Goal: Transaction & Acquisition: Purchase product/service

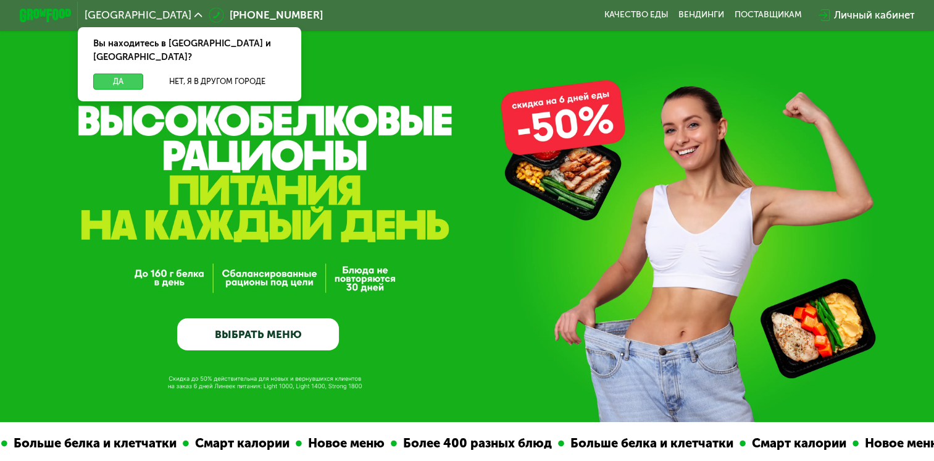
click at [117, 73] on button "Да" at bounding box center [118, 80] width 50 height 15
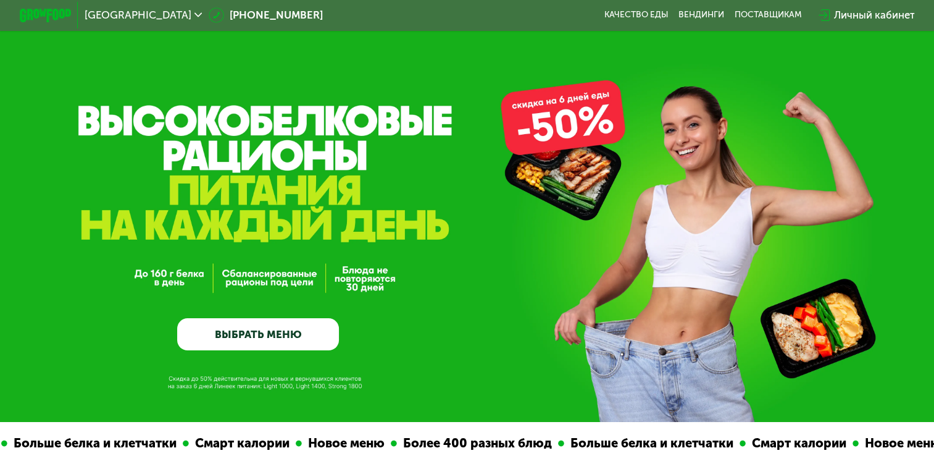
click at [875, 9] on div "Личный кабинет" at bounding box center [874, 14] width 81 height 15
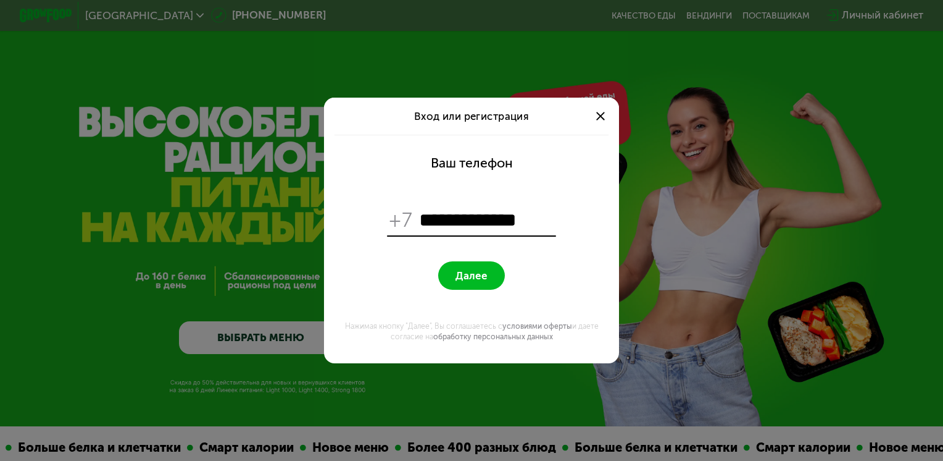
type input "**********"
click at [438, 261] on button "Далее" at bounding box center [471, 275] width 66 height 28
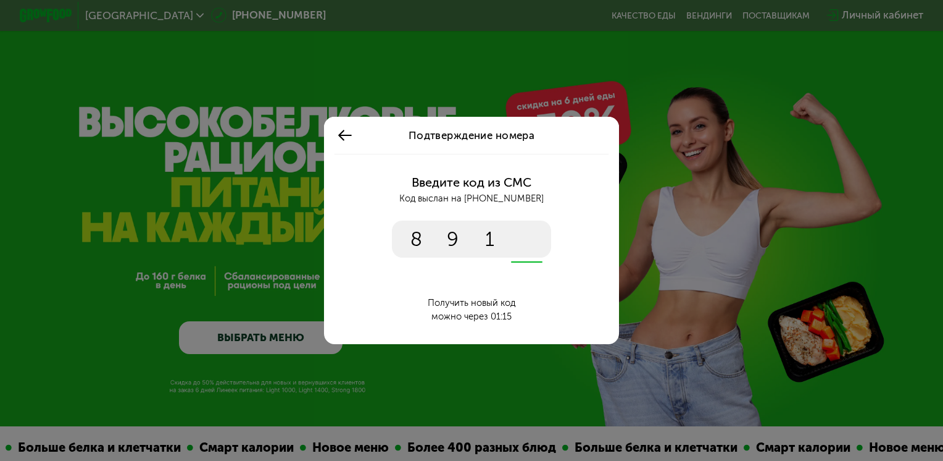
type input "****"
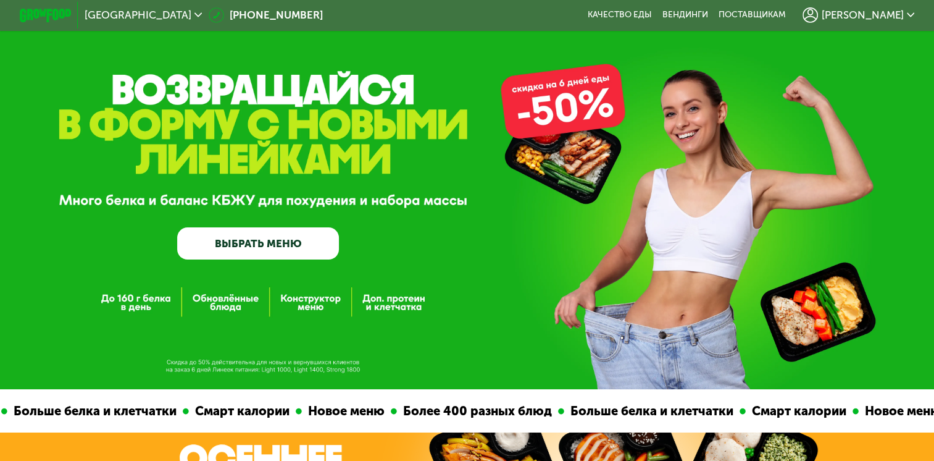
click at [278, 246] on link "ВЫБРАТЬ МЕНЮ" at bounding box center [258, 243] width 162 height 33
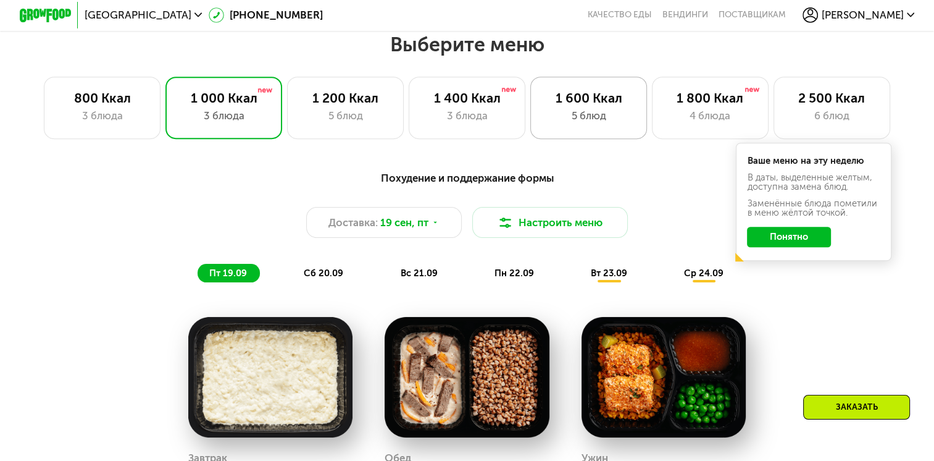
scroll to position [793, 0]
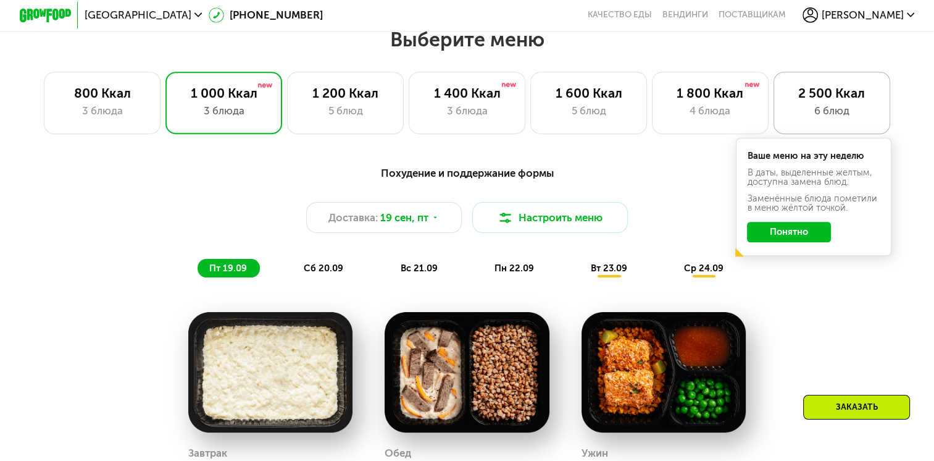
click at [842, 105] on div "2 500 Ккал 6 блюд" at bounding box center [832, 103] width 117 height 62
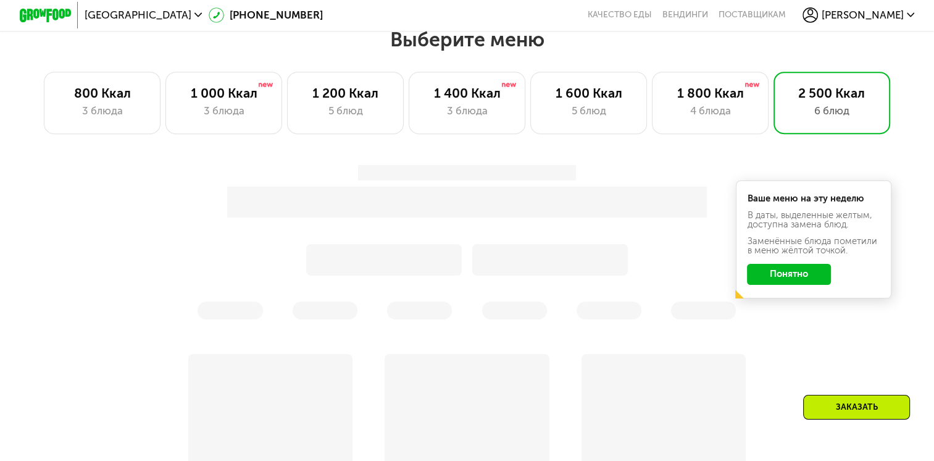
click at [777, 278] on button "Понятно" at bounding box center [789, 274] width 84 height 21
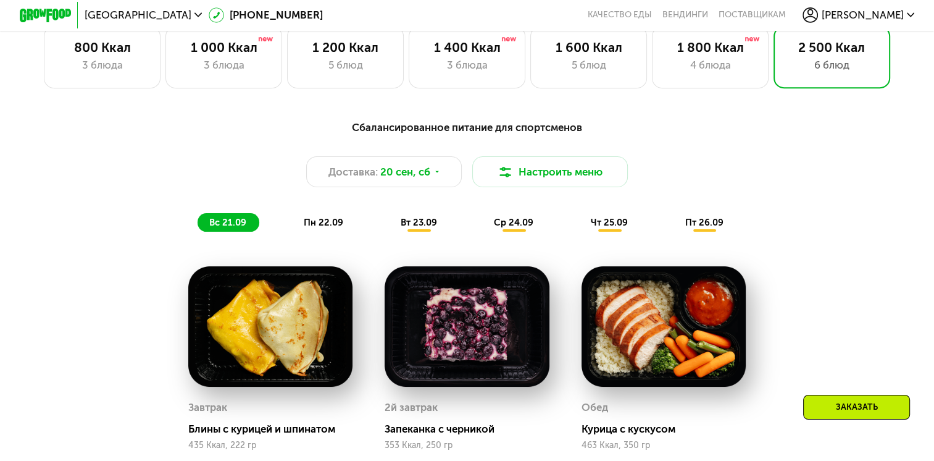
scroll to position [845, 0]
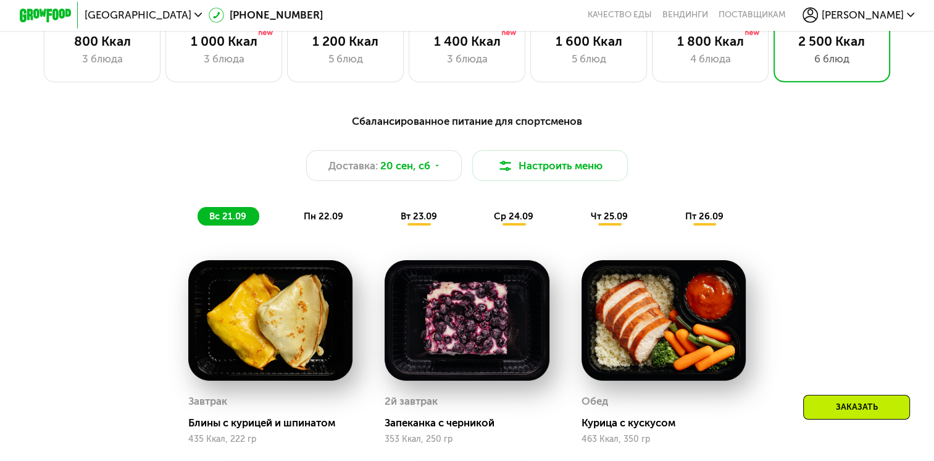
click at [677, 125] on div "Сбалансированное питание для спортсменов" at bounding box center [467, 121] width 768 height 16
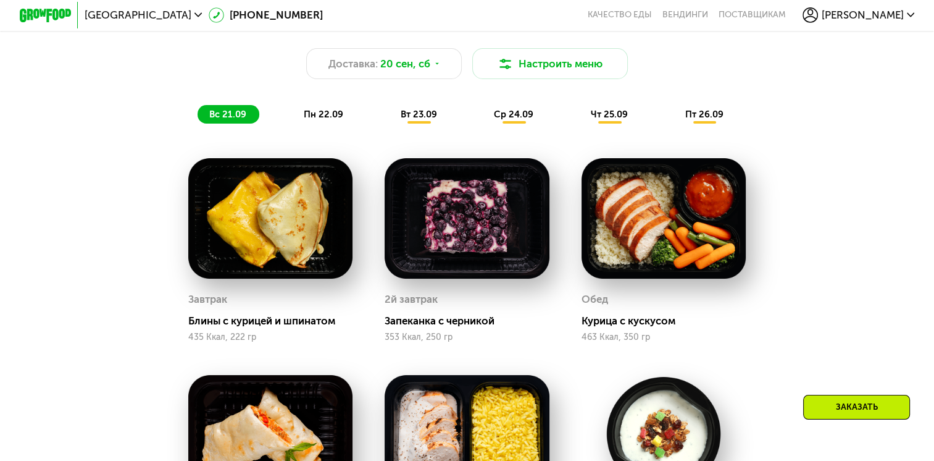
scroll to position [935, 0]
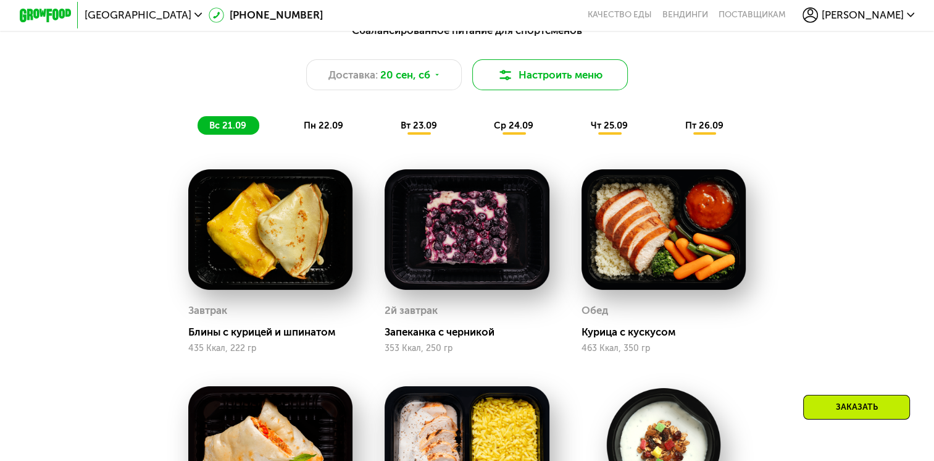
click at [572, 83] on button "Настроить меню" at bounding box center [550, 74] width 156 height 31
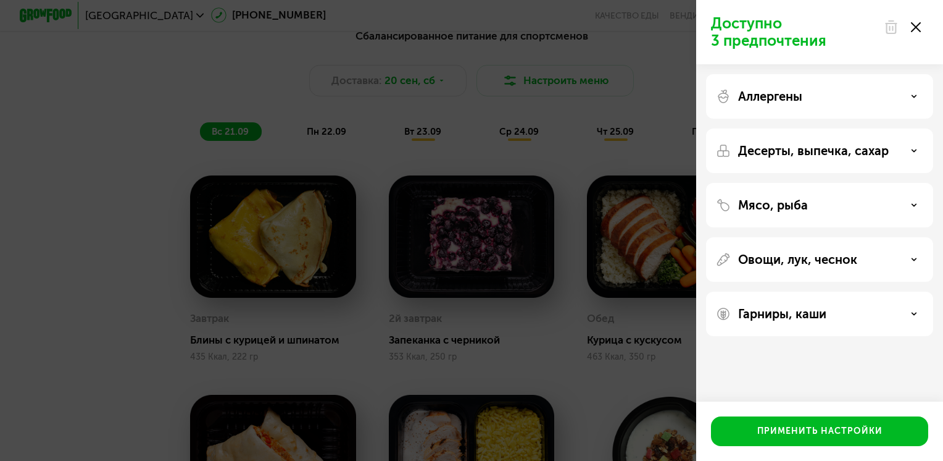
click at [906, 311] on div "Гарниры, каши" at bounding box center [819, 313] width 207 height 15
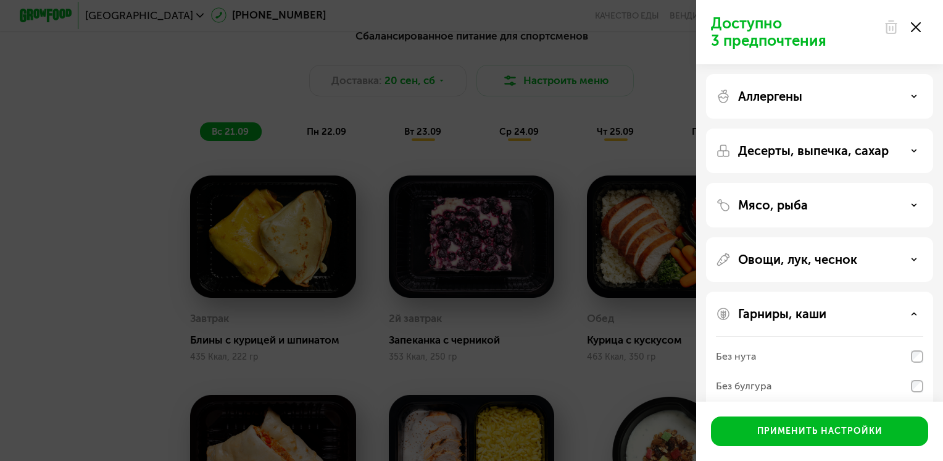
click at [911, 96] on div "Аллергены" at bounding box center [819, 96] width 207 height 15
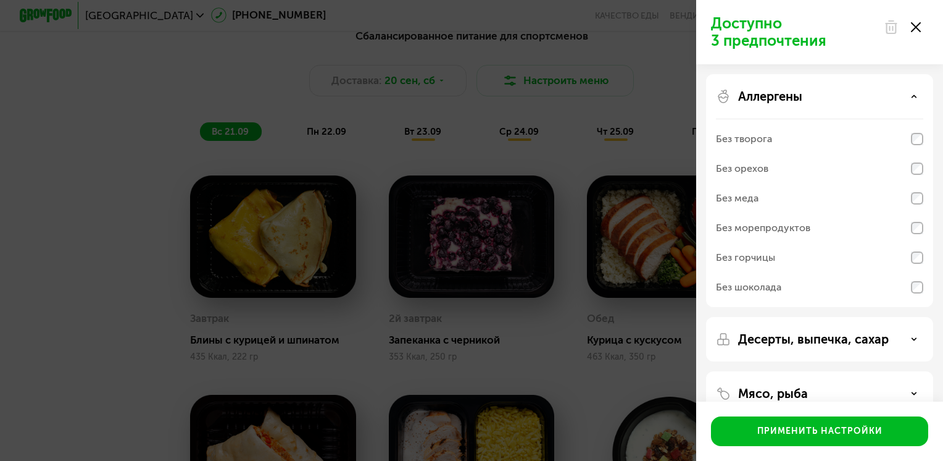
click at [911, 96] on div "Аллергены" at bounding box center [819, 96] width 207 height 15
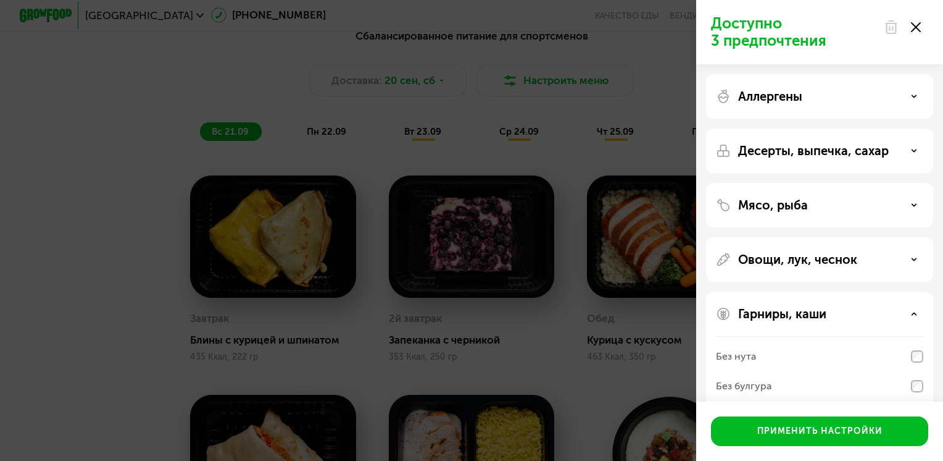
click at [911, 267] on div "Овощи, лук, чеснок" at bounding box center [819, 259] width 227 height 44
click at [911, 261] on div "Овощи, лук, чеснок" at bounding box center [819, 259] width 207 height 15
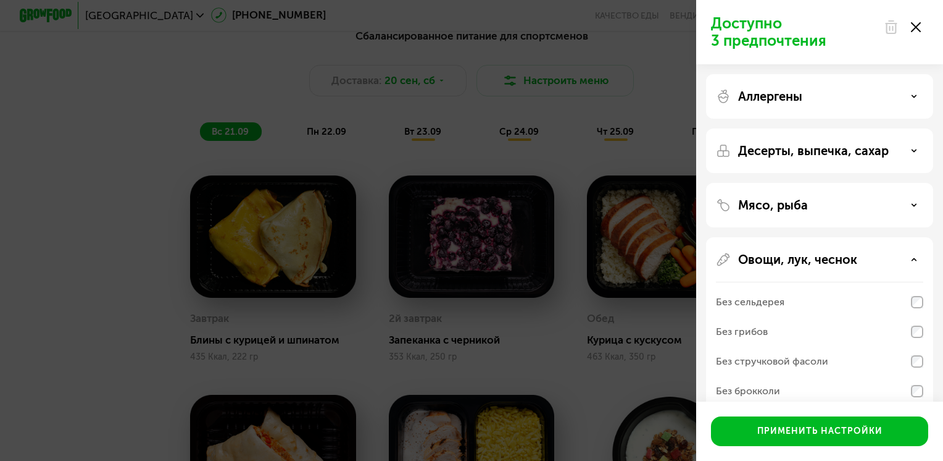
click at [911, 261] on div "Овощи, лук, чеснок" at bounding box center [819, 259] width 207 height 15
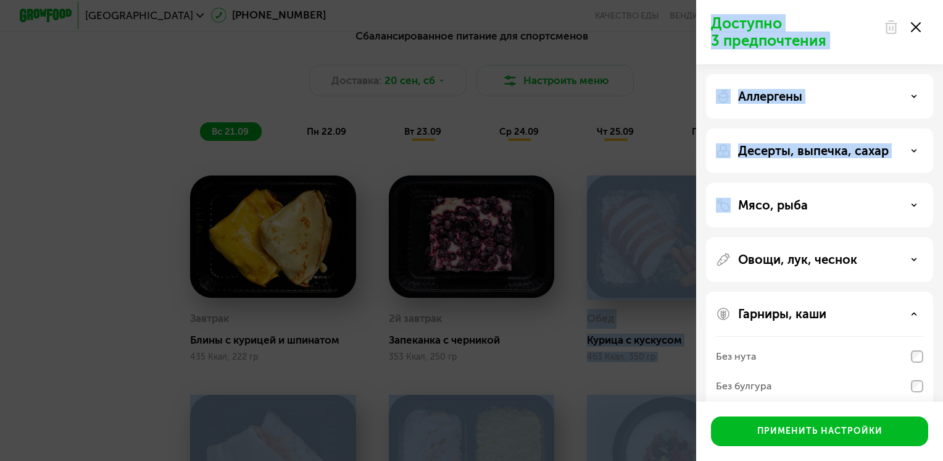
drag, startPoint x: 943, startPoint y: 153, endPoint x: 945, endPoint y: 232, distance: 78.4
click at [654, 85] on div "Доступно 3 предпочтения Аллергены Десерты, выпечка, сахар Мясо, рыба Овощи, лук…" at bounding box center [471, 230] width 943 height 461
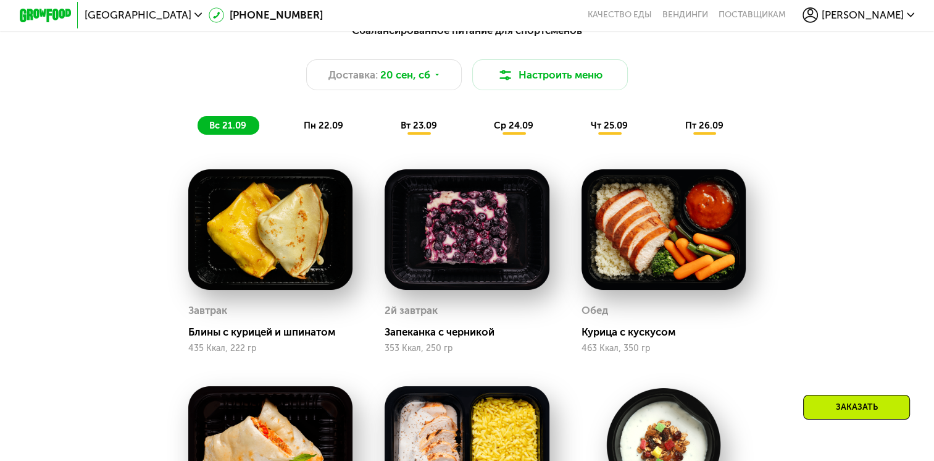
click at [832, 411] on div "Заказать" at bounding box center [856, 407] width 107 height 25
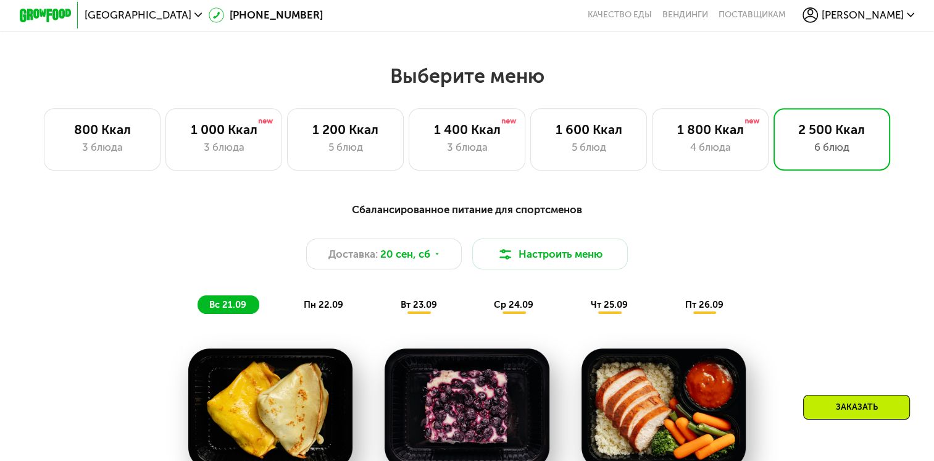
scroll to position [853, 0]
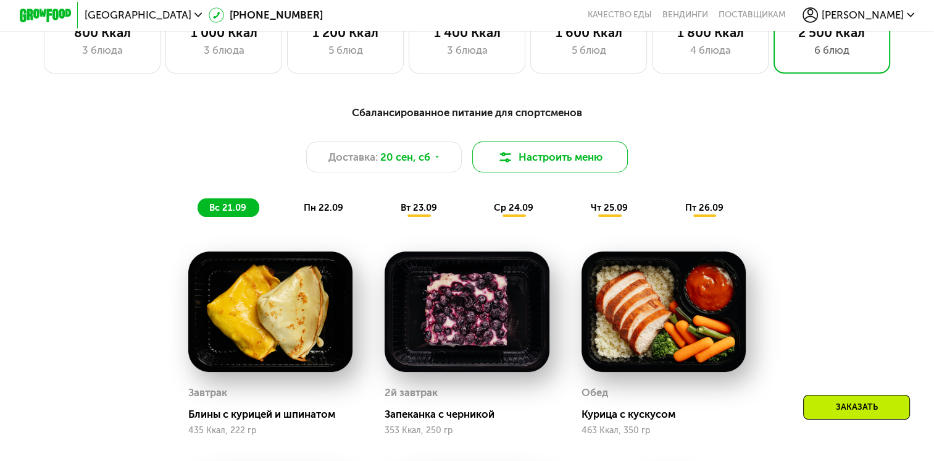
click at [577, 160] on button "Настроить меню" at bounding box center [550, 156] width 156 height 31
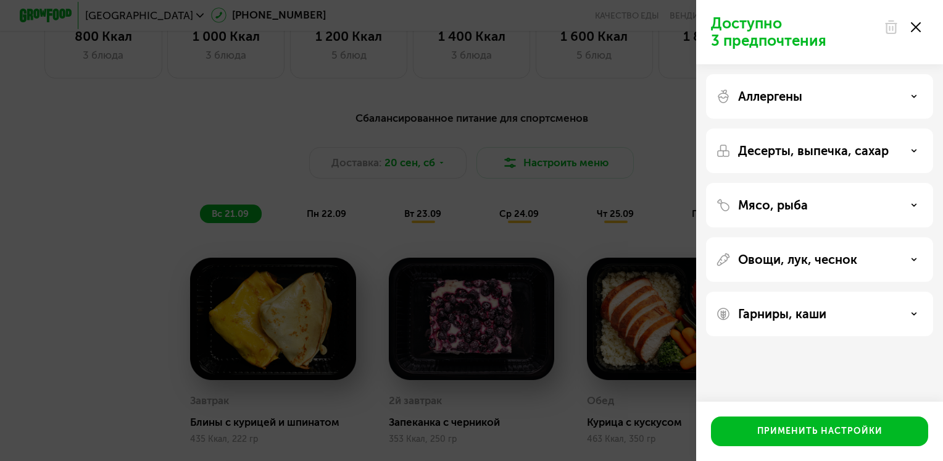
click at [914, 318] on div "Гарниры, каши" at bounding box center [819, 313] width 207 height 15
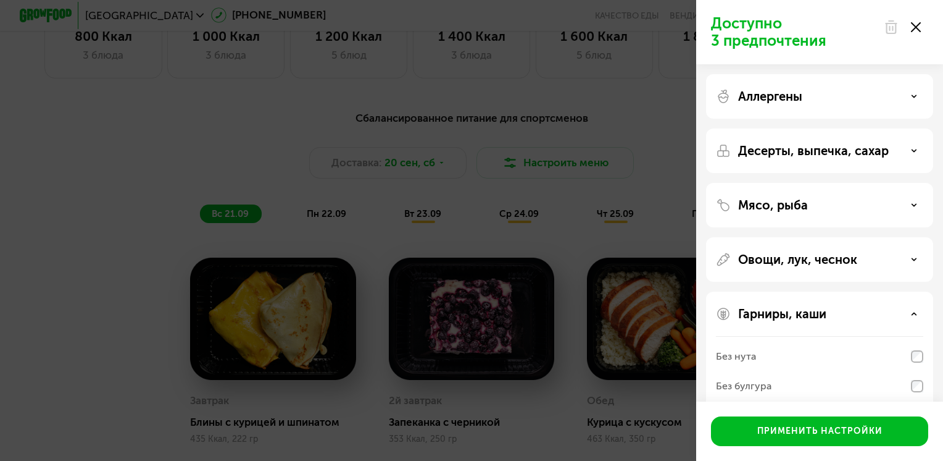
click at [916, 24] on icon at bounding box center [916, 27] width 10 height 10
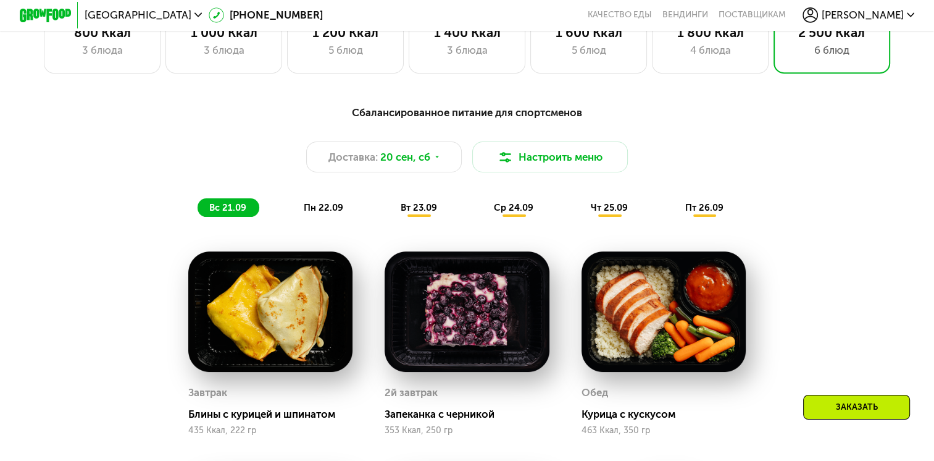
scroll to position [872, 0]
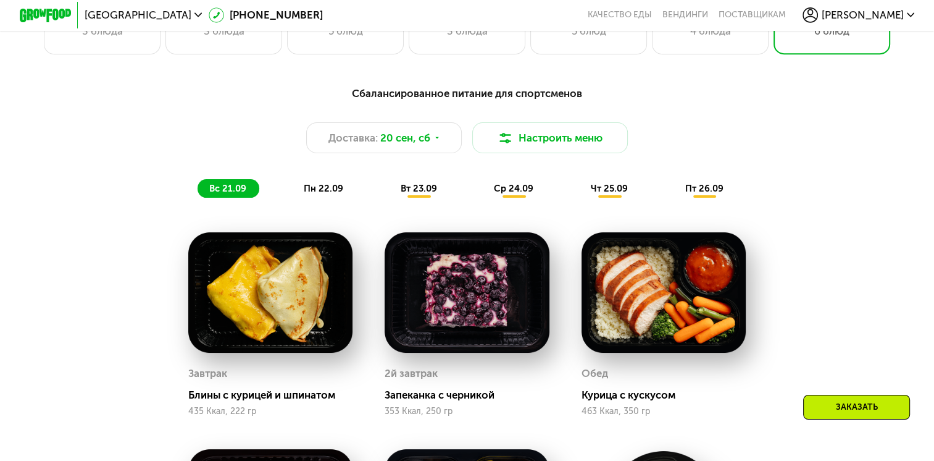
click at [318, 204] on div "Сбалансированное питание для спортсменов Доставка: 20 сен, сб Настроить меню вс…" at bounding box center [467, 142] width 784 height 128
click at [333, 189] on span "пн 22.09" at bounding box center [324, 188] width 40 height 11
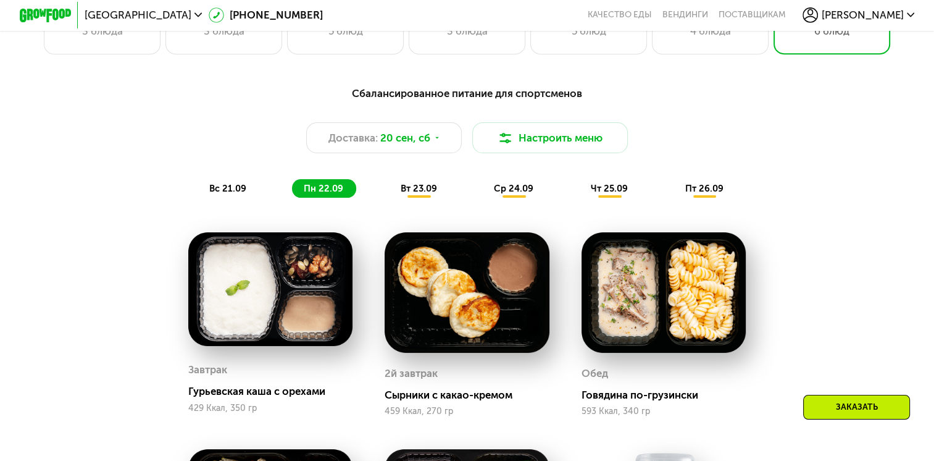
click at [381, 195] on div "вс 21.09 пн 22.09 вт 23.09 ср 24.09 чт 25.09 пт 26.09" at bounding box center [467, 188] width 538 height 18
click at [409, 194] on span "вт 23.09" at bounding box center [419, 188] width 36 height 11
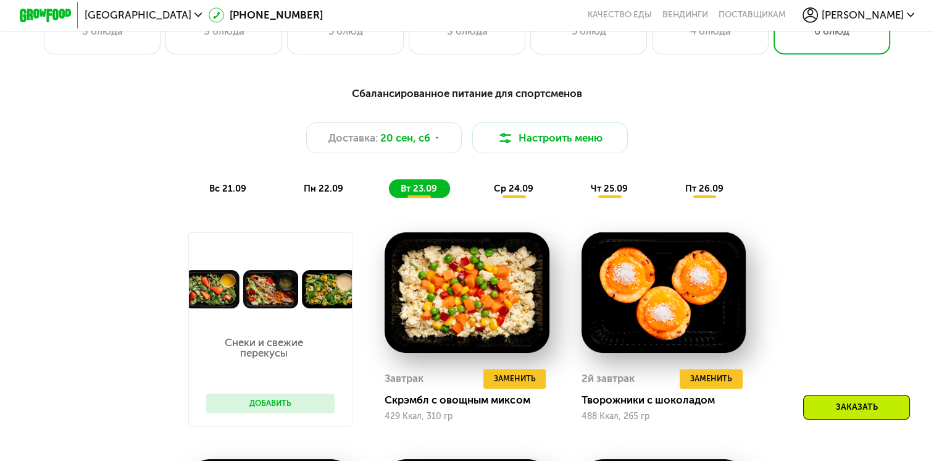
click at [503, 189] on span "ср 24.09" at bounding box center [514, 188] width 40 height 11
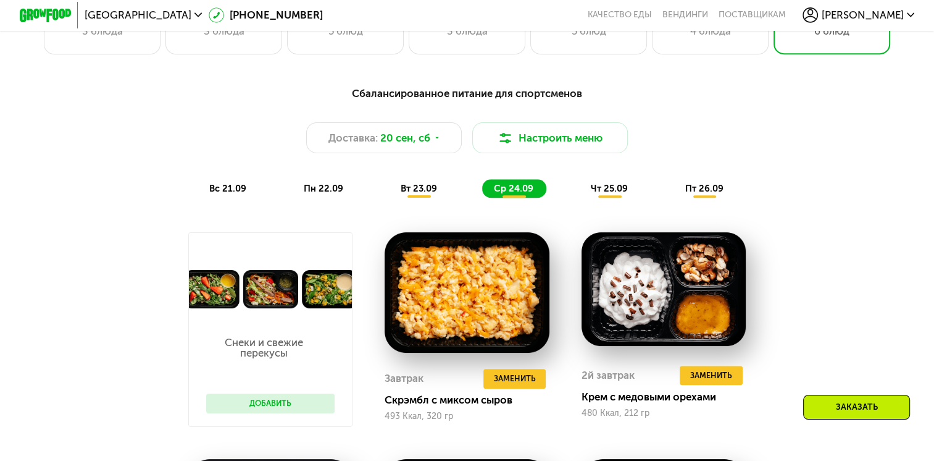
click at [593, 191] on span "чт 25.09" at bounding box center [609, 188] width 37 height 11
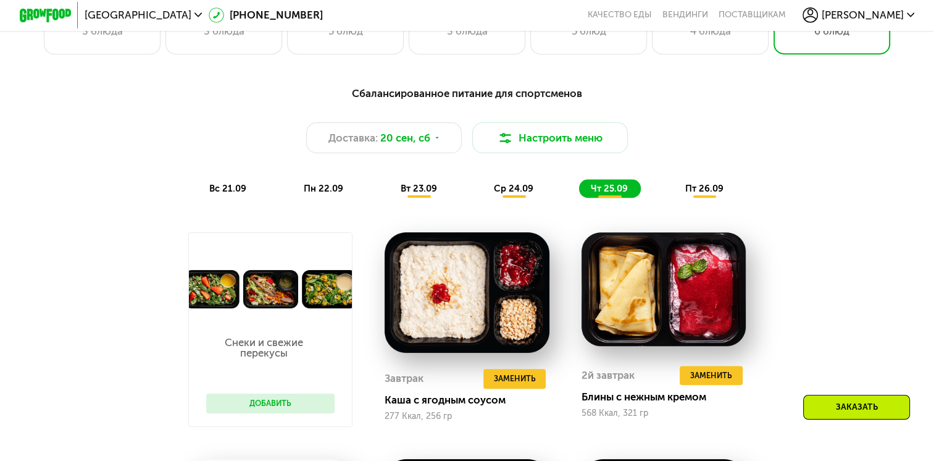
click at [675, 186] on div "вс 21.09 пн 22.09 вт 23.09 ср 24.09 чт 25.09 пт 26.09" at bounding box center [467, 188] width 538 height 18
click at [699, 194] on span "пт 26.09" at bounding box center [704, 188] width 38 height 11
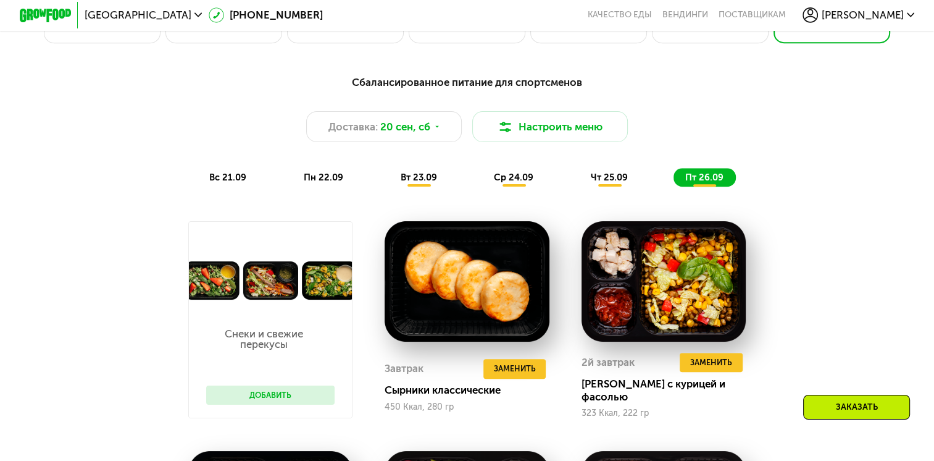
scroll to position [856, 0]
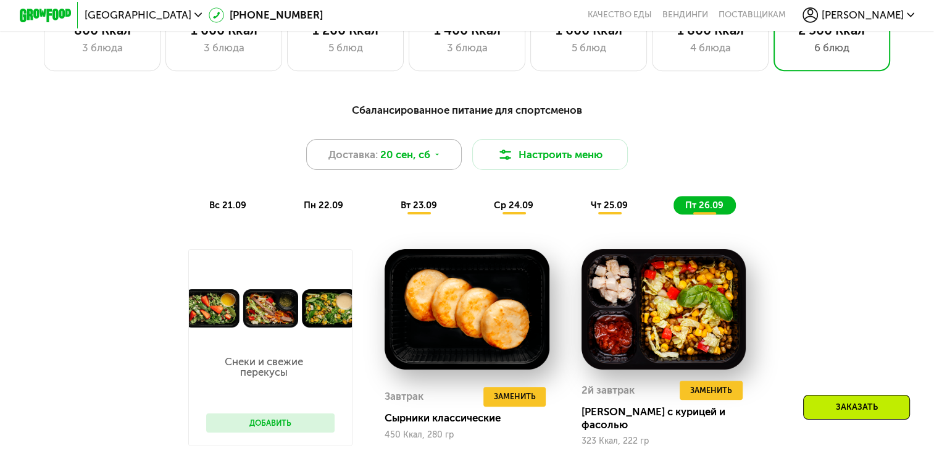
click at [440, 159] on icon at bounding box center [437, 155] width 8 height 8
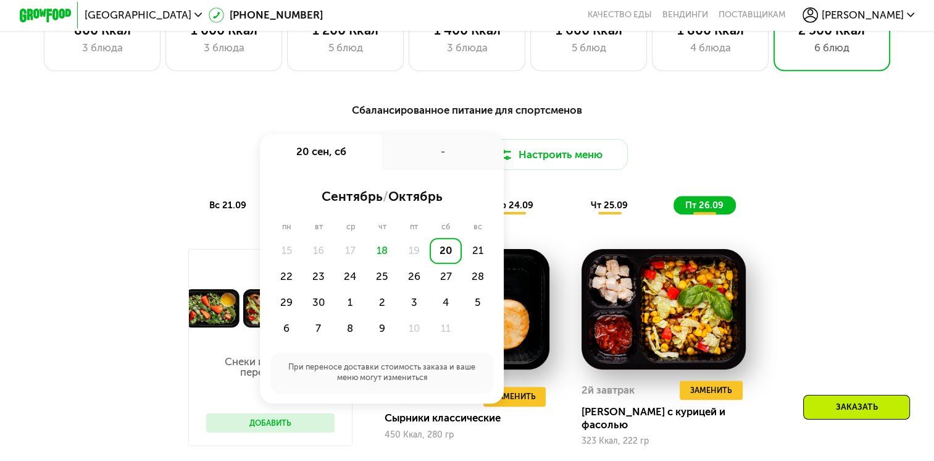
click at [378, 256] on div "18" at bounding box center [382, 251] width 32 height 26
click at [408, 253] on div "19" at bounding box center [414, 251] width 32 height 26
click at [785, 143] on div "Сбалансированное питание для спортсменов Доставка: 20 сен, сб 20 сен, сб - сент…" at bounding box center [467, 158] width 768 height 112
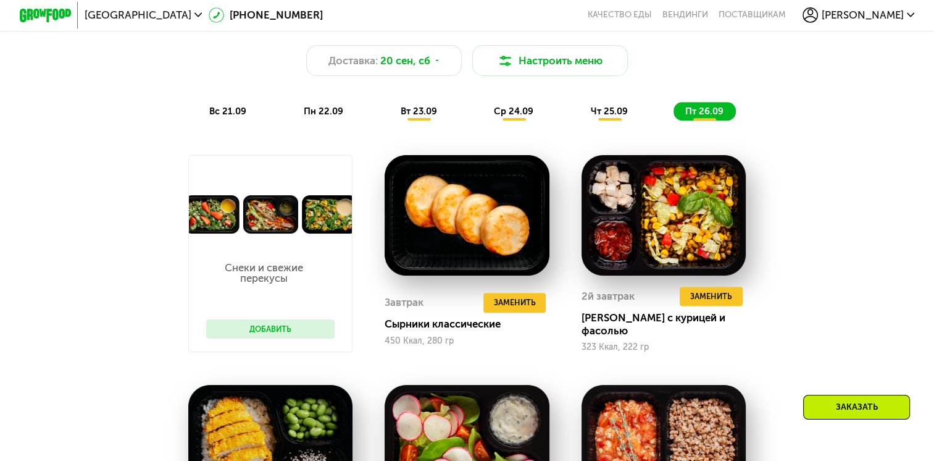
scroll to position [953, 0]
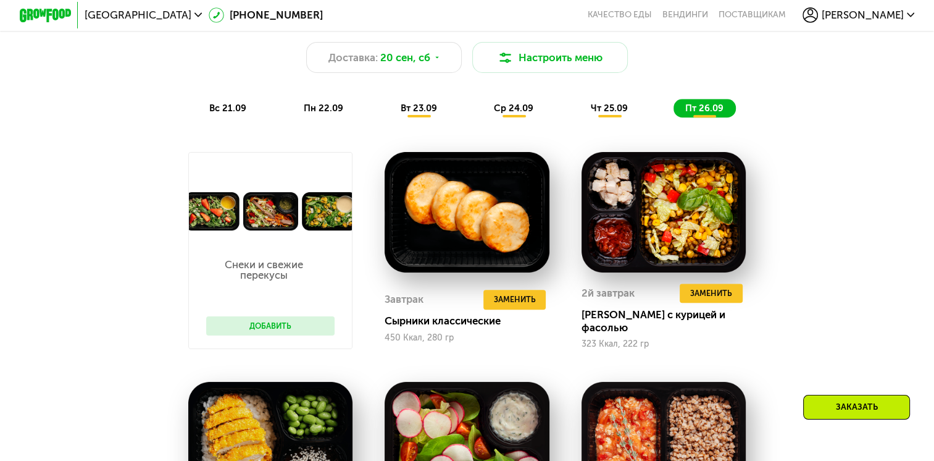
click at [82, 343] on div "Сбалансированное питание для спортсменов Доставка: 20 сен, сб Настроить меню вс…" at bounding box center [466, 422] width 799 height 848
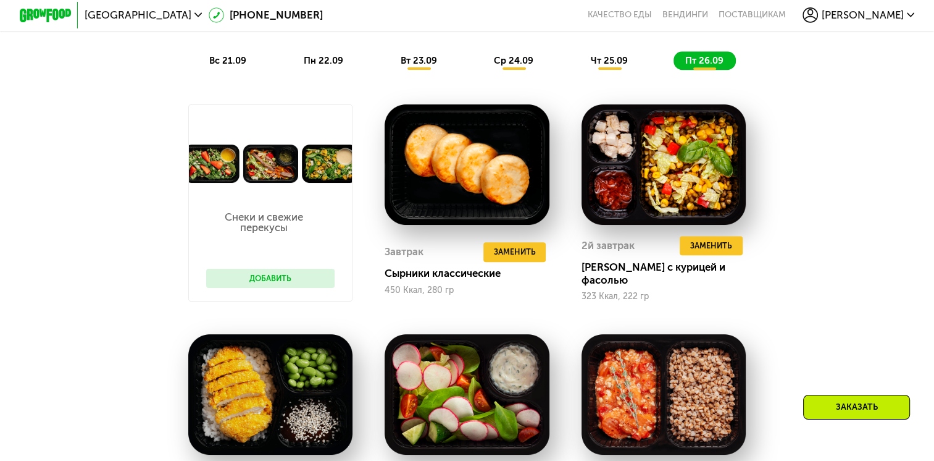
scroll to position [1011, 0]
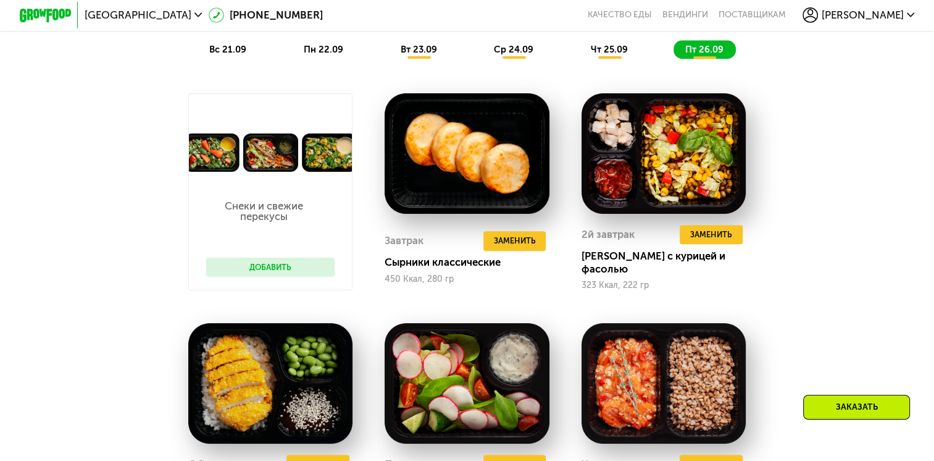
click at [885, 162] on div "Сбалансированное питание для спортсменов Доставка: 20 сен, сб Настроить меню вс…" at bounding box center [467, 374] width 934 height 892
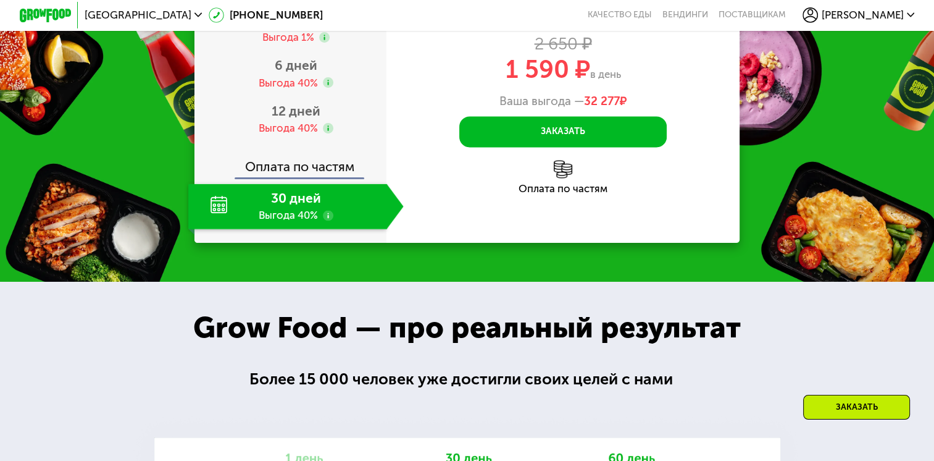
scroll to position [1976, 0]
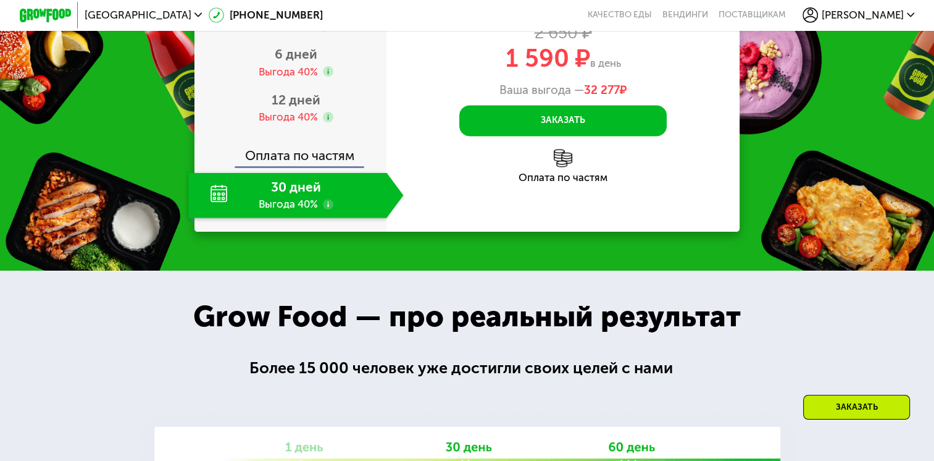
click at [283, 206] on div "30 дней Выгода 40%" at bounding box center [287, 195] width 199 height 46
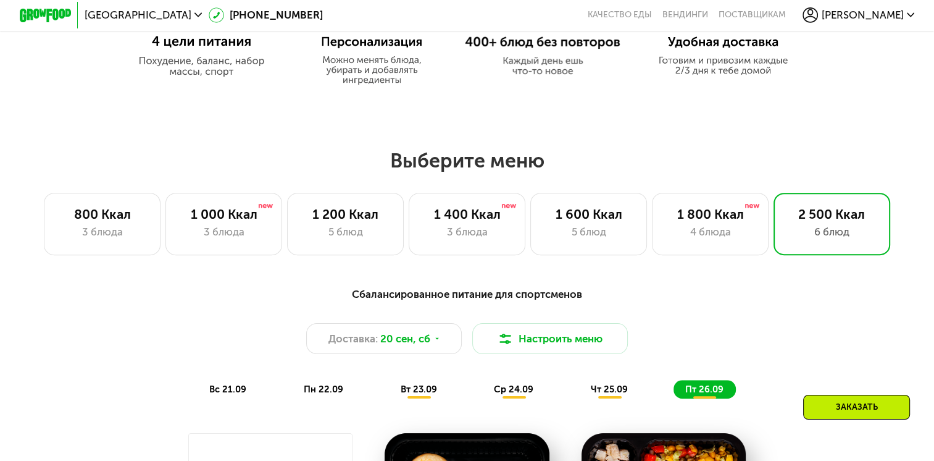
scroll to position [0, 0]
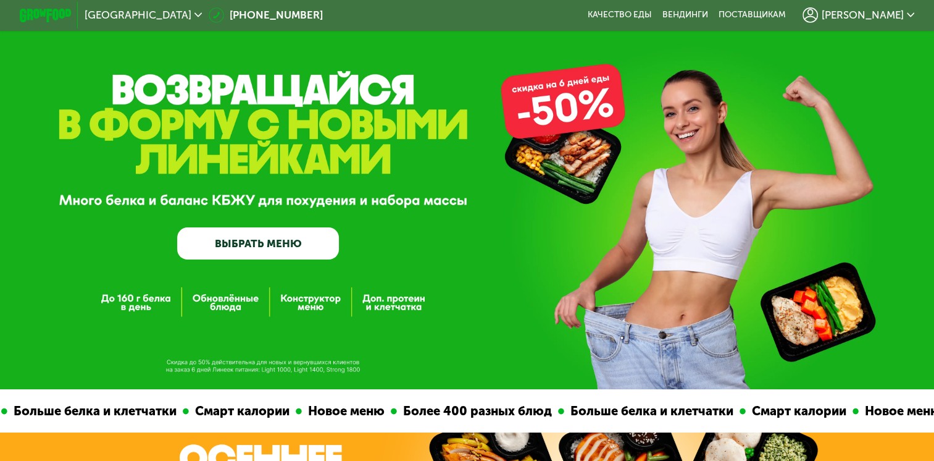
click at [240, 241] on link "ВЫБРАТЬ МЕНЮ" at bounding box center [258, 243] width 162 height 33
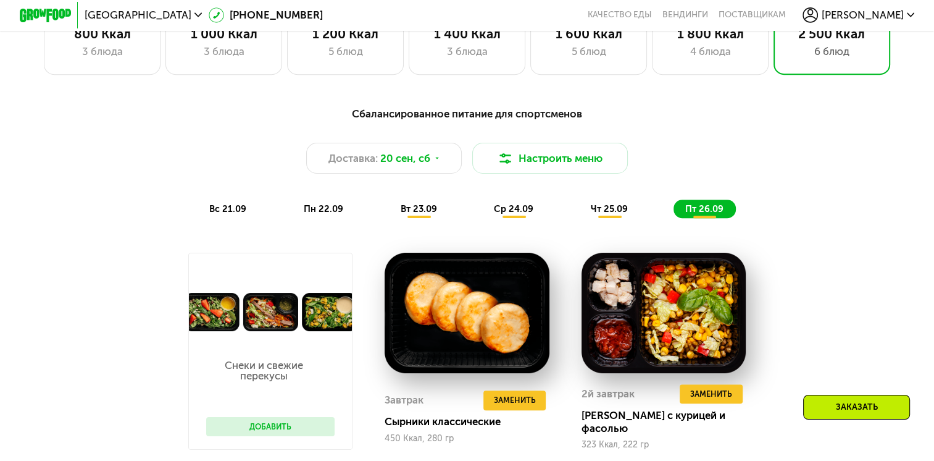
scroll to position [877, 0]
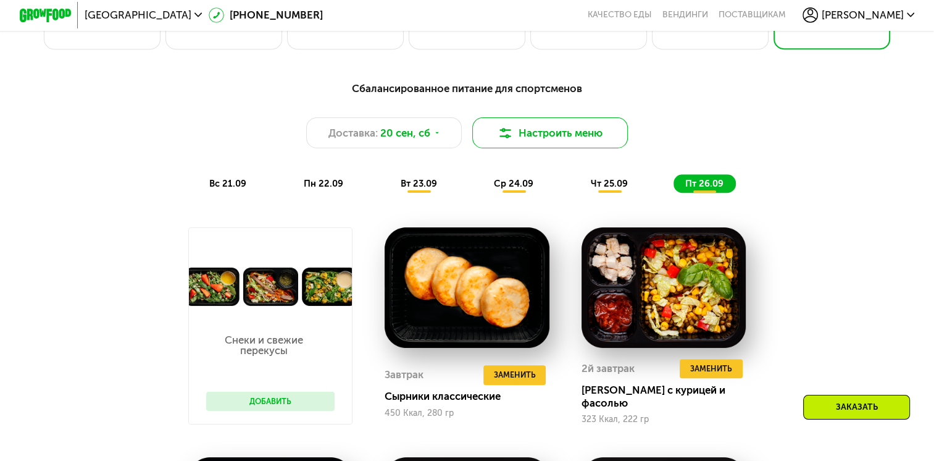
click at [582, 141] on button "Настроить меню" at bounding box center [550, 132] width 156 height 31
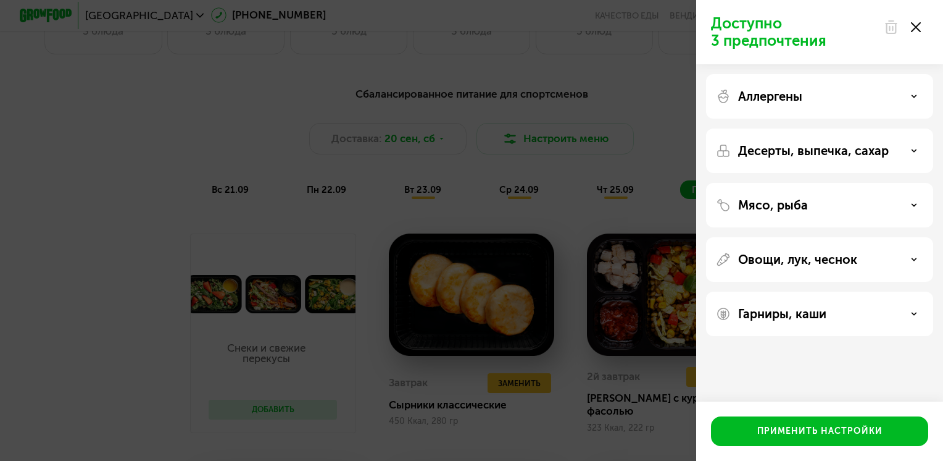
click at [921, 25] on div at bounding box center [903, 27] width 52 height 25
click at [921, 33] on div at bounding box center [903, 27] width 52 height 25
click at [919, 28] on icon at bounding box center [916, 27] width 10 height 10
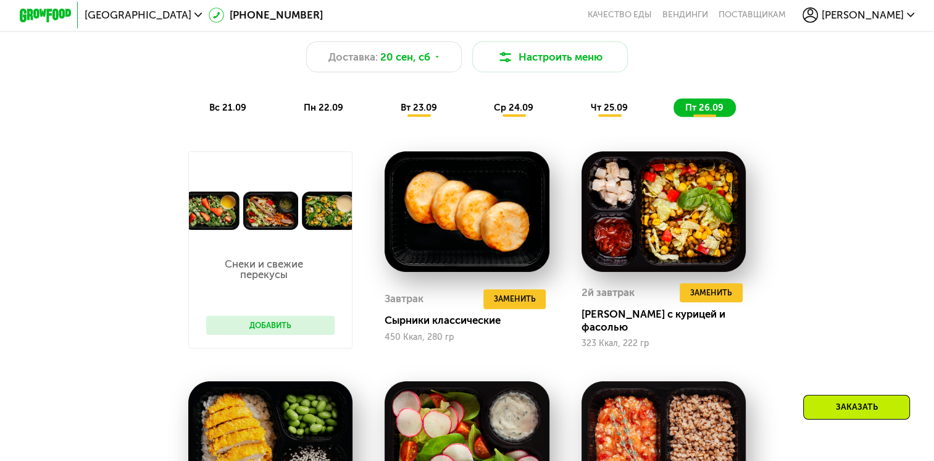
scroll to position [959, 0]
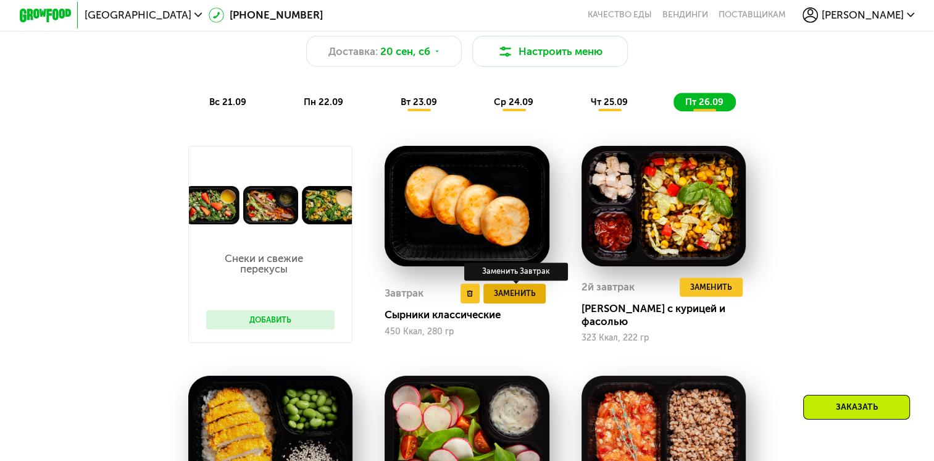
click at [504, 298] on span "Заменить" at bounding box center [515, 292] width 42 height 13
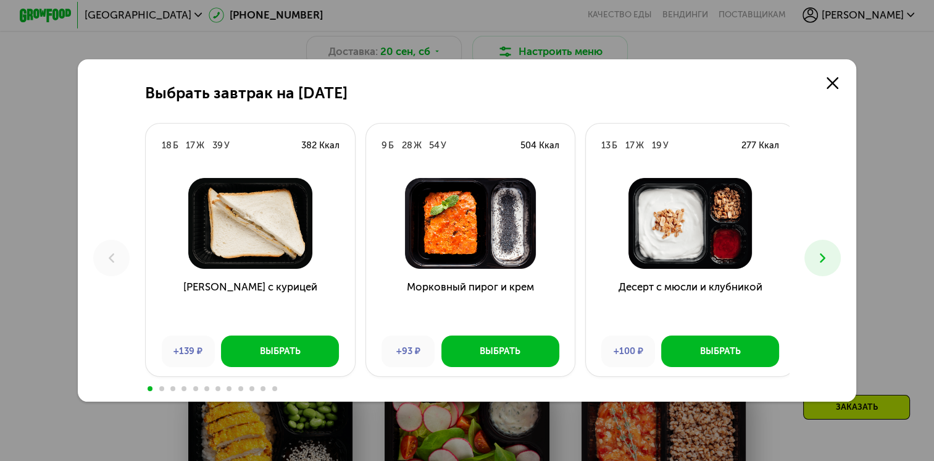
click at [825, 257] on icon at bounding box center [822, 257] width 15 height 15
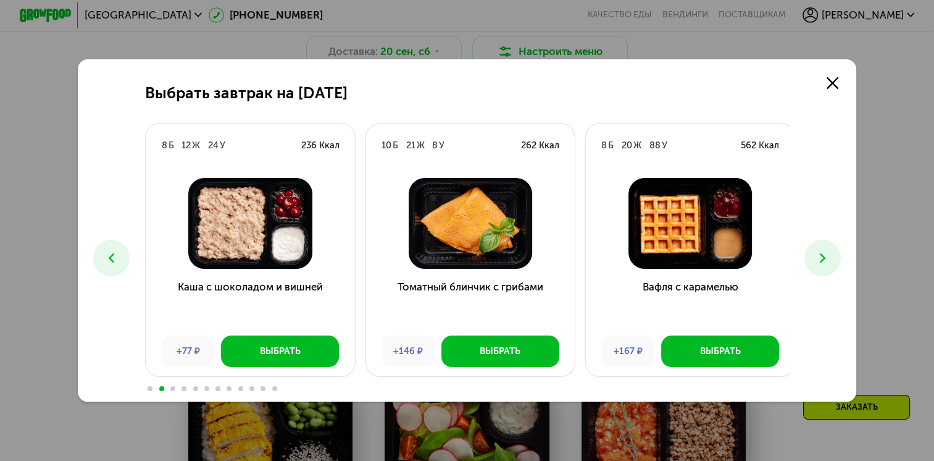
click at [825, 257] on icon at bounding box center [822, 257] width 15 height 15
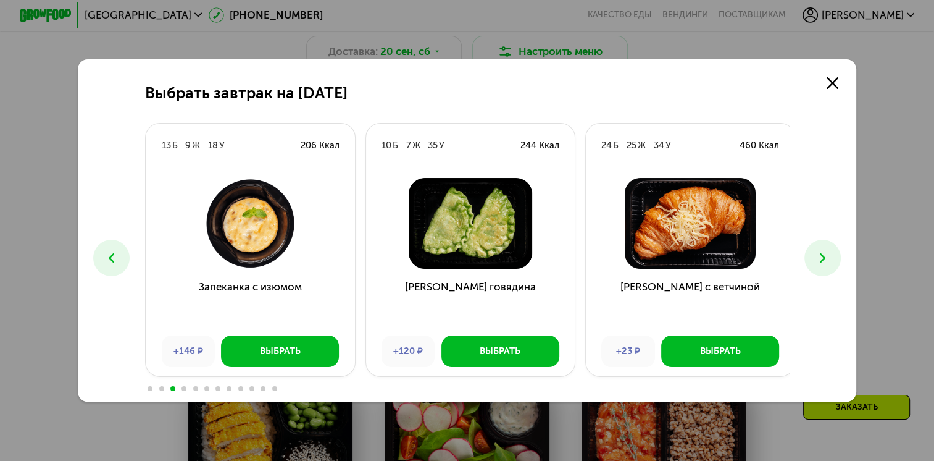
click at [825, 257] on icon at bounding box center [822, 257] width 15 height 15
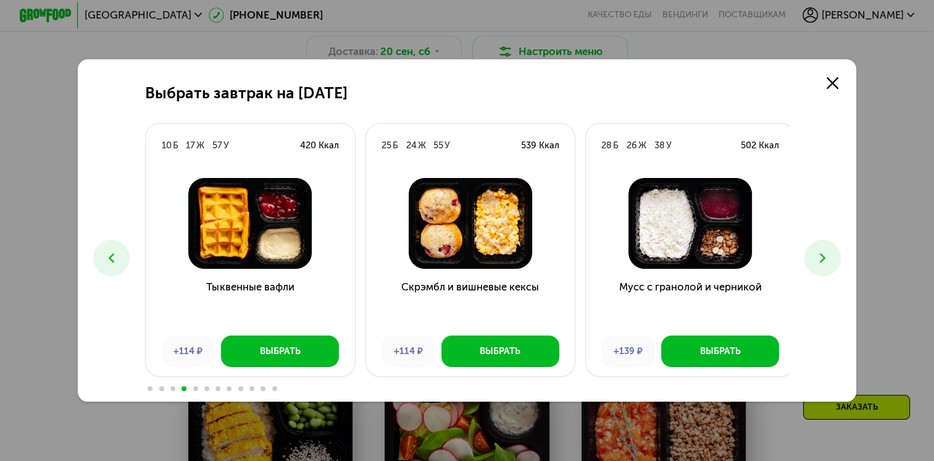
click at [825, 257] on icon at bounding box center [822, 257] width 15 height 15
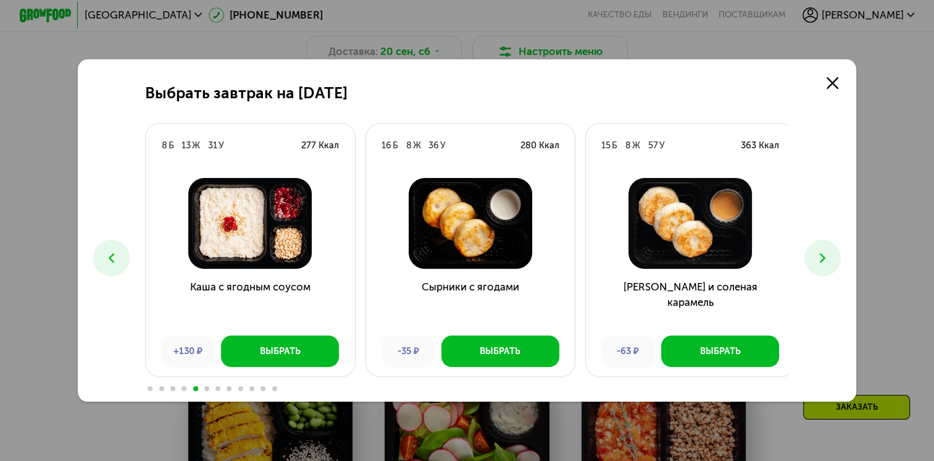
click at [825, 257] on icon at bounding box center [822, 257] width 15 height 15
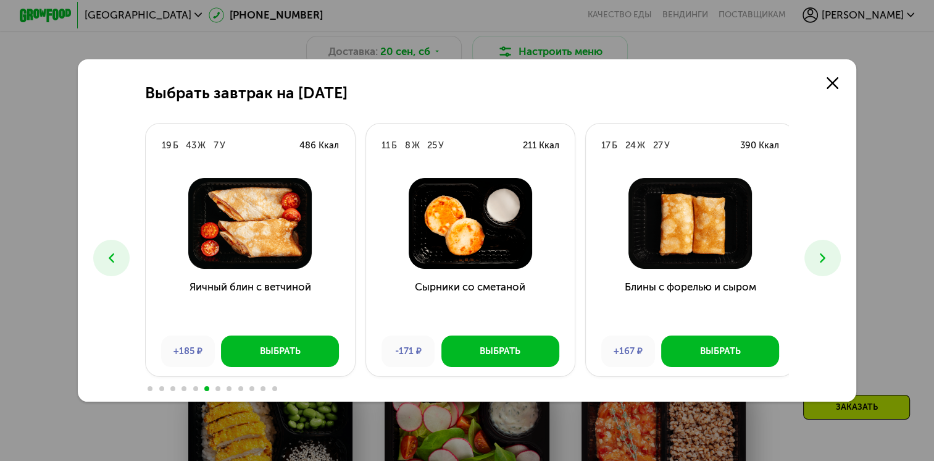
click at [825, 257] on icon at bounding box center [822, 257] width 15 height 15
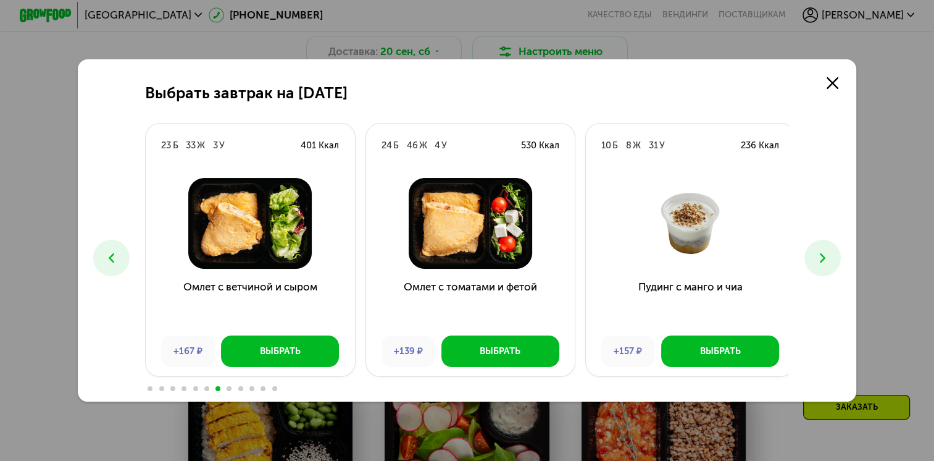
click at [825, 257] on icon at bounding box center [822, 257] width 15 height 15
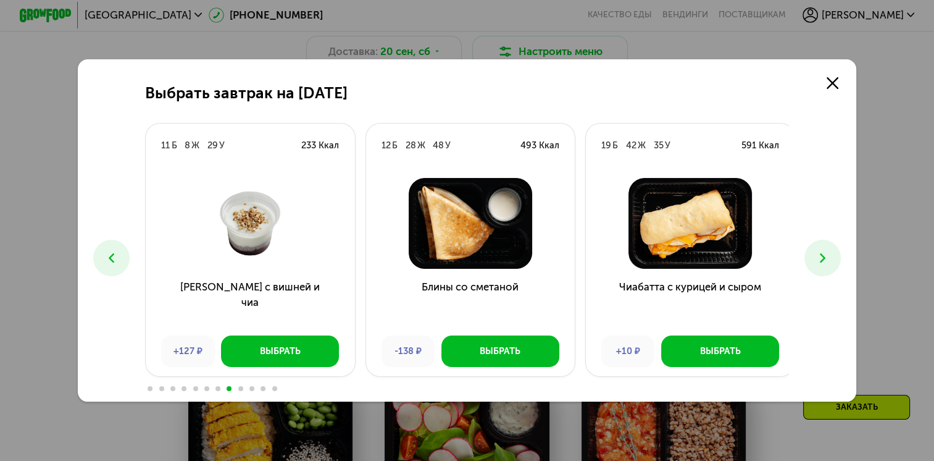
click at [825, 257] on icon at bounding box center [822, 257] width 15 height 15
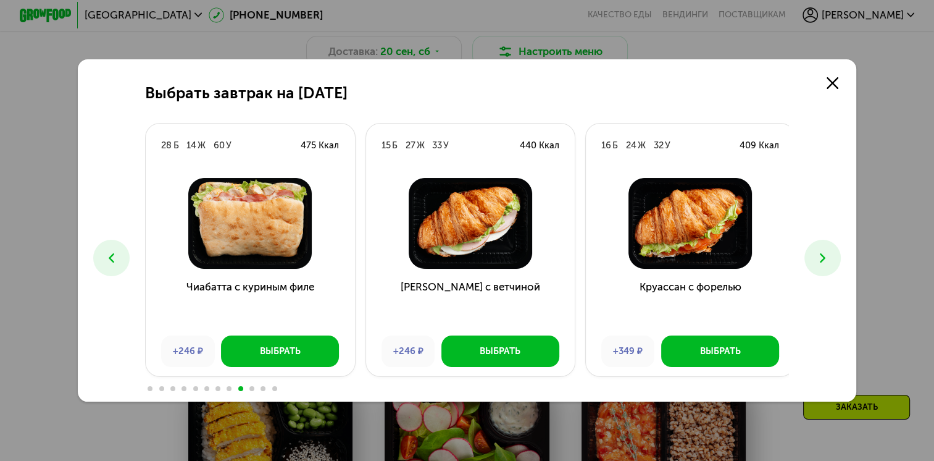
click at [825, 257] on icon at bounding box center [822, 257] width 15 height 15
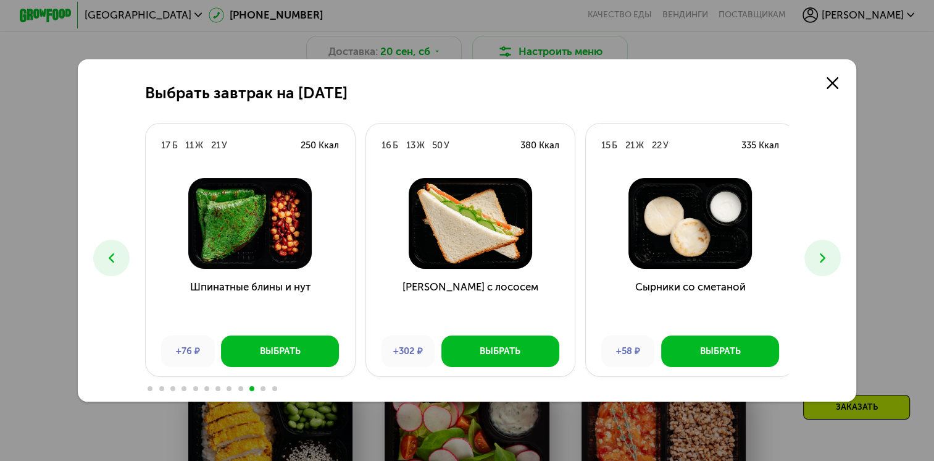
click at [825, 257] on icon at bounding box center [822, 257] width 15 height 15
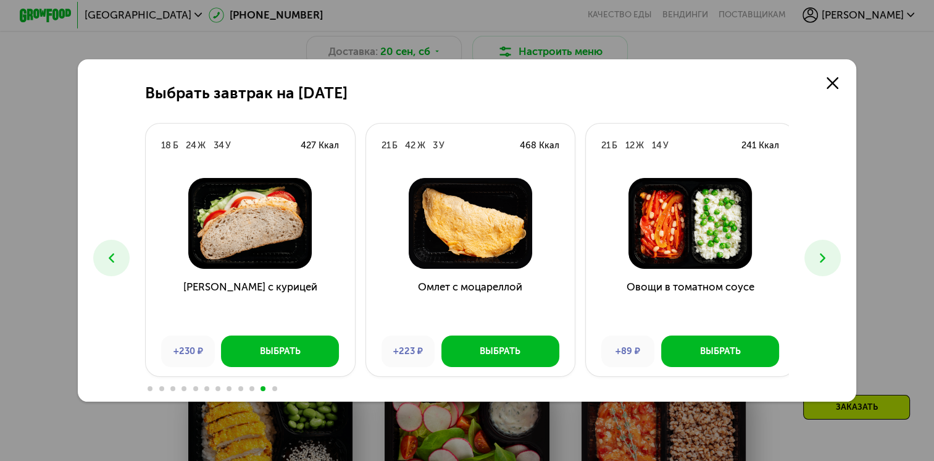
click at [825, 257] on icon at bounding box center [822, 257] width 15 height 15
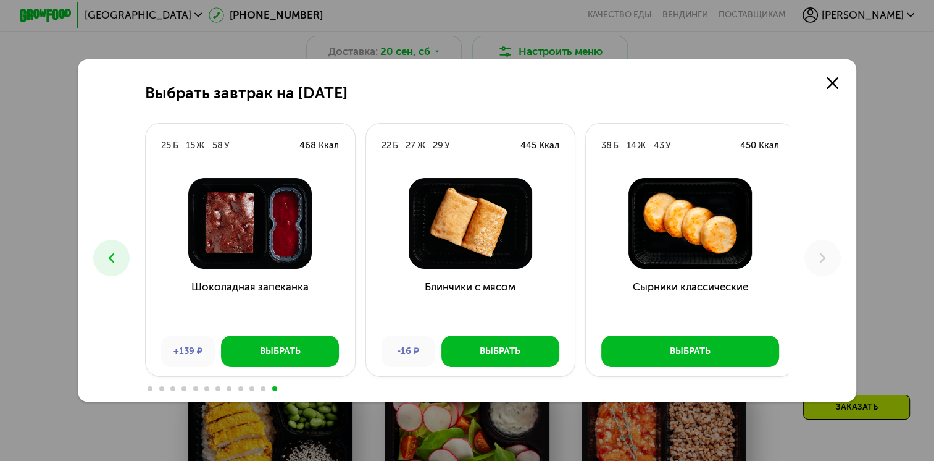
click at [114, 254] on icon at bounding box center [111, 257] width 15 height 15
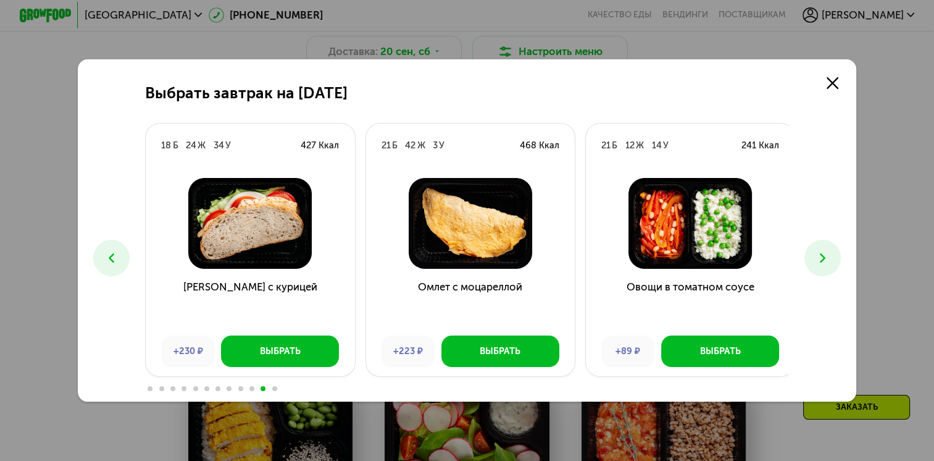
click at [114, 254] on icon at bounding box center [111, 257] width 15 height 15
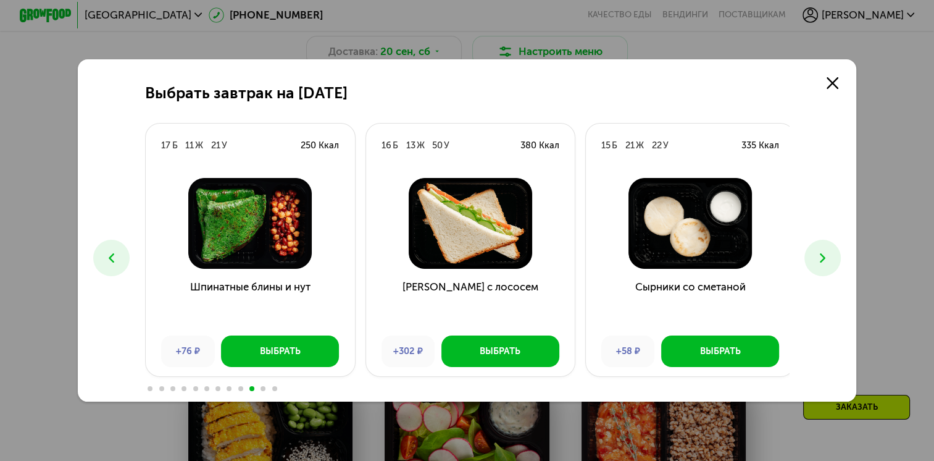
click at [114, 254] on icon at bounding box center [111, 257] width 15 height 15
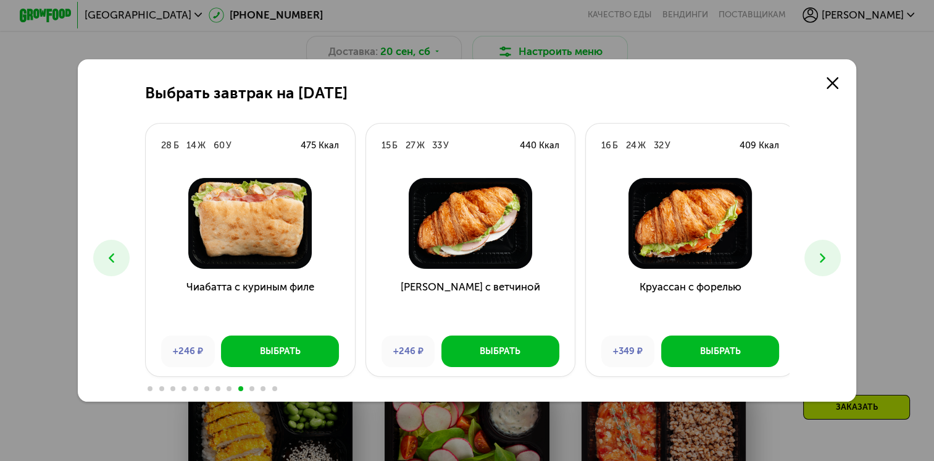
click at [114, 254] on icon at bounding box center [111, 257] width 15 height 15
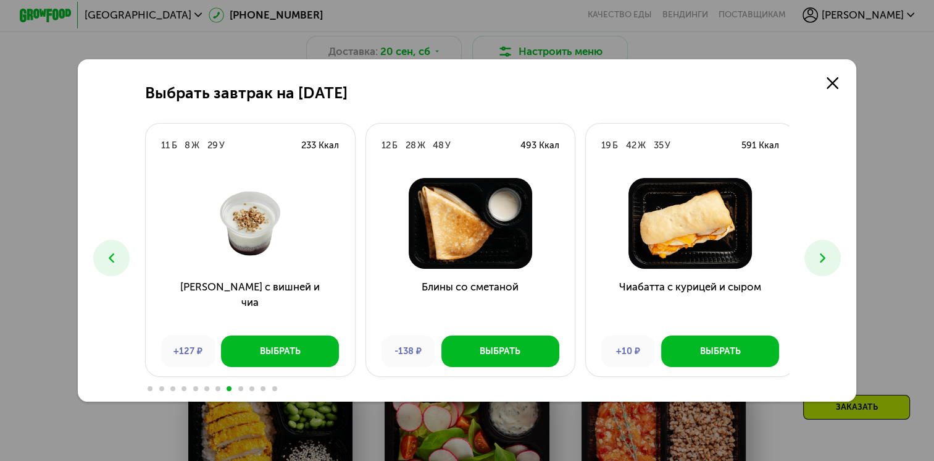
click at [114, 254] on icon at bounding box center [111, 257] width 15 height 15
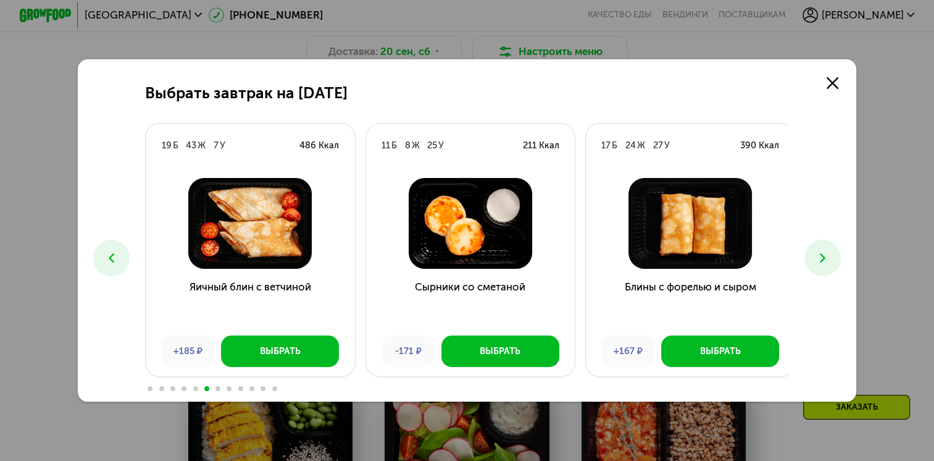
click at [114, 254] on icon at bounding box center [111, 257] width 15 height 15
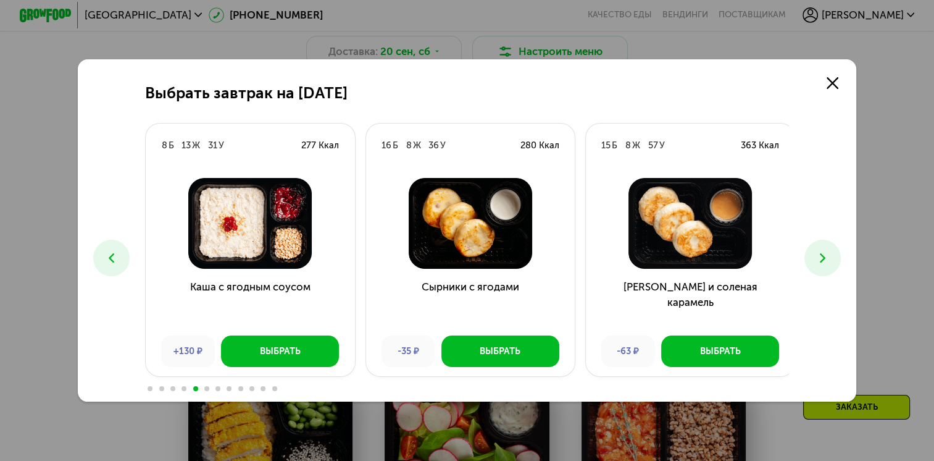
click at [114, 254] on icon at bounding box center [111, 257] width 15 height 15
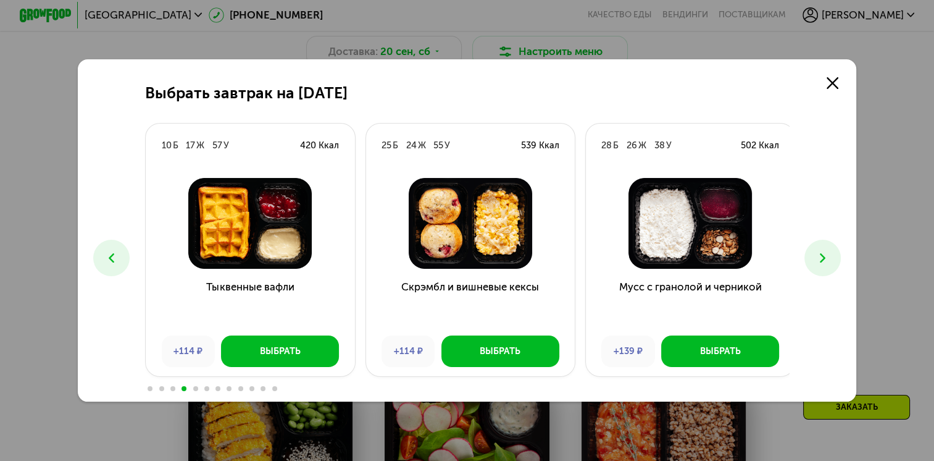
click at [114, 254] on icon at bounding box center [111, 257] width 15 height 15
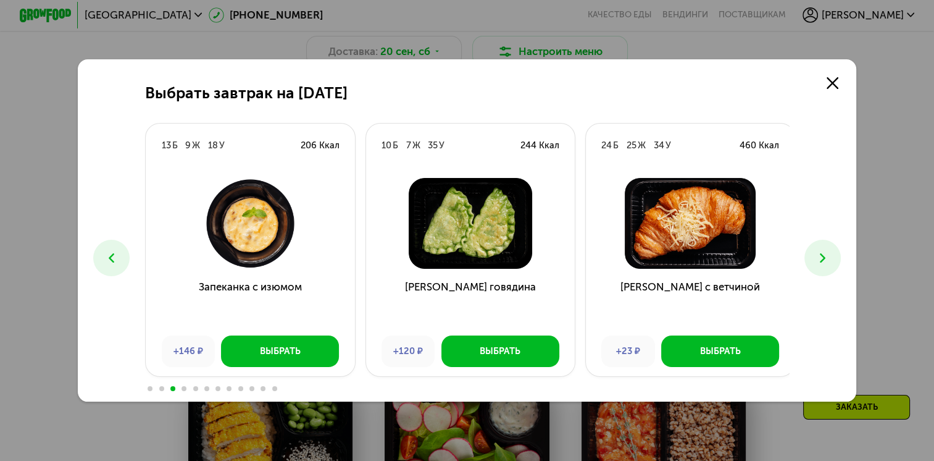
click at [114, 254] on icon at bounding box center [111, 257] width 15 height 15
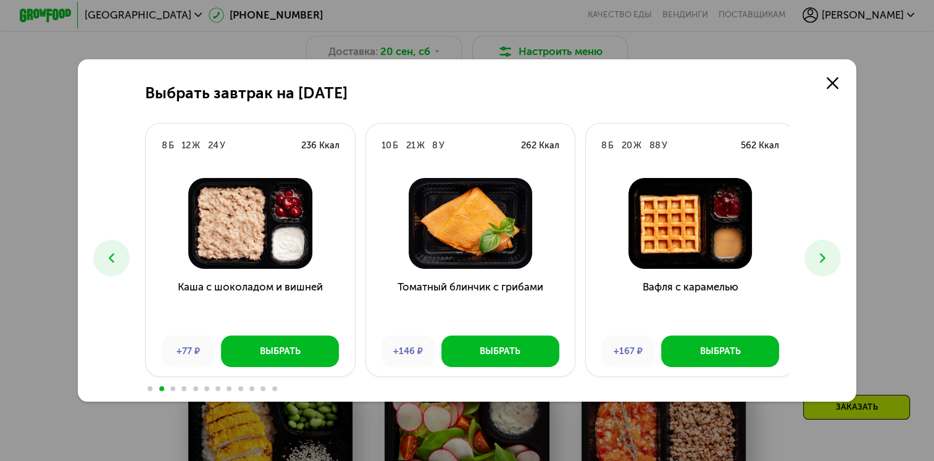
click at [114, 254] on icon at bounding box center [111, 257] width 15 height 15
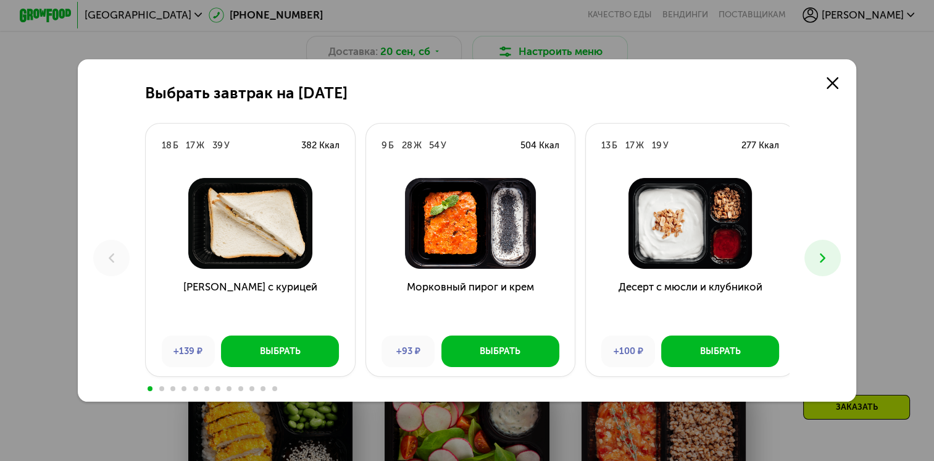
click at [830, 259] on icon at bounding box center [822, 257] width 15 height 15
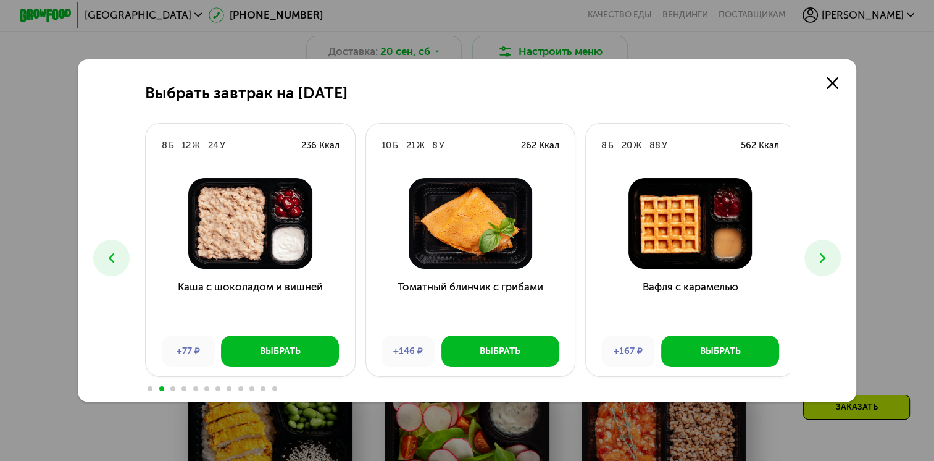
click at [830, 259] on icon at bounding box center [822, 257] width 15 height 15
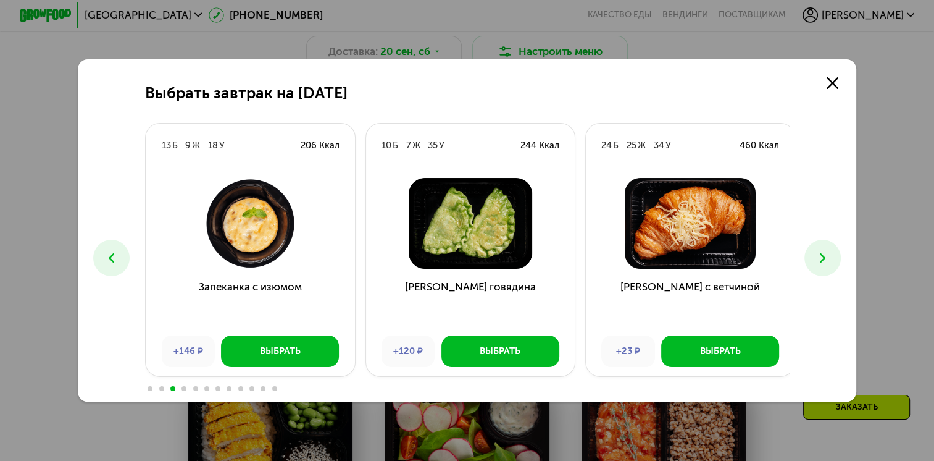
click at [830, 259] on icon at bounding box center [822, 257] width 15 height 15
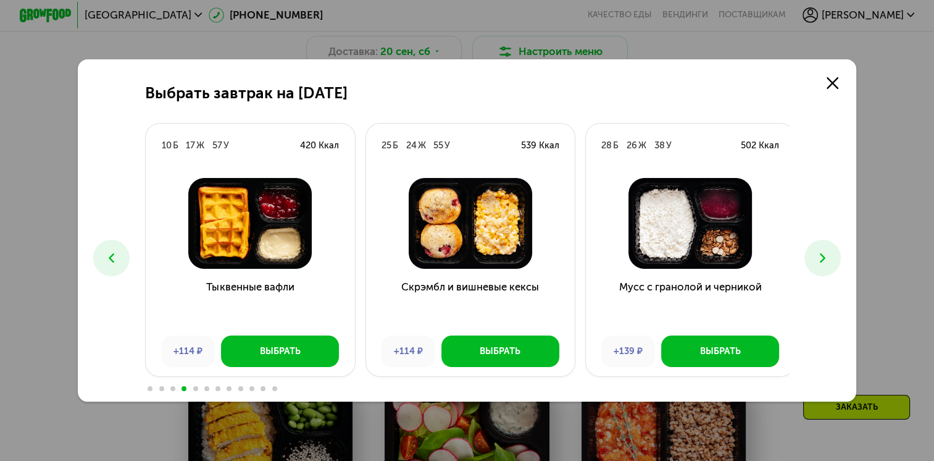
click at [830, 259] on icon at bounding box center [822, 257] width 15 height 15
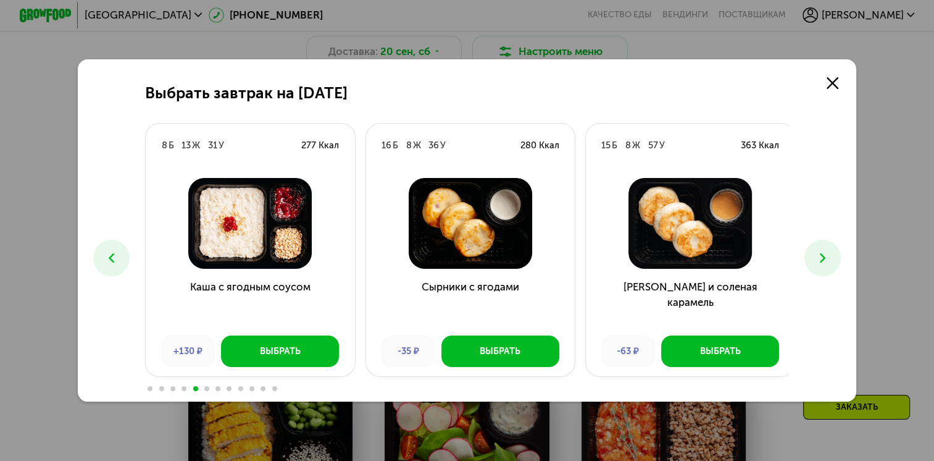
click at [830, 259] on icon at bounding box center [822, 257] width 15 height 15
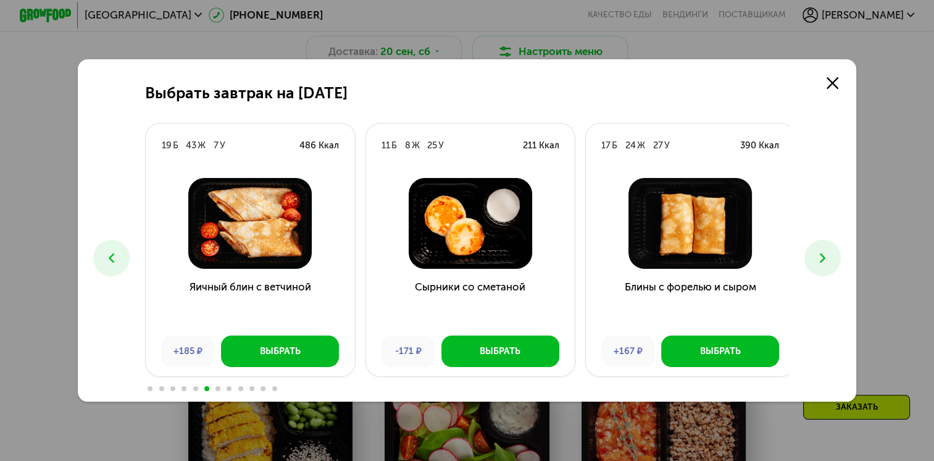
click at [830, 259] on icon at bounding box center [822, 257] width 15 height 15
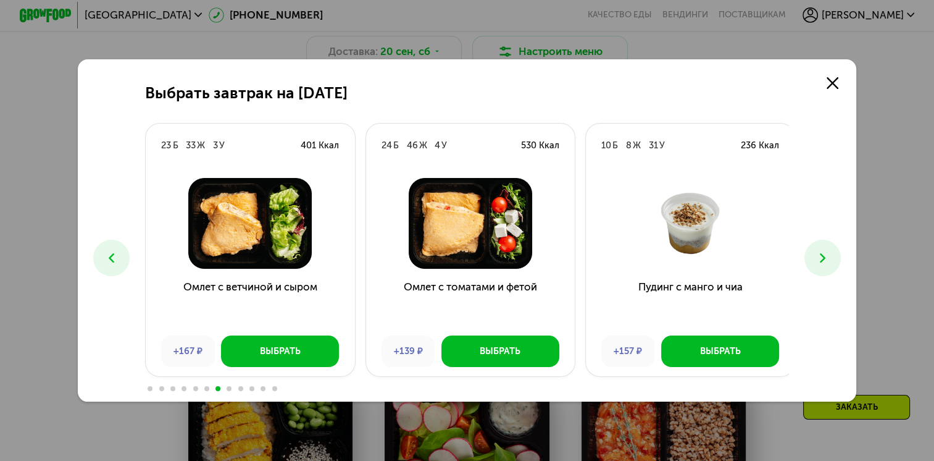
click at [830, 259] on icon at bounding box center [822, 257] width 15 height 15
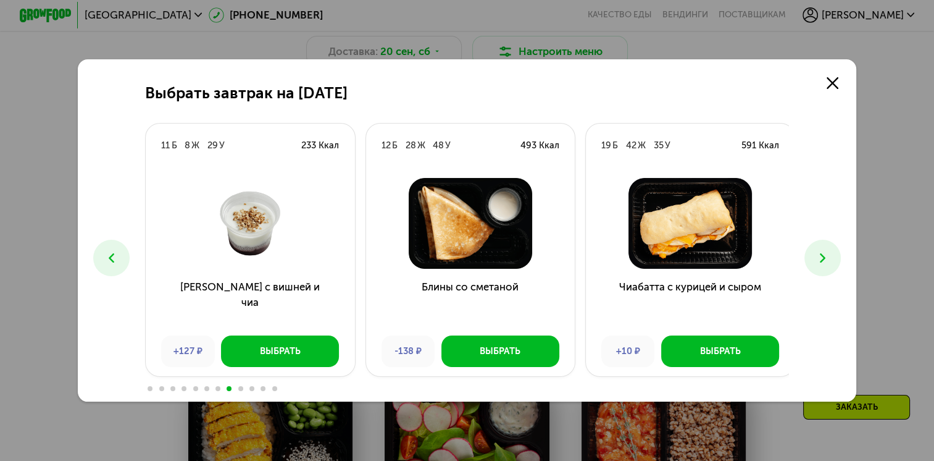
click at [830, 259] on icon at bounding box center [822, 257] width 15 height 15
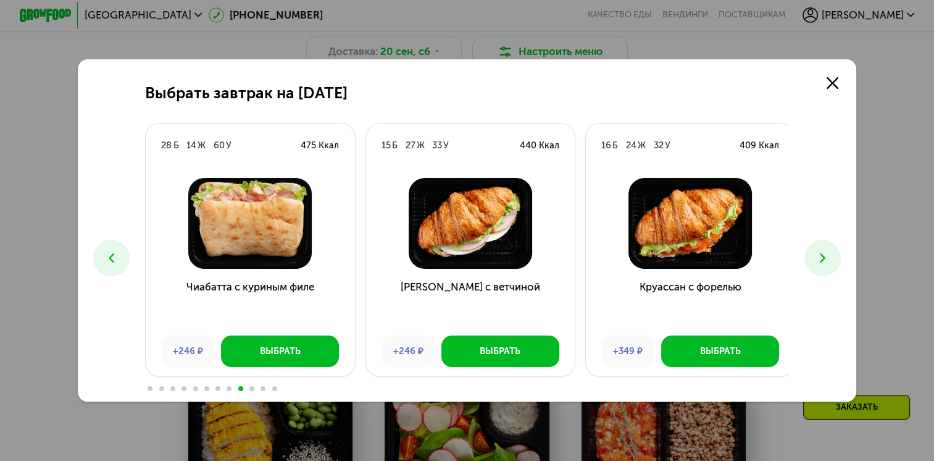
click at [117, 246] on button at bounding box center [111, 258] width 36 height 36
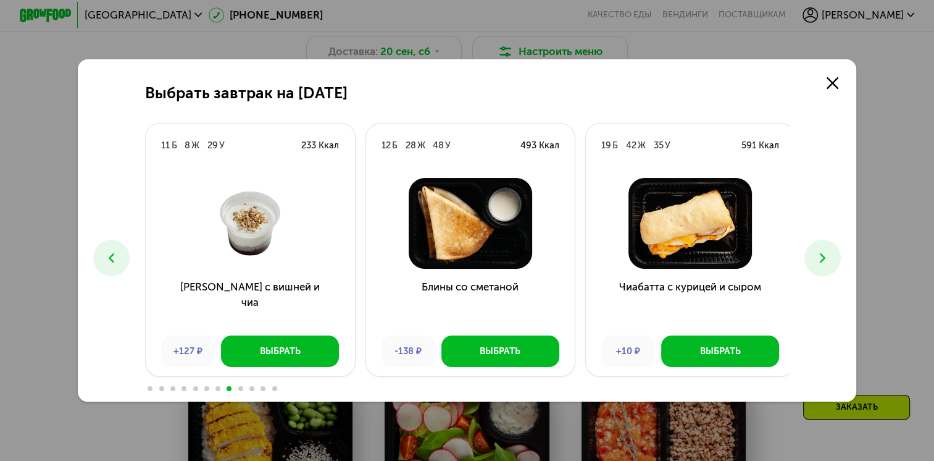
click at [117, 246] on button at bounding box center [111, 258] width 36 height 36
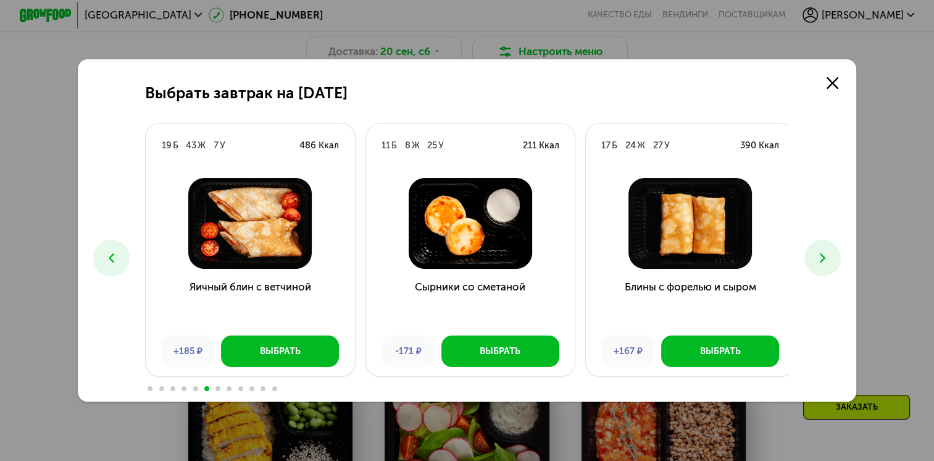
click at [117, 246] on button at bounding box center [111, 258] width 36 height 36
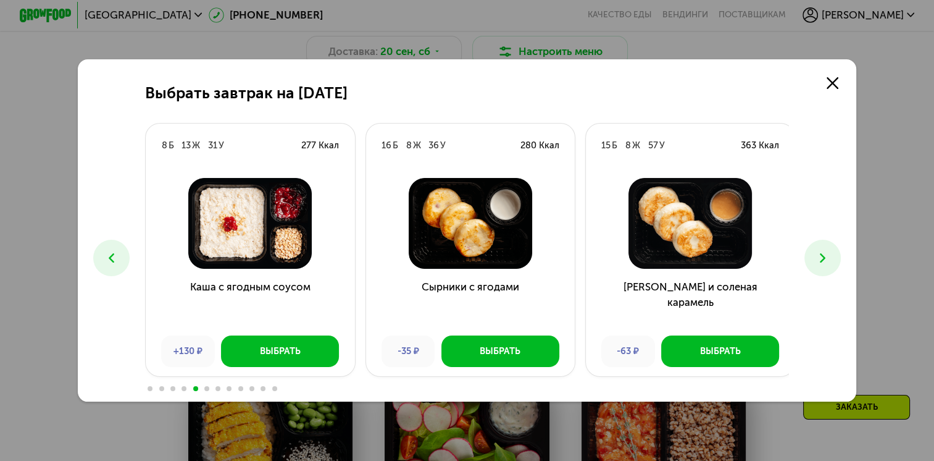
click at [117, 246] on button at bounding box center [111, 258] width 36 height 36
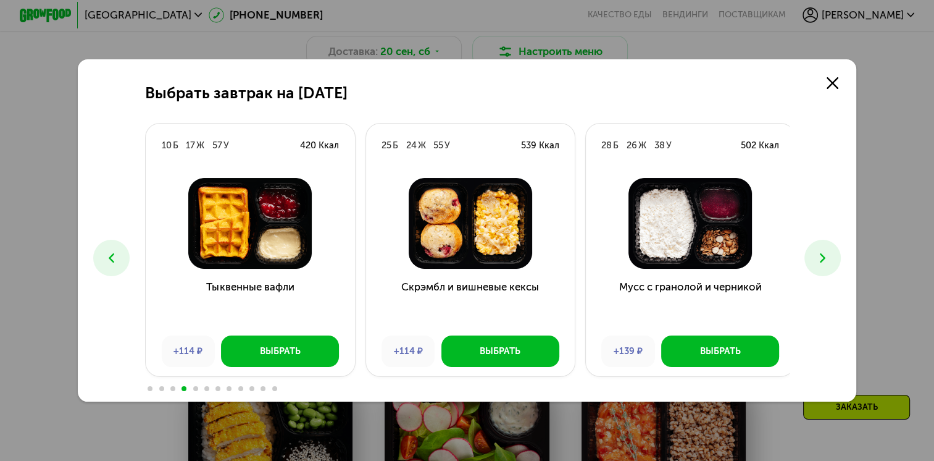
click at [117, 246] on button at bounding box center [111, 258] width 36 height 36
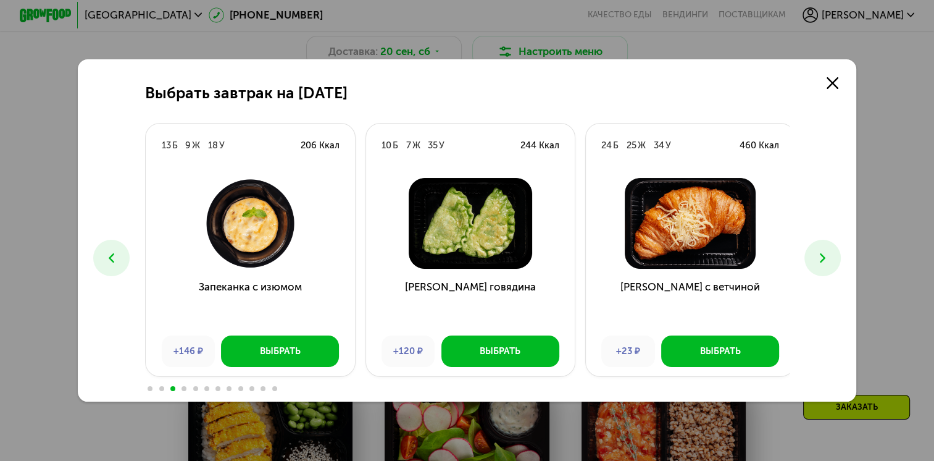
click at [117, 246] on button at bounding box center [111, 258] width 36 height 36
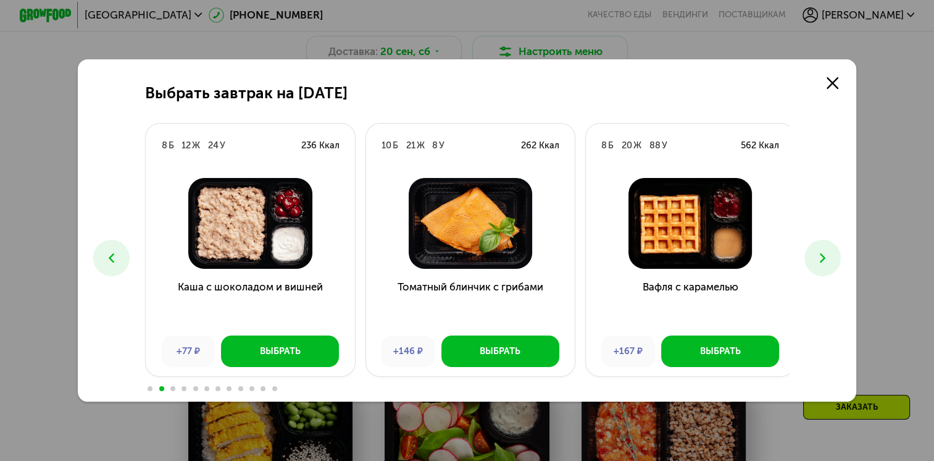
click at [117, 246] on button at bounding box center [111, 258] width 36 height 36
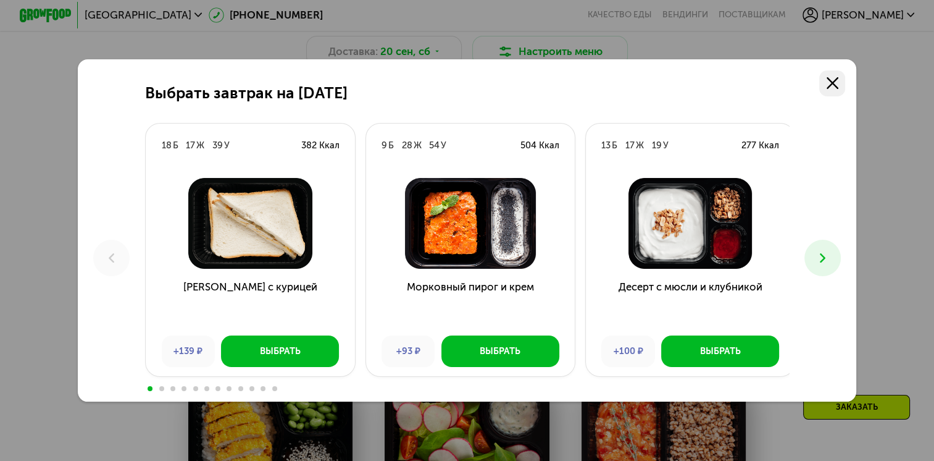
click at [835, 85] on icon at bounding box center [833, 83] width 12 height 12
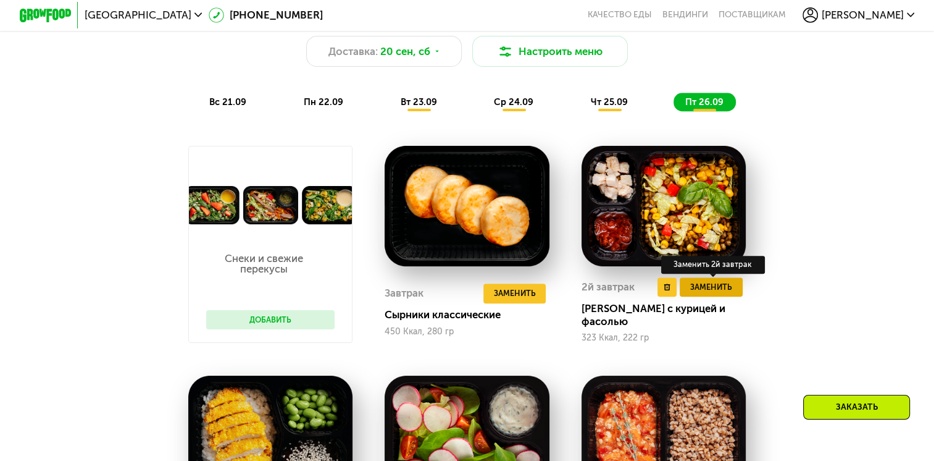
click at [735, 295] on button "Заменить" at bounding box center [711, 287] width 63 height 20
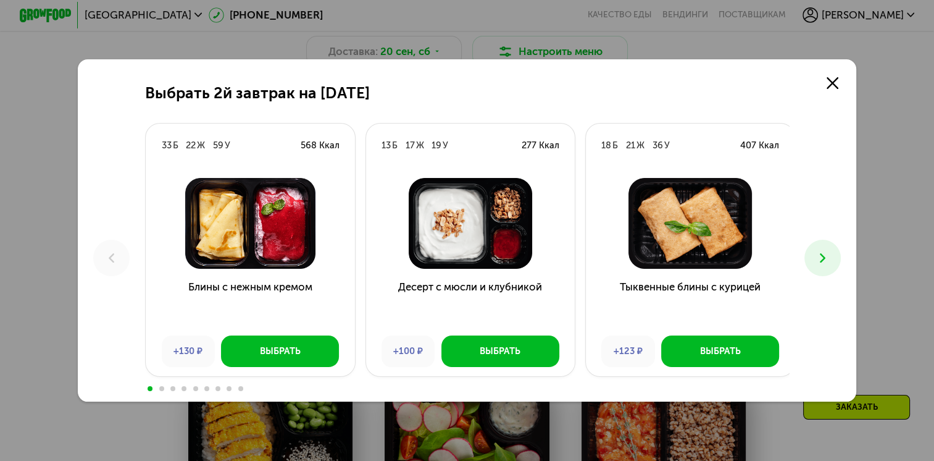
click at [826, 258] on use at bounding box center [823, 257] width 6 height 9
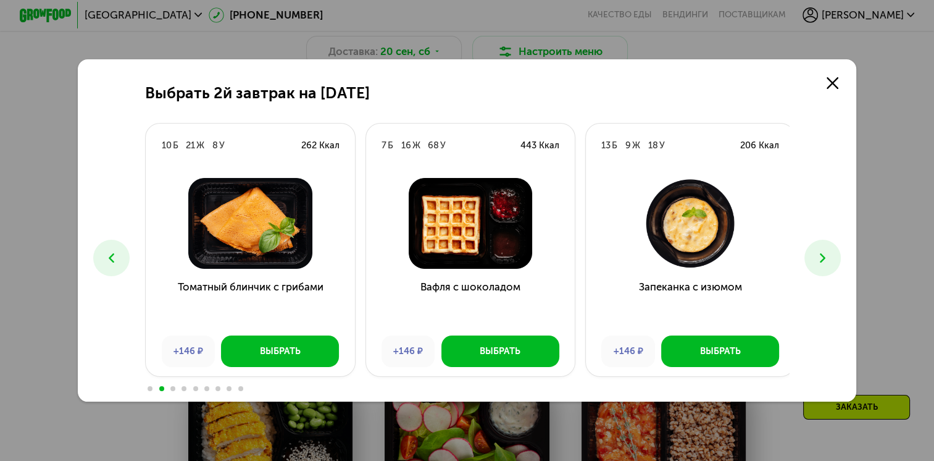
click at [826, 258] on use at bounding box center [823, 257] width 6 height 9
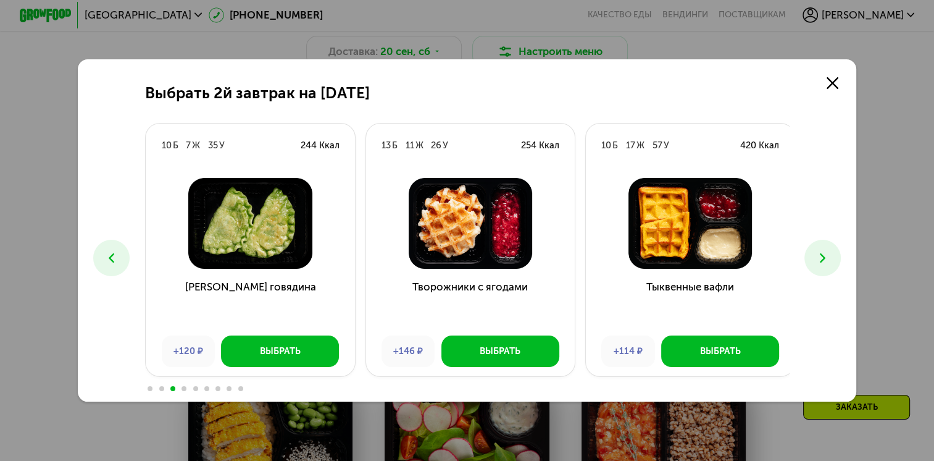
click at [826, 258] on use at bounding box center [823, 257] width 6 height 9
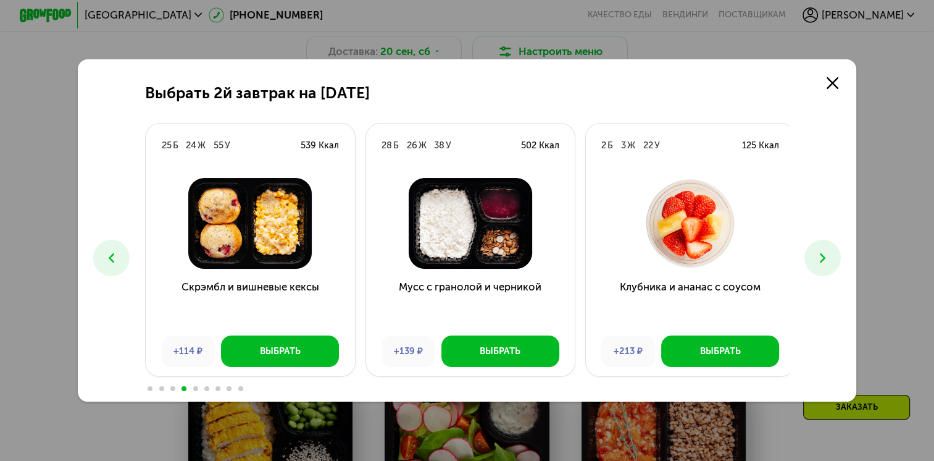
click at [826, 258] on use at bounding box center [823, 257] width 6 height 9
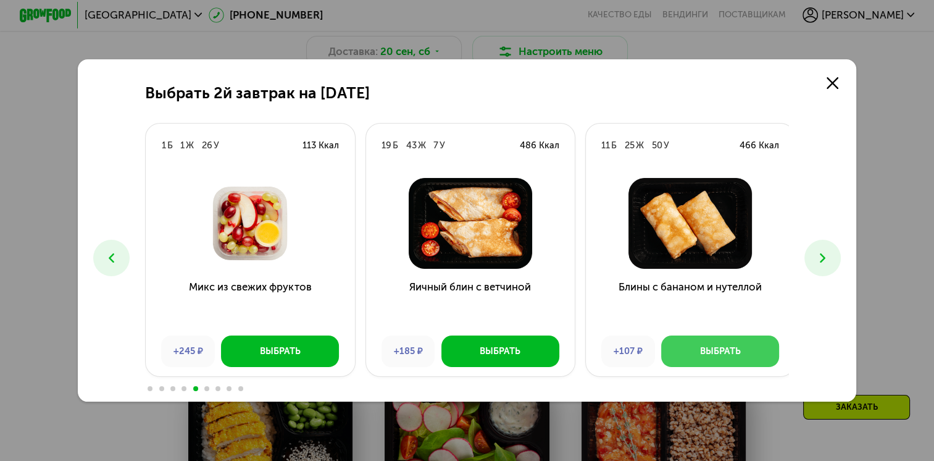
click at [729, 348] on div "Выбрать" at bounding box center [720, 351] width 41 height 13
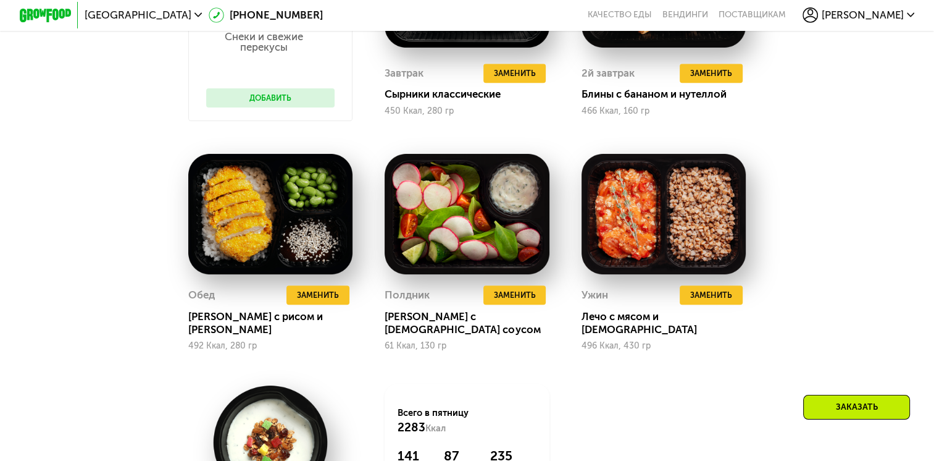
scroll to position [1216, 0]
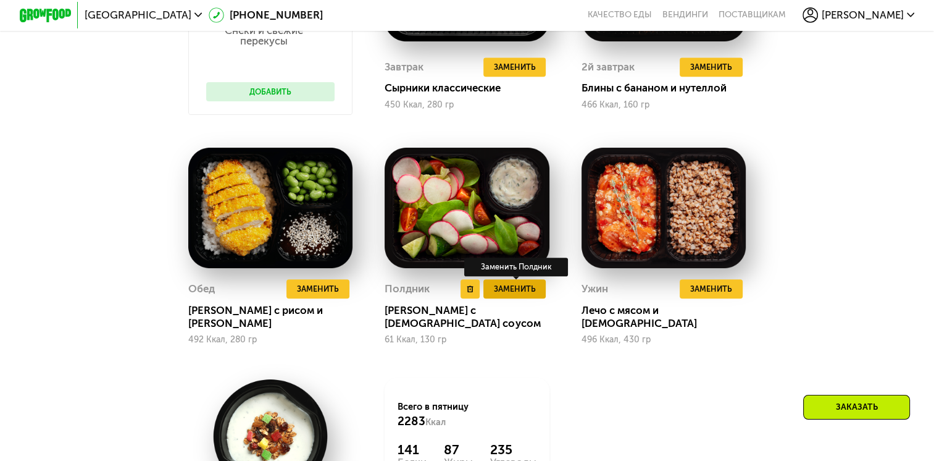
click at [509, 295] on span "Заменить" at bounding box center [515, 288] width 42 height 13
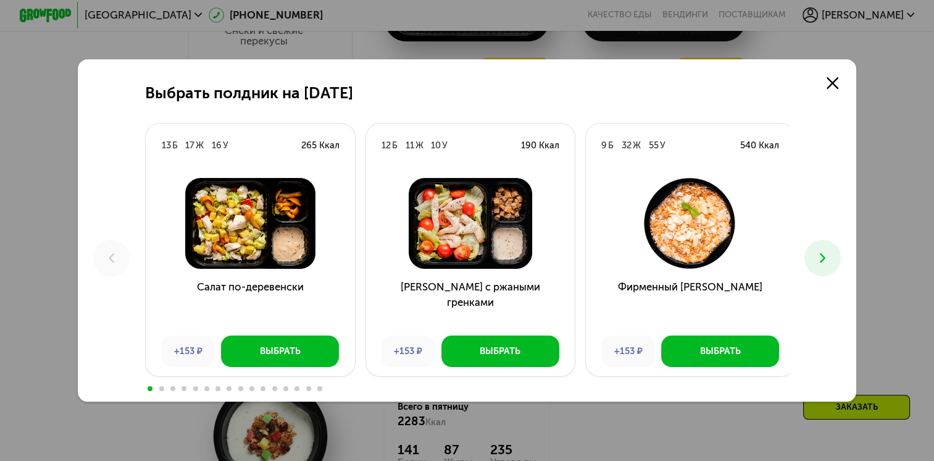
click at [824, 257] on icon at bounding box center [822, 257] width 15 height 15
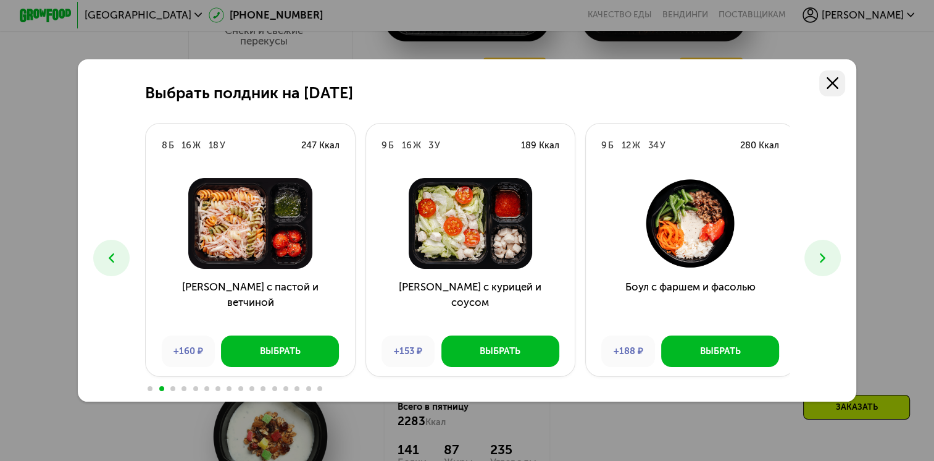
click at [827, 88] on link at bounding box center [832, 83] width 26 height 26
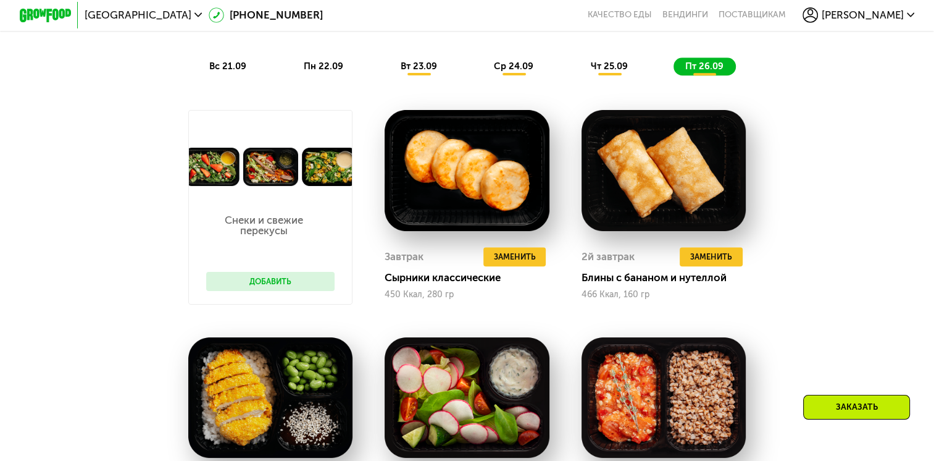
scroll to position [1032, 0]
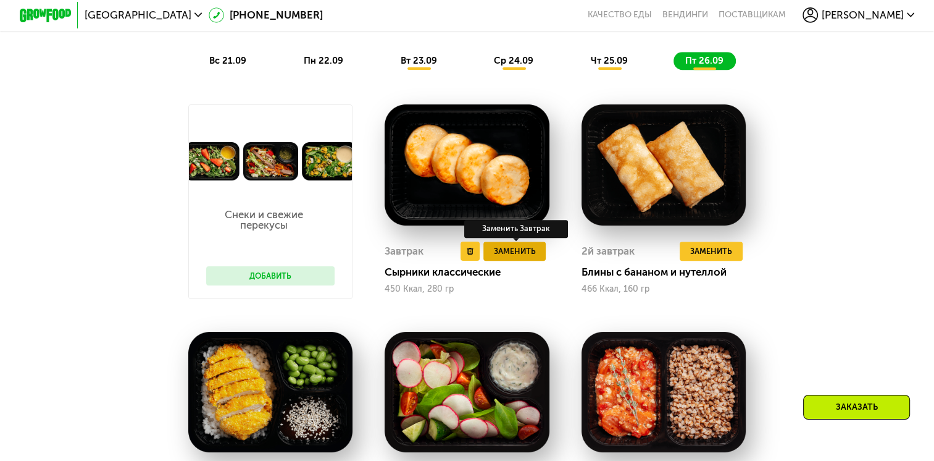
click at [529, 257] on span "Заменить" at bounding box center [515, 251] width 42 height 13
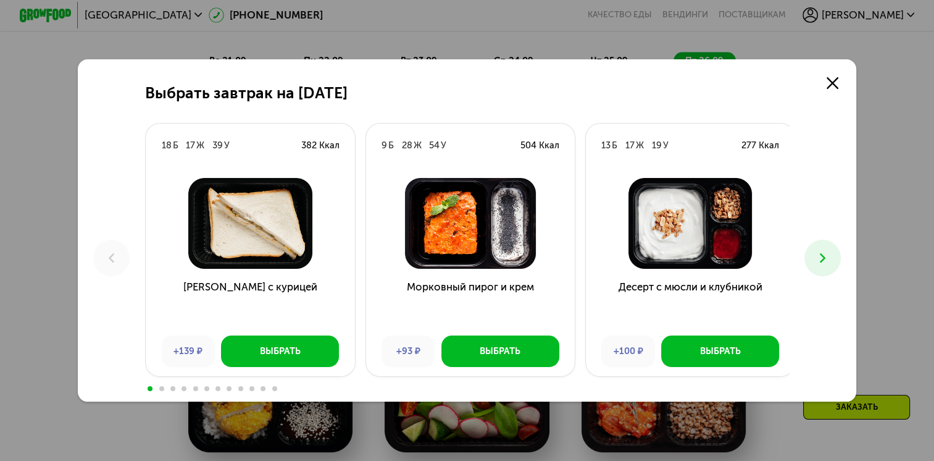
click at [826, 253] on icon at bounding box center [822, 257] width 15 height 15
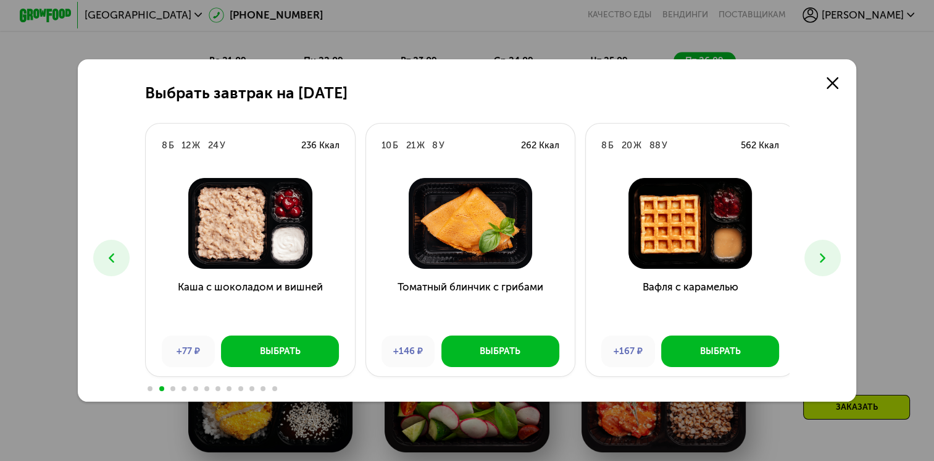
click at [826, 253] on icon at bounding box center [822, 257] width 15 height 15
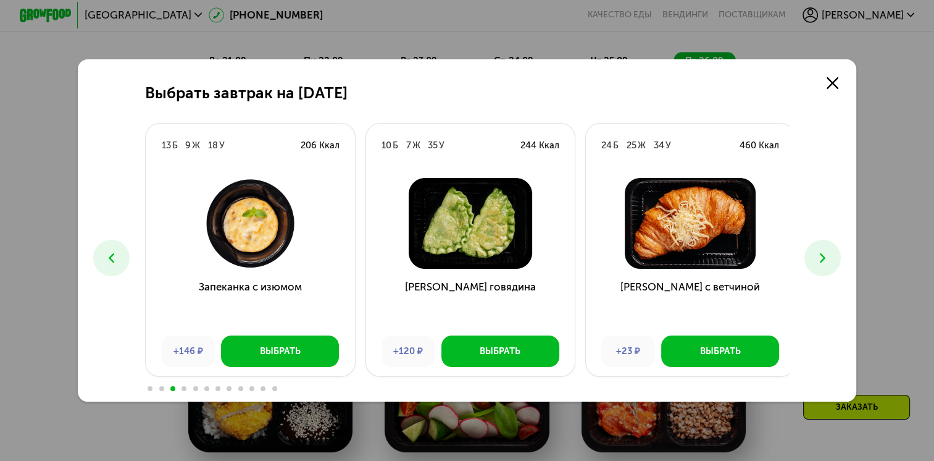
click at [826, 253] on icon at bounding box center [822, 257] width 15 height 15
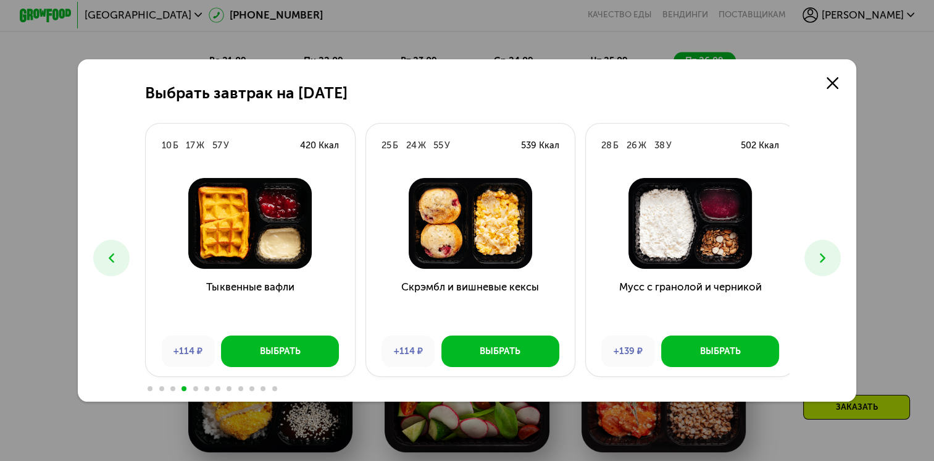
click at [826, 253] on icon at bounding box center [822, 257] width 15 height 15
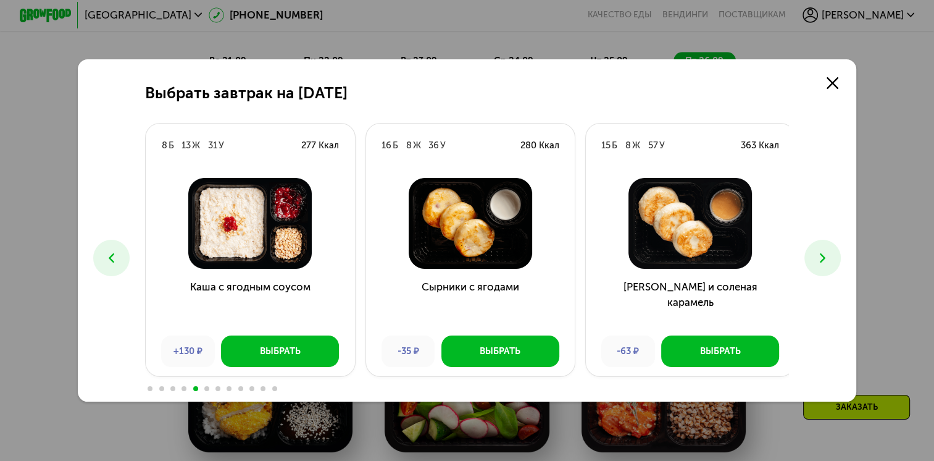
click at [826, 253] on icon at bounding box center [822, 257] width 15 height 15
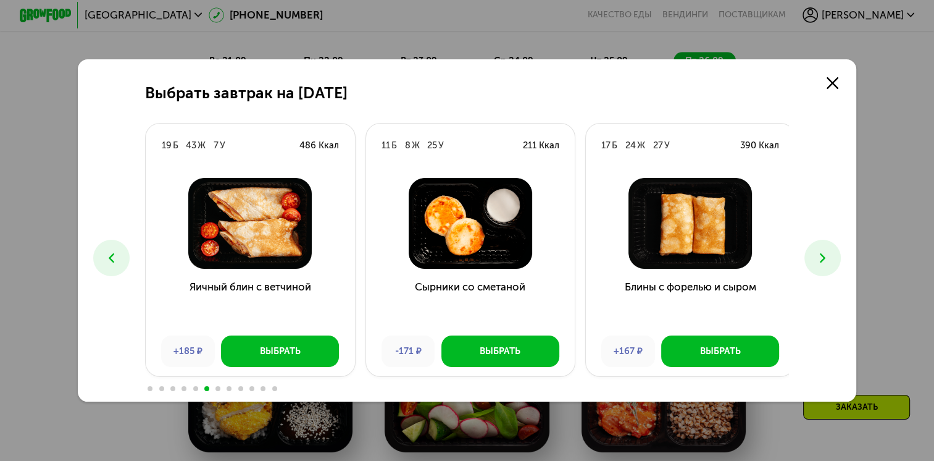
click at [109, 251] on icon at bounding box center [111, 257] width 15 height 15
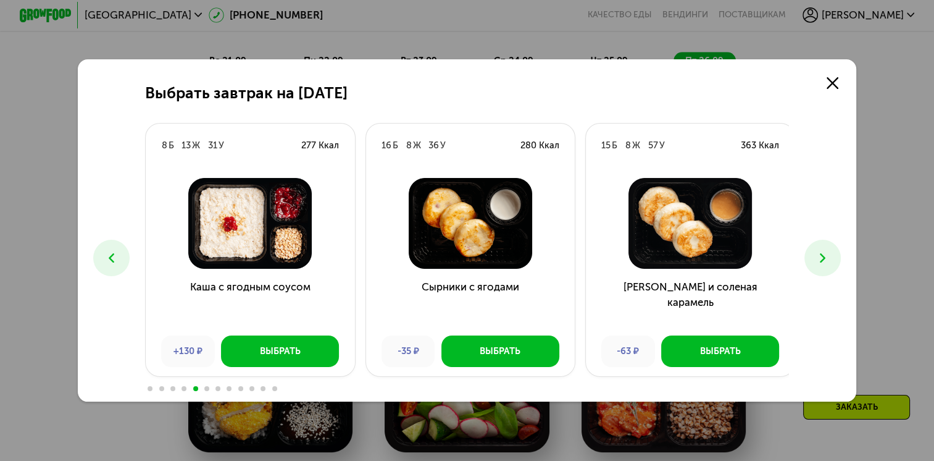
click at [822, 259] on icon at bounding box center [822, 257] width 15 height 15
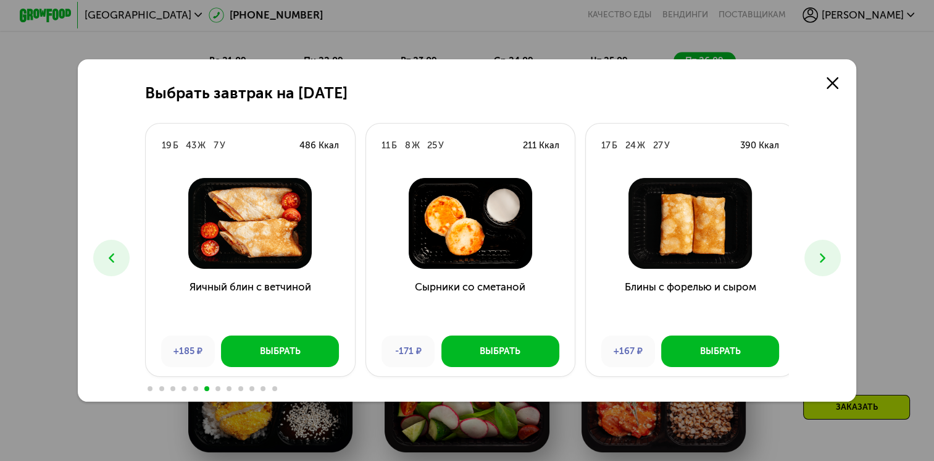
click at [822, 259] on icon at bounding box center [822, 257] width 15 height 15
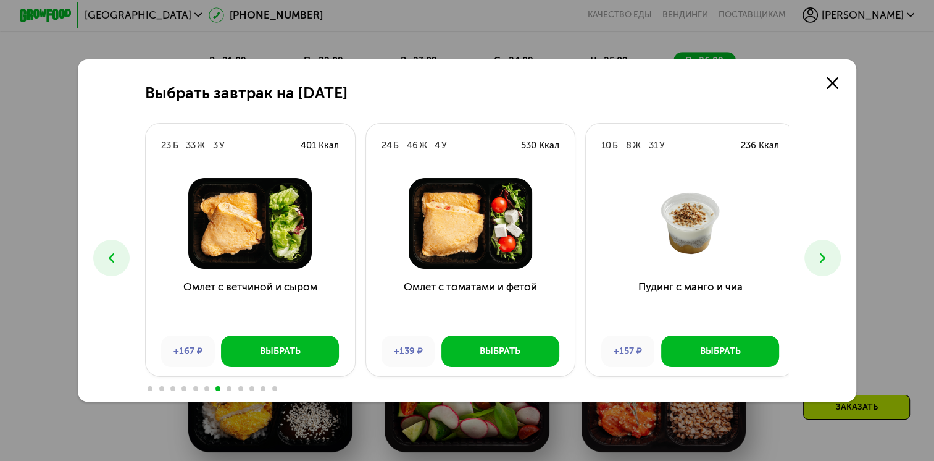
click at [822, 259] on icon at bounding box center [822, 257] width 15 height 15
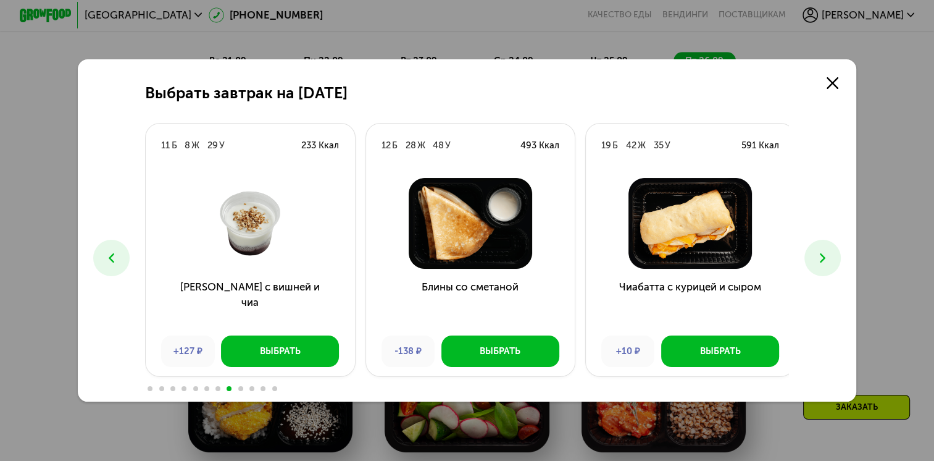
click at [822, 259] on icon at bounding box center [822, 257] width 15 height 15
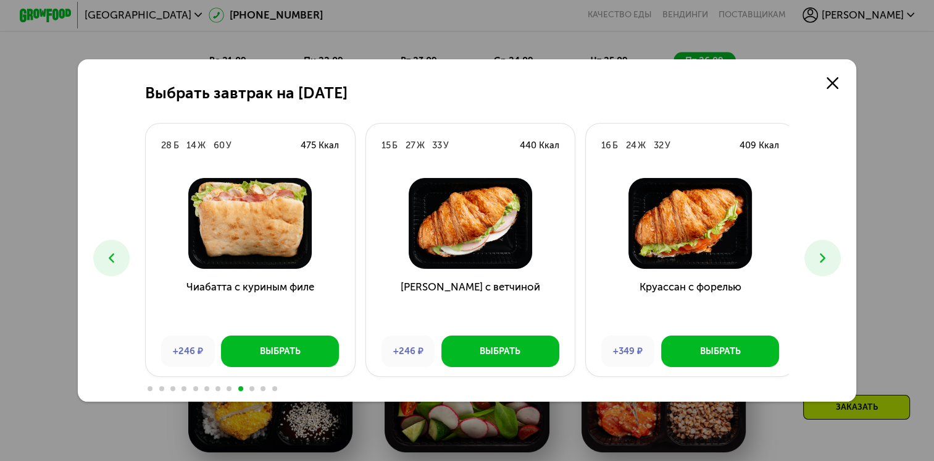
click at [109, 257] on use at bounding box center [112, 257] width 6 height 9
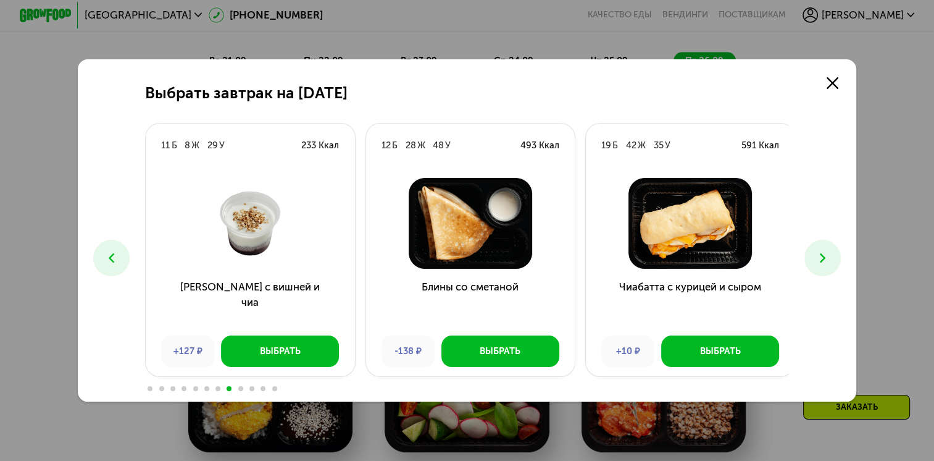
click at [826, 256] on use at bounding box center [823, 257] width 6 height 9
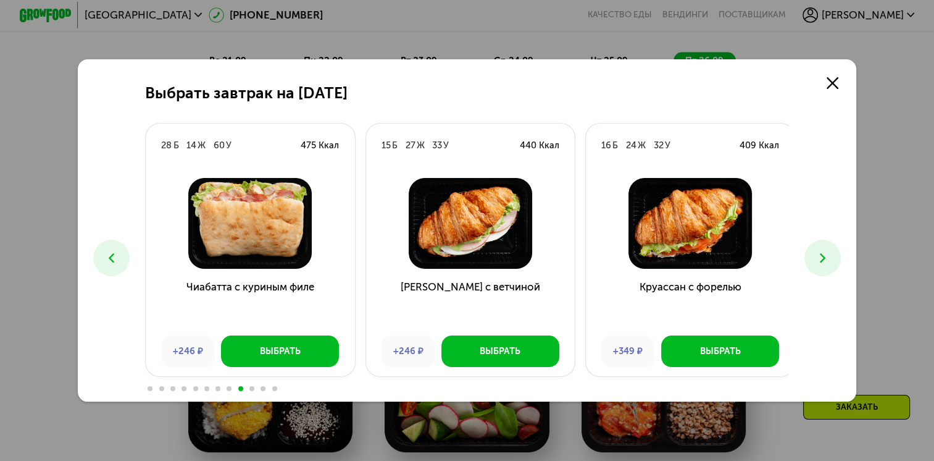
click at [98, 259] on button at bounding box center [111, 258] width 36 height 36
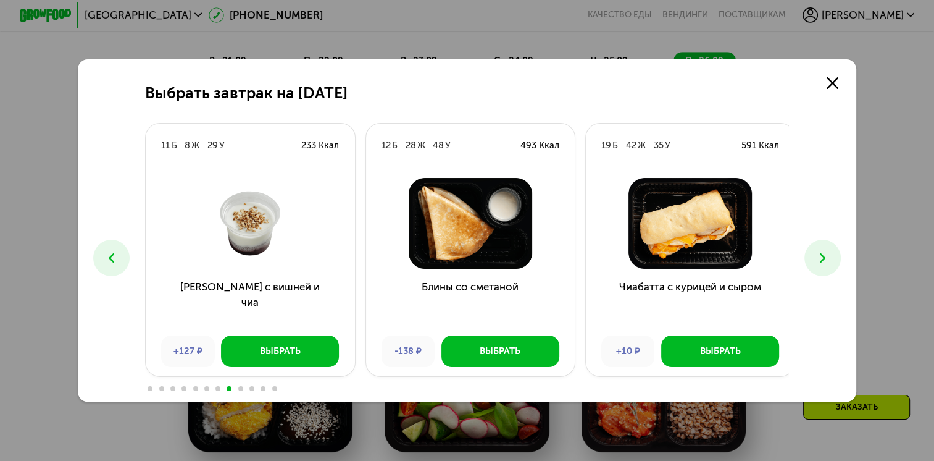
click at [815, 262] on button at bounding box center [823, 258] width 36 height 36
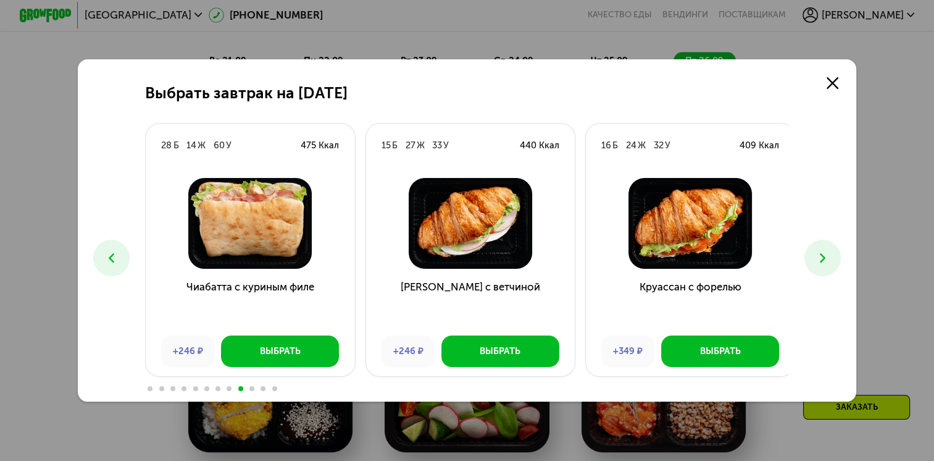
click at [815, 262] on button at bounding box center [823, 258] width 36 height 36
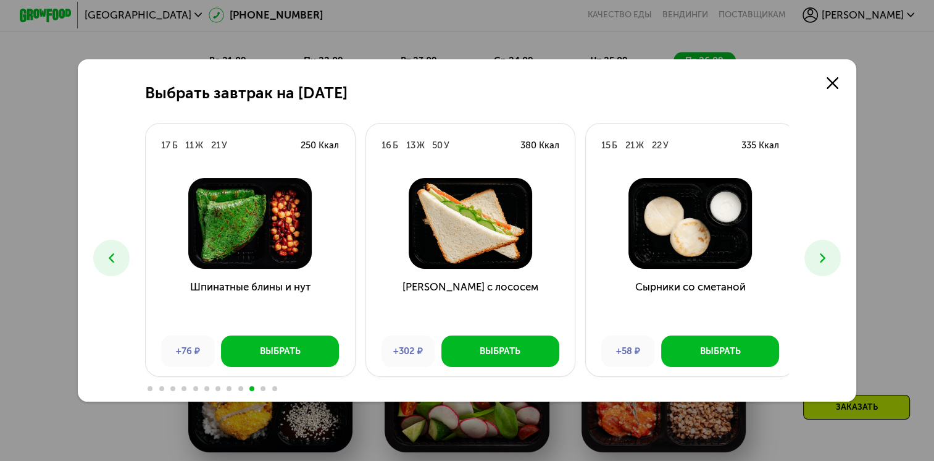
click at [815, 262] on button at bounding box center [823, 258] width 36 height 36
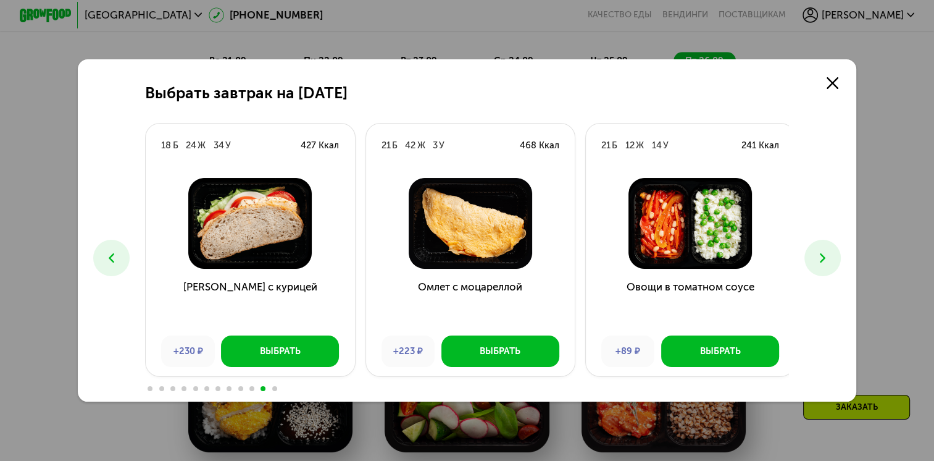
click at [815, 262] on button at bounding box center [823, 258] width 36 height 36
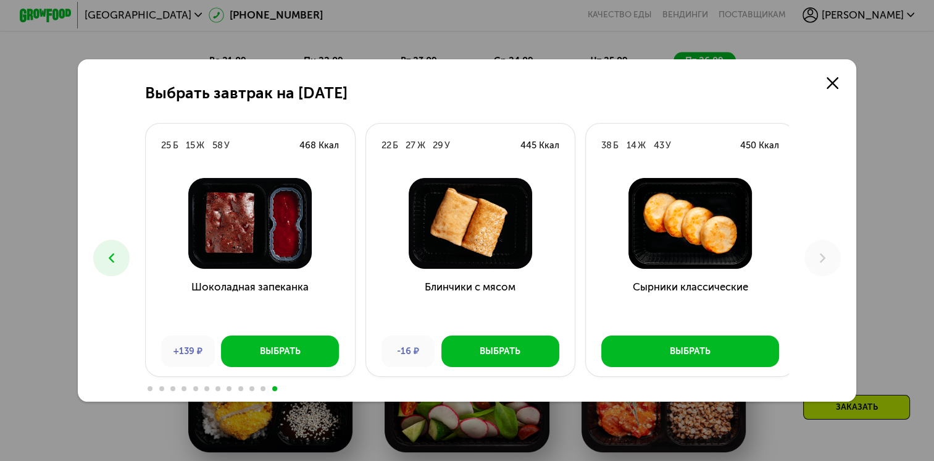
click at [110, 265] on button at bounding box center [111, 258] width 36 height 36
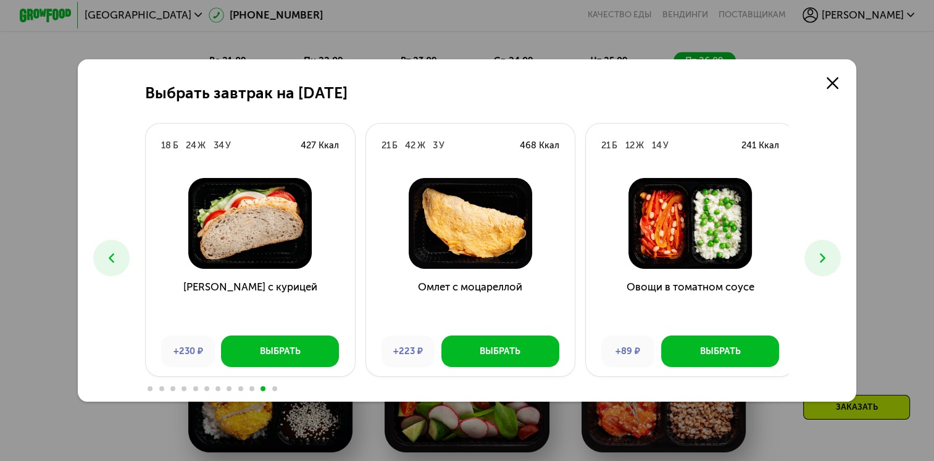
click at [110, 265] on button at bounding box center [111, 258] width 36 height 36
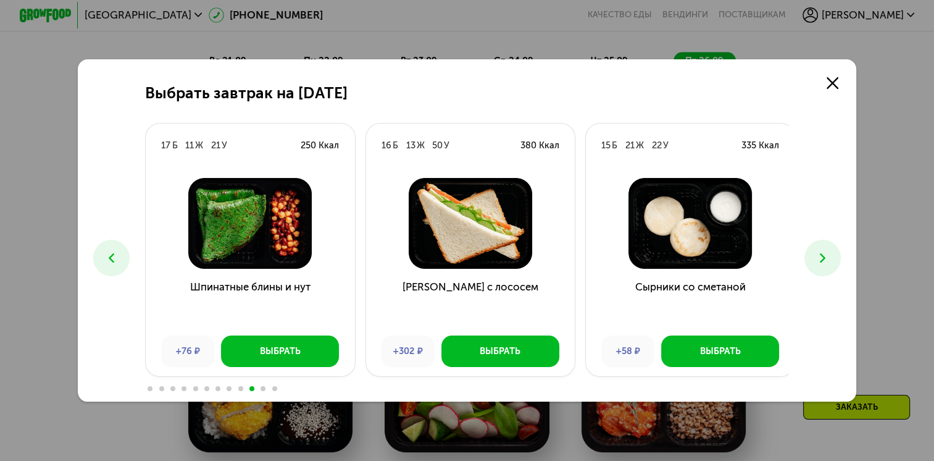
click at [110, 265] on button at bounding box center [111, 258] width 36 height 36
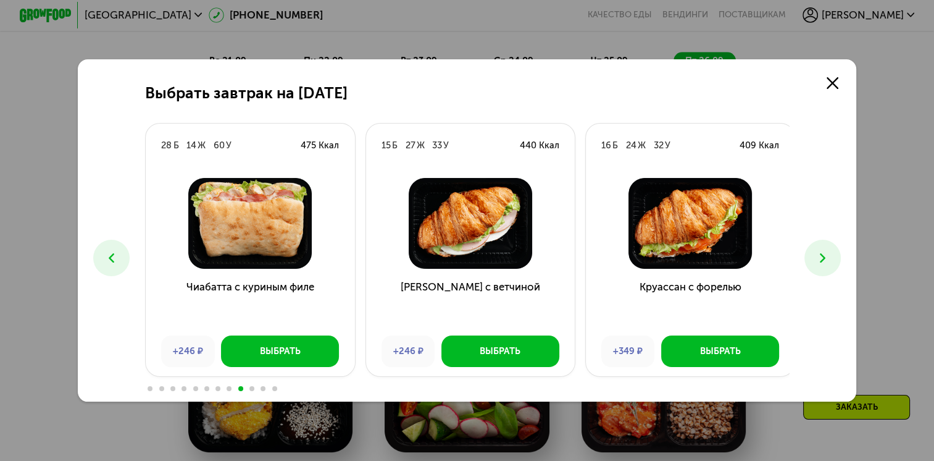
click at [110, 265] on button at bounding box center [111, 258] width 36 height 36
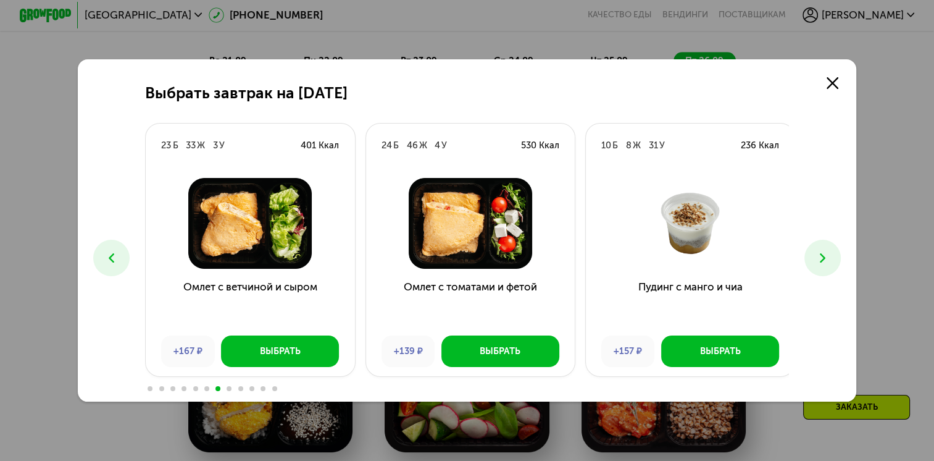
click at [110, 265] on button at bounding box center [111, 258] width 36 height 36
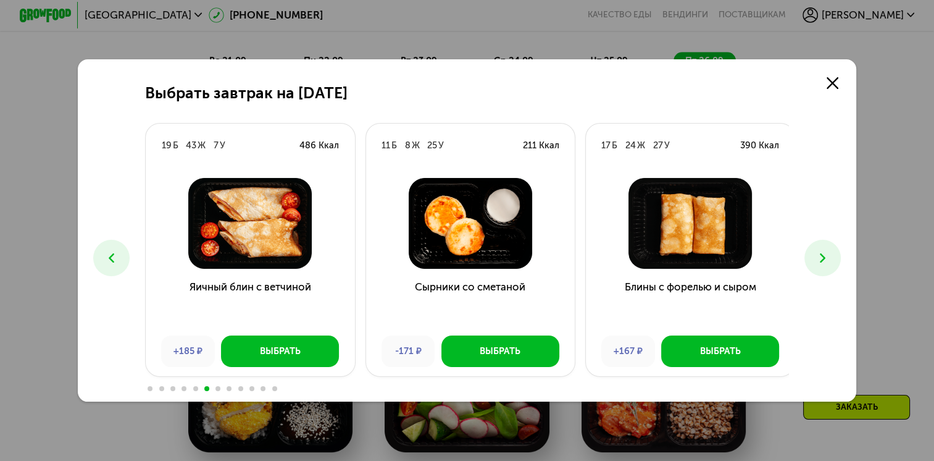
click at [110, 265] on button at bounding box center [111, 258] width 36 height 36
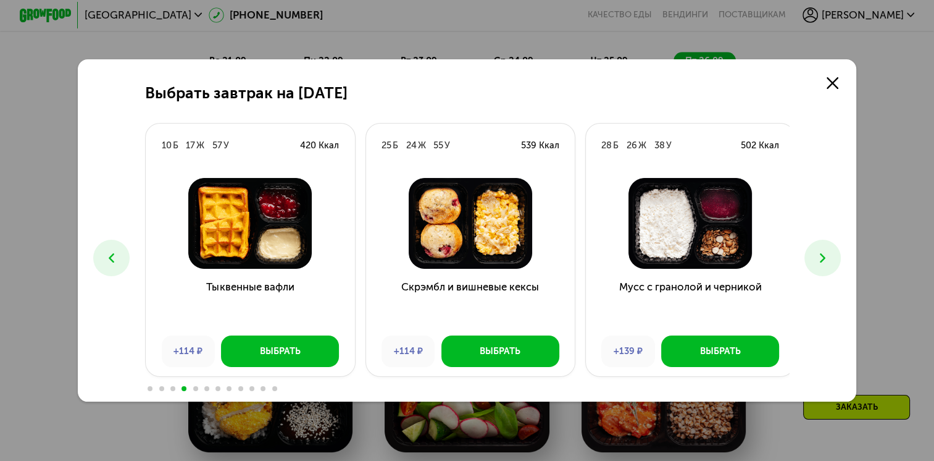
click at [110, 265] on button at bounding box center [111, 258] width 36 height 36
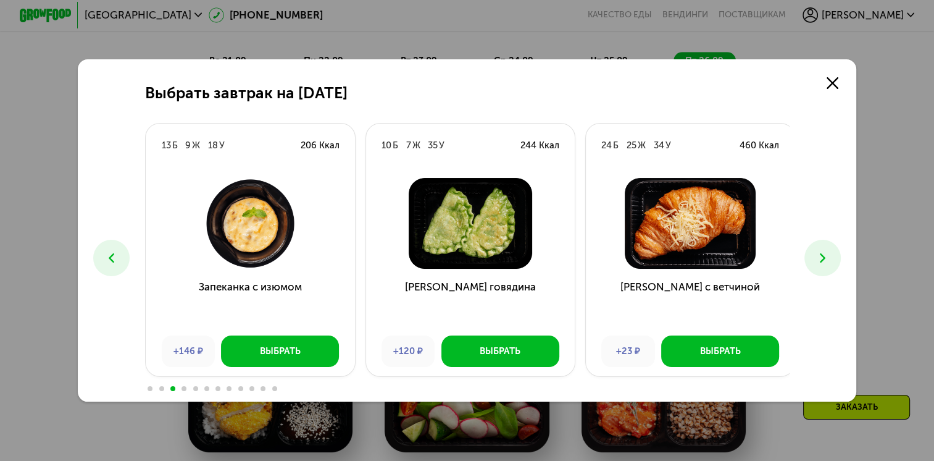
click at [110, 265] on button at bounding box center [111, 258] width 36 height 36
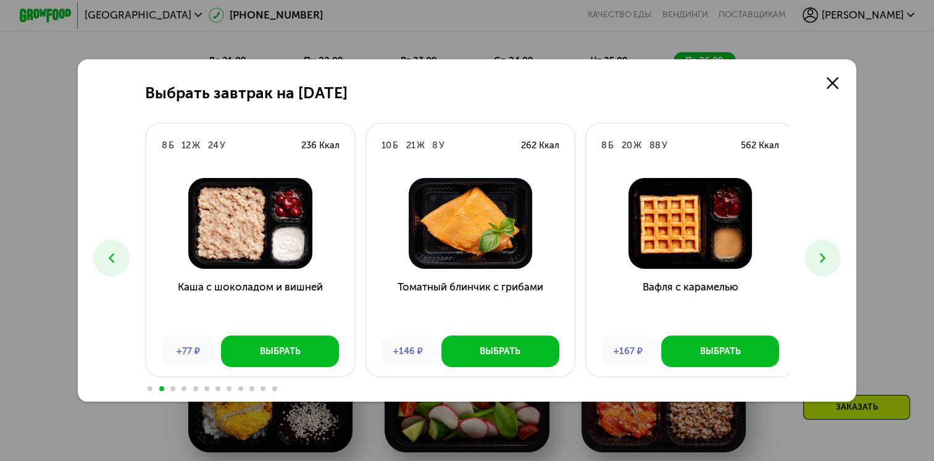
click at [110, 265] on button at bounding box center [111, 258] width 36 height 36
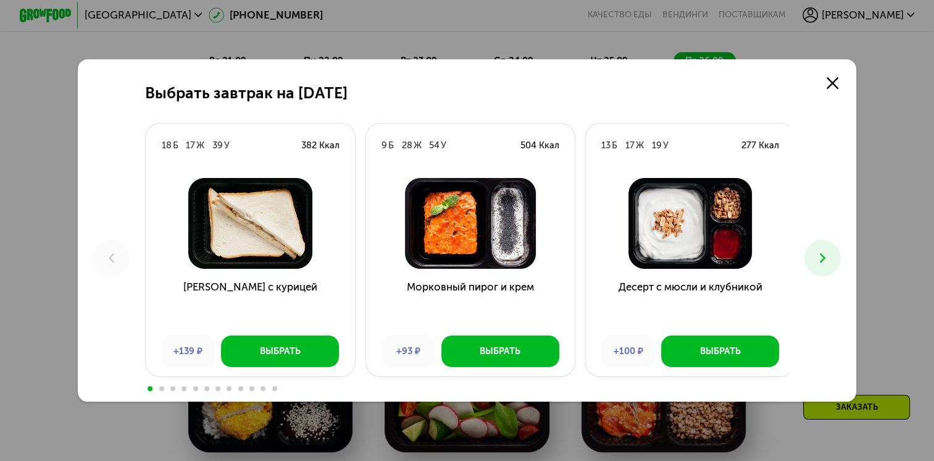
click at [824, 260] on icon at bounding box center [822, 257] width 15 height 15
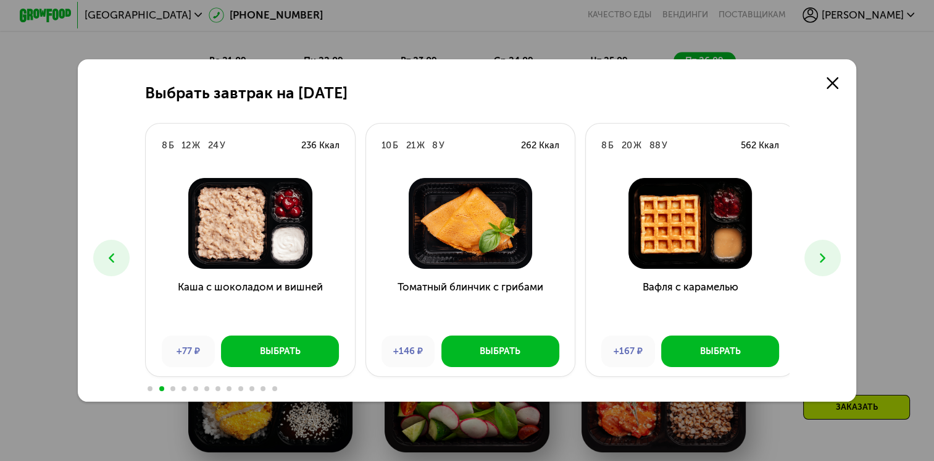
click at [824, 260] on icon at bounding box center [822, 257] width 15 height 15
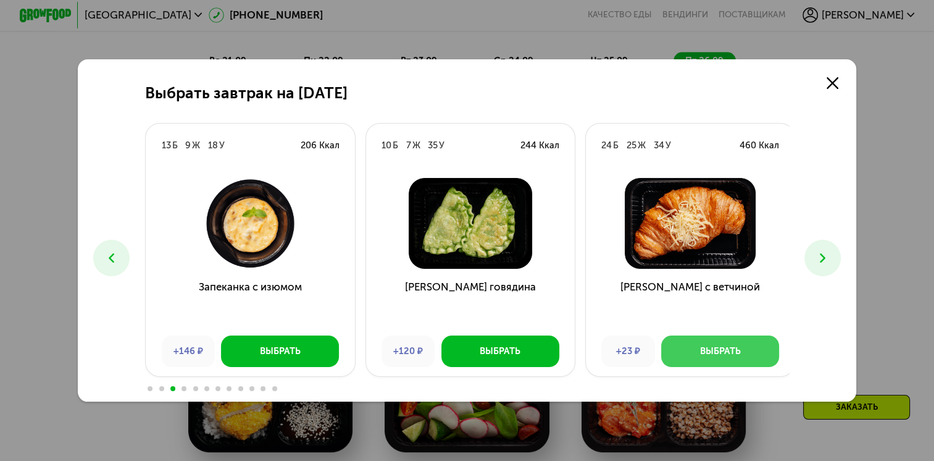
click at [694, 353] on button "Выбрать" at bounding box center [720, 350] width 118 height 31
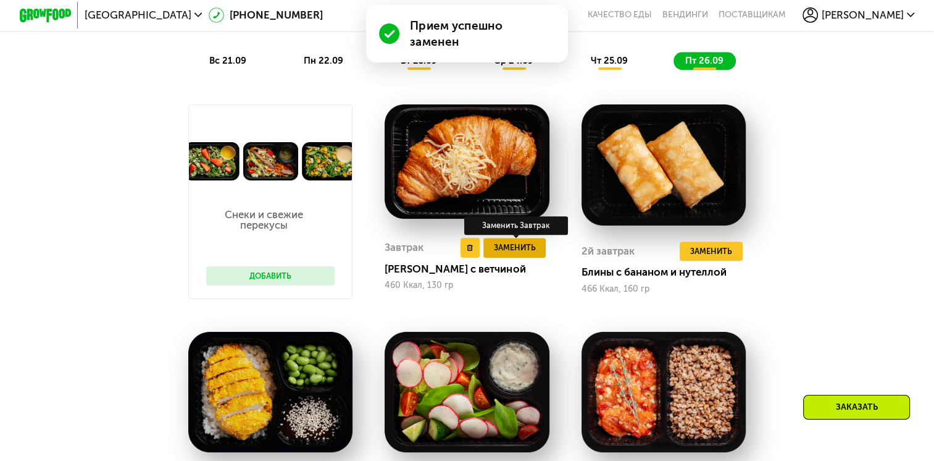
click at [511, 254] on span "Заменить" at bounding box center [515, 247] width 42 height 13
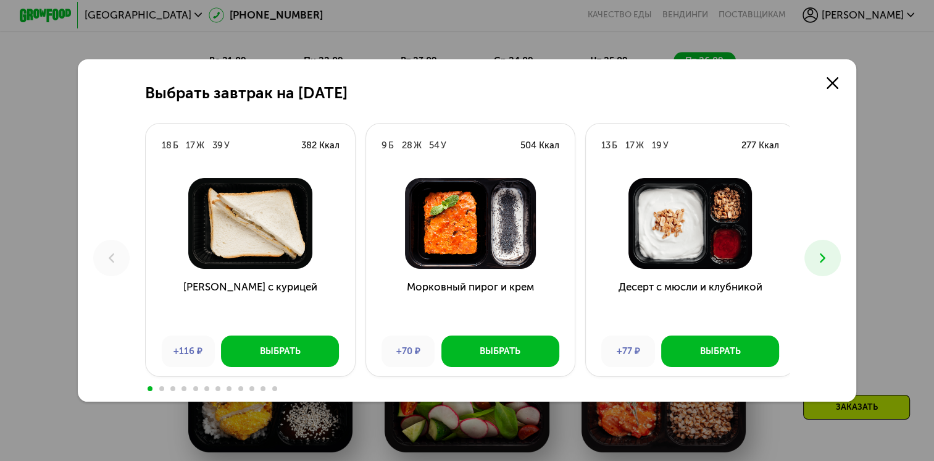
click at [823, 263] on icon at bounding box center [822, 257] width 15 height 15
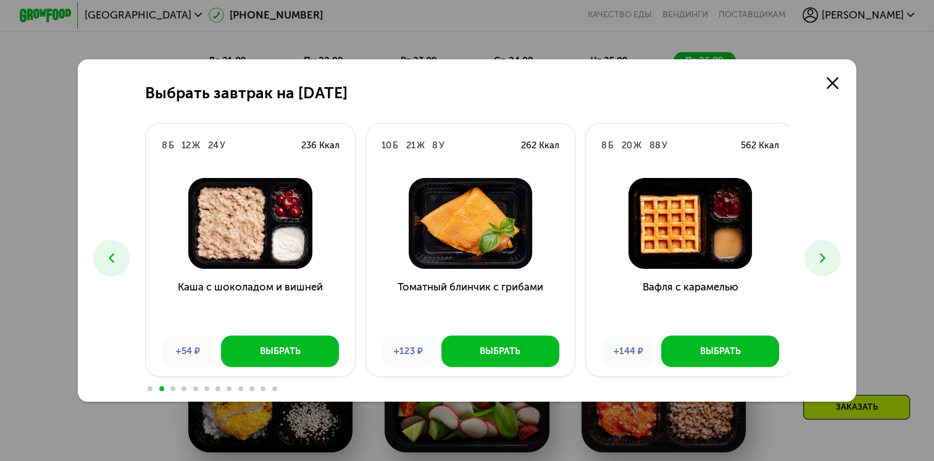
click at [823, 263] on icon at bounding box center [822, 257] width 15 height 15
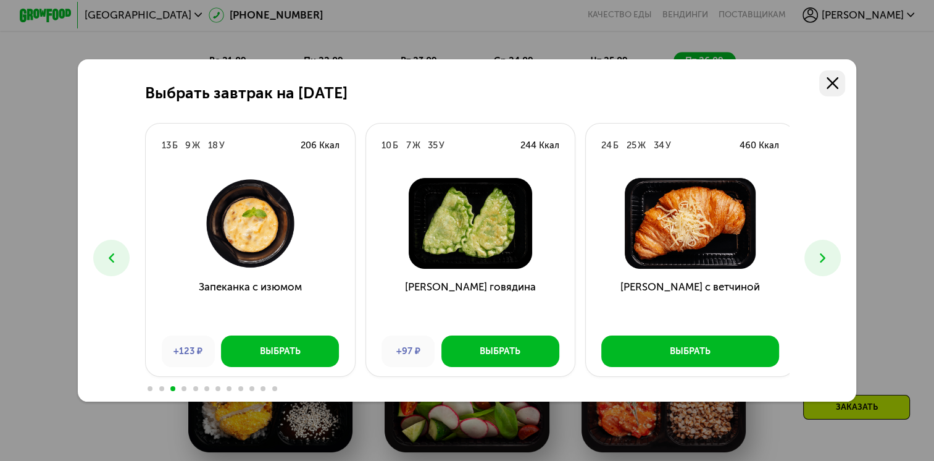
click at [835, 83] on use at bounding box center [833, 83] width 12 height 12
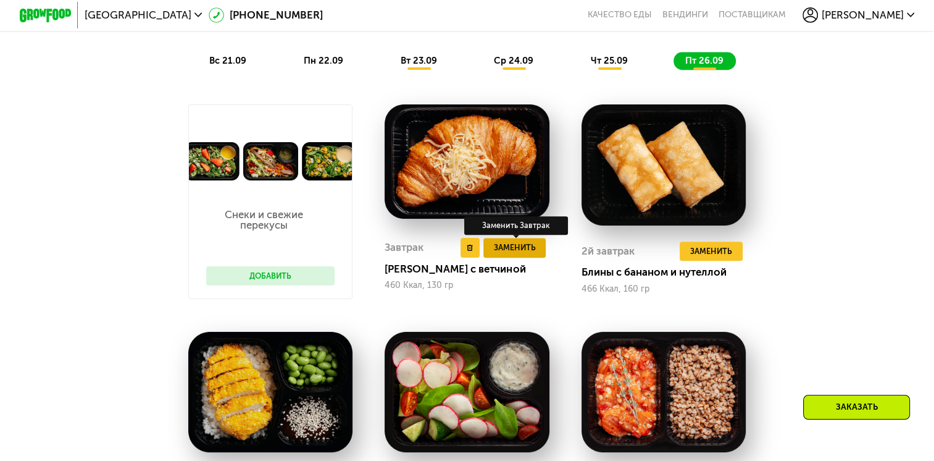
click at [524, 254] on span "Заменить" at bounding box center [515, 247] width 42 height 13
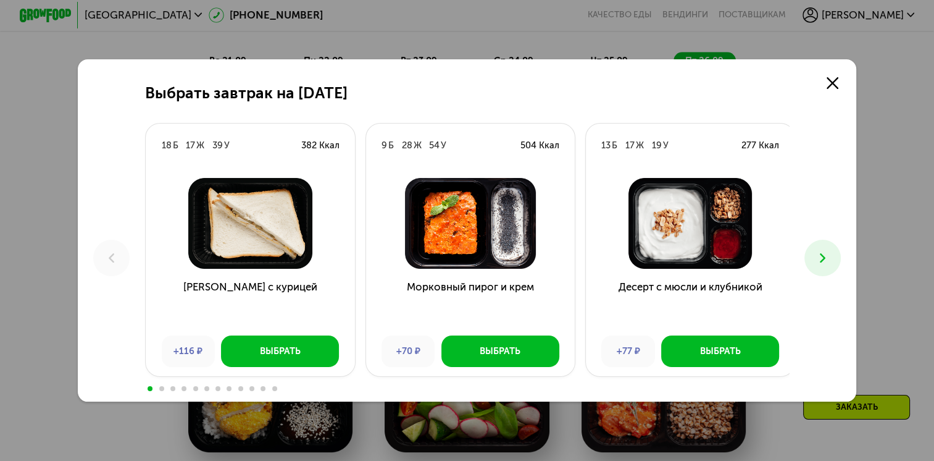
click at [826, 261] on use at bounding box center [823, 257] width 6 height 9
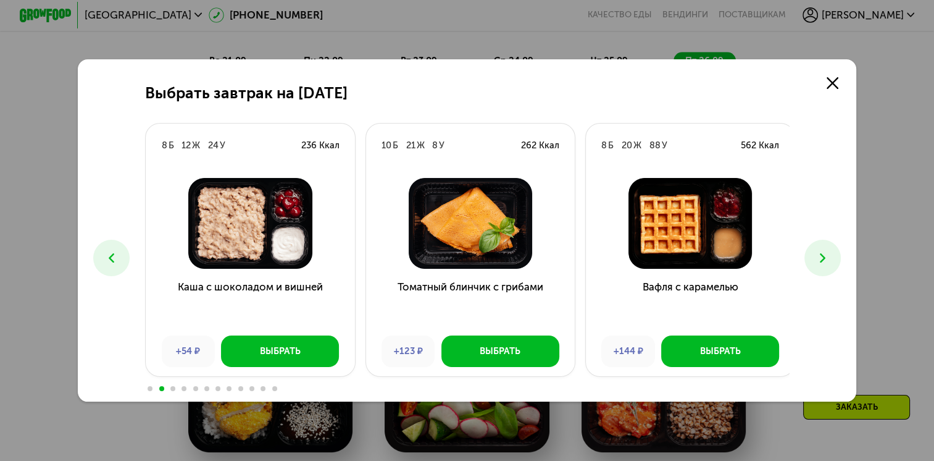
click at [114, 262] on icon at bounding box center [111, 257] width 15 height 15
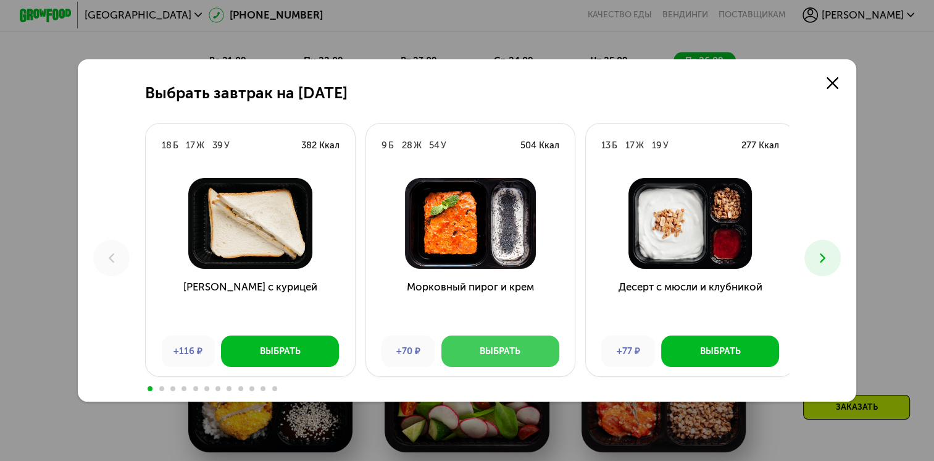
click at [474, 353] on button "Выбрать" at bounding box center [500, 350] width 118 height 31
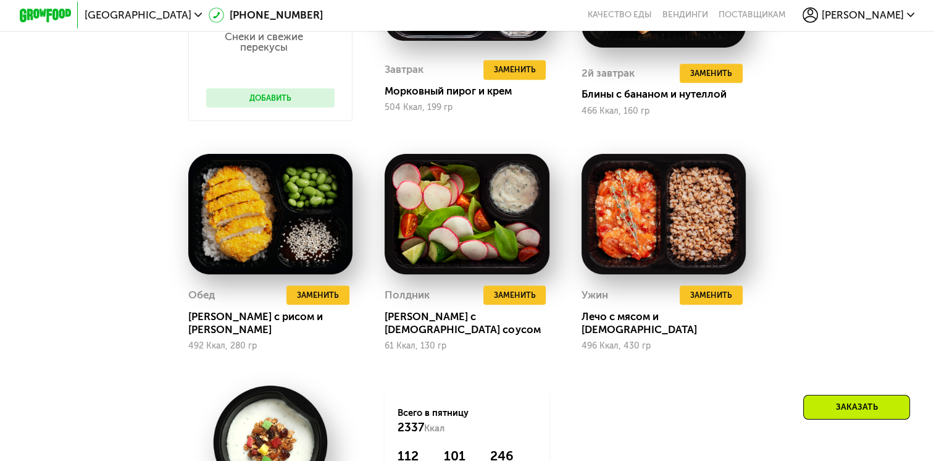
scroll to position [1233, 0]
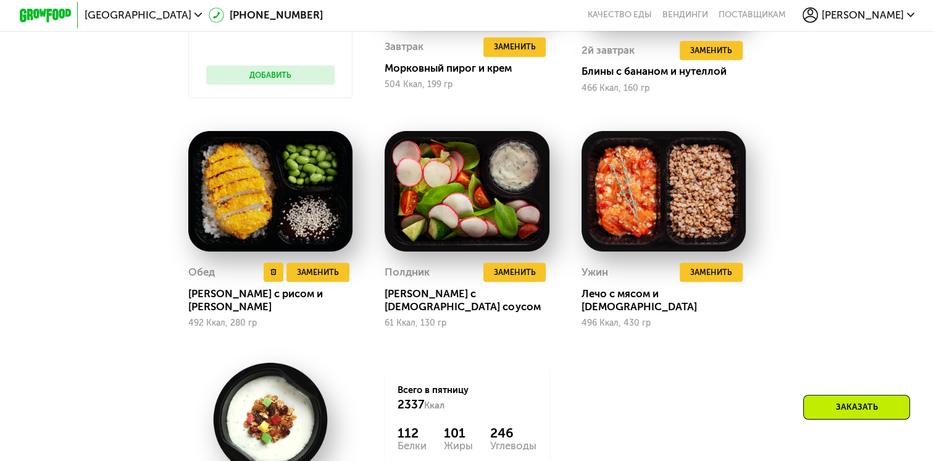
click at [279, 231] on img at bounding box center [270, 191] width 164 height 121
click at [230, 303] on div "Кацудон с рисом и эдамаме" at bounding box center [275, 300] width 175 height 26
click at [304, 278] on span "Заменить" at bounding box center [318, 271] width 42 height 13
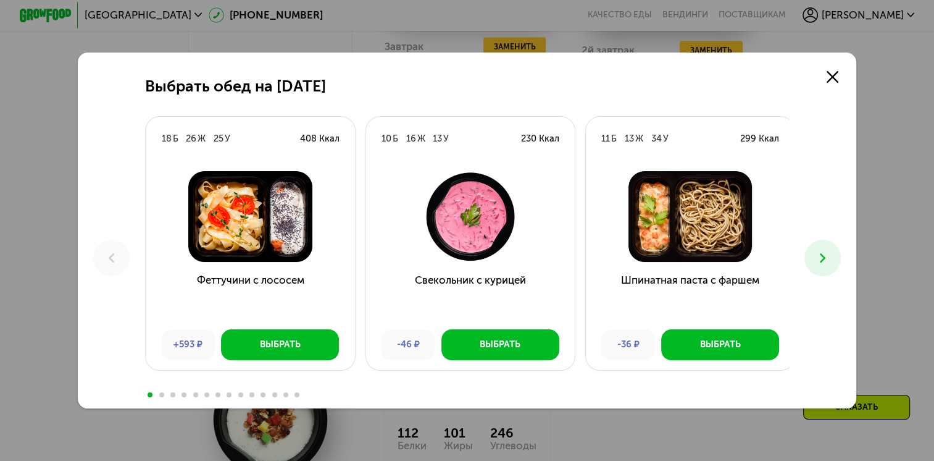
click at [825, 256] on use at bounding box center [823, 257] width 6 height 9
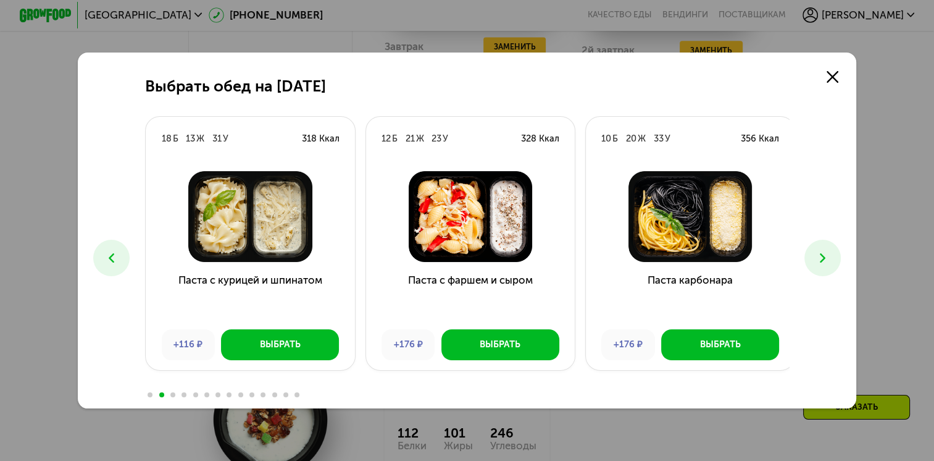
click at [825, 256] on use at bounding box center [823, 257] width 6 height 9
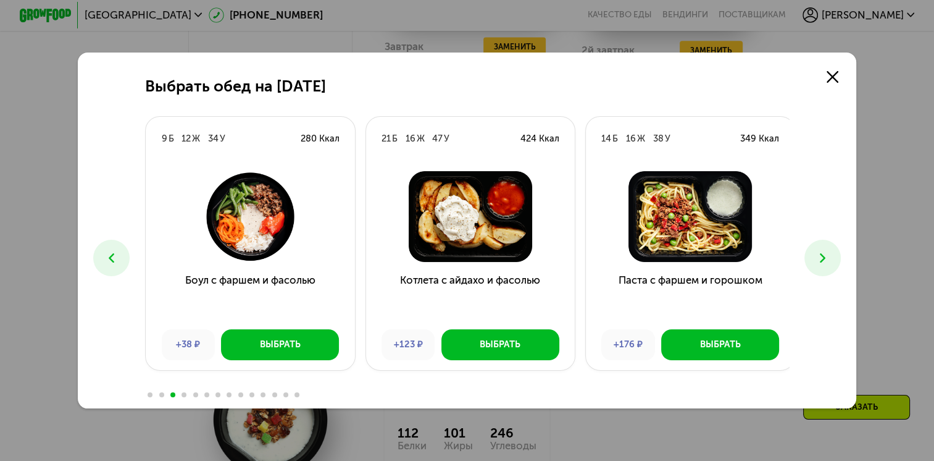
click at [820, 251] on icon at bounding box center [822, 257] width 15 height 15
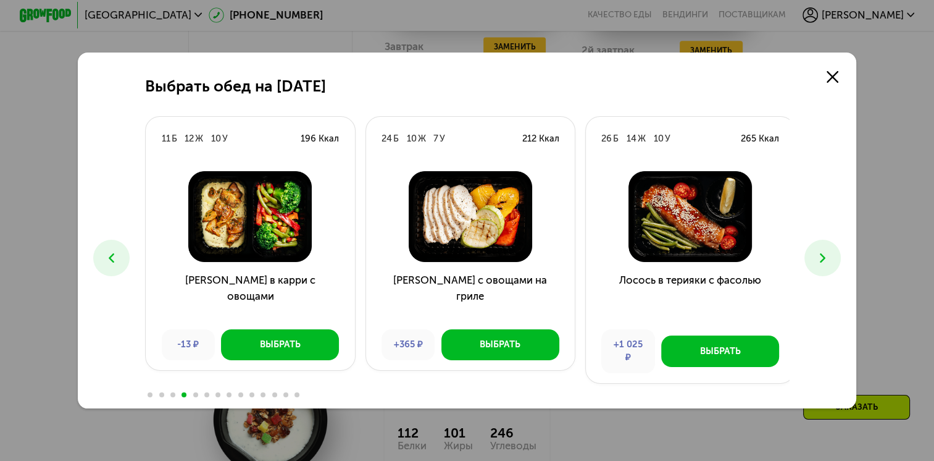
click at [820, 251] on icon at bounding box center [822, 257] width 15 height 15
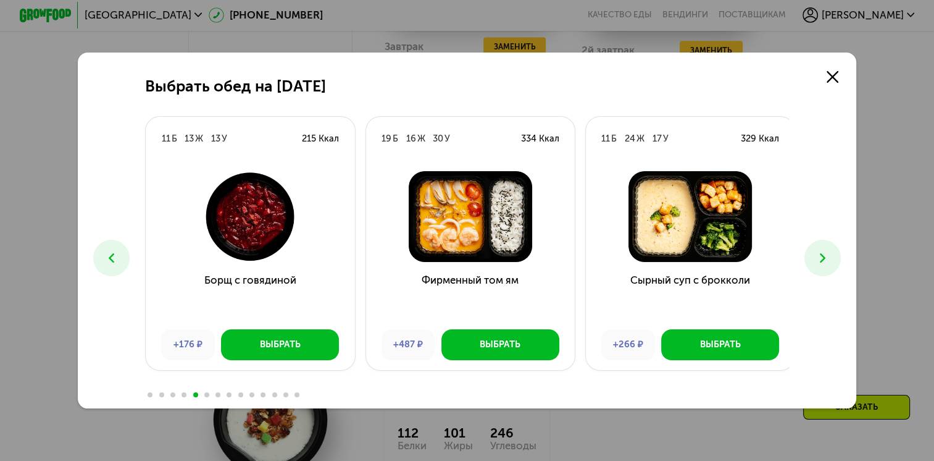
click at [820, 251] on icon at bounding box center [822, 257] width 15 height 15
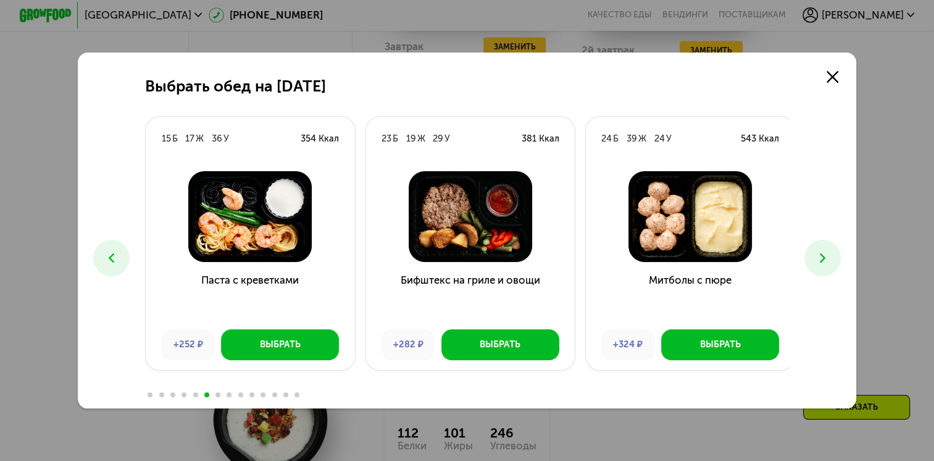
click at [820, 251] on icon at bounding box center [822, 257] width 15 height 15
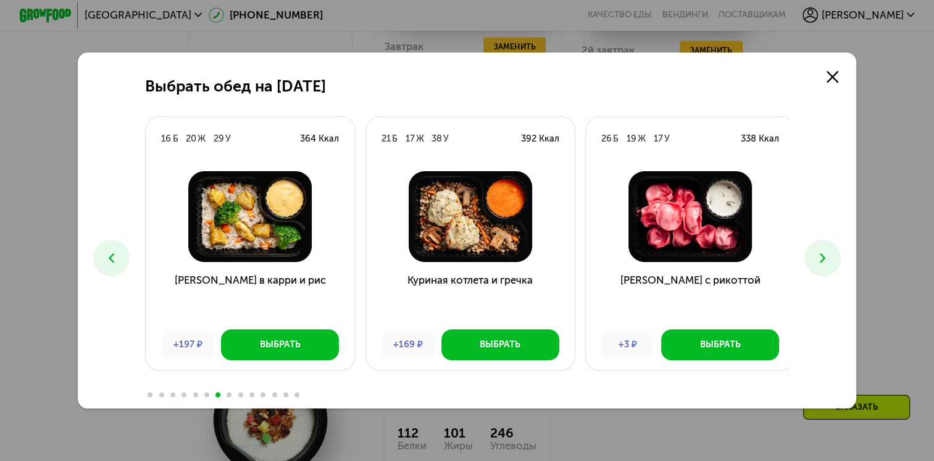
click at [820, 251] on icon at bounding box center [822, 257] width 15 height 15
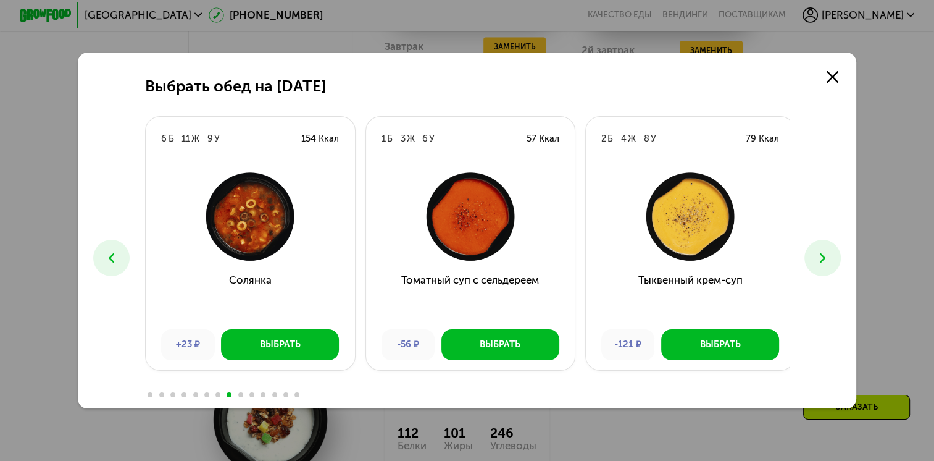
click at [820, 251] on icon at bounding box center [822, 257] width 15 height 15
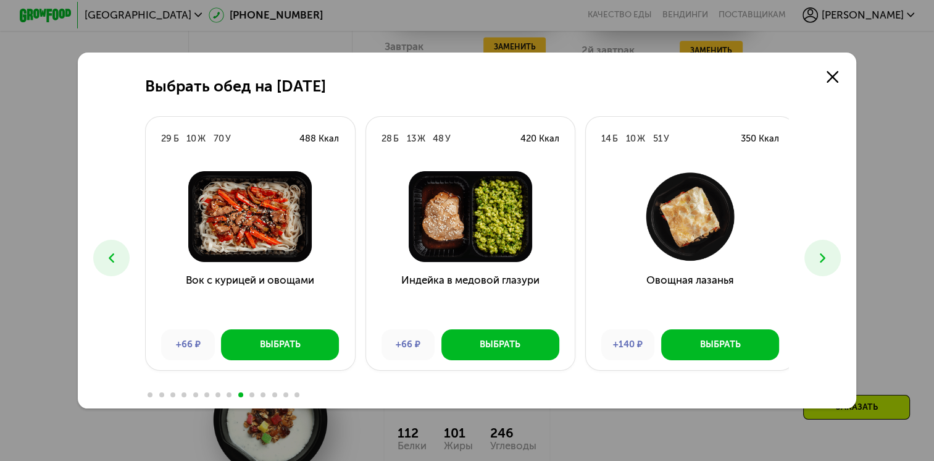
click at [106, 256] on icon at bounding box center [111, 257] width 15 height 15
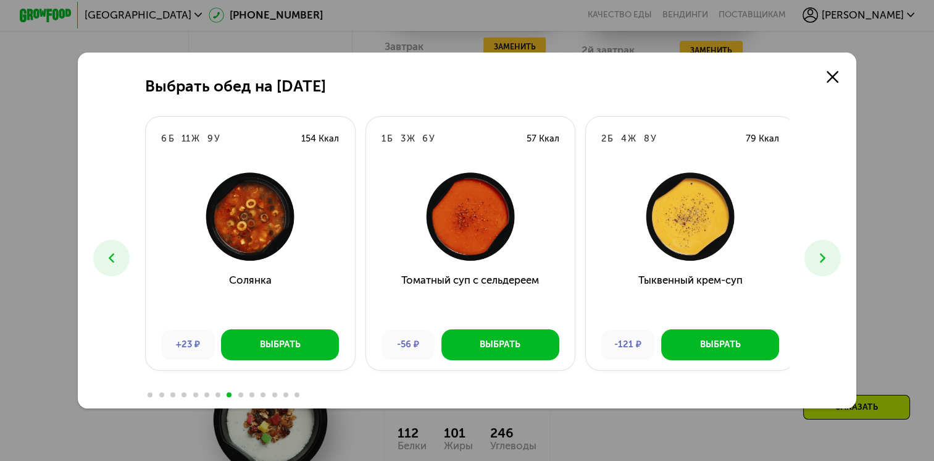
click at [821, 265] on icon at bounding box center [822, 257] width 15 height 15
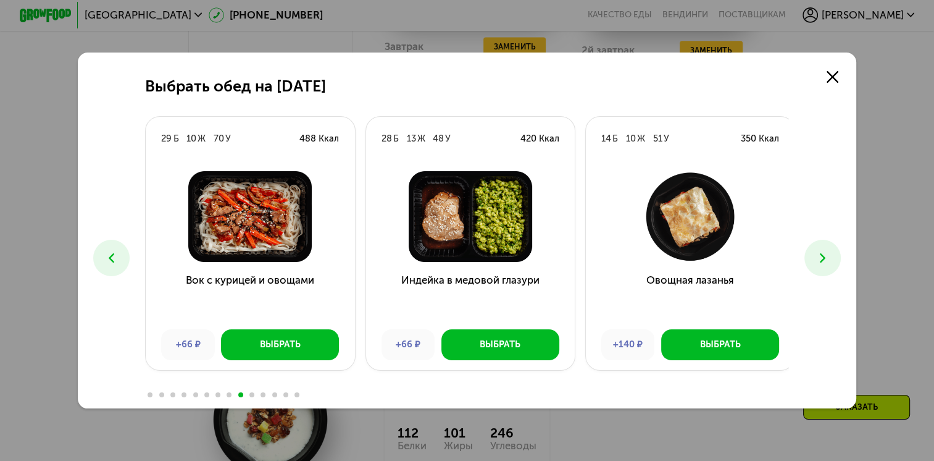
click at [821, 265] on icon at bounding box center [822, 257] width 15 height 15
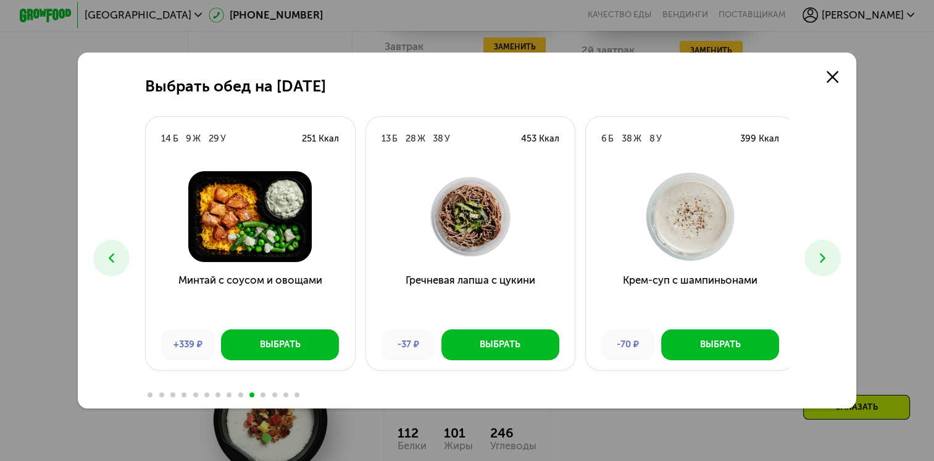
click at [822, 257] on icon at bounding box center [822, 257] width 15 height 15
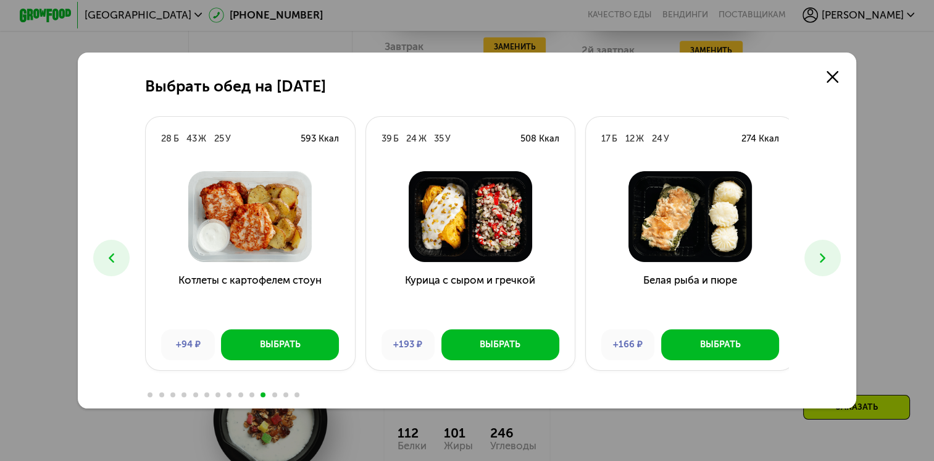
click at [822, 257] on icon at bounding box center [822, 257] width 15 height 15
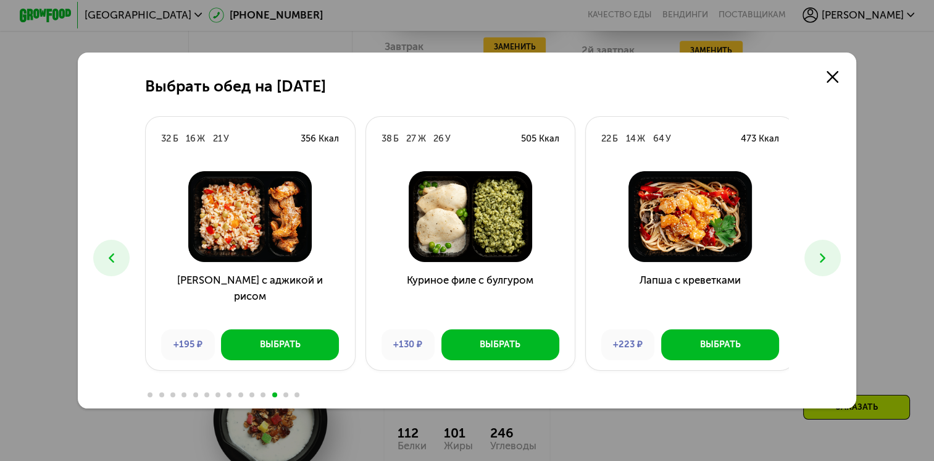
click at [822, 257] on icon at bounding box center [822, 257] width 15 height 15
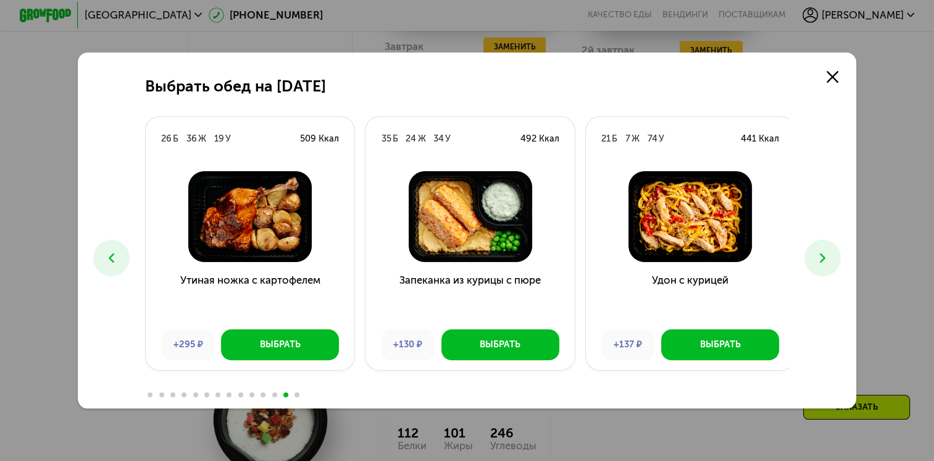
click at [822, 257] on icon at bounding box center [822, 257] width 15 height 15
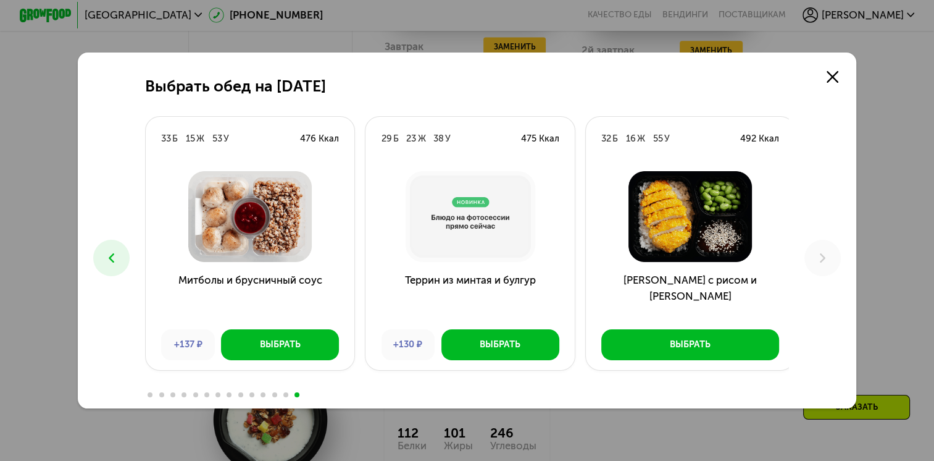
click at [106, 254] on icon at bounding box center [111, 257] width 15 height 15
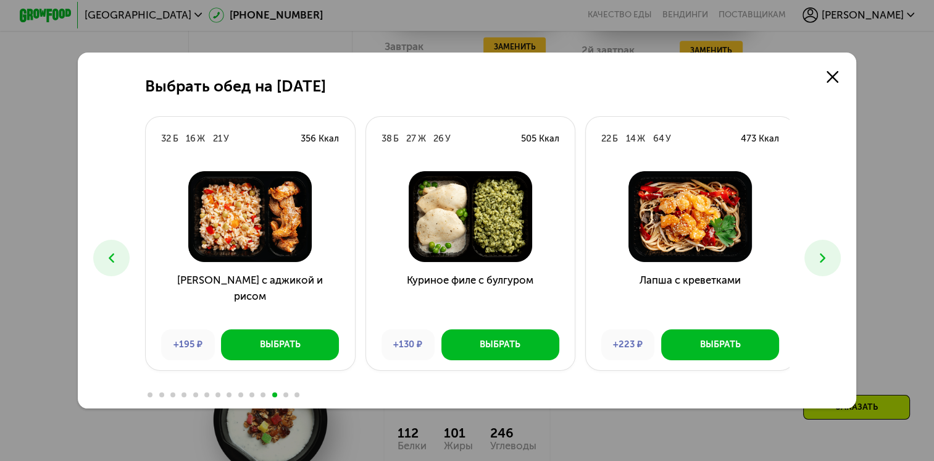
click at [106, 254] on icon at bounding box center [111, 257] width 15 height 15
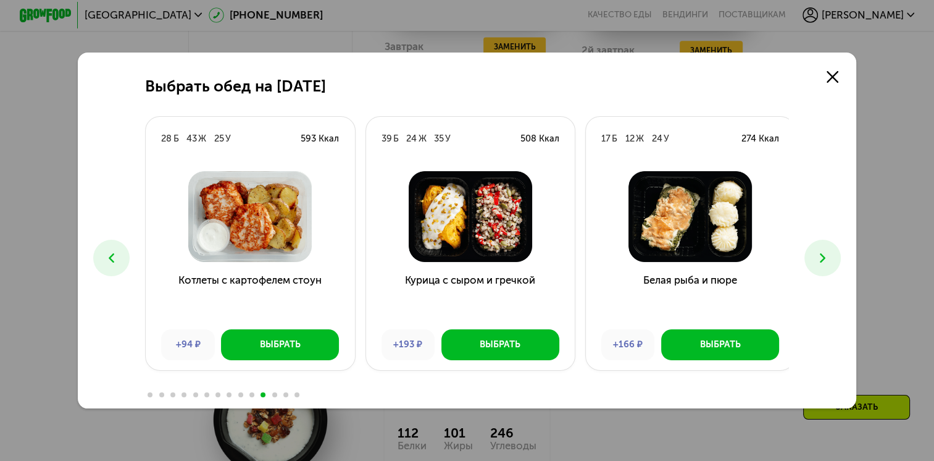
click at [106, 254] on icon at bounding box center [111, 257] width 15 height 15
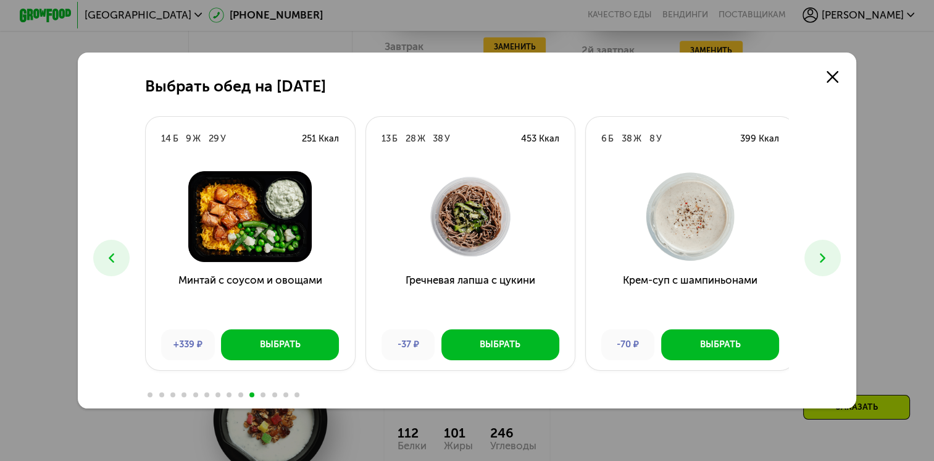
click at [106, 254] on icon at bounding box center [111, 257] width 15 height 15
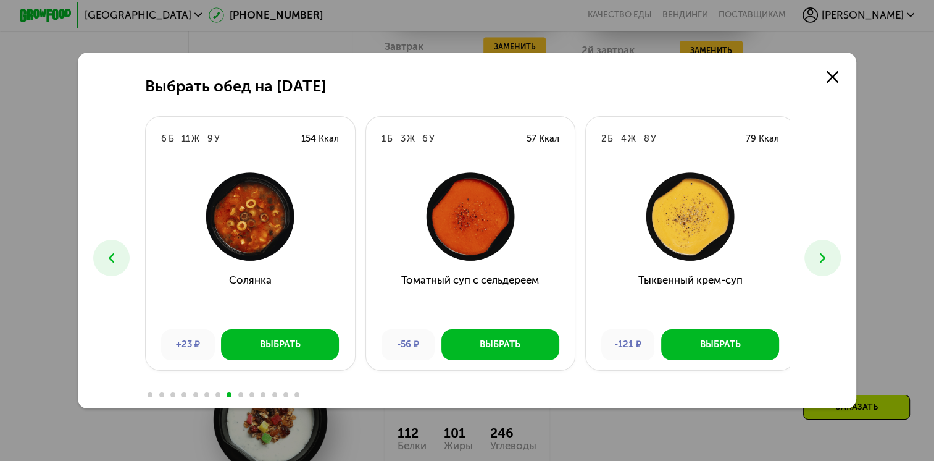
click at [106, 254] on icon at bounding box center [111, 257] width 15 height 15
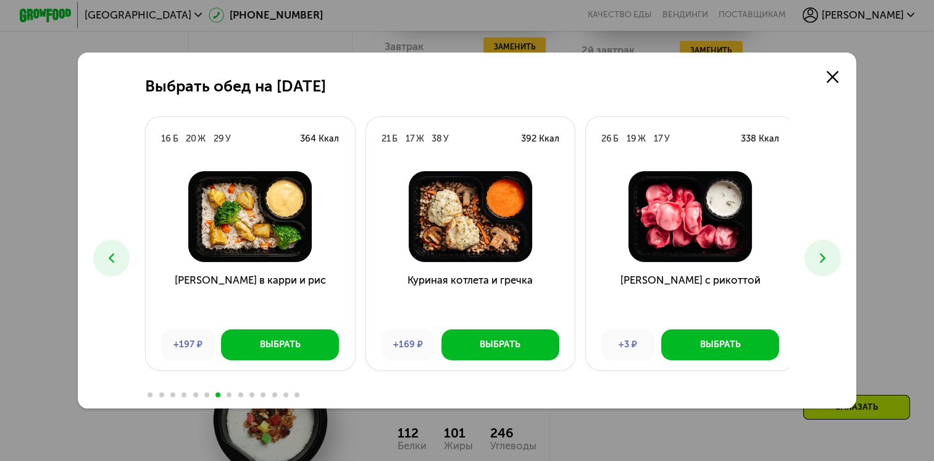
click at [106, 254] on icon at bounding box center [111, 257] width 15 height 15
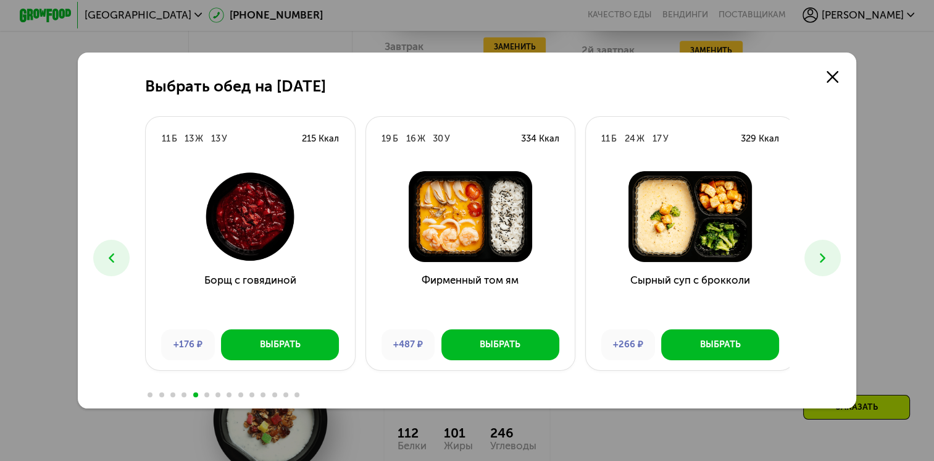
click at [106, 254] on icon at bounding box center [111, 257] width 15 height 15
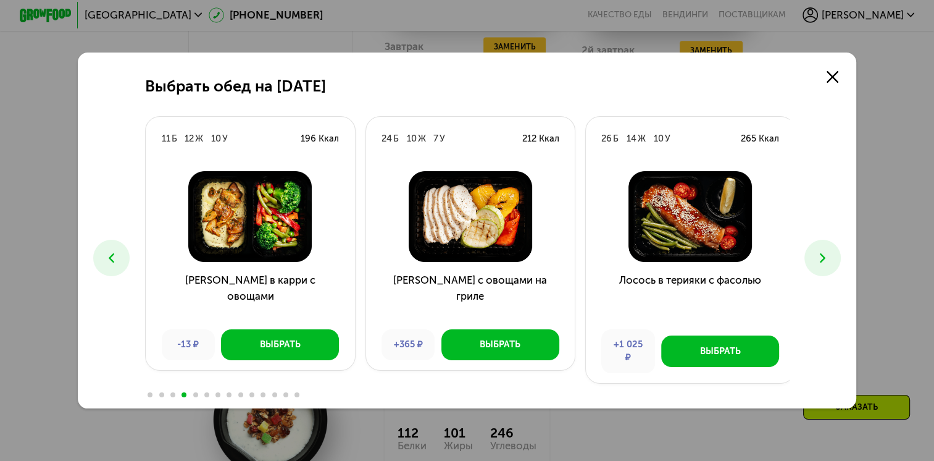
click at [106, 254] on icon at bounding box center [111, 257] width 15 height 15
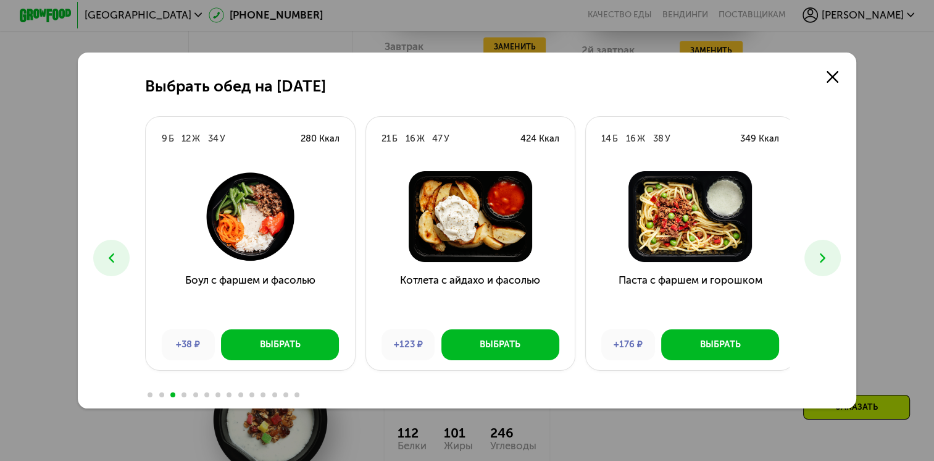
click at [106, 254] on icon at bounding box center [111, 257] width 15 height 15
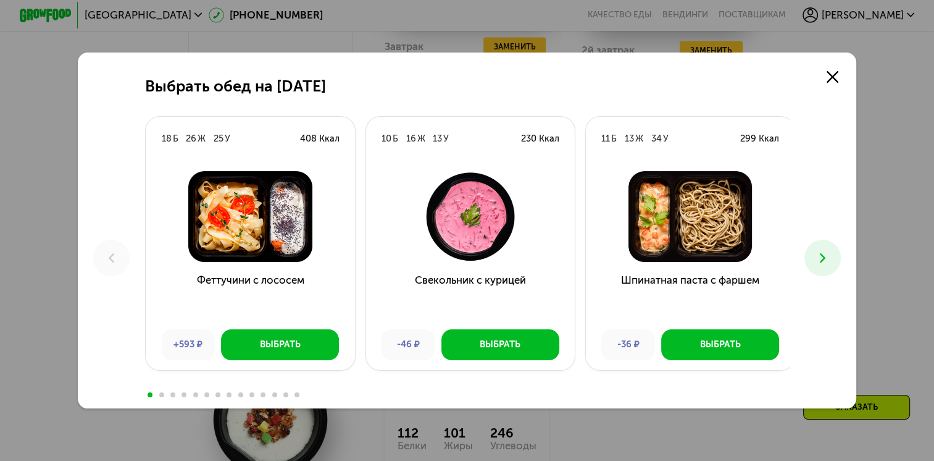
click at [817, 255] on button at bounding box center [823, 258] width 36 height 36
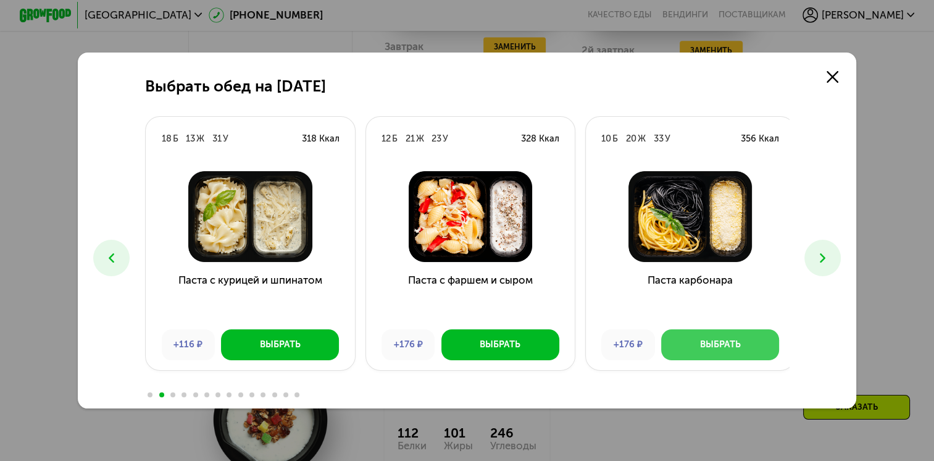
click at [691, 344] on button "Выбрать" at bounding box center [720, 344] width 118 height 31
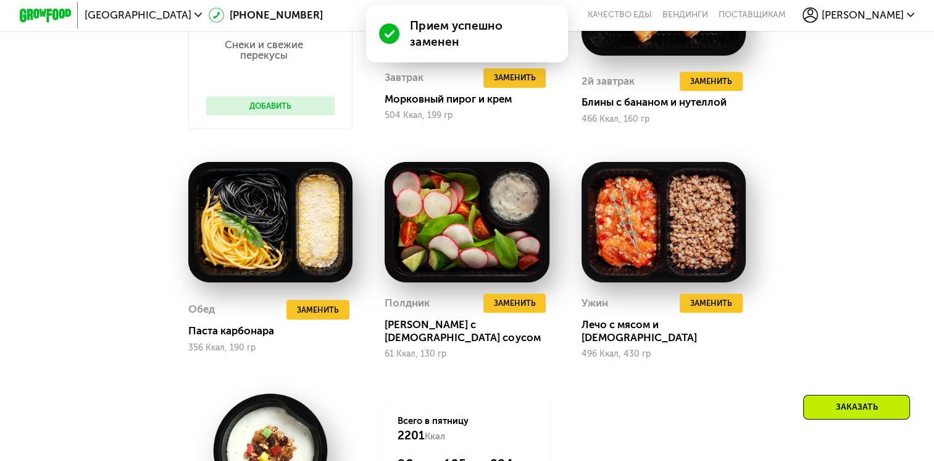
scroll to position [1208, 0]
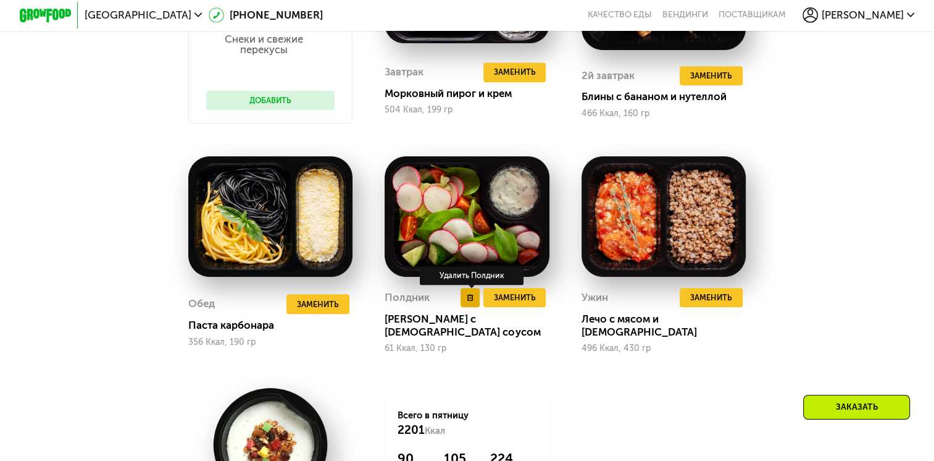
click at [466, 307] on button at bounding box center [471, 298] width 20 height 20
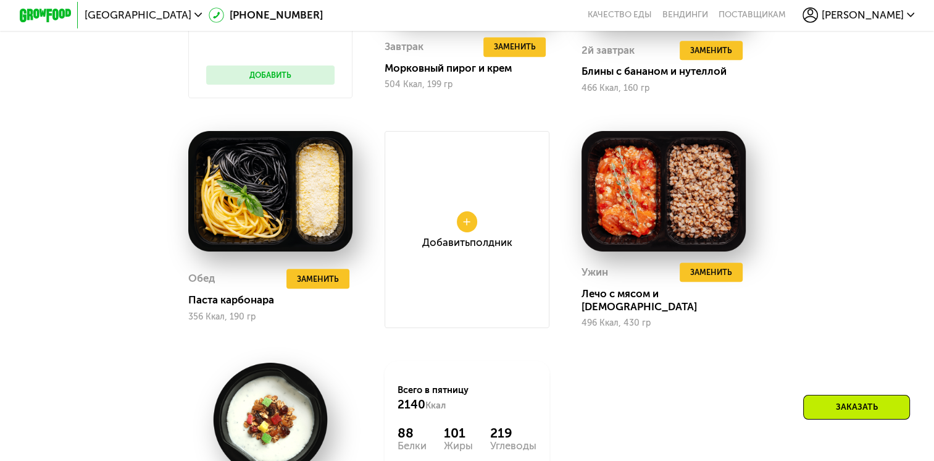
scroll to position [1250, 0]
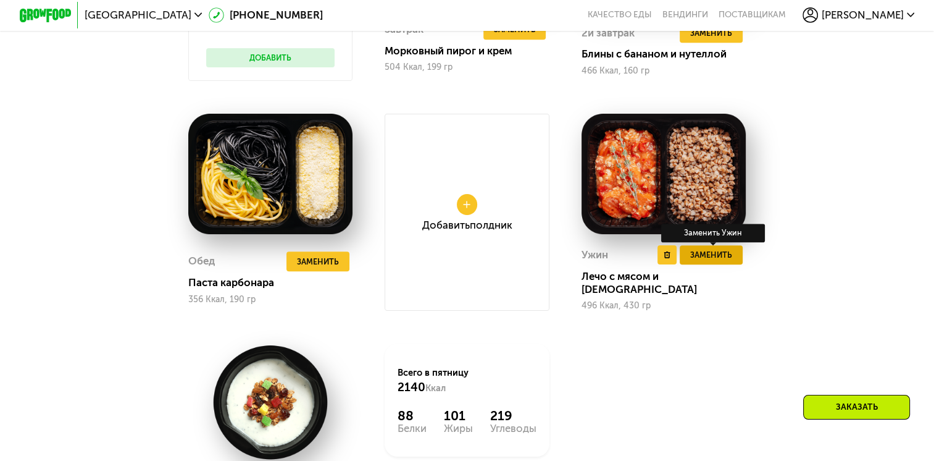
click at [711, 261] on span "Заменить" at bounding box center [711, 254] width 42 height 13
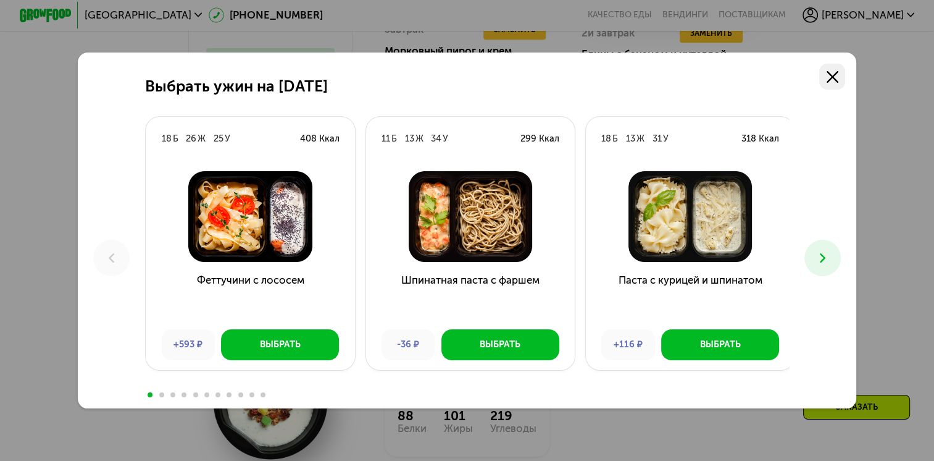
click at [838, 71] on icon at bounding box center [833, 77] width 12 height 12
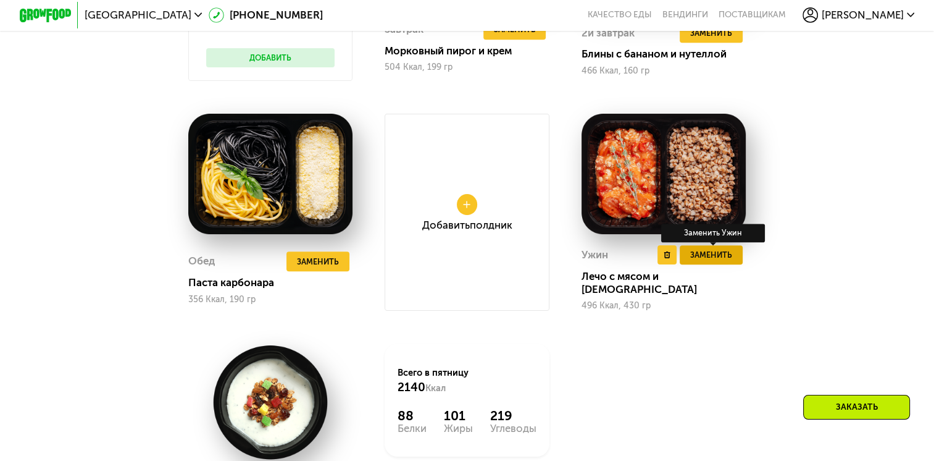
click at [713, 261] on span "Заменить" at bounding box center [711, 254] width 42 height 13
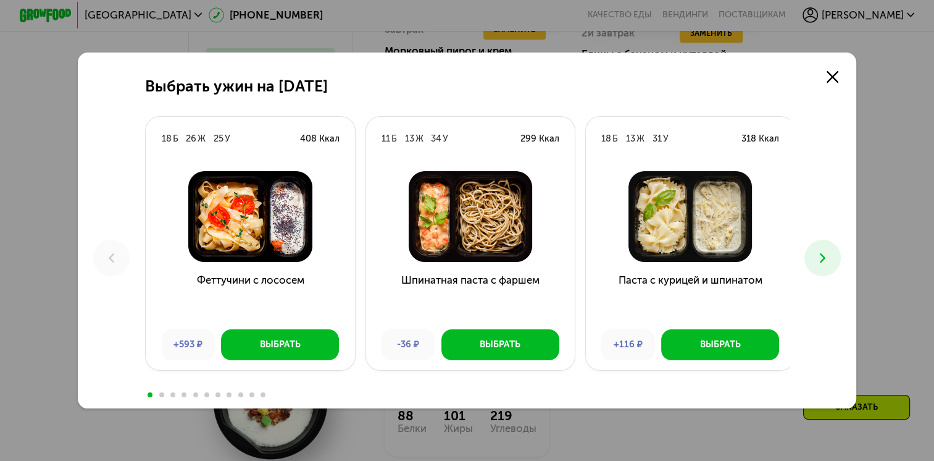
click at [829, 264] on icon at bounding box center [822, 257] width 15 height 15
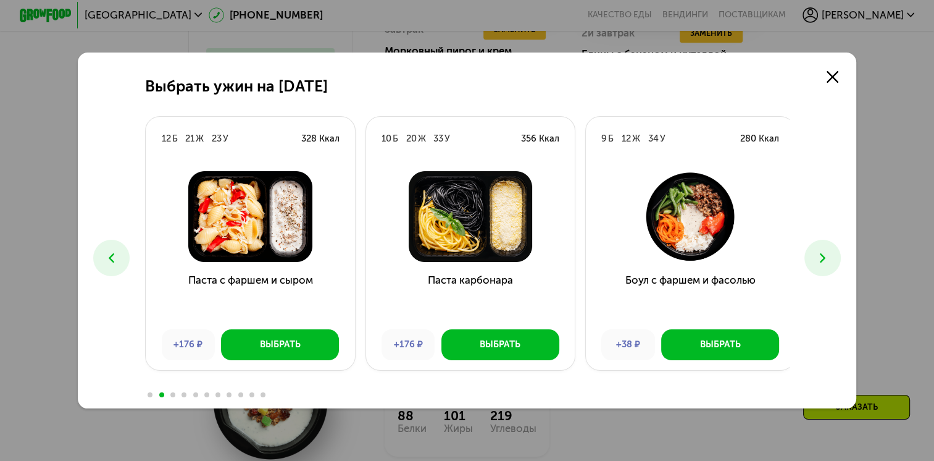
click at [829, 264] on icon at bounding box center [822, 257] width 15 height 15
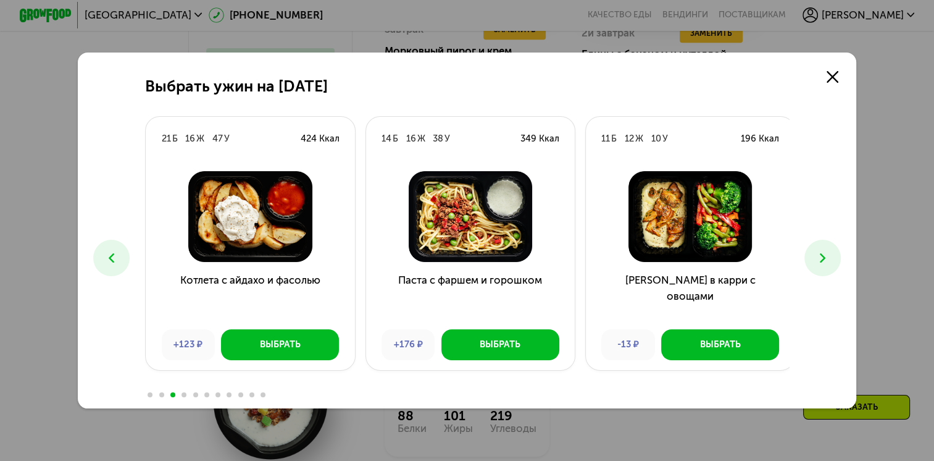
click at [829, 264] on icon at bounding box center [822, 257] width 15 height 15
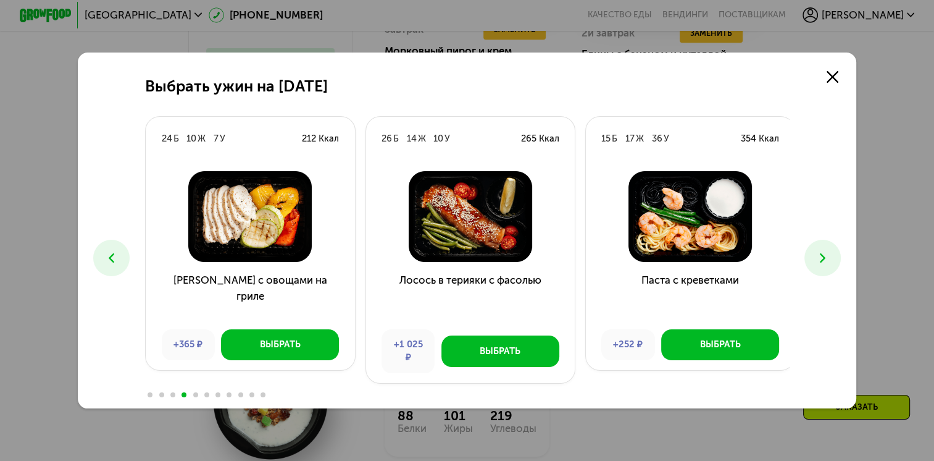
click at [116, 255] on button at bounding box center [111, 258] width 36 height 36
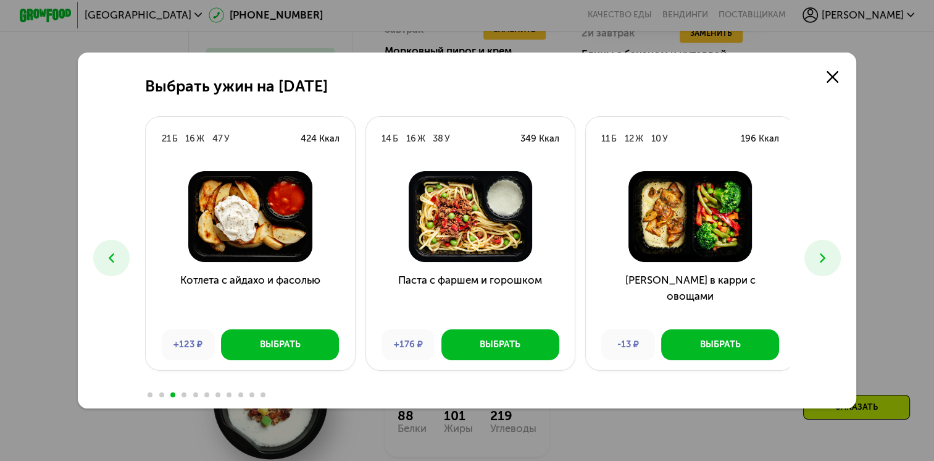
click at [819, 253] on icon at bounding box center [822, 257] width 15 height 15
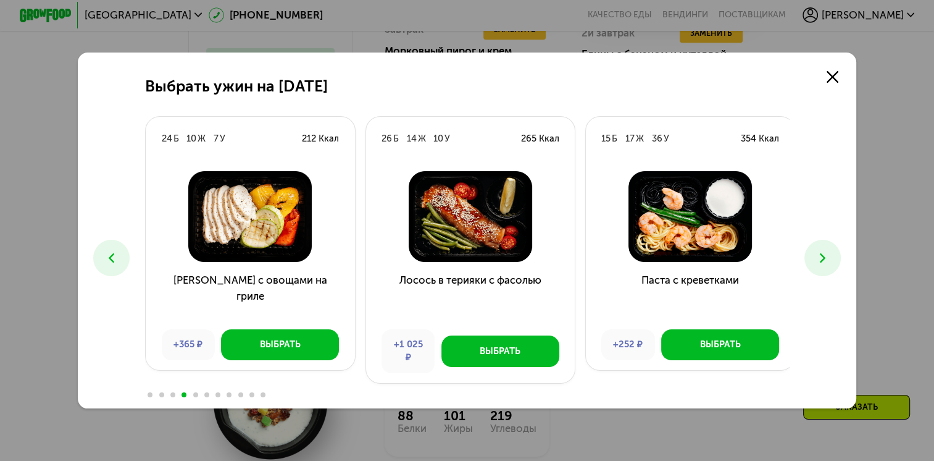
click at [819, 253] on icon at bounding box center [822, 257] width 15 height 15
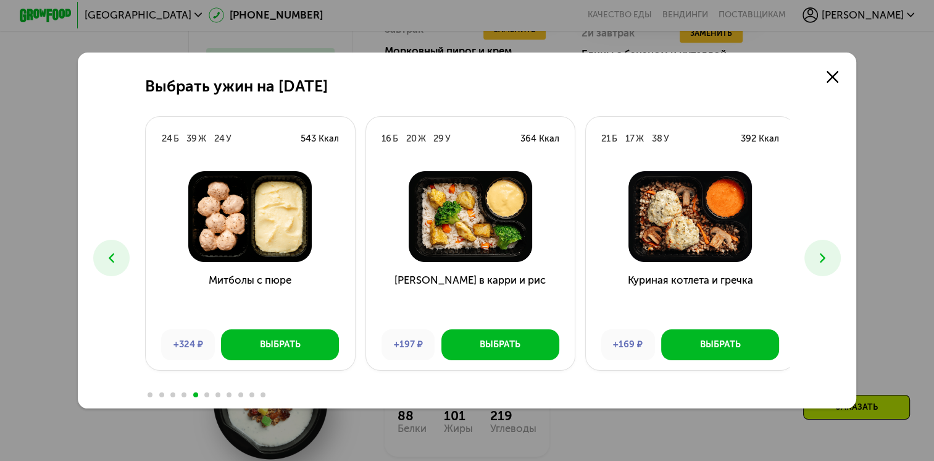
click at [819, 253] on icon at bounding box center [822, 257] width 15 height 15
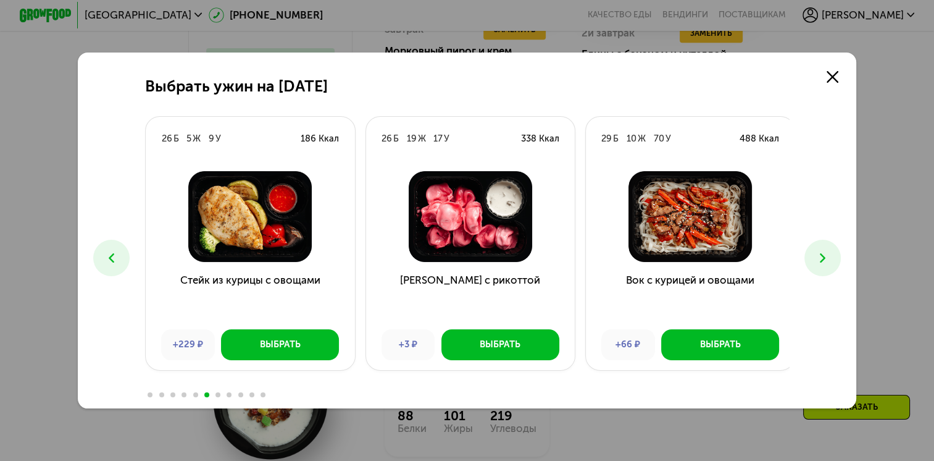
click at [819, 253] on icon at bounding box center [822, 257] width 15 height 15
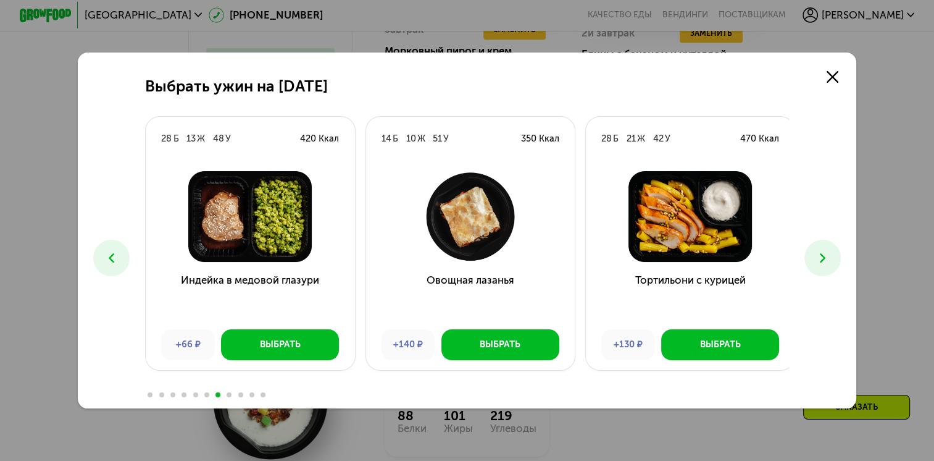
click at [819, 253] on icon at bounding box center [822, 257] width 15 height 15
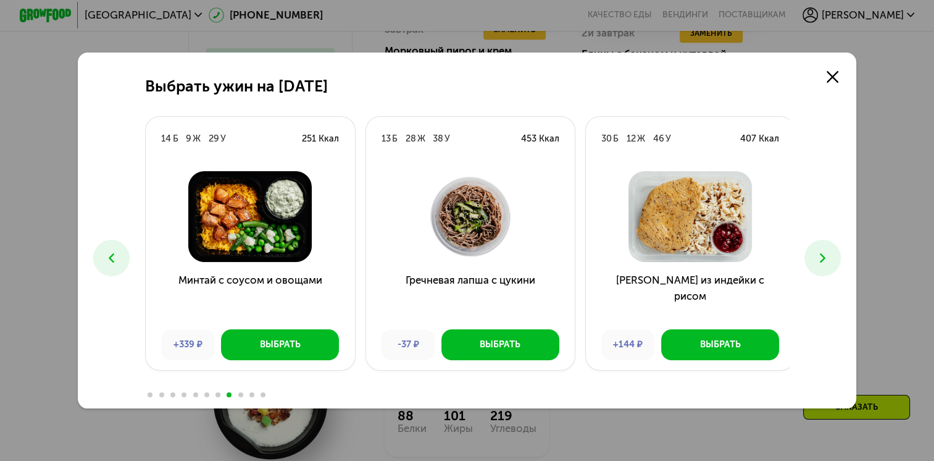
click at [819, 253] on icon at bounding box center [822, 257] width 15 height 15
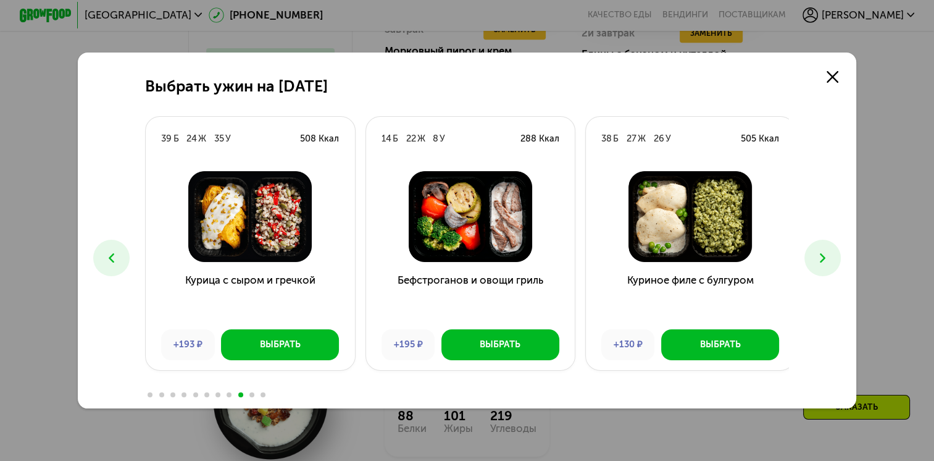
click at [819, 253] on icon at bounding box center [822, 257] width 15 height 15
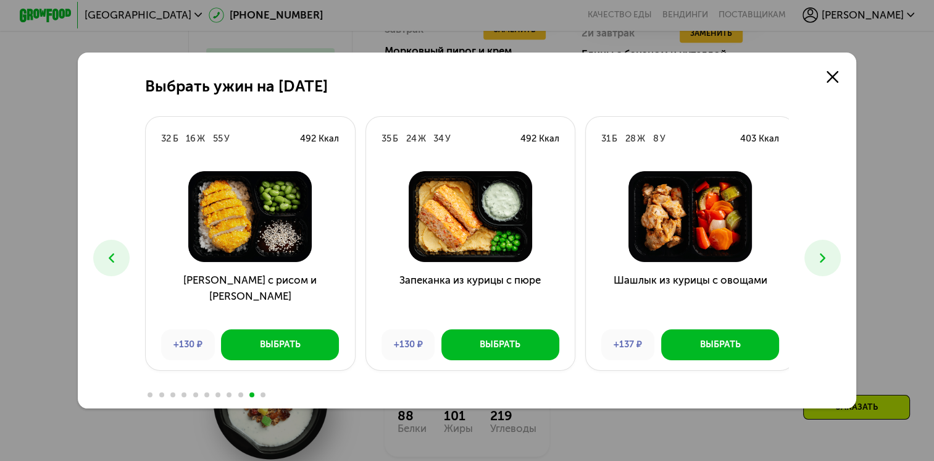
click at [819, 253] on icon at bounding box center [822, 257] width 15 height 15
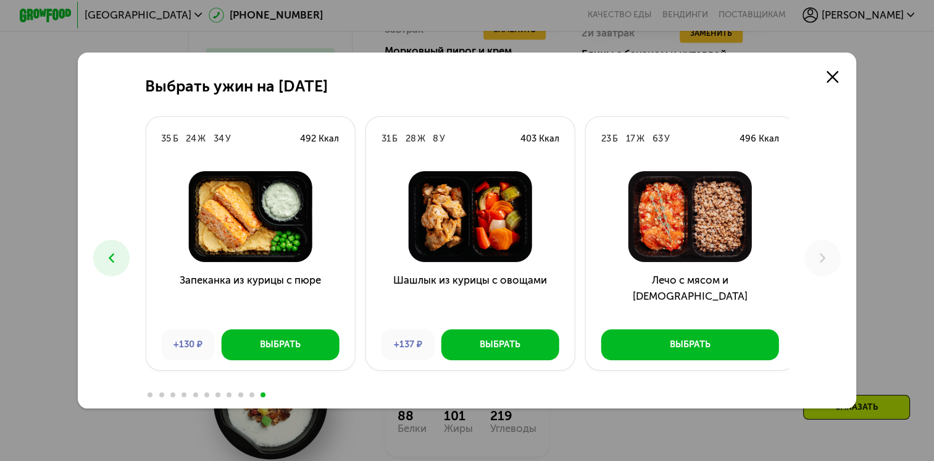
click at [111, 259] on icon at bounding box center [111, 257] width 15 height 15
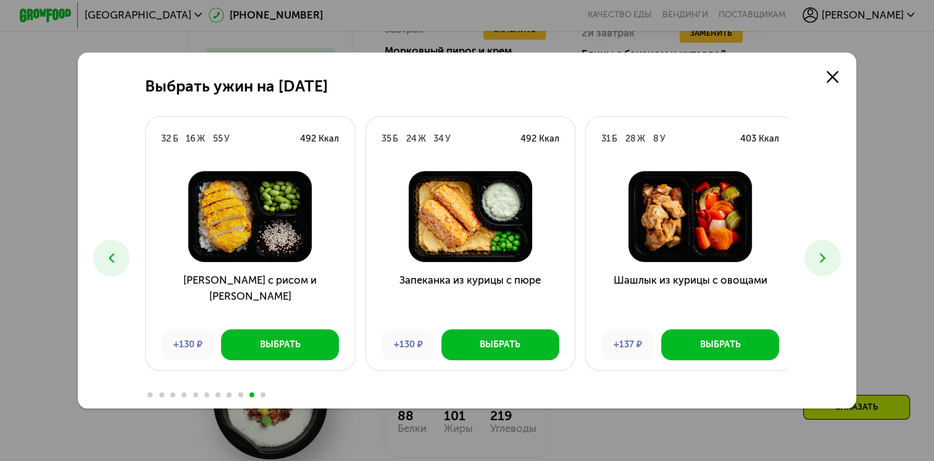
click at [111, 259] on icon at bounding box center [111, 257] width 15 height 15
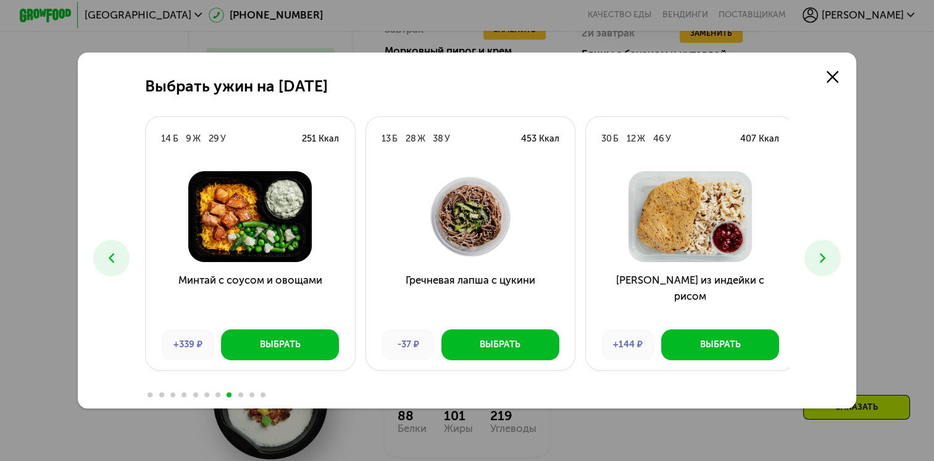
click at [111, 259] on icon at bounding box center [111, 257] width 15 height 15
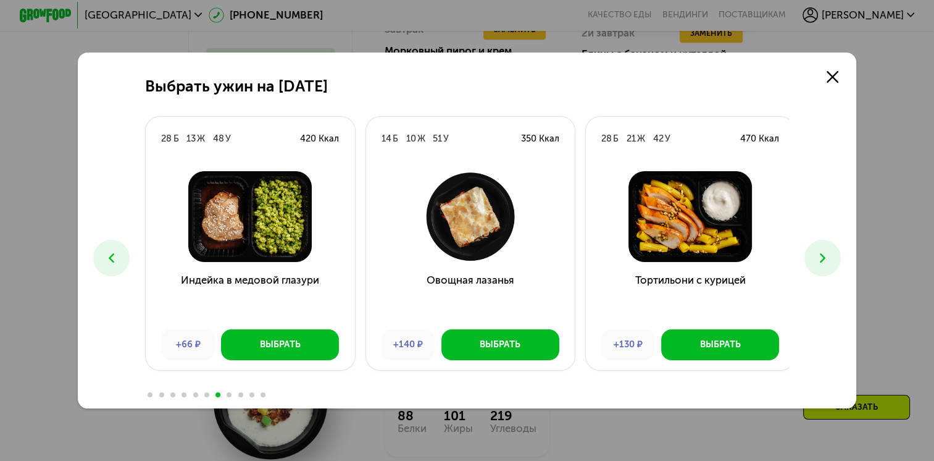
click at [111, 259] on icon at bounding box center [111, 257] width 15 height 15
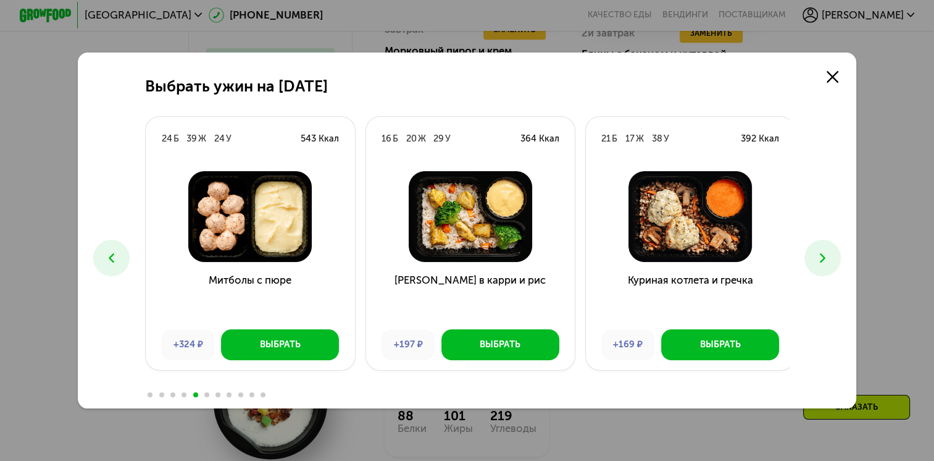
click at [111, 259] on icon at bounding box center [111, 257] width 15 height 15
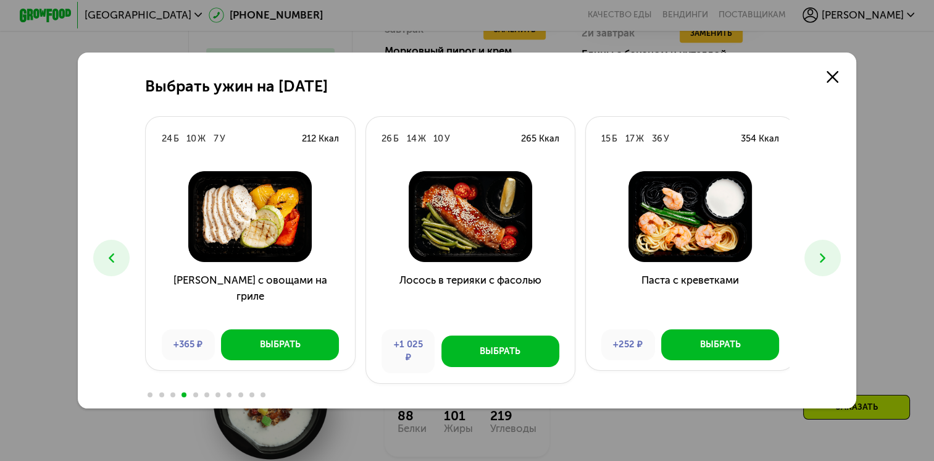
click at [111, 259] on icon at bounding box center [111, 257] width 15 height 15
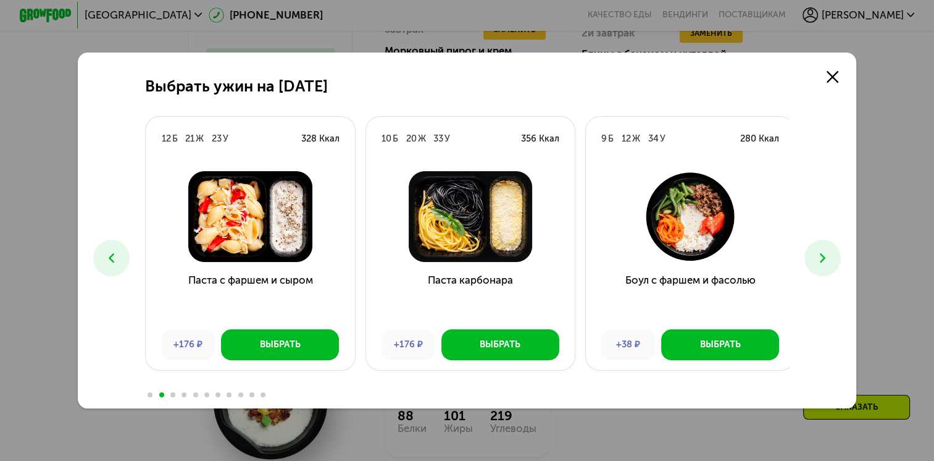
click at [111, 259] on icon at bounding box center [111, 257] width 15 height 15
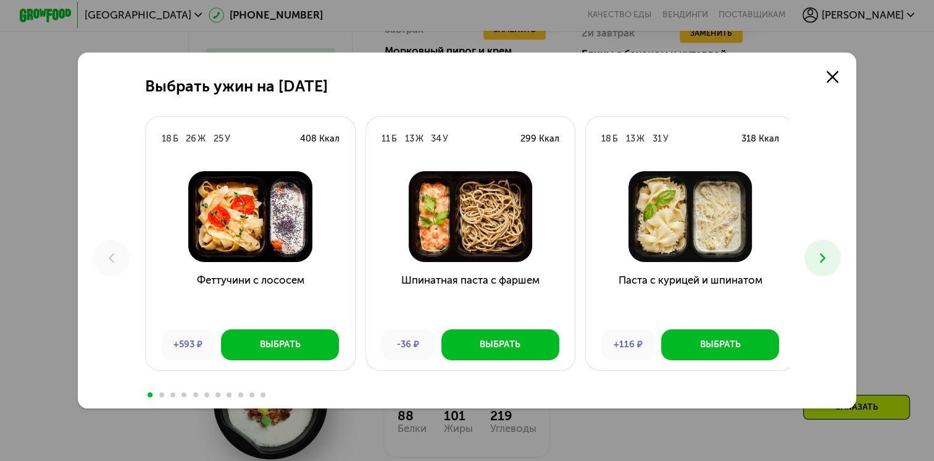
click at [822, 256] on icon at bounding box center [822, 257] width 15 height 15
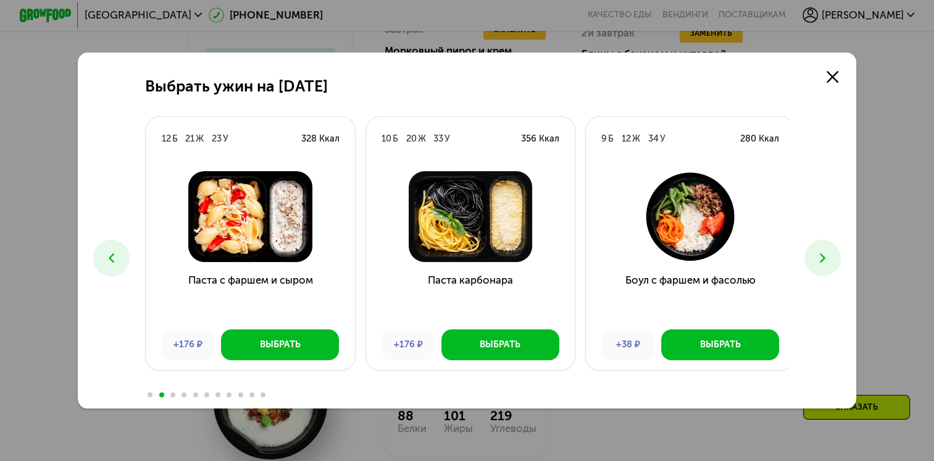
click at [822, 256] on icon at bounding box center [822, 257] width 15 height 15
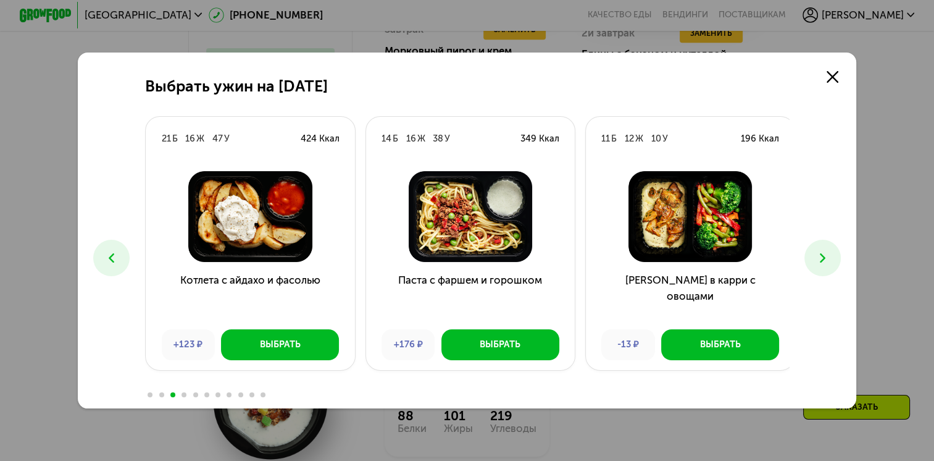
click at [822, 256] on icon at bounding box center [822, 257] width 15 height 15
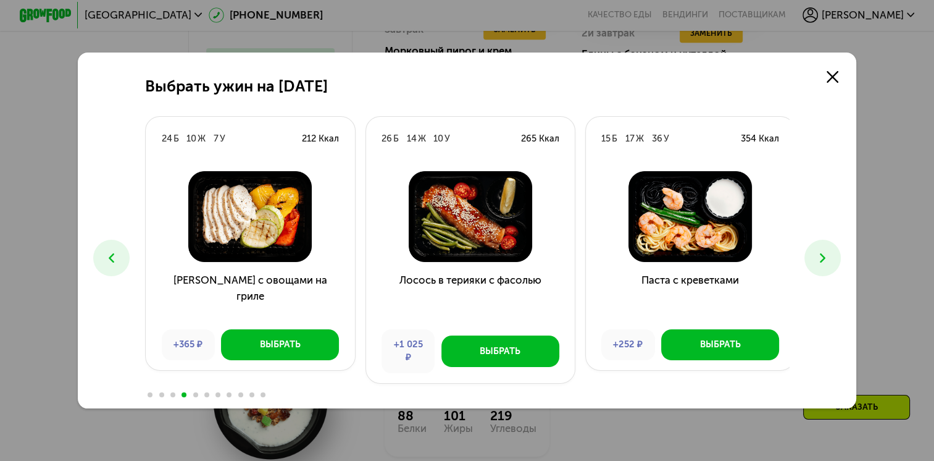
click at [822, 256] on icon at bounding box center [822, 257] width 15 height 15
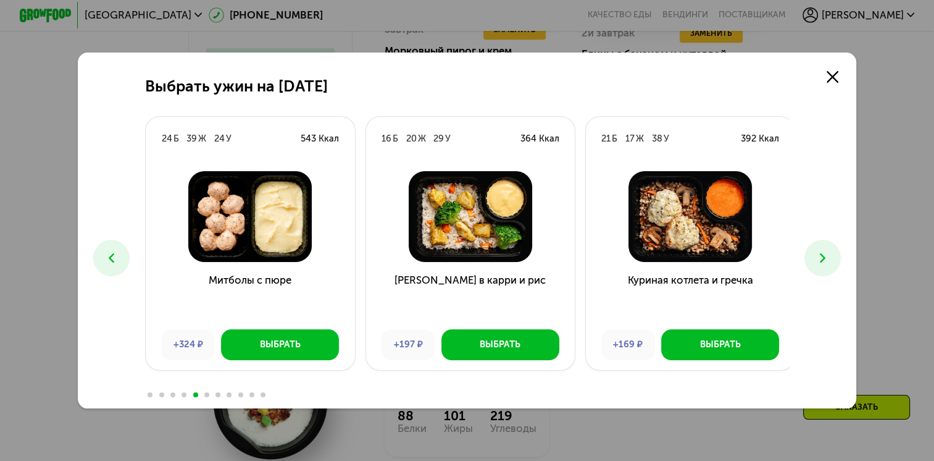
click at [822, 256] on icon at bounding box center [822, 257] width 15 height 15
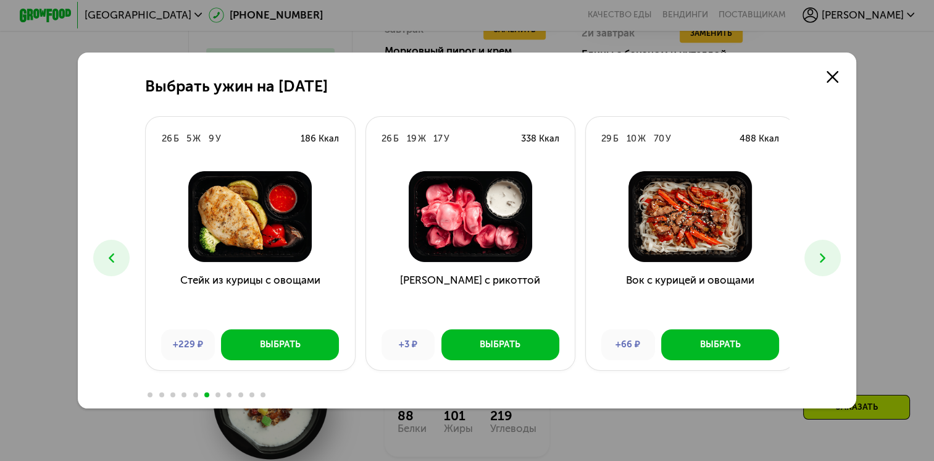
click at [822, 256] on icon at bounding box center [822, 257] width 15 height 15
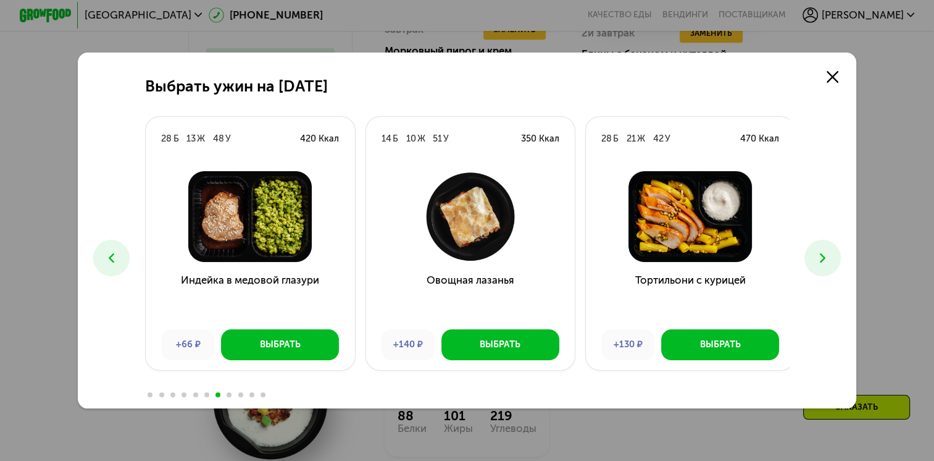
click at [822, 256] on icon at bounding box center [822, 257] width 15 height 15
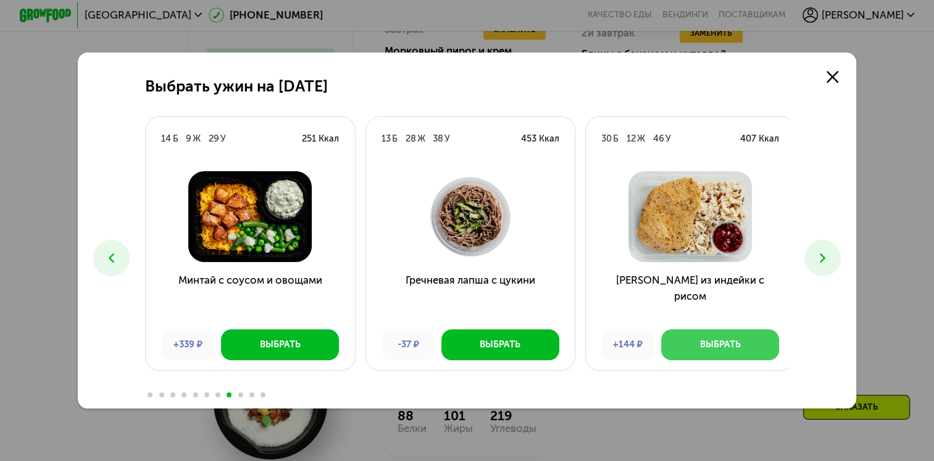
click at [700, 348] on div "Выбрать" at bounding box center [720, 344] width 41 height 13
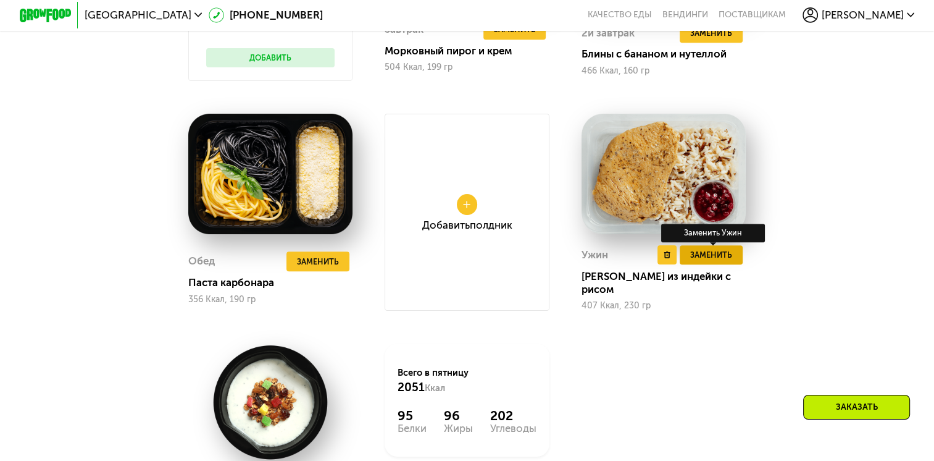
click at [728, 261] on span "Заменить" at bounding box center [711, 254] width 42 height 13
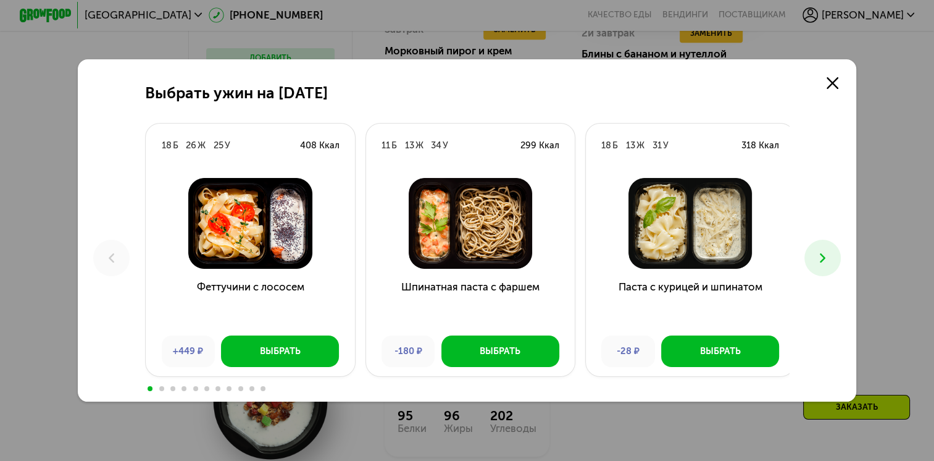
click at [822, 253] on icon at bounding box center [822, 257] width 15 height 15
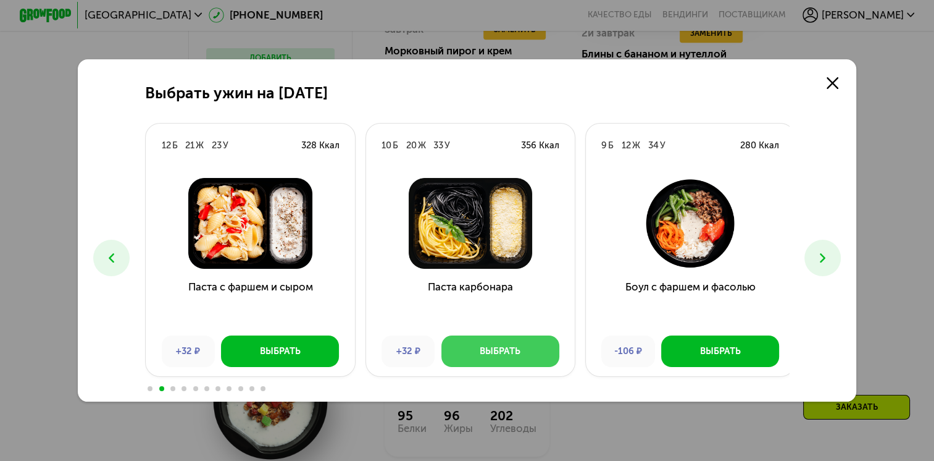
click at [462, 347] on button "Выбрать" at bounding box center [500, 350] width 118 height 31
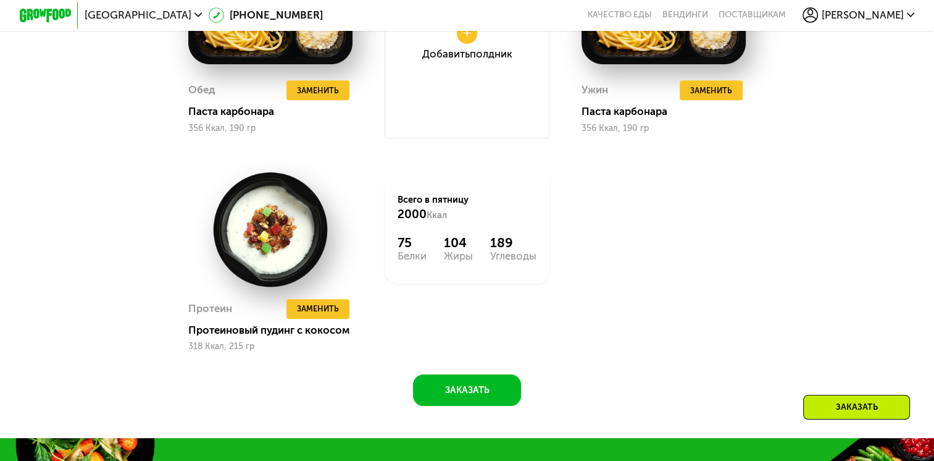
scroll to position [1415, 0]
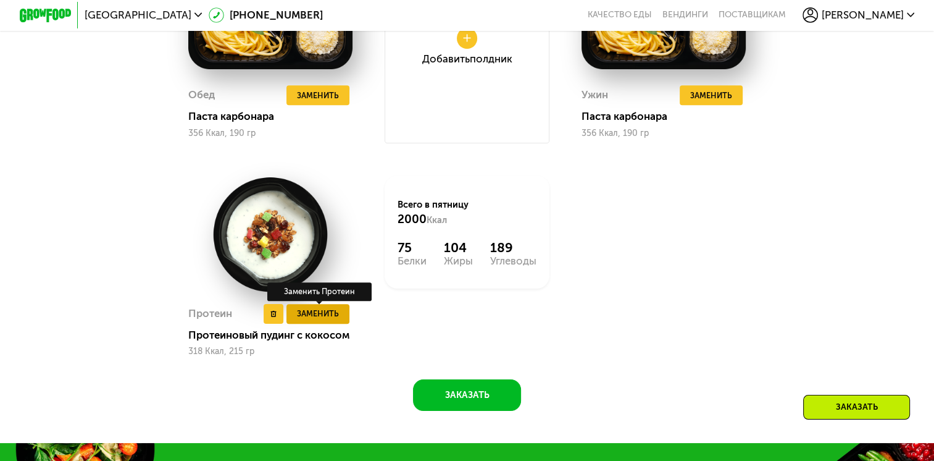
click at [327, 320] on span "Заменить" at bounding box center [318, 313] width 42 height 13
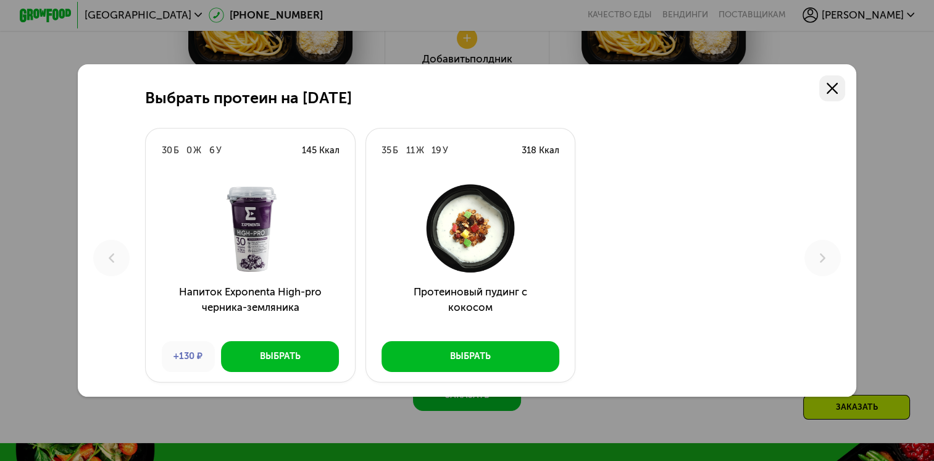
click at [834, 89] on use at bounding box center [833, 89] width 12 height 12
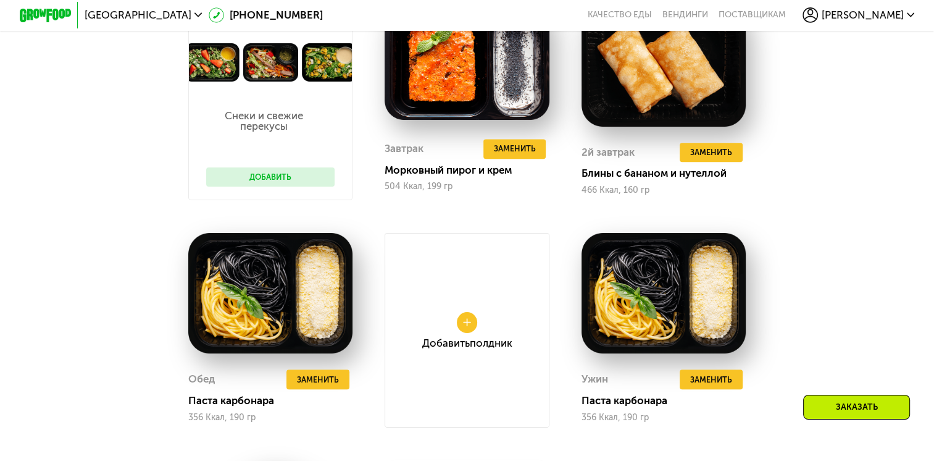
scroll to position [905, 0]
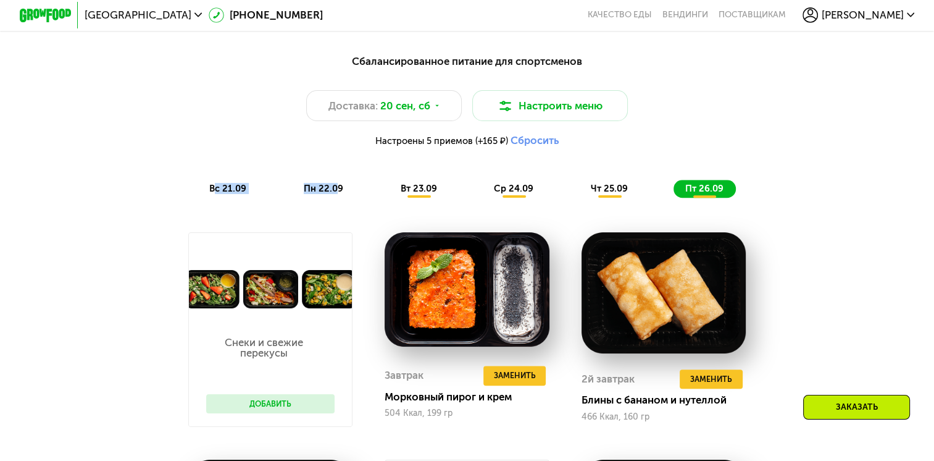
drag, startPoint x: 211, startPoint y: 197, endPoint x: 336, endPoint y: 185, distance: 125.3
click at [336, 185] on div "Сбалансированное питание для спортсменов Доставка: 20 сен, сб Настроить меню На…" at bounding box center [467, 125] width 768 height 144
click at [230, 194] on span "вс 21.09" at bounding box center [227, 188] width 37 height 11
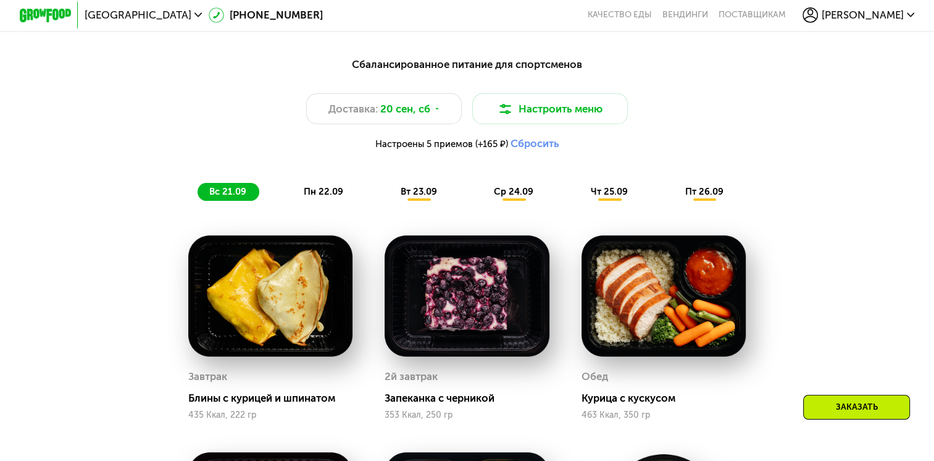
scroll to position [897, 0]
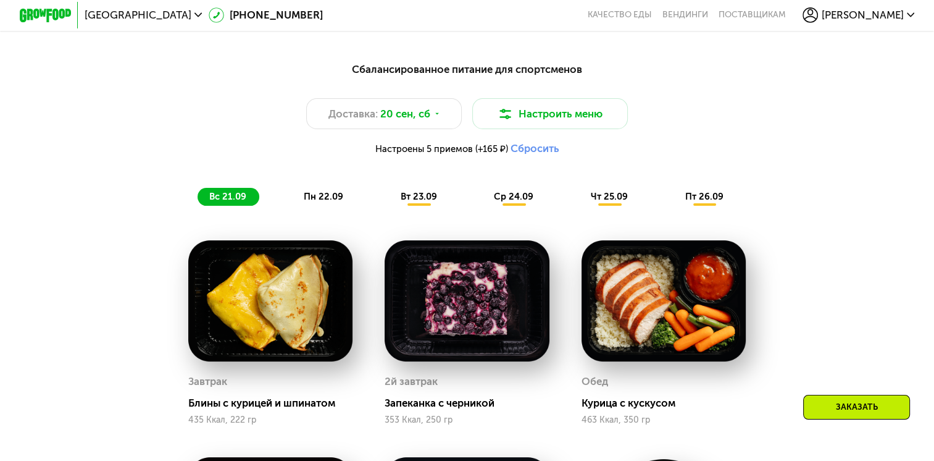
click at [319, 202] on span "пн 22.09" at bounding box center [324, 196] width 40 height 11
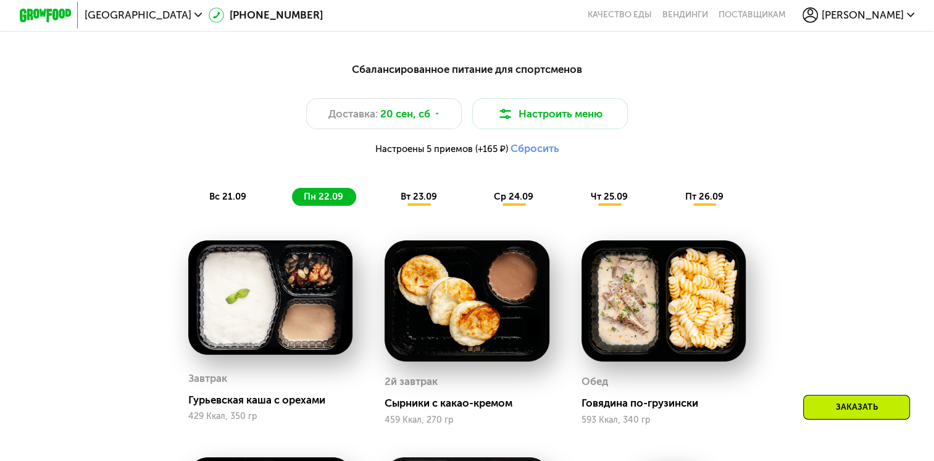
click at [410, 201] on span "вт 23.09" at bounding box center [419, 196] width 36 height 11
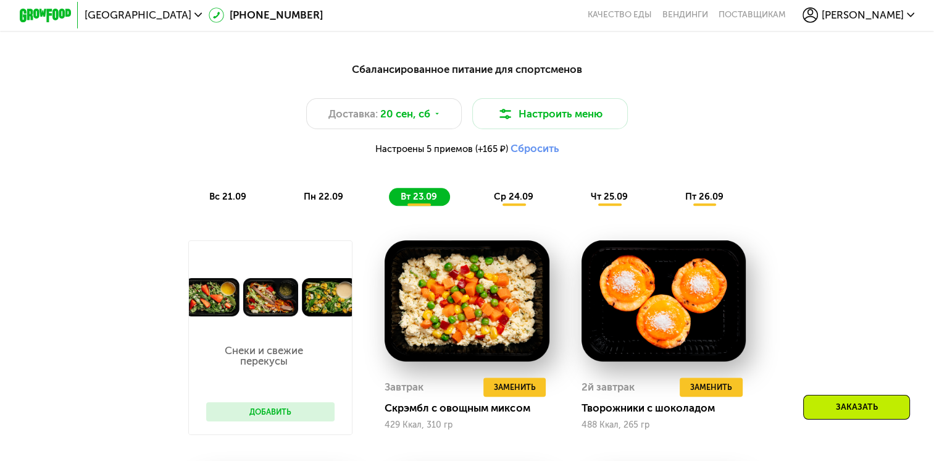
click at [495, 199] on span "ср 24.09" at bounding box center [514, 196] width 40 height 11
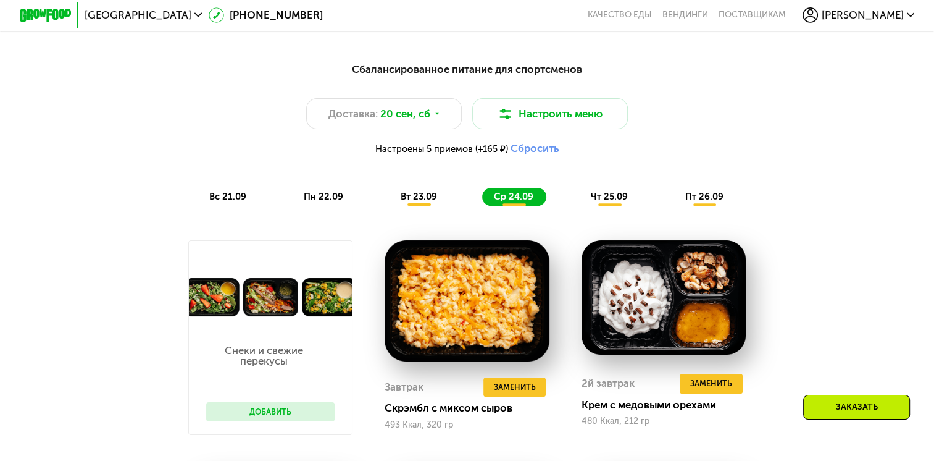
click at [595, 198] on span "чт 25.09" at bounding box center [609, 196] width 37 height 11
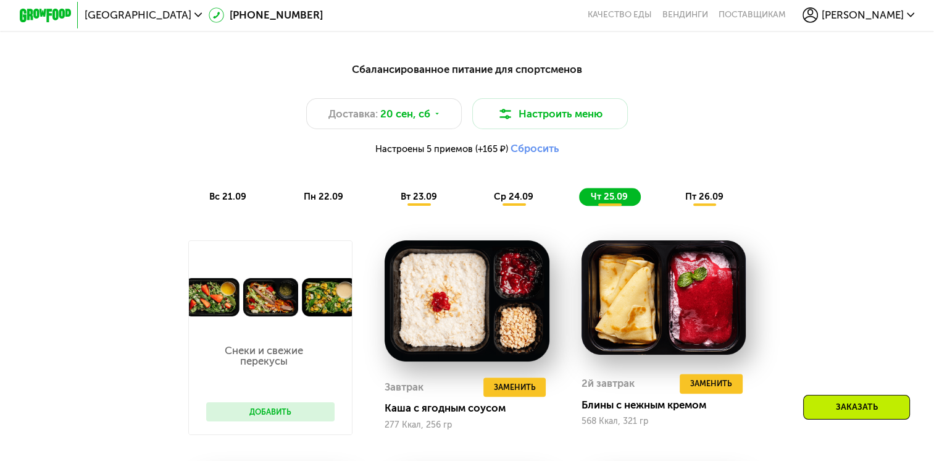
click at [684, 203] on div "пт 26.09" at bounding box center [705, 197] width 63 height 18
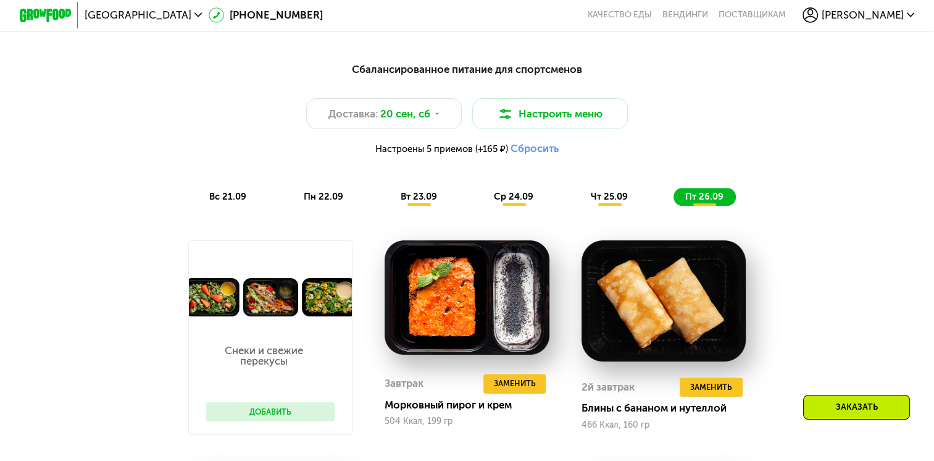
click at [214, 212] on div "Сбалансированное питание для спортсменов Доставка: 20 сен, сб Настроить меню На…" at bounding box center [467, 134] width 784 height 160
click at [212, 200] on span "вс 21.09" at bounding box center [227, 196] width 37 height 11
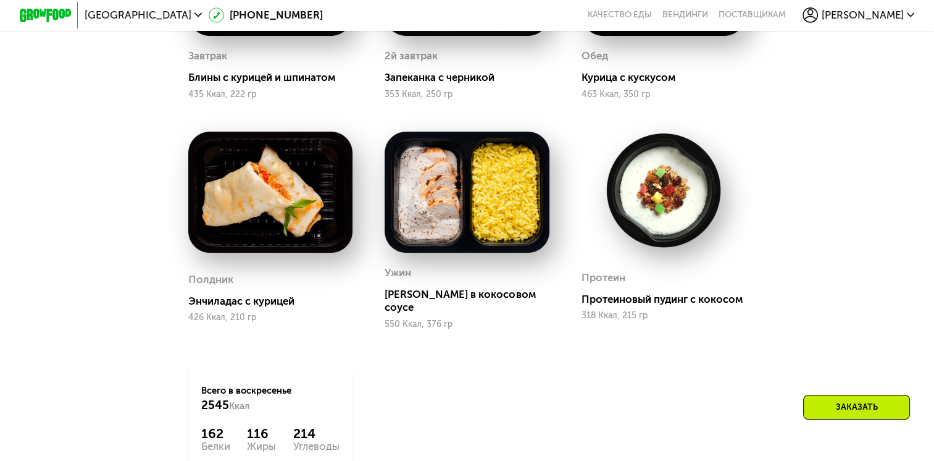
scroll to position [1216, 0]
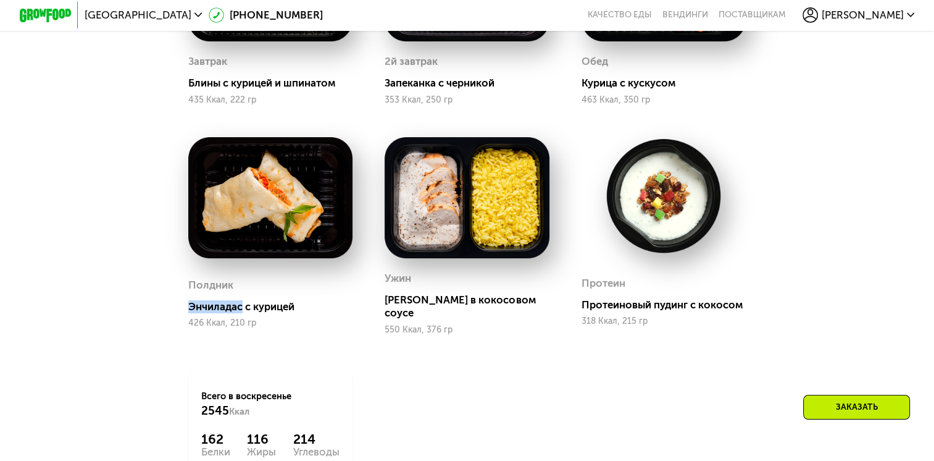
drag, startPoint x: 180, startPoint y: 306, endPoint x: 241, endPoint y: 310, distance: 60.7
click at [241, 310] on div "Полдник Энчиладас с курицей 426 Ккал, 210 гр" at bounding box center [270, 236] width 197 height 230
copy div "Энчиладас"
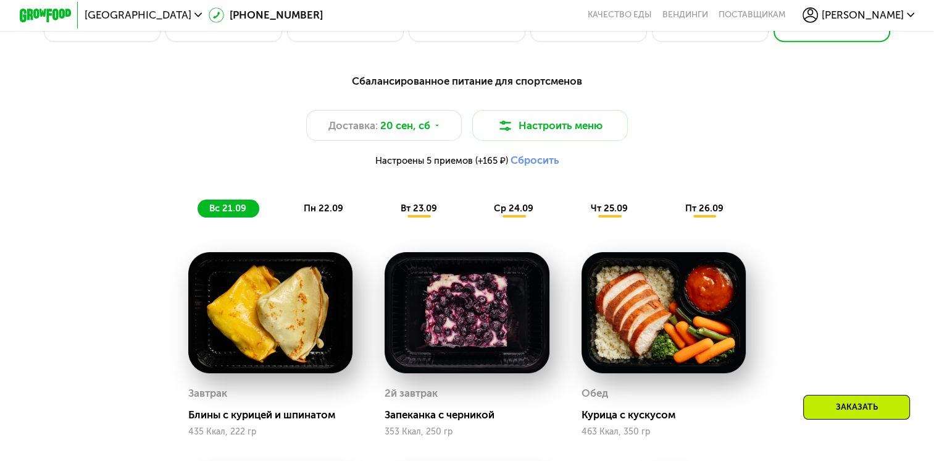
scroll to position [879, 0]
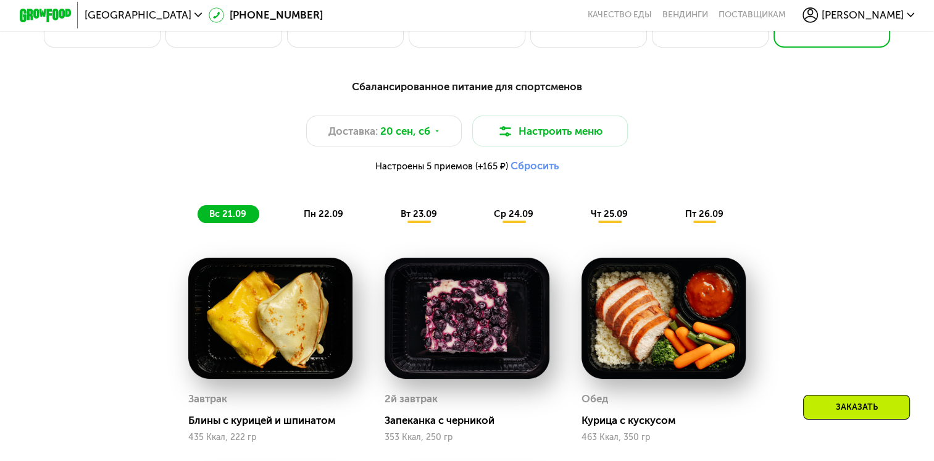
click at [322, 219] on span "пн 22.09" at bounding box center [324, 213] width 40 height 11
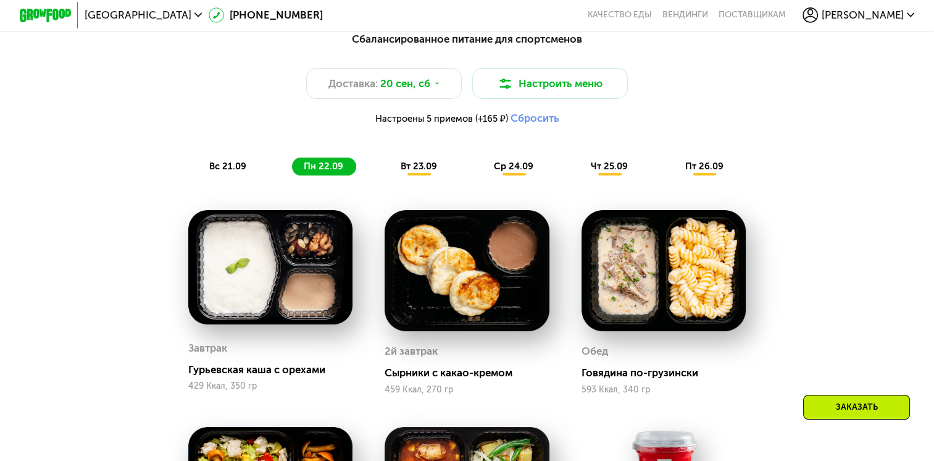
scroll to position [932, 0]
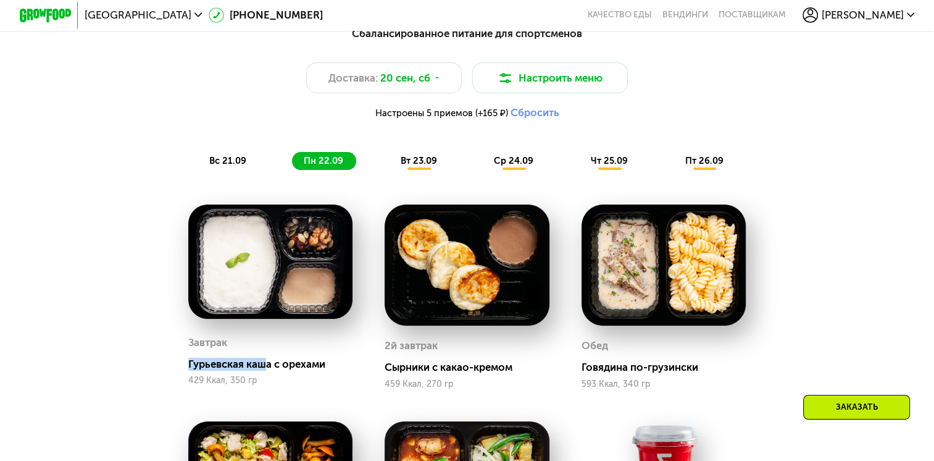
drag, startPoint x: 185, startPoint y: 372, endPoint x: 262, endPoint y: 371, distance: 77.2
click at [262, 371] on div "Завтрак Гурьевская каша с орехами 429 Ккал, 350 гр" at bounding box center [270, 296] width 197 height 217
drag, startPoint x: 262, startPoint y: 371, endPoint x: 186, endPoint y: 374, distance: 76.0
click at [188, 370] on div "Гурьевская каша с орехами" at bounding box center [275, 363] width 175 height 13
copy div "Гурьевская каша"
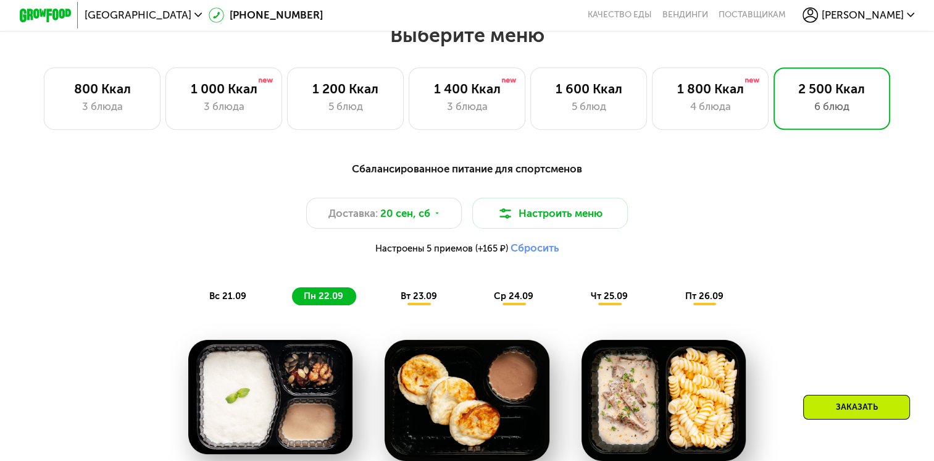
scroll to position [785, 0]
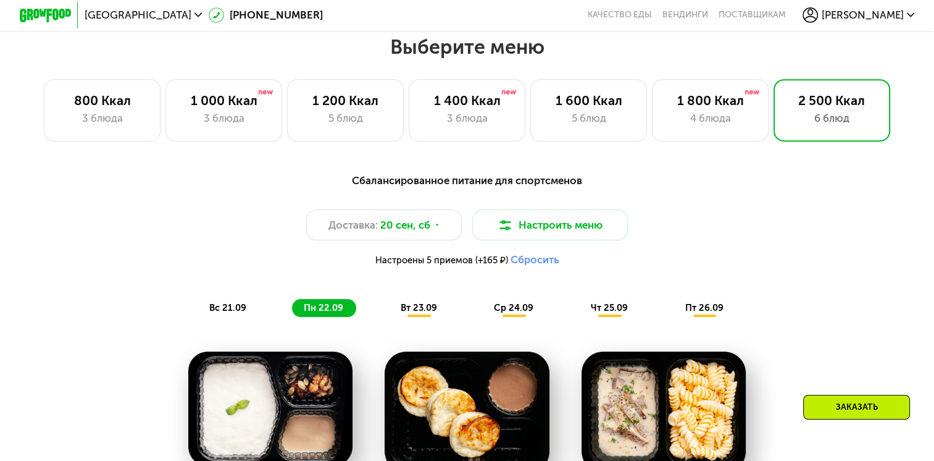
click at [419, 311] on span "вт 23.09" at bounding box center [419, 307] width 36 height 11
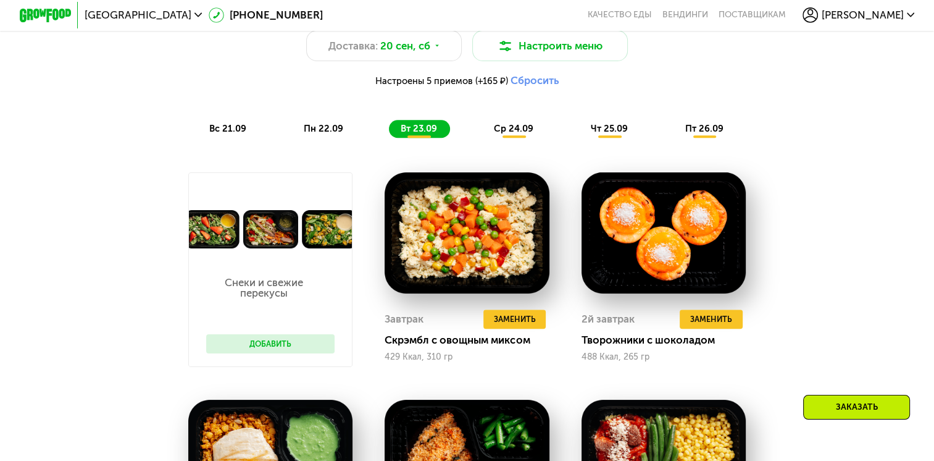
scroll to position [971, 0]
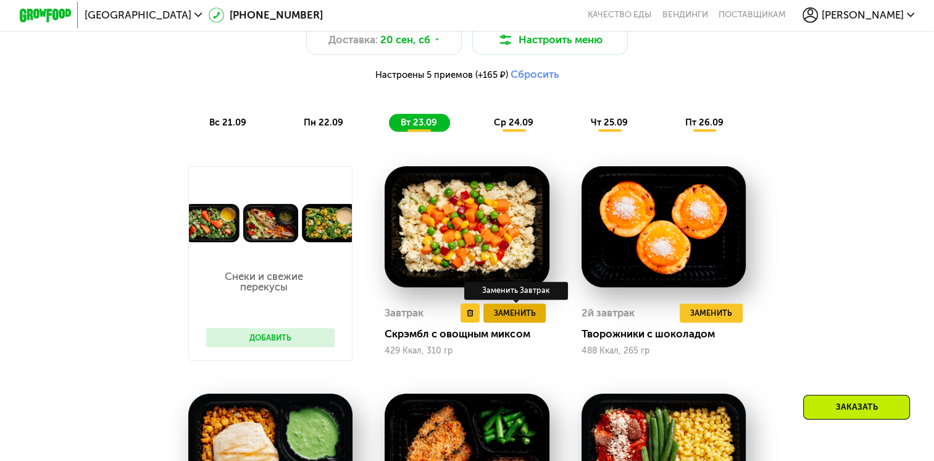
click at [517, 319] on span "Заменить" at bounding box center [515, 312] width 42 height 13
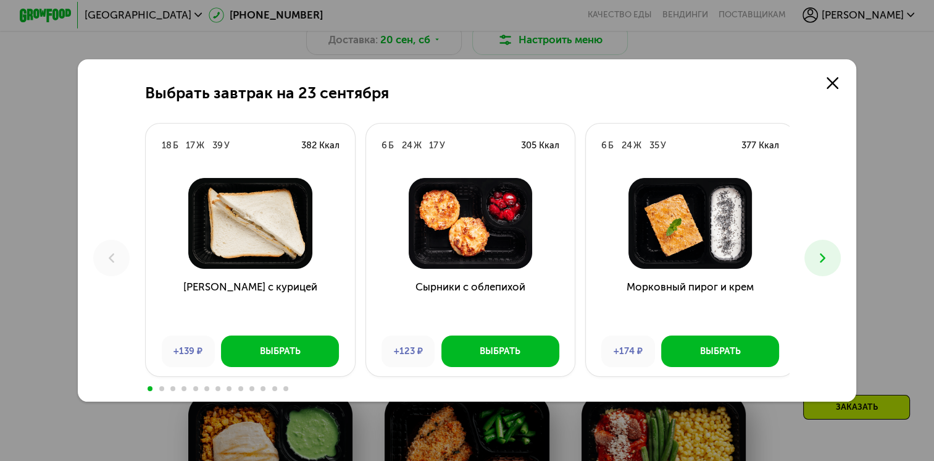
click at [830, 257] on icon at bounding box center [822, 257] width 15 height 15
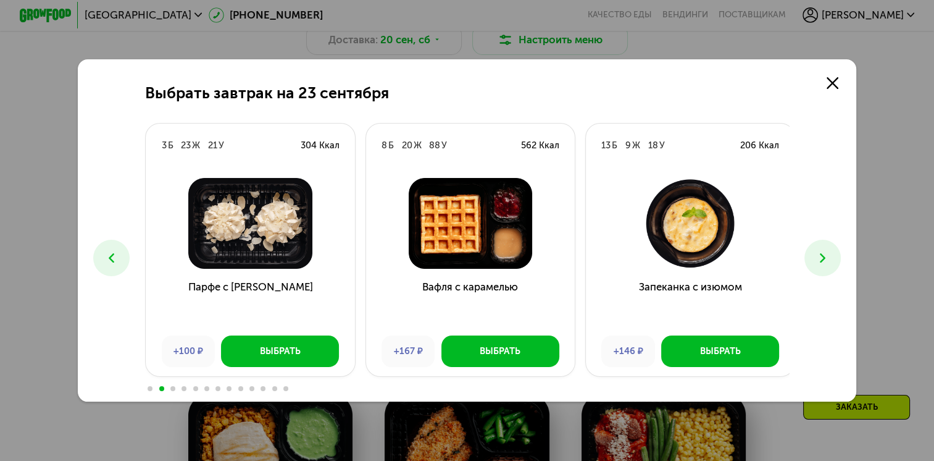
click at [830, 257] on icon at bounding box center [822, 257] width 15 height 15
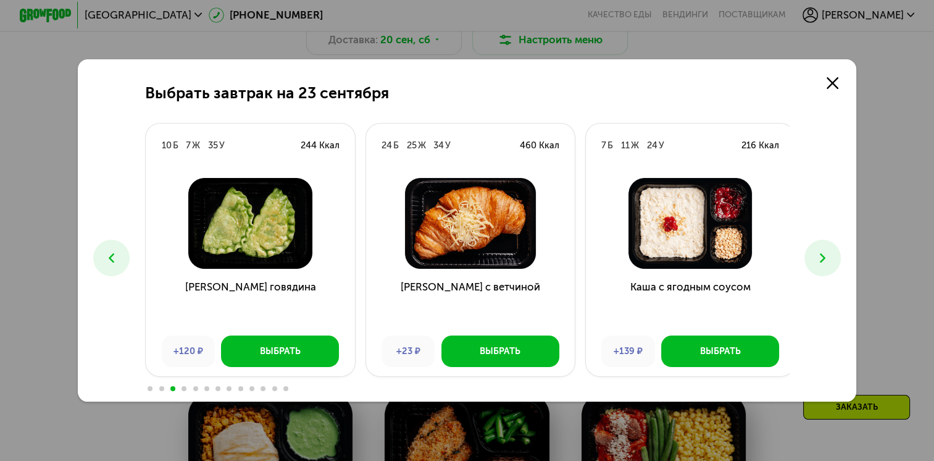
click at [830, 257] on icon at bounding box center [822, 257] width 15 height 15
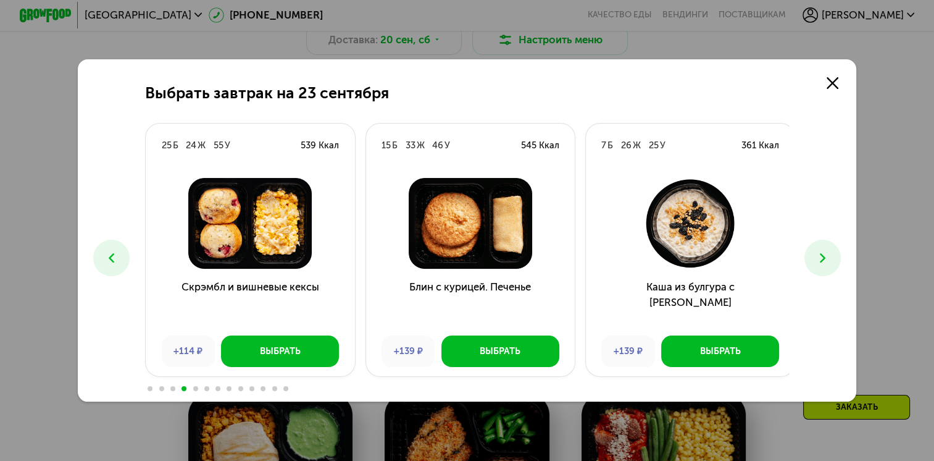
click at [830, 257] on icon at bounding box center [822, 257] width 15 height 15
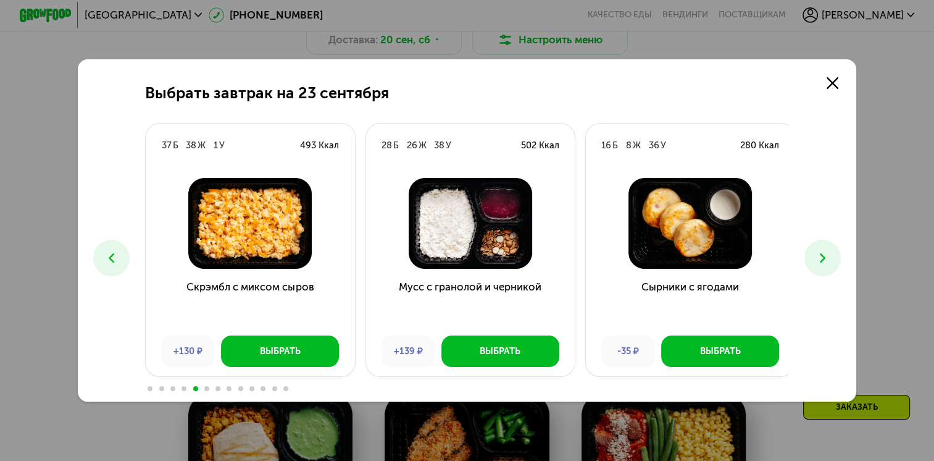
click at [830, 257] on icon at bounding box center [822, 257] width 15 height 15
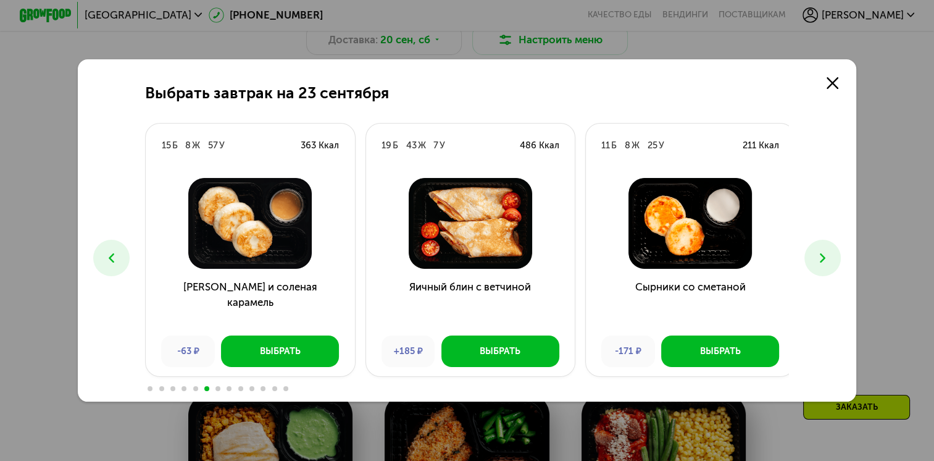
click at [830, 257] on icon at bounding box center [822, 257] width 15 height 15
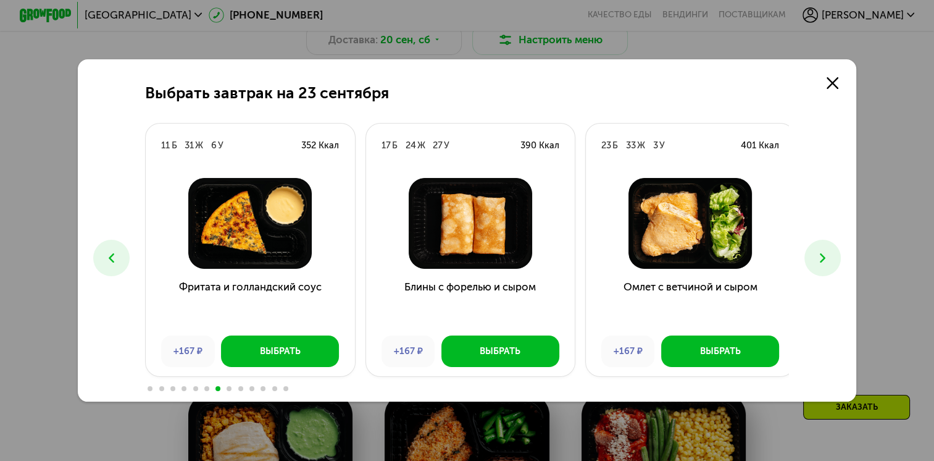
click at [830, 257] on icon at bounding box center [822, 257] width 15 height 15
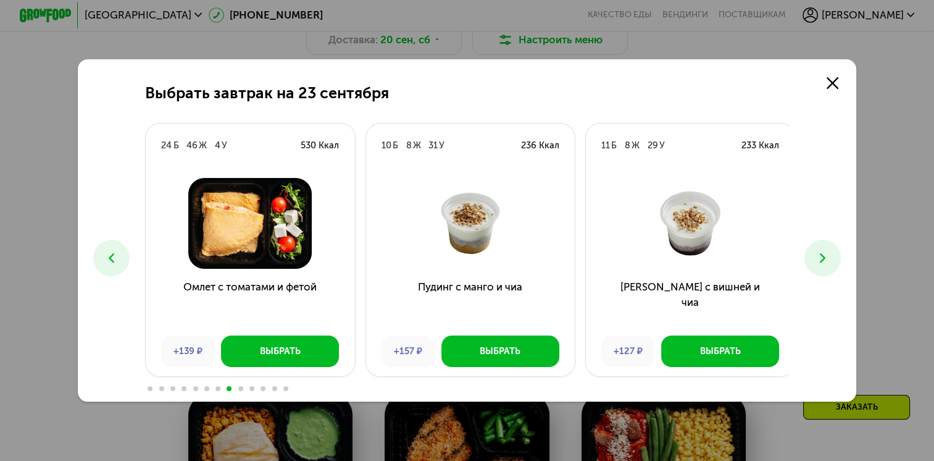
click at [830, 257] on icon at bounding box center [822, 257] width 15 height 15
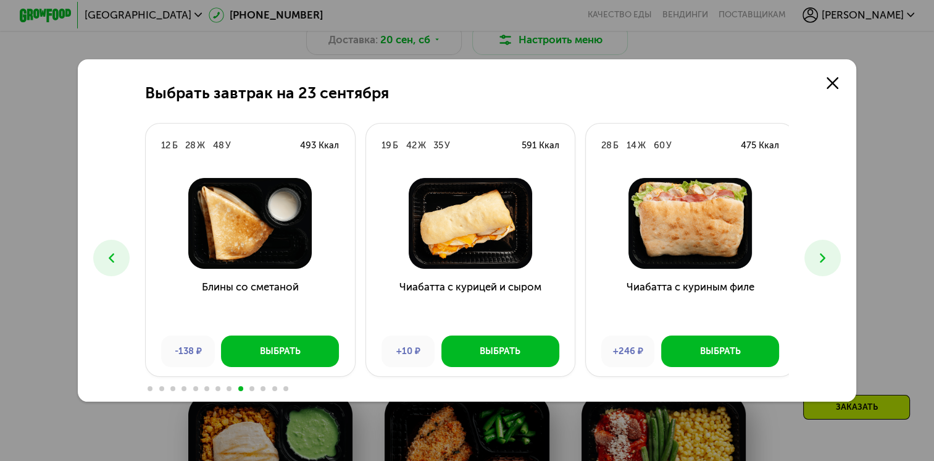
click at [830, 257] on icon at bounding box center [822, 257] width 15 height 15
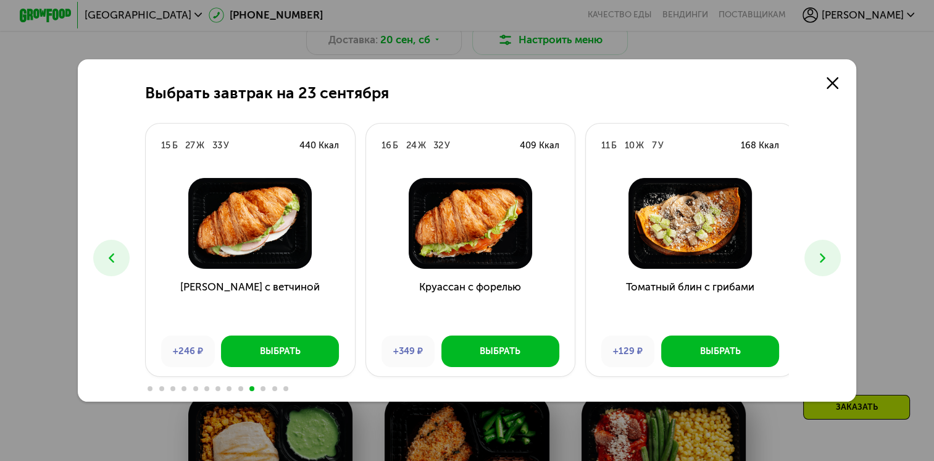
click at [830, 257] on icon at bounding box center [822, 257] width 15 height 15
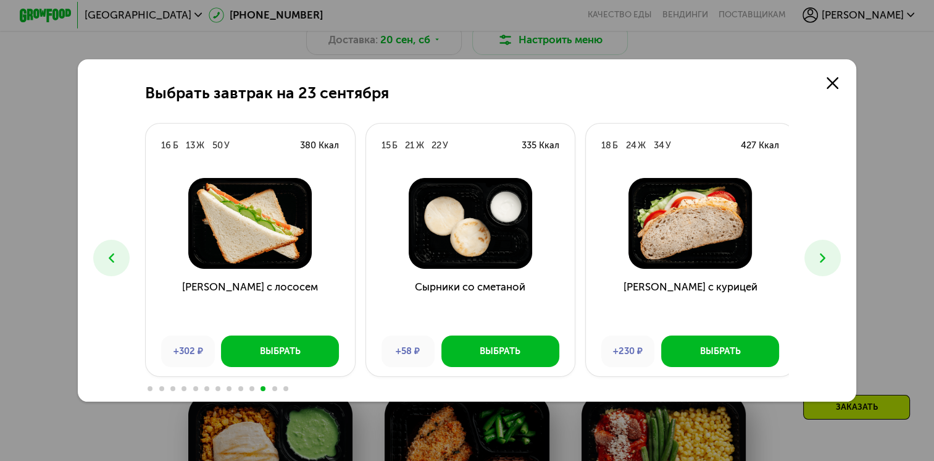
click at [830, 257] on icon at bounding box center [822, 257] width 15 height 15
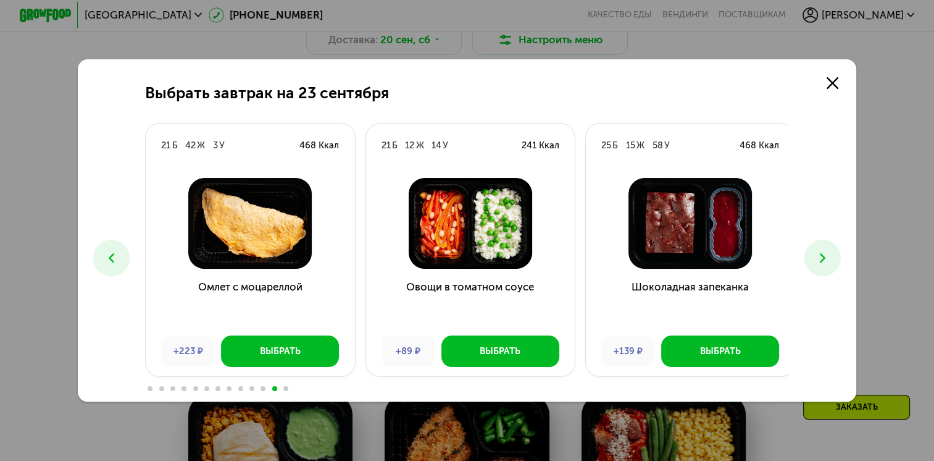
click at [830, 257] on icon at bounding box center [822, 257] width 15 height 15
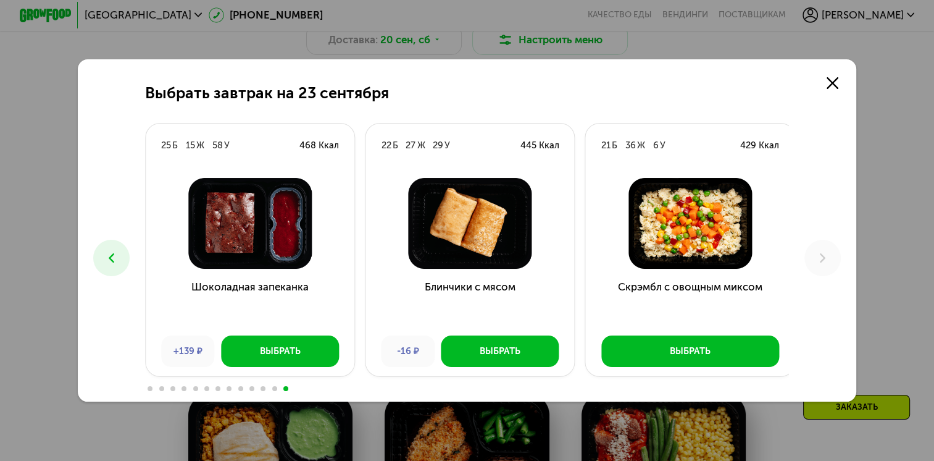
click at [96, 259] on button at bounding box center [111, 258] width 36 height 36
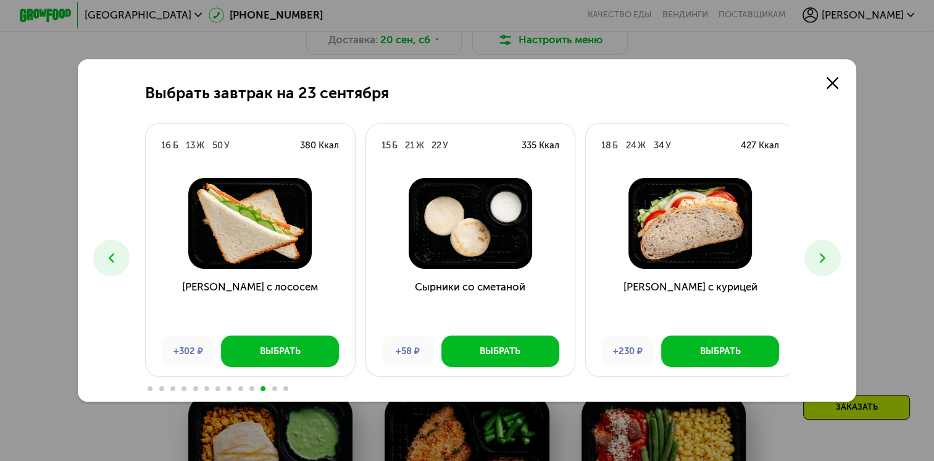
click at [96, 259] on button at bounding box center [111, 258] width 36 height 36
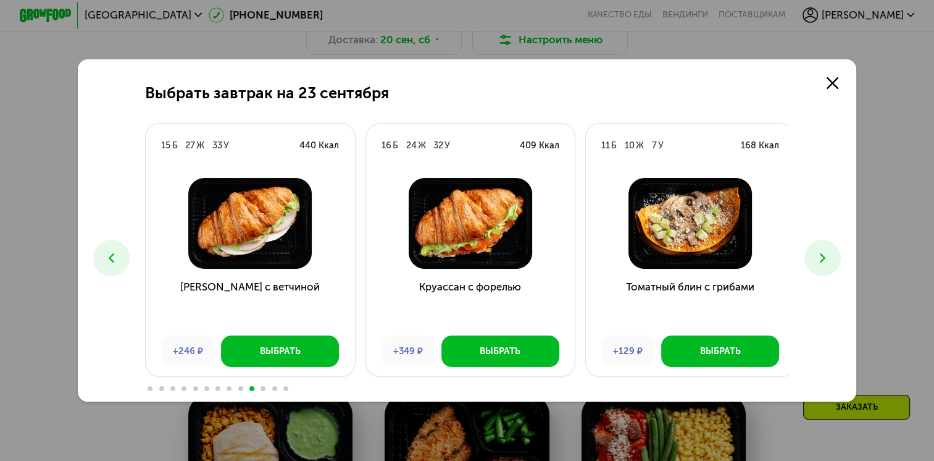
click at [96, 259] on button at bounding box center [111, 258] width 36 height 36
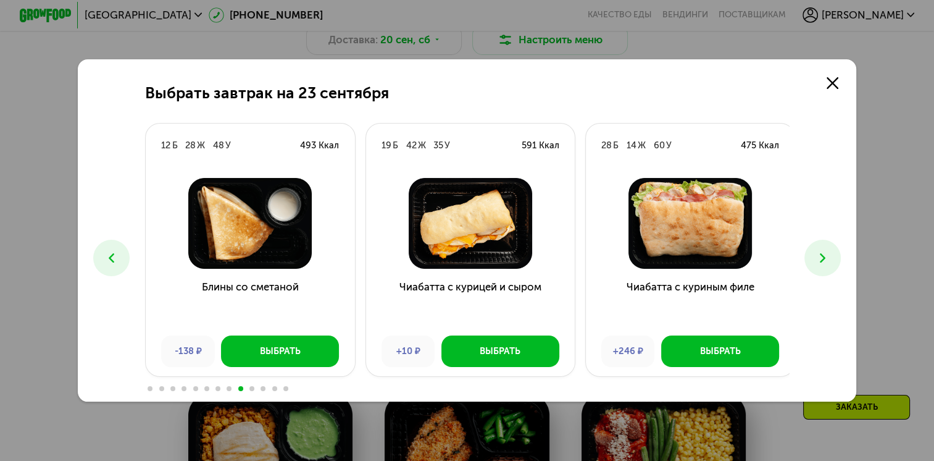
click at [96, 259] on button at bounding box center [111, 258] width 36 height 36
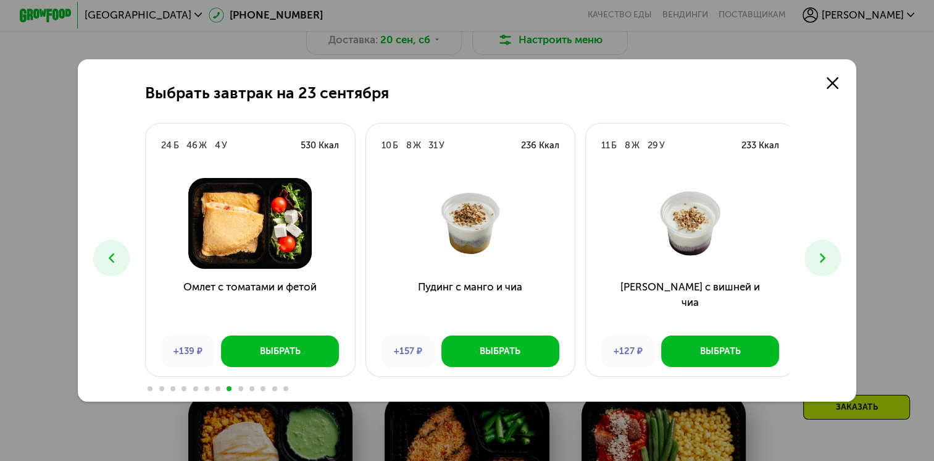
click at [96, 259] on button at bounding box center [111, 258] width 36 height 36
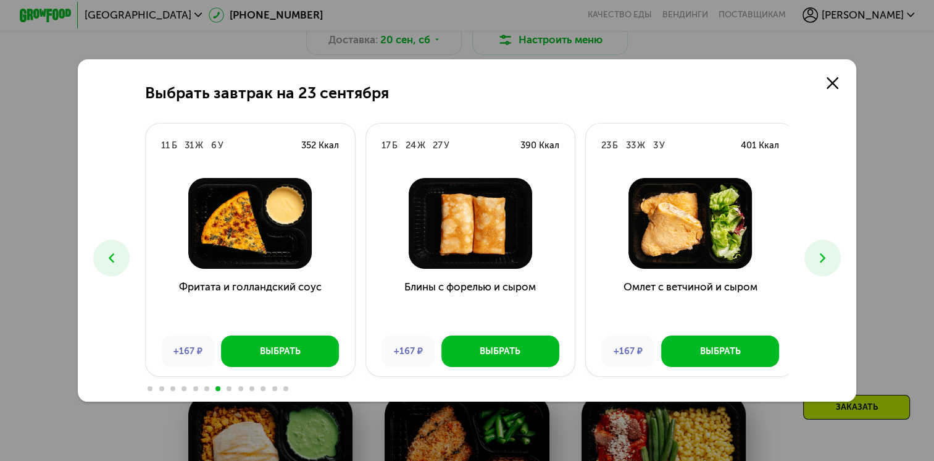
click at [96, 259] on button at bounding box center [111, 258] width 36 height 36
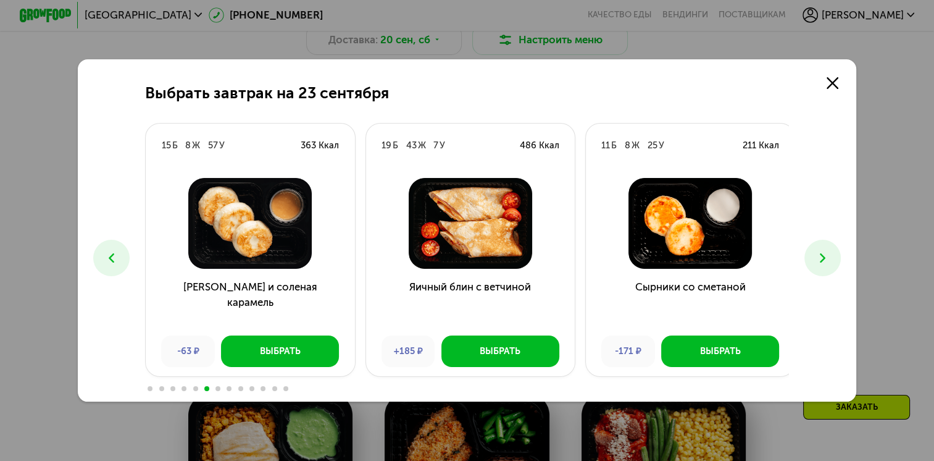
click at [96, 259] on button at bounding box center [111, 258] width 36 height 36
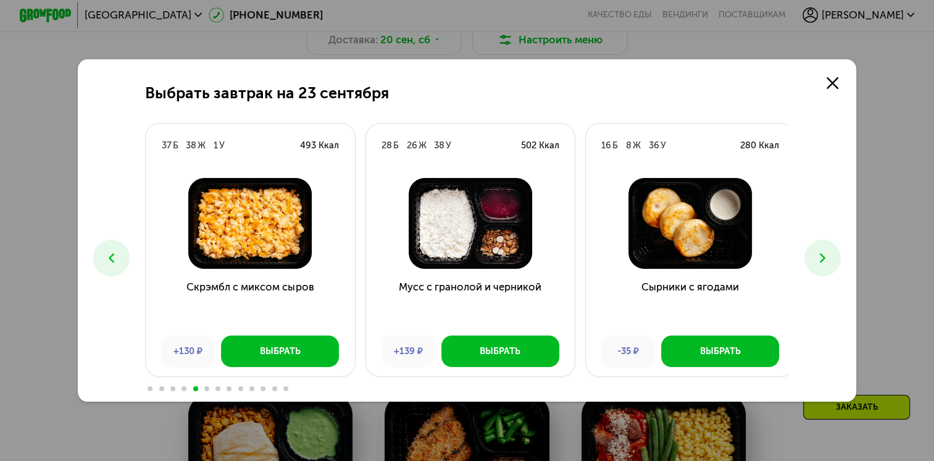
click at [96, 259] on button at bounding box center [111, 258] width 36 height 36
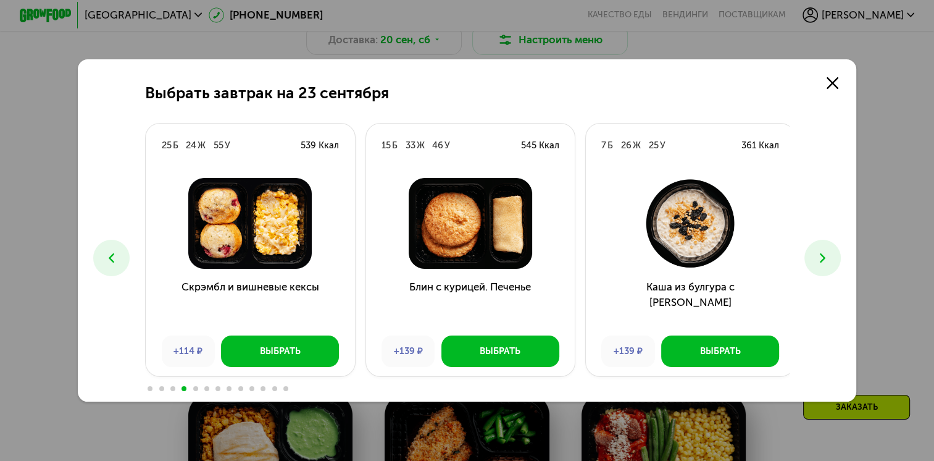
click at [96, 259] on button at bounding box center [111, 258] width 36 height 36
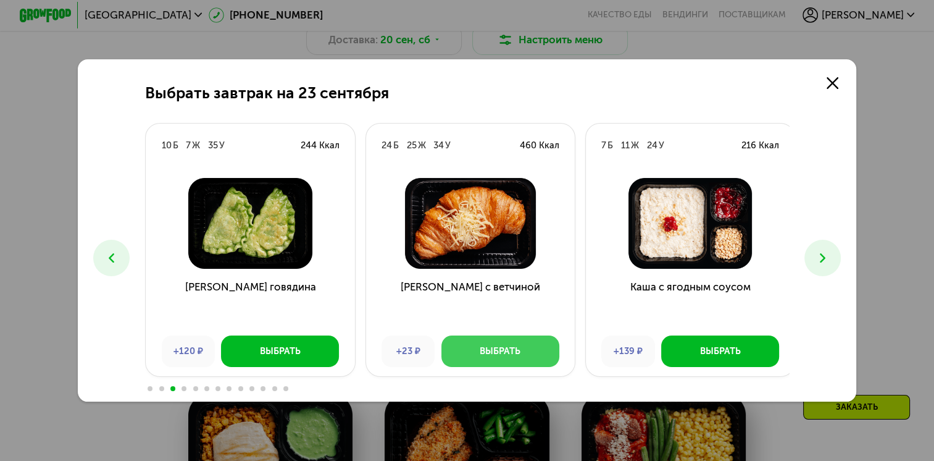
click at [475, 357] on button "Выбрать" at bounding box center [500, 350] width 118 height 31
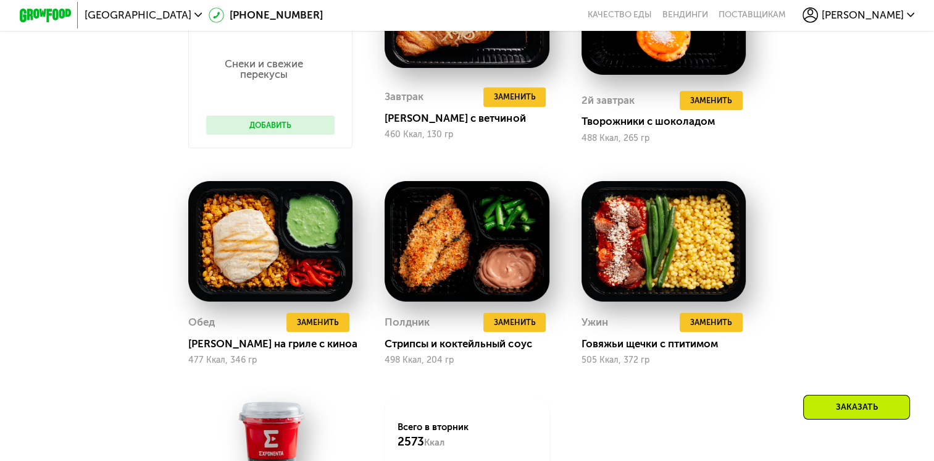
scroll to position [1193, 0]
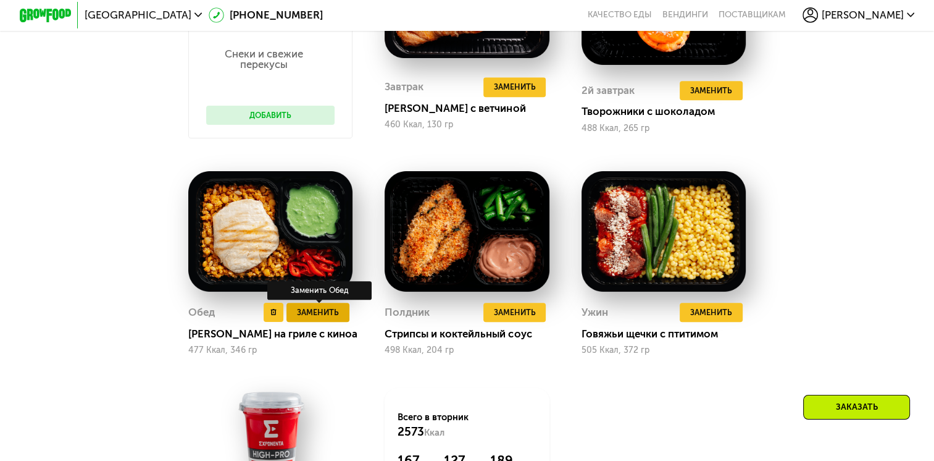
click at [308, 319] on span "Заменить" at bounding box center [318, 312] width 42 height 13
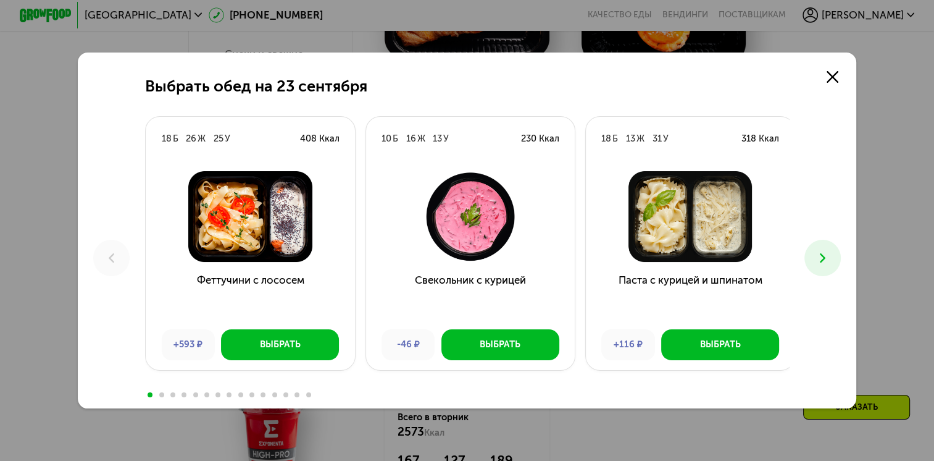
click at [830, 254] on icon at bounding box center [822, 257] width 15 height 15
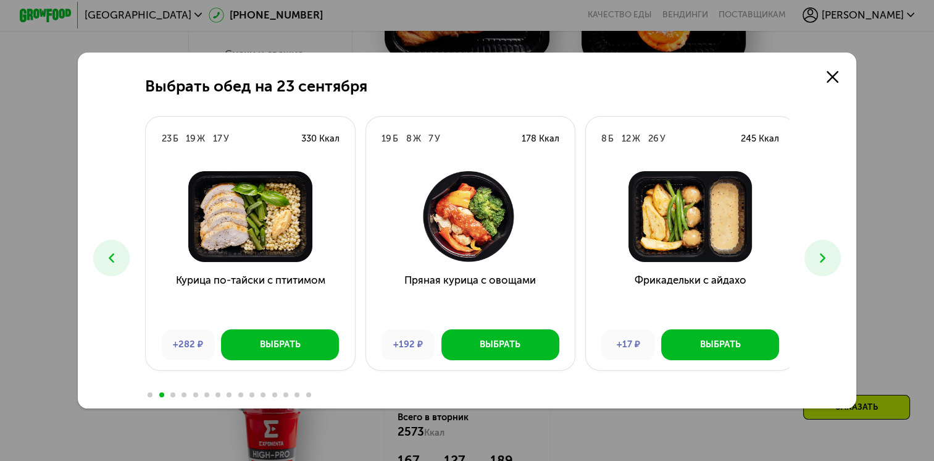
click at [830, 254] on icon at bounding box center [822, 257] width 15 height 15
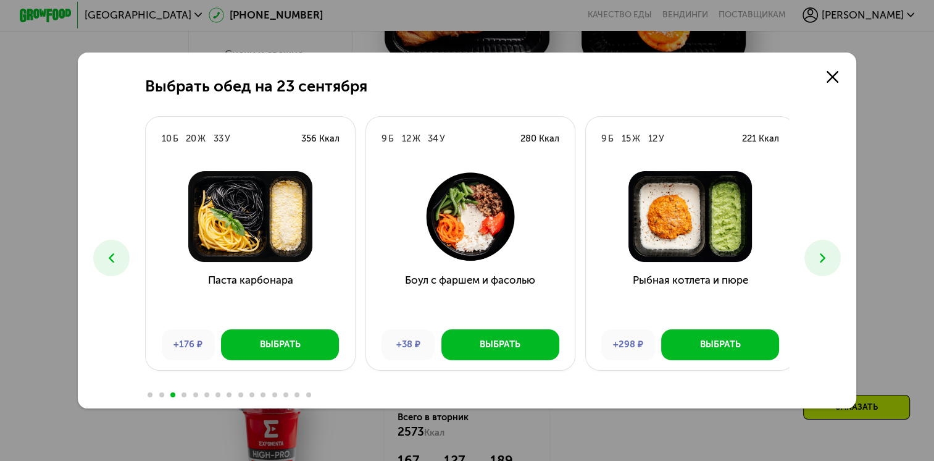
click at [830, 254] on icon at bounding box center [822, 257] width 15 height 15
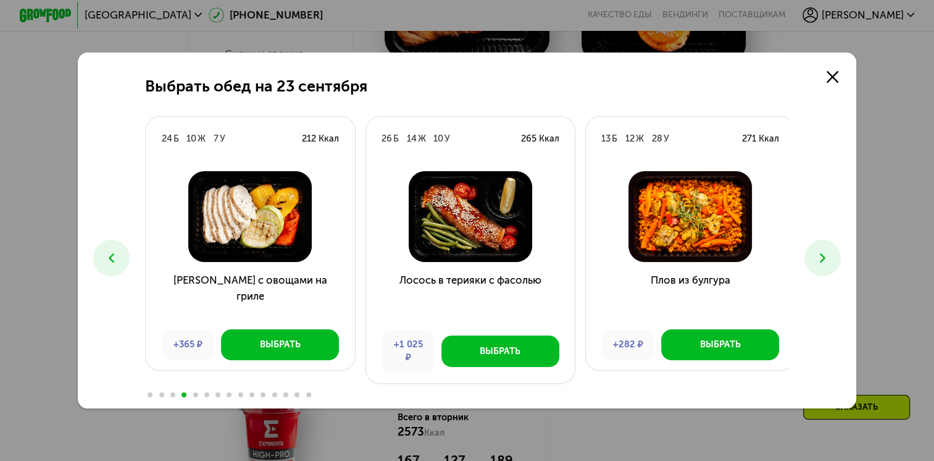
click at [830, 254] on icon at bounding box center [822, 257] width 15 height 15
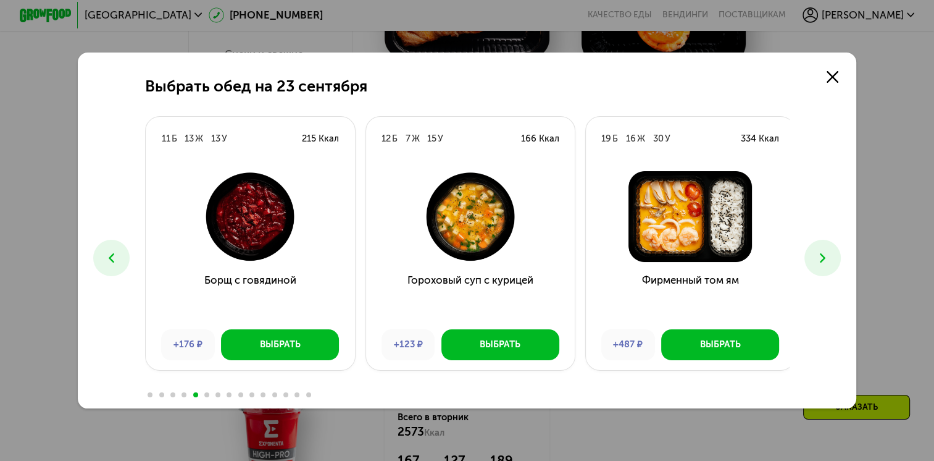
click at [830, 254] on icon at bounding box center [822, 257] width 15 height 15
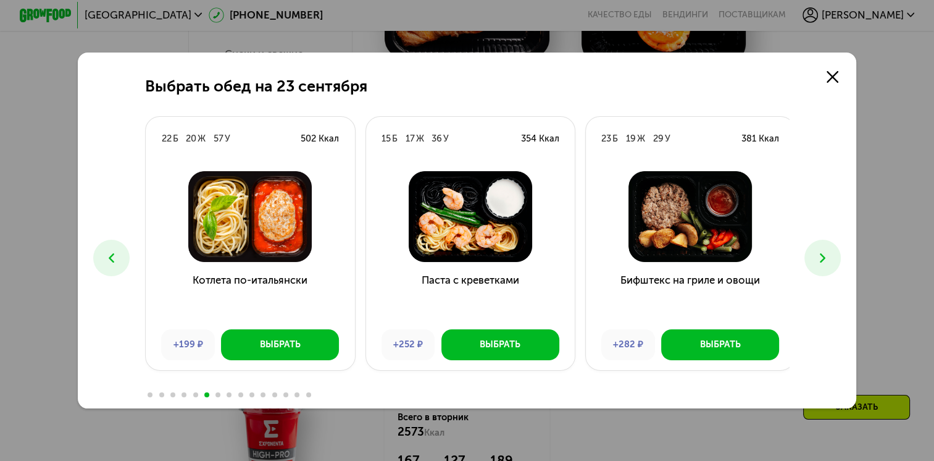
click at [830, 254] on icon at bounding box center [822, 257] width 15 height 15
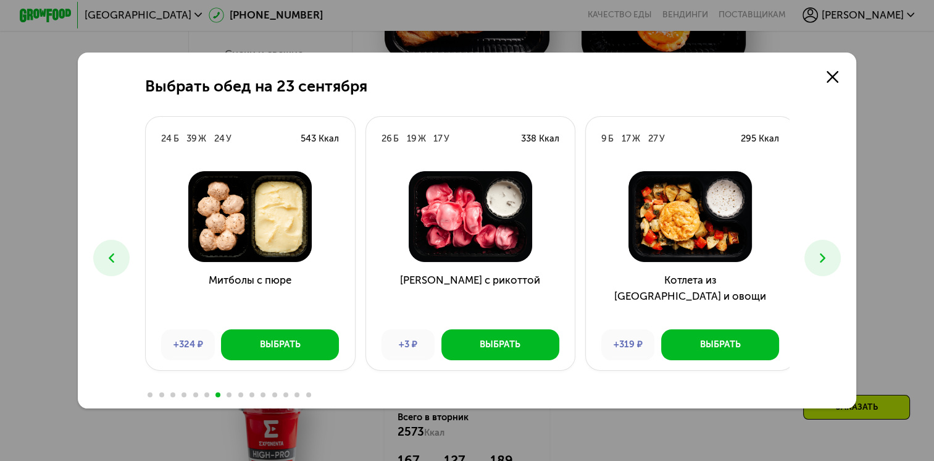
click at [830, 254] on icon at bounding box center [822, 257] width 15 height 15
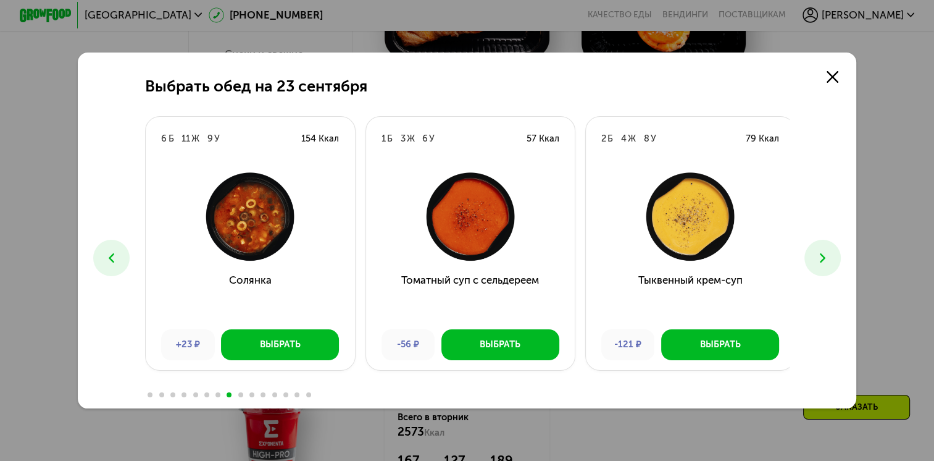
click at [830, 254] on icon at bounding box center [822, 257] width 15 height 15
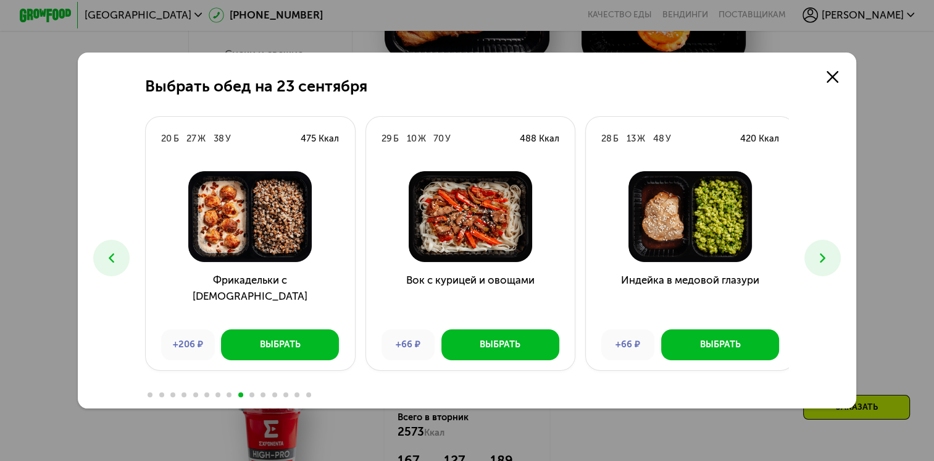
click at [830, 254] on icon at bounding box center [822, 257] width 15 height 15
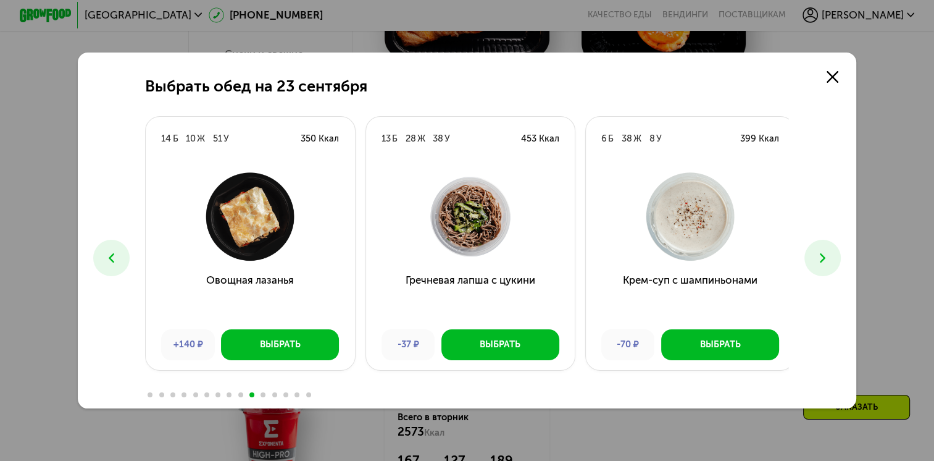
click at [830, 254] on icon at bounding box center [822, 257] width 15 height 15
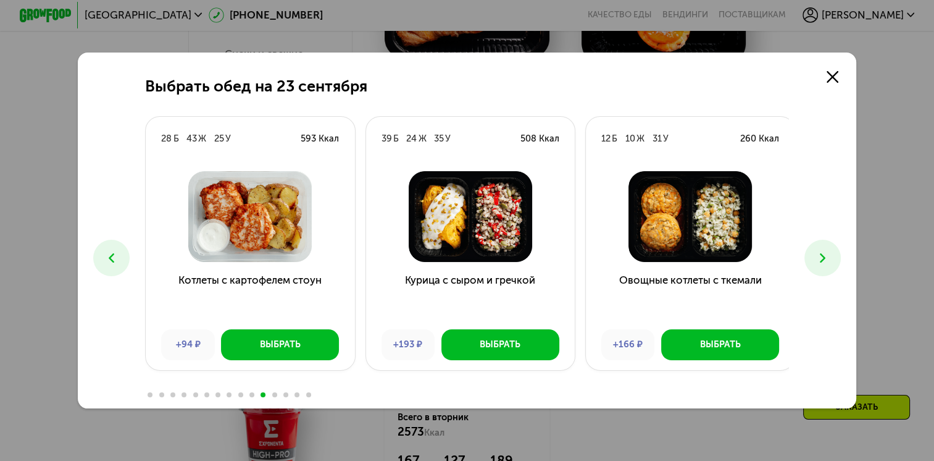
click at [830, 254] on icon at bounding box center [822, 257] width 15 height 15
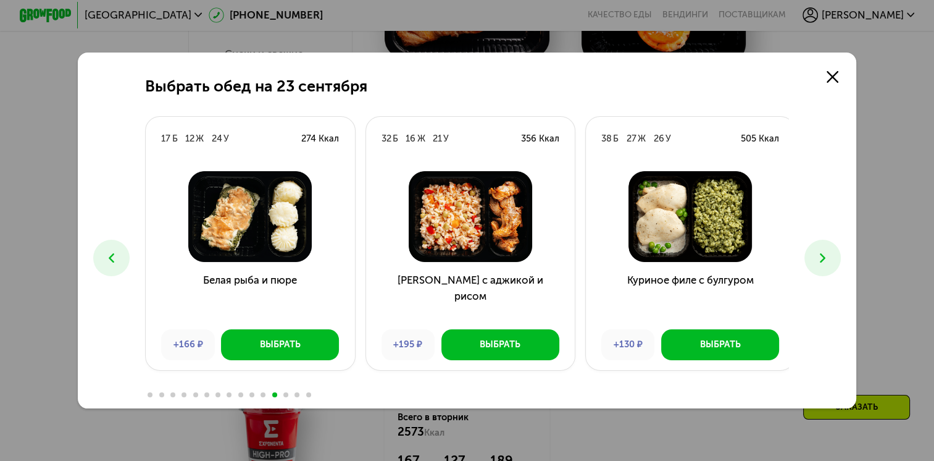
click at [830, 254] on icon at bounding box center [822, 257] width 15 height 15
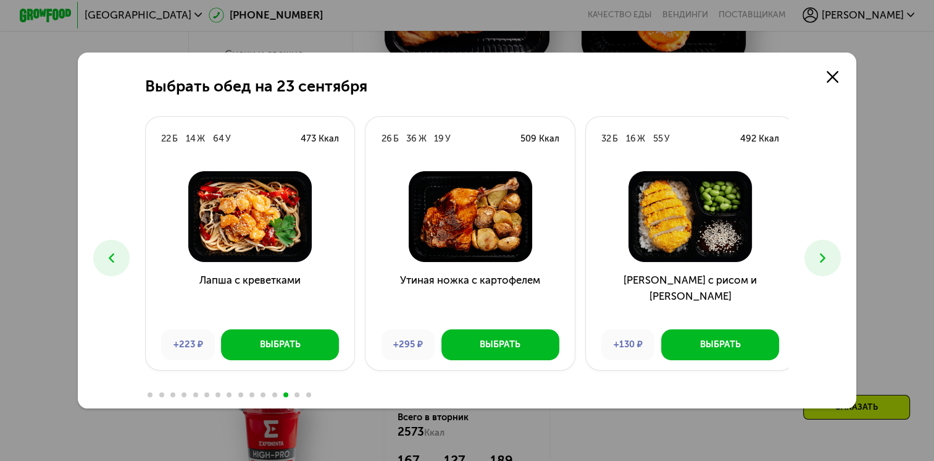
click at [830, 254] on icon at bounding box center [822, 257] width 15 height 15
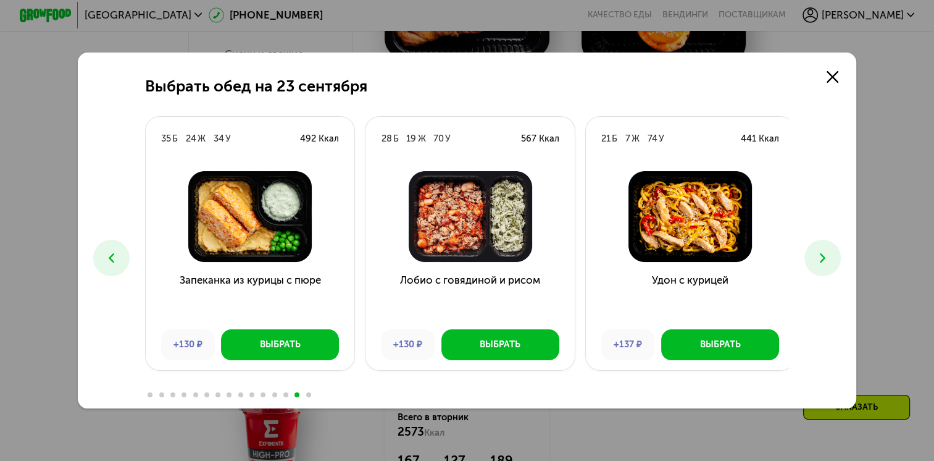
click at [830, 254] on icon at bounding box center [822, 257] width 15 height 15
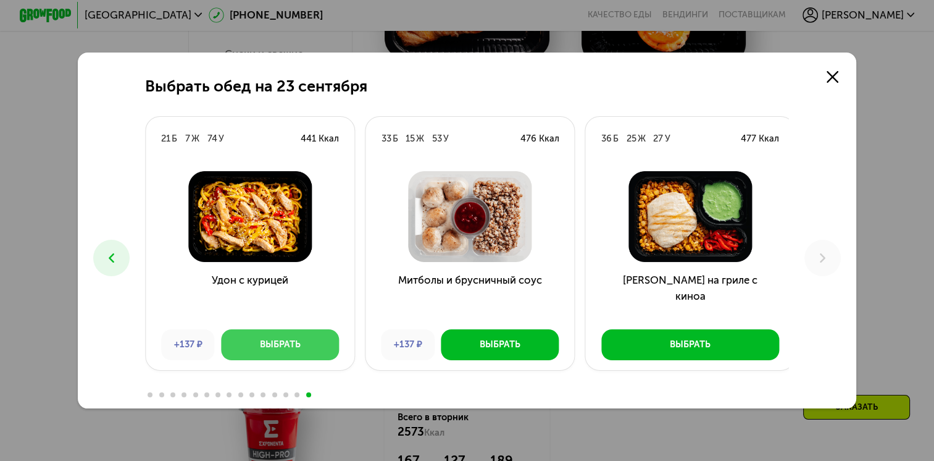
click at [260, 343] on div "Выбрать" at bounding box center [280, 344] width 41 height 13
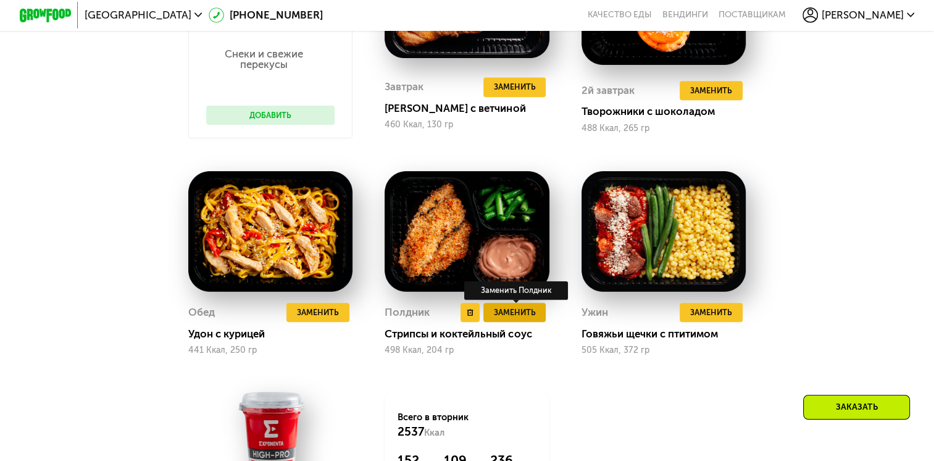
click at [505, 319] on span "Заменить" at bounding box center [515, 312] width 42 height 13
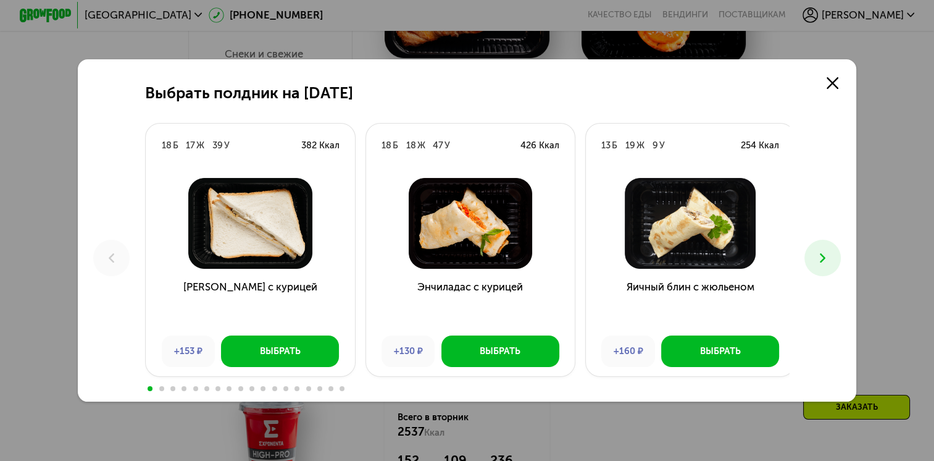
click at [827, 246] on button at bounding box center [823, 258] width 36 height 36
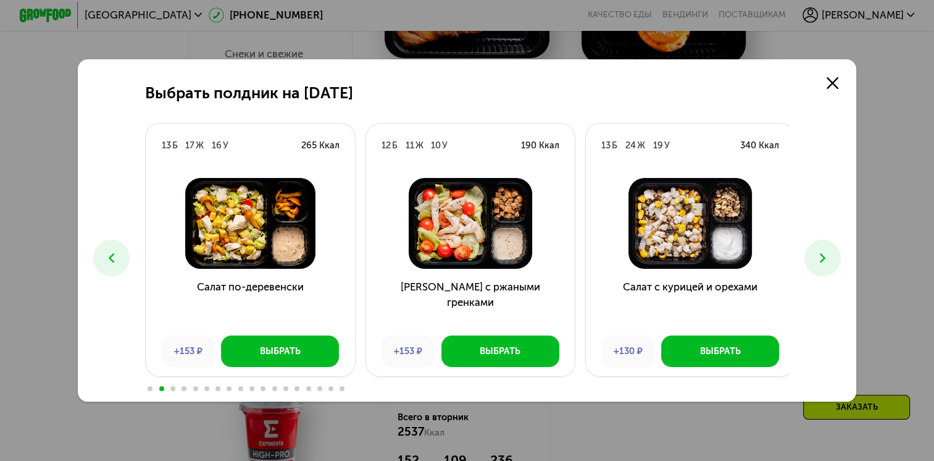
click at [827, 246] on button at bounding box center [823, 258] width 36 height 36
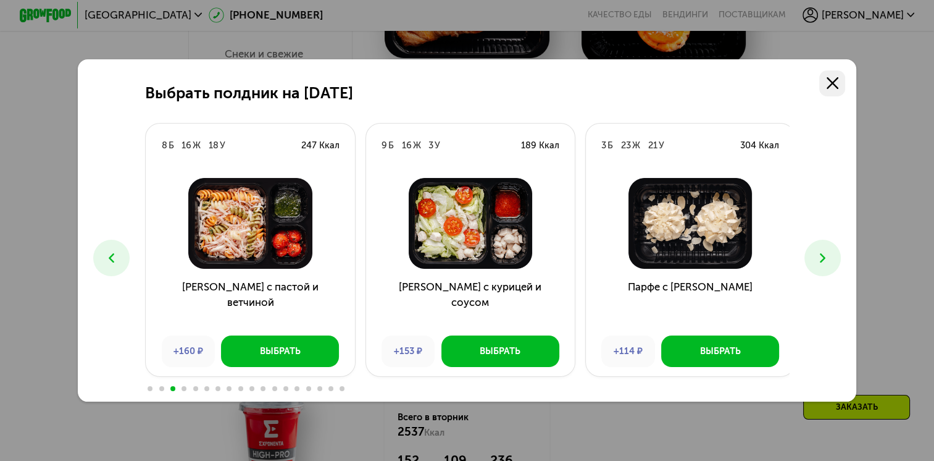
click at [833, 81] on icon at bounding box center [833, 83] width 12 height 12
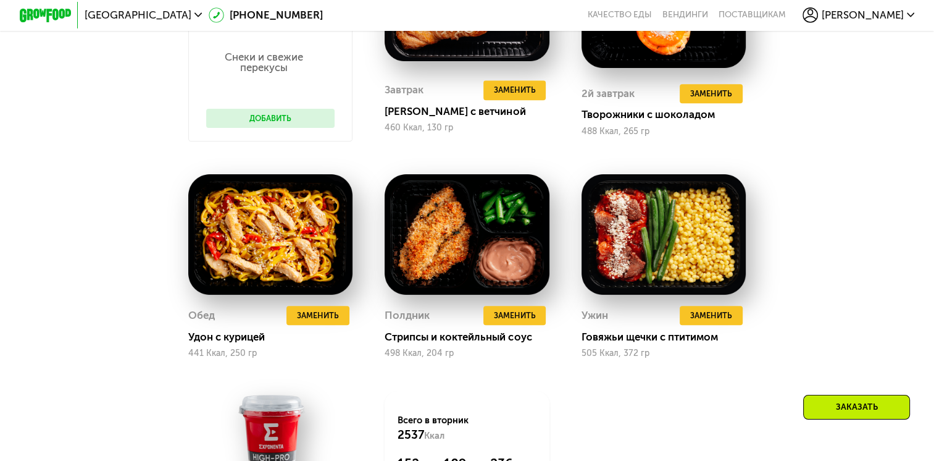
scroll to position [1184, 0]
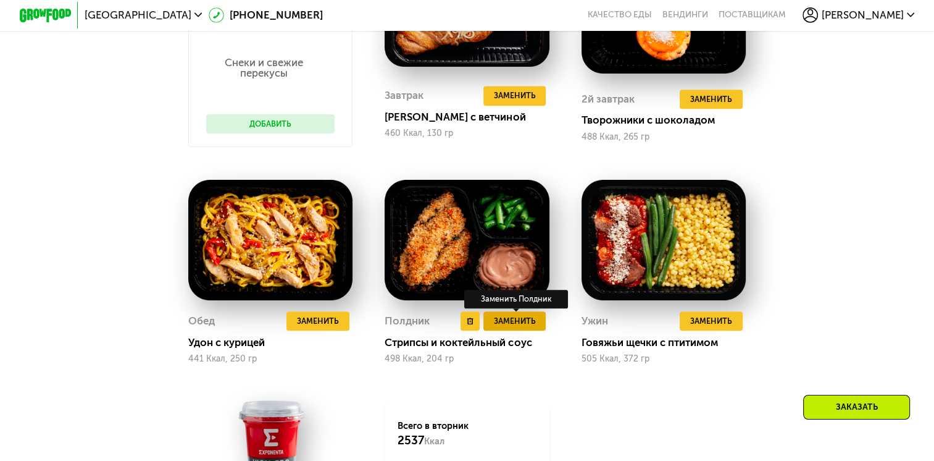
click at [509, 327] on span "Заменить" at bounding box center [515, 320] width 42 height 13
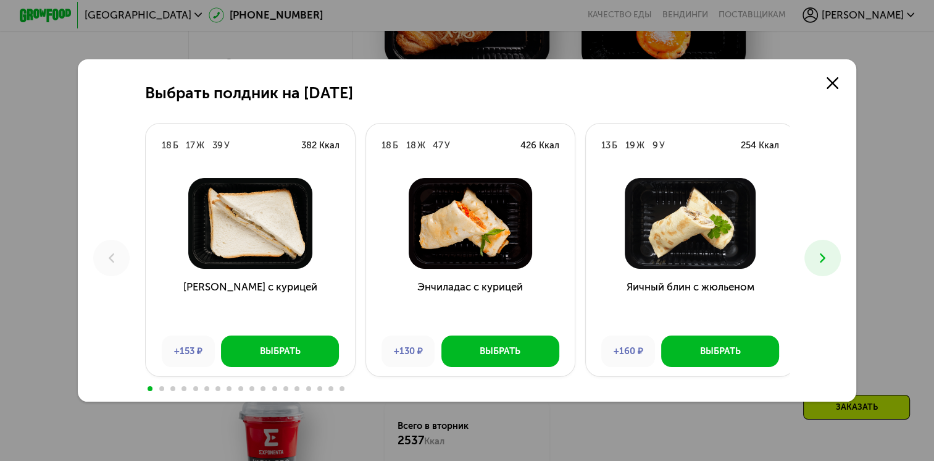
click at [827, 260] on icon at bounding box center [822, 257] width 15 height 15
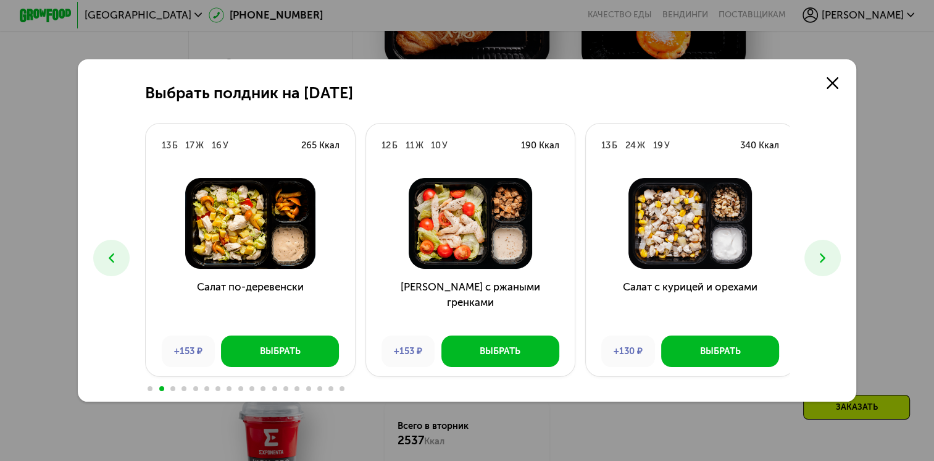
click at [827, 260] on icon at bounding box center [822, 257] width 15 height 15
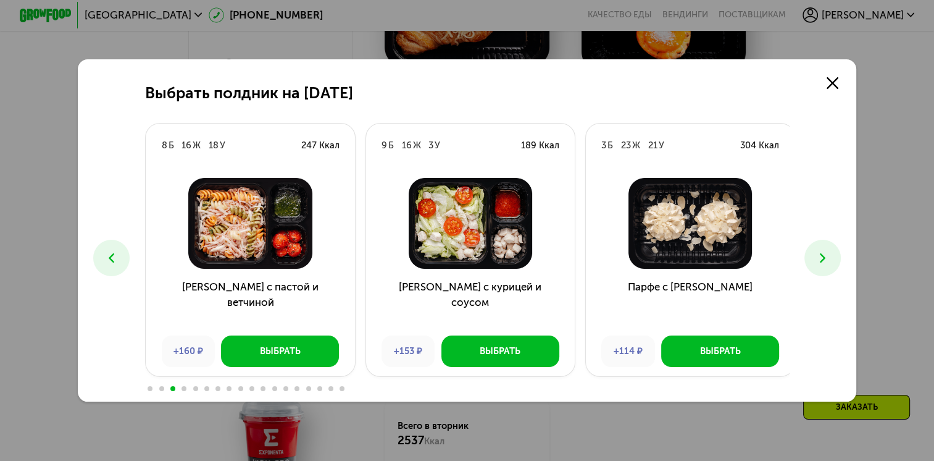
click at [827, 260] on icon at bounding box center [822, 257] width 15 height 15
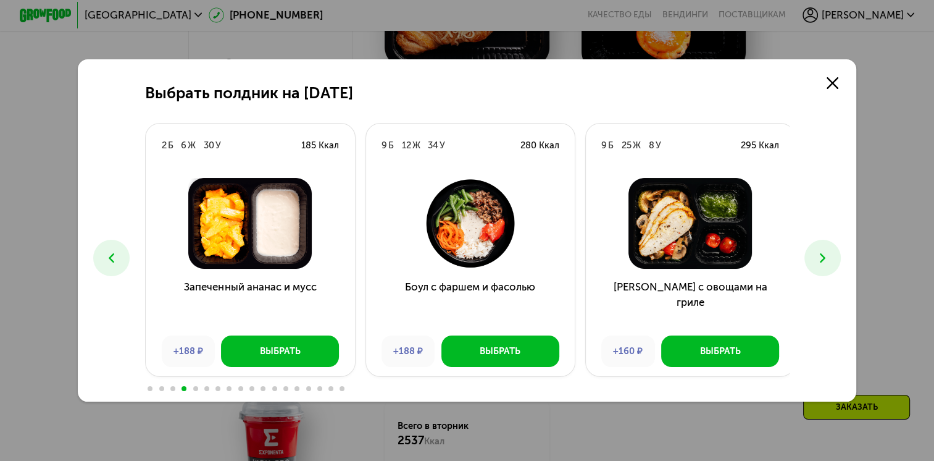
click at [827, 260] on icon at bounding box center [822, 257] width 15 height 15
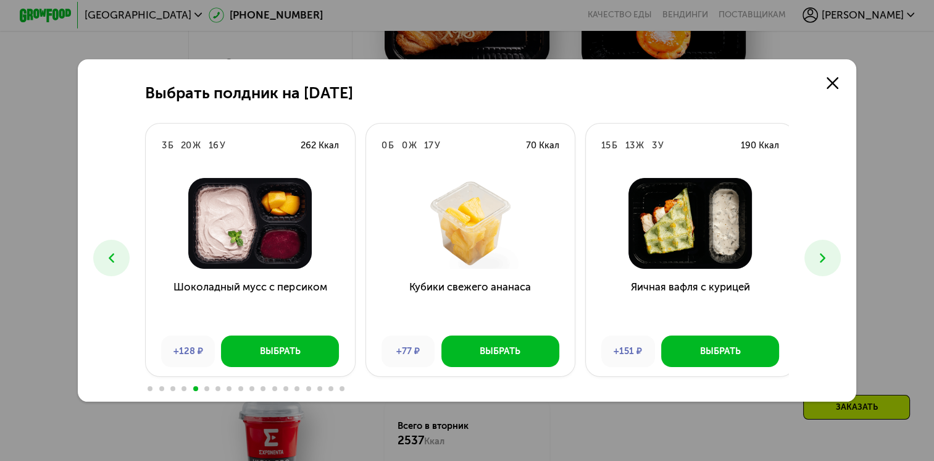
click at [827, 260] on icon at bounding box center [822, 257] width 15 height 15
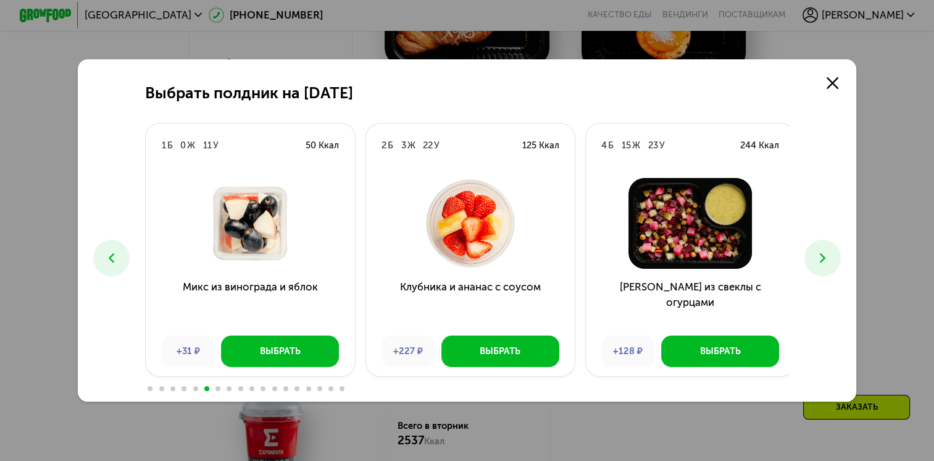
click at [827, 260] on icon at bounding box center [822, 257] width 15 height 15
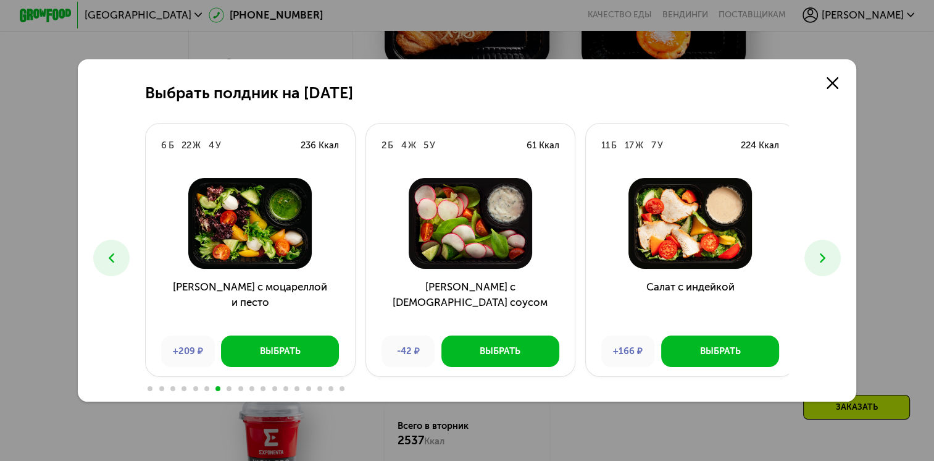
click at [827, 260] on icon at bounding box center [822, 257] width 15 height 15
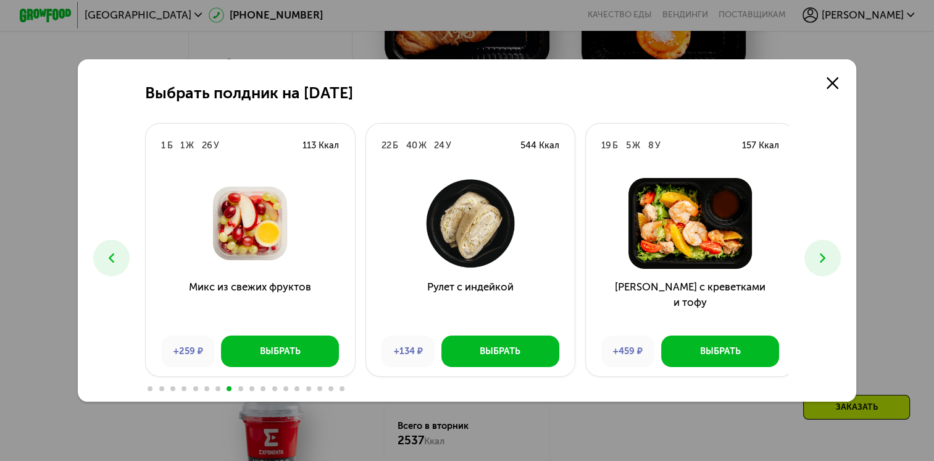
click at [827, 260] on icon at bounding box center [822, 257] width 15 height 15
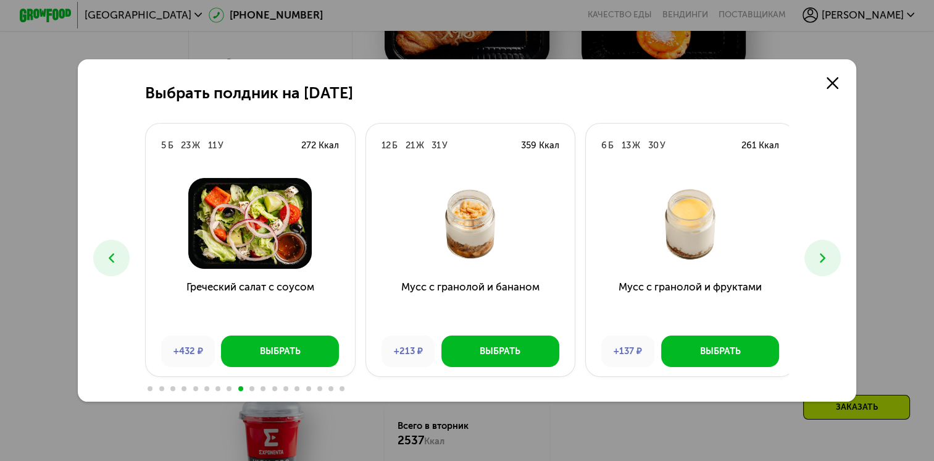
click at [827, 260] on icon at bounding box center [822, 257] width 15 height 15
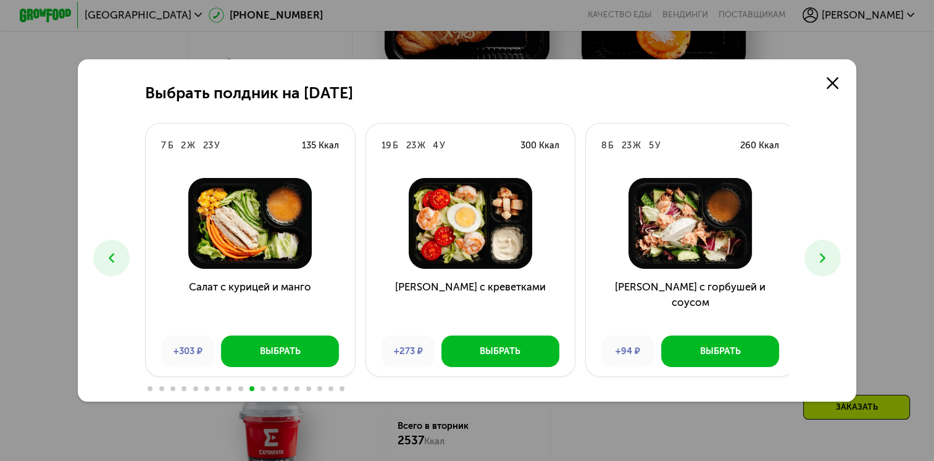
click at [827, 256] on icon at bounding box center [822, 257] width 15 height 15
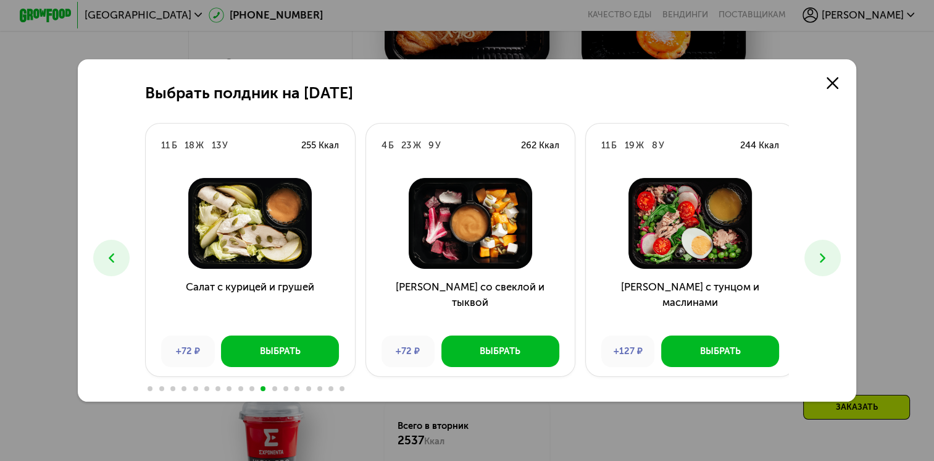
click at [827, 256] on icon at bounding box center [822, 257] width 15 height 15
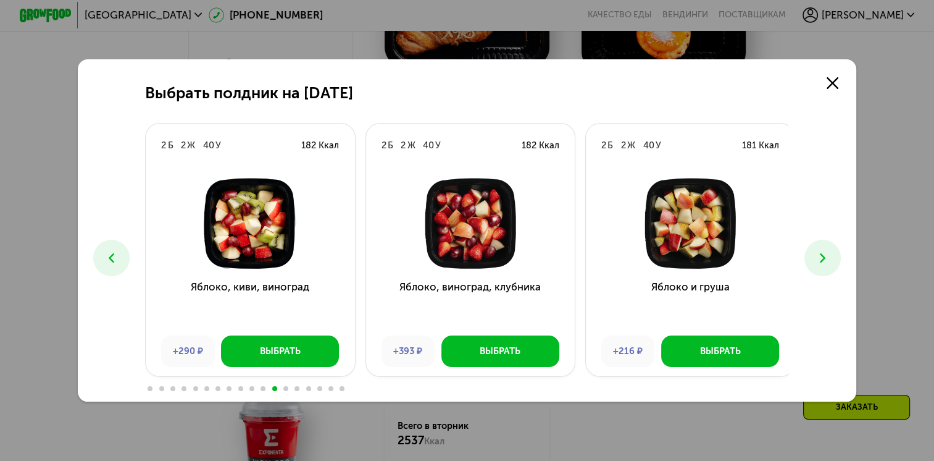
click at [827, 256] on icon at bounding box center [822, 257] width 15 height 15
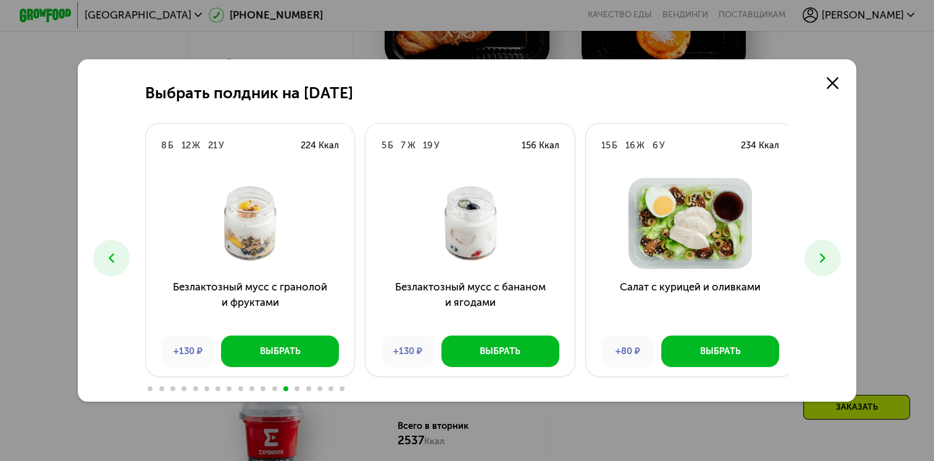
click at [827, 256] on icon at bounding box center [822, 257] width 15 height 15
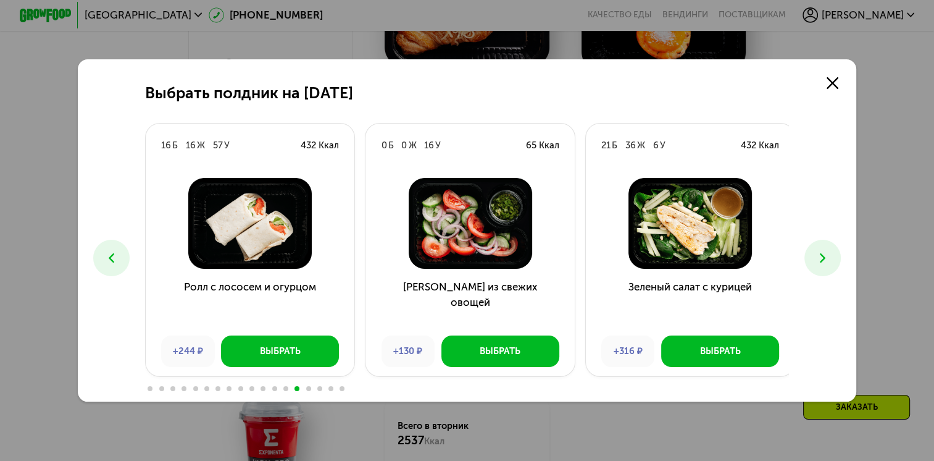
click at [827, 256] on icon at bounding box center [822, 257] width 15 height 15
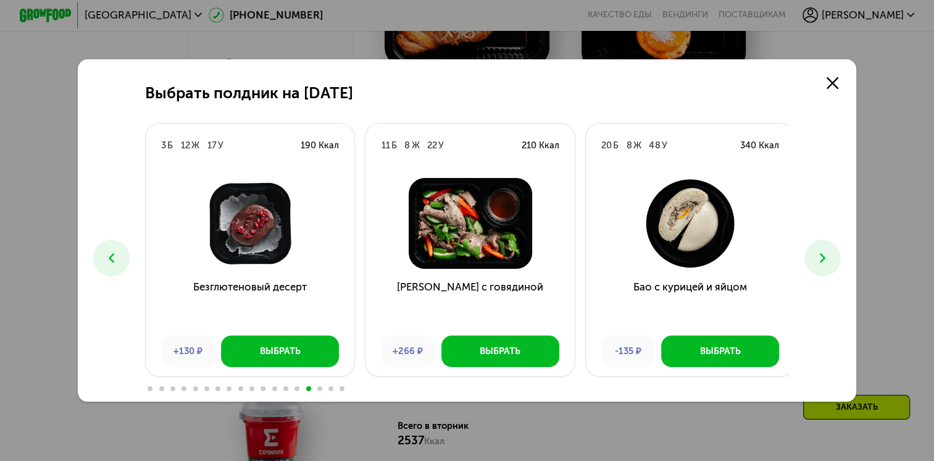
click at [827, 256] on icon at bounding box center [822, 257] width 15 height 15
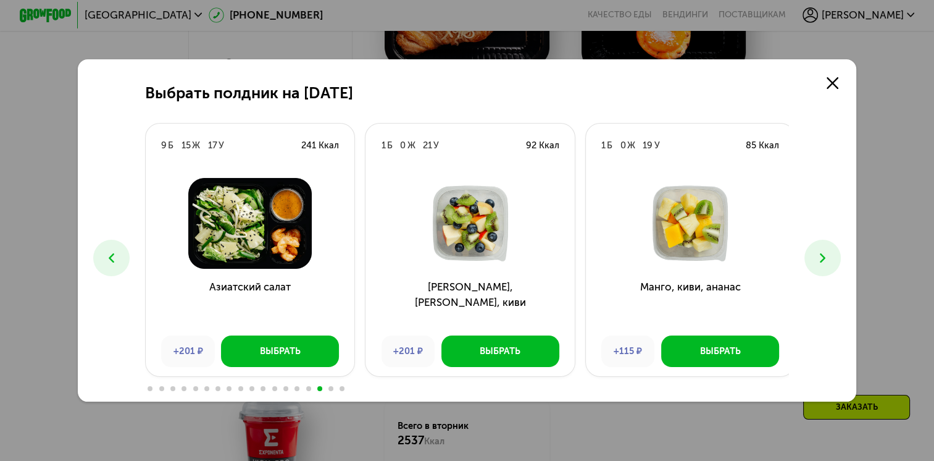
click at [827, 256] on icon at bounding box center [822, 257] width 15 height 15
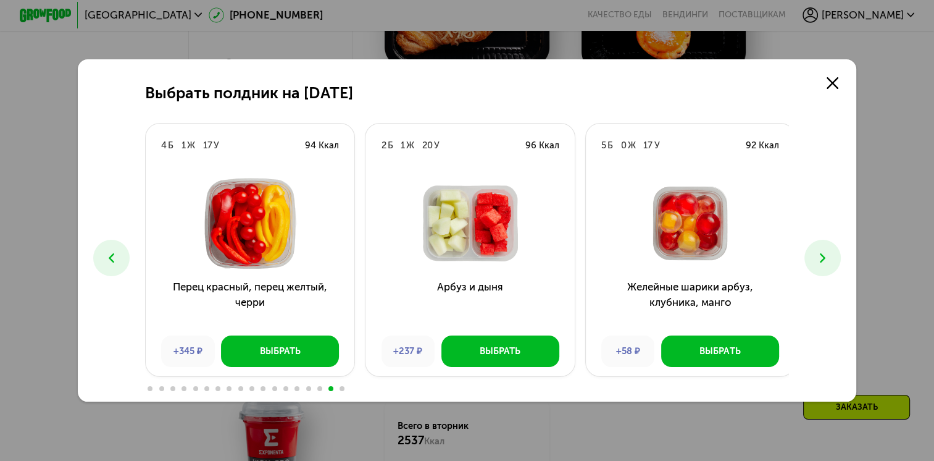
click at [827, 256] on icon at bounding box center [822, 257] width 15 height 15
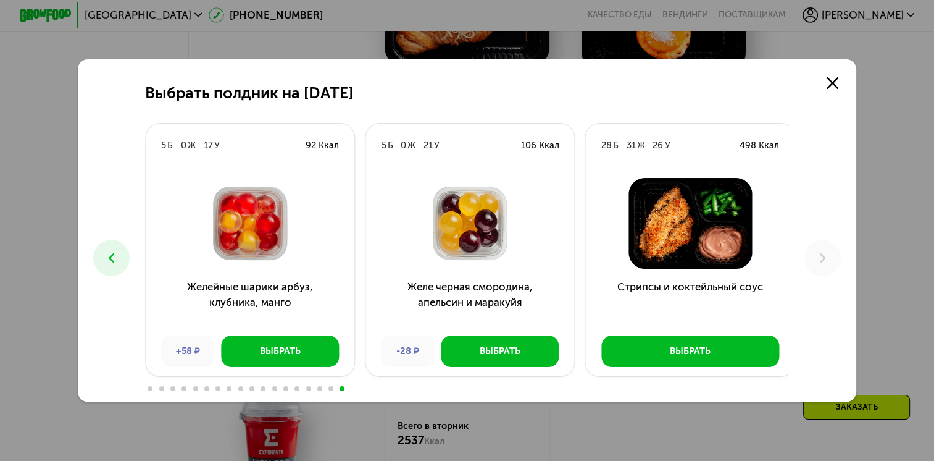
click at [110, 248] on button at bounding box center [111, 258] width 36 height 36
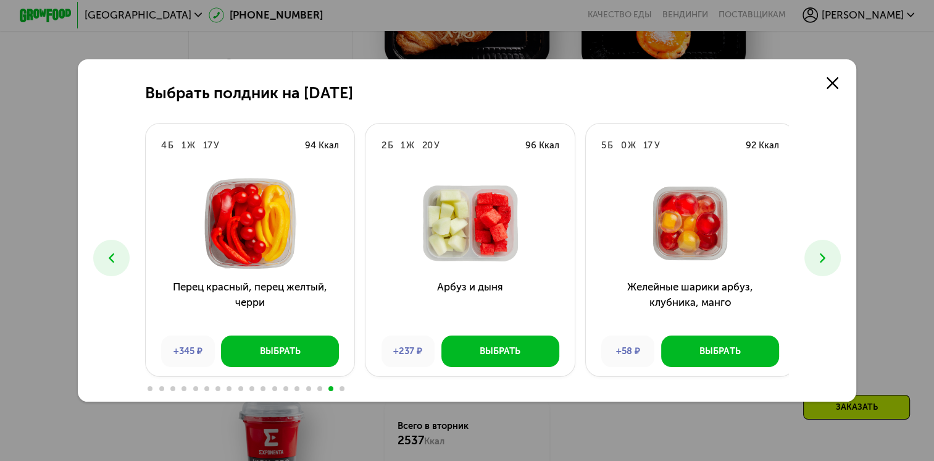
click at [110, 248] on button at bounding box center [111, 258] width 36 height 36
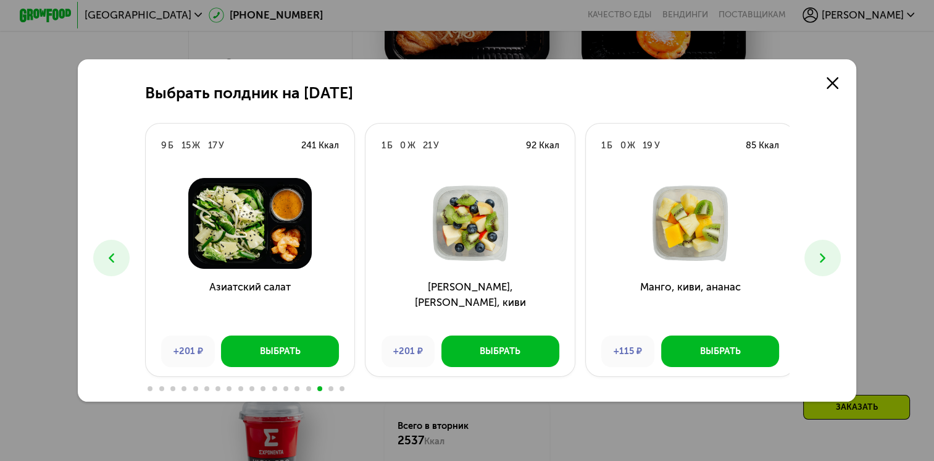
click at [110, 248] on button at bounding box center [111, 258] width 36 height 36
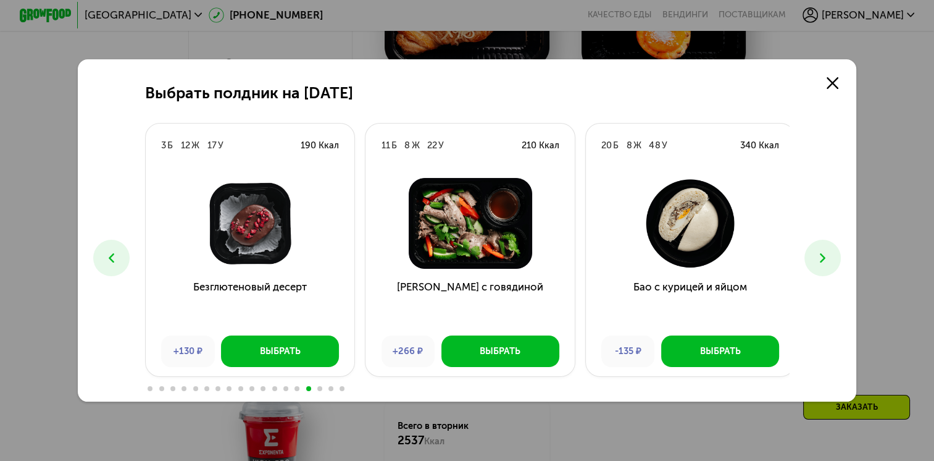
click at [110, 248] on button at bounding box center [111, 258] width 36 height 36
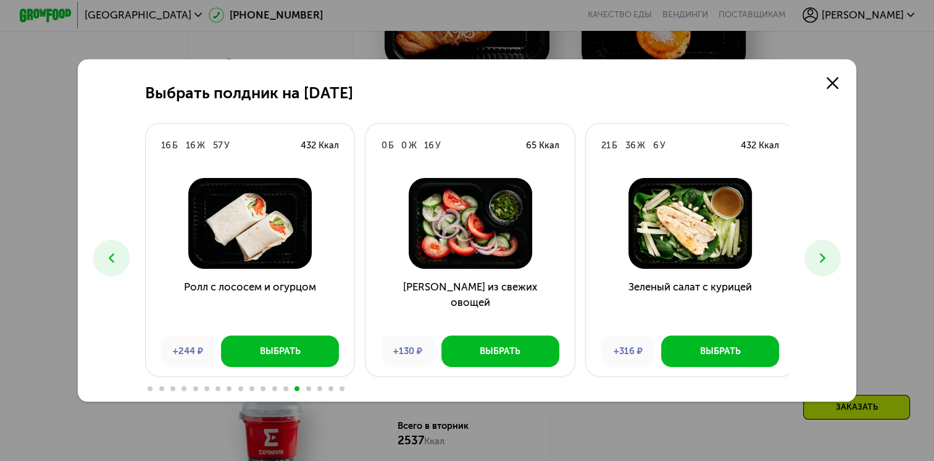
click at [110, 248] on button at bounding box center [111, 258] width 36 height 36
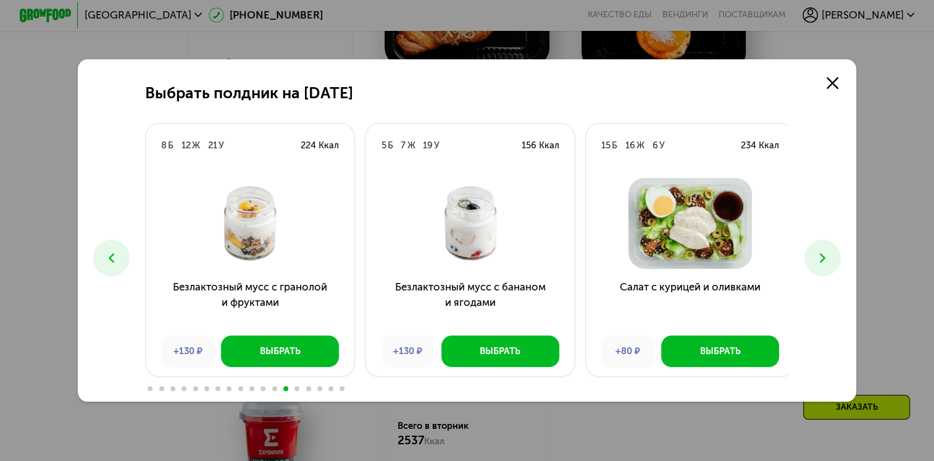
click at [110, 248] on button at bounding box center [111, 258] width 36 height 36
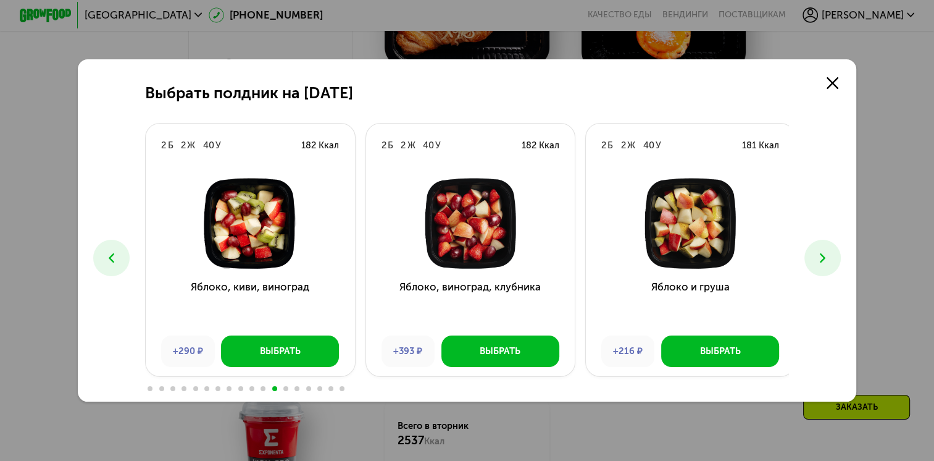
click at [110, 248] on button at bounding box center [111, 258] width 36 height 36
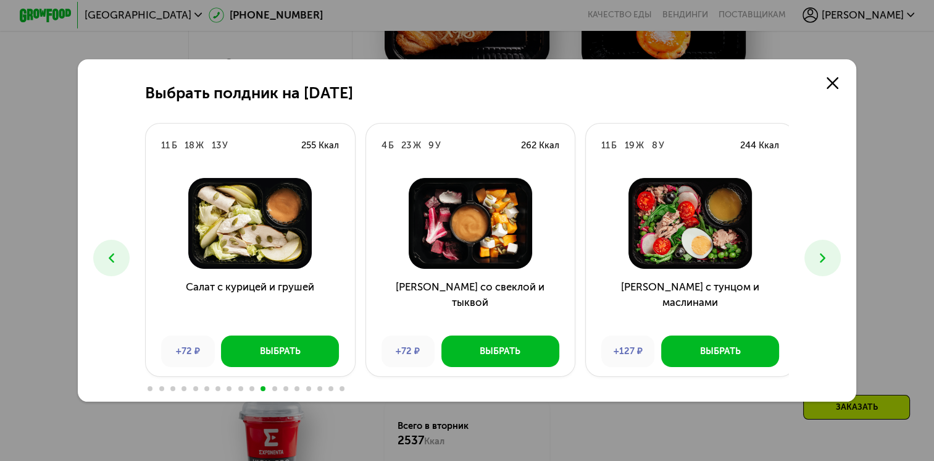
click at [110, 248] on button at bounding box center [111, 258] width 36 height 36
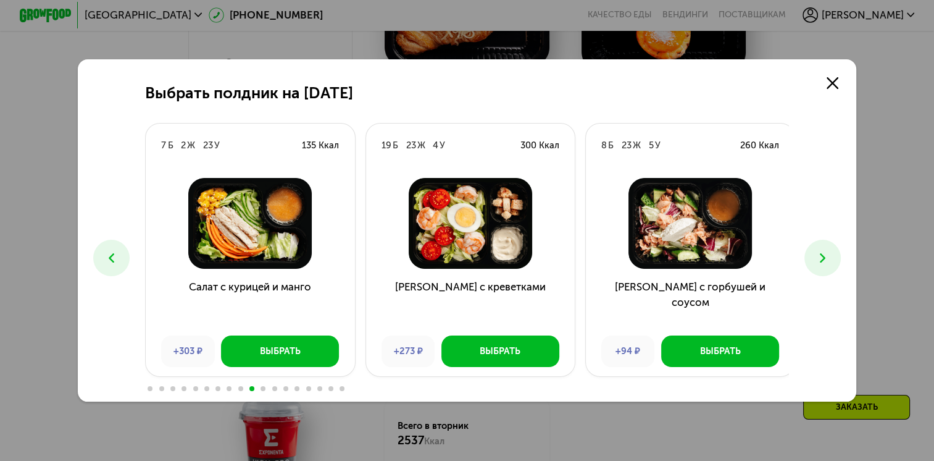
click at [110, 248] on button at bounding box center [111, 258] width 36 height 36
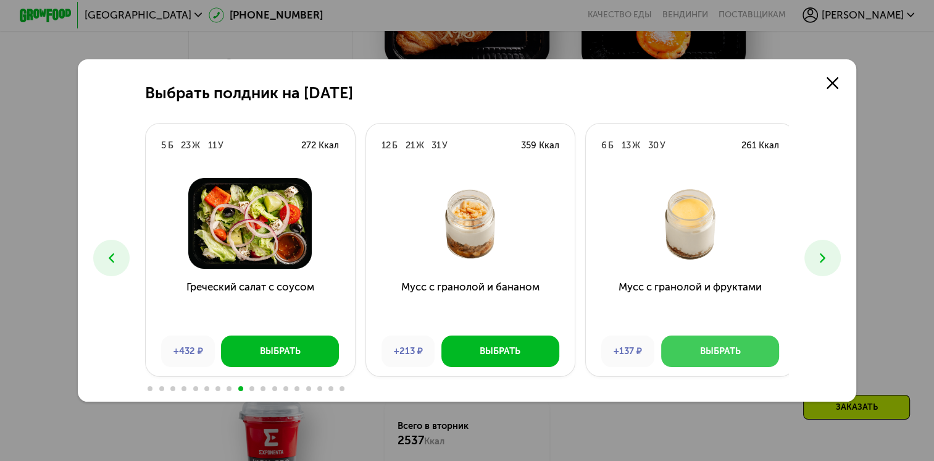
click at [677, 355] on button "Выбрать" at bounding box center [720, 350] width 118 height 31
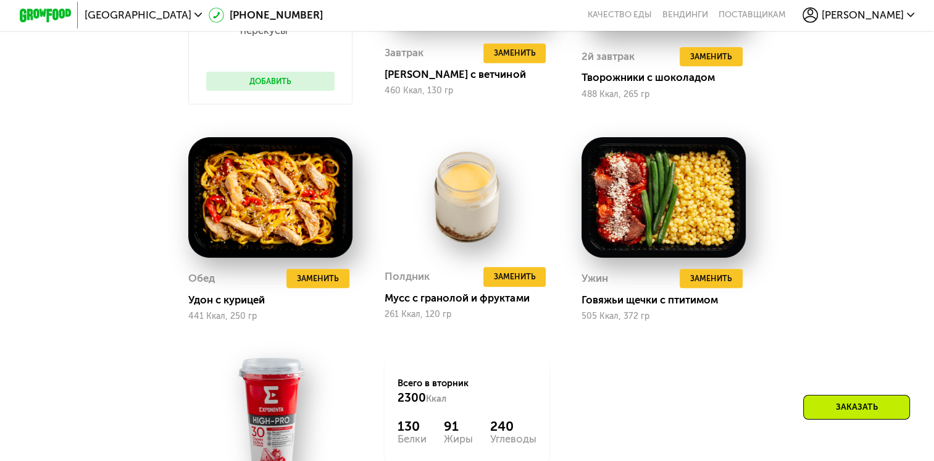
scroll to position [1255, 0]
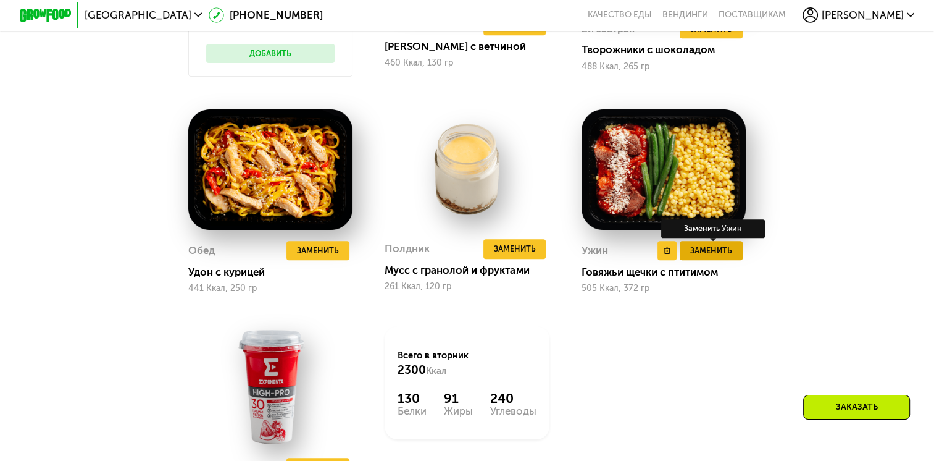
click at [696, 257] on span "Заменить" at bounding box center [711, 250] width 42 height 13
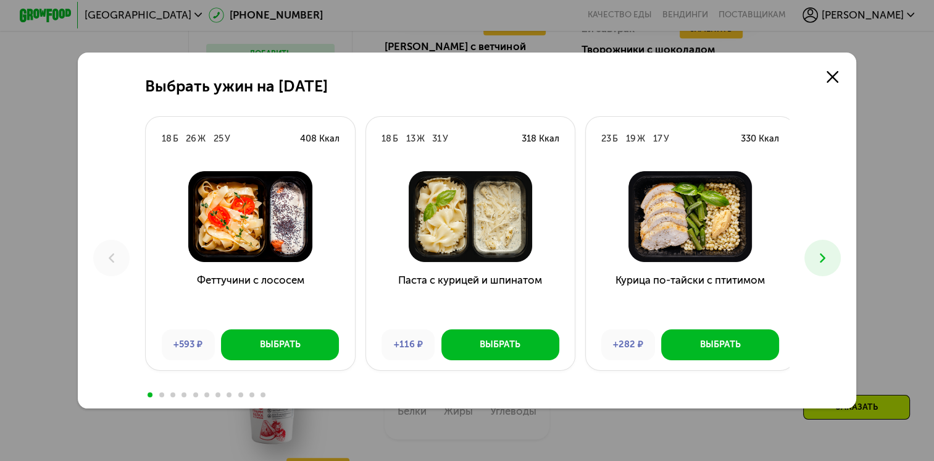
click at [829, 261] on icon at bounding box center [822, 257] width 15 height 15
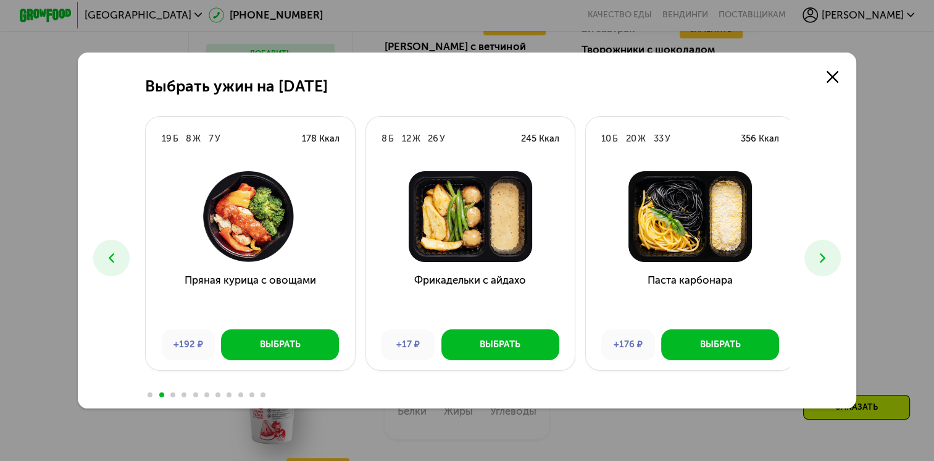
click at [829, 261] on icon at bounding box center [822, 257] width 15 height 15
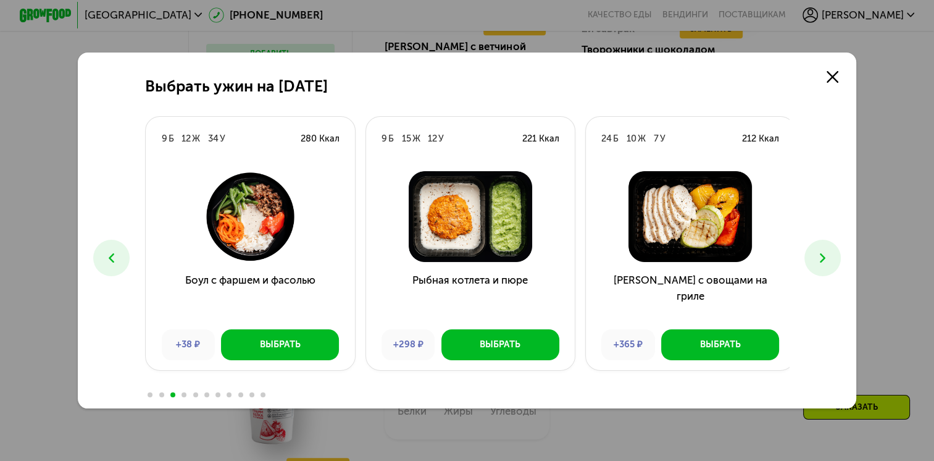
click at [829, 261] on icon at bounding box center [822, 257] width 15 height 15
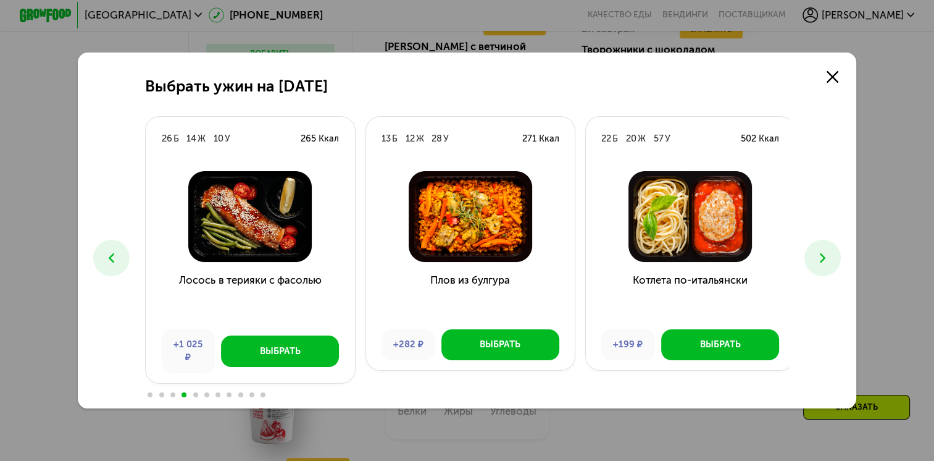
click at [829, 261] on icon at bounding box center [822, 257] width 15 height 15
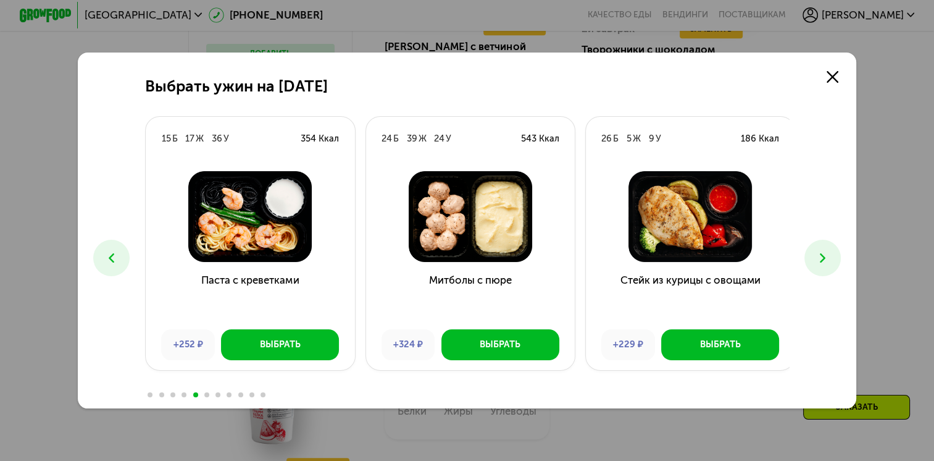
click at [815, 261] on button at bounding box center [823, 258] width 36 height 36
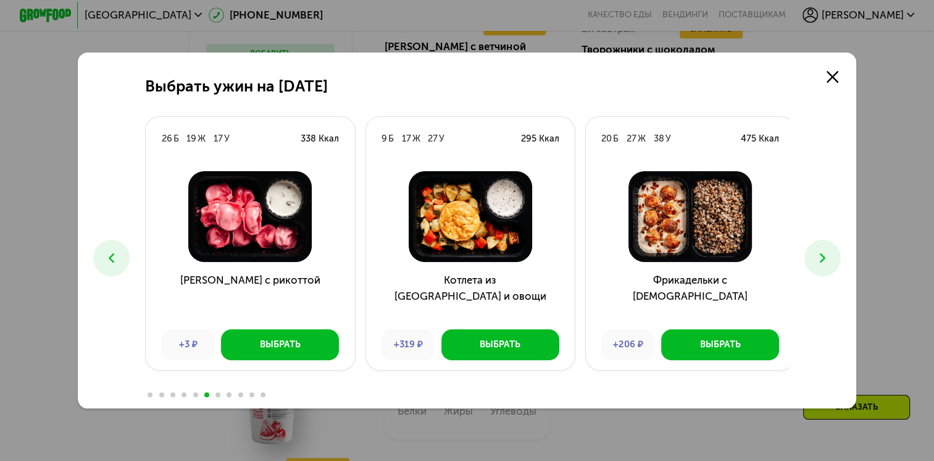
click at [815, 261] on button at bounding box center [823, 258] width 36 height 36
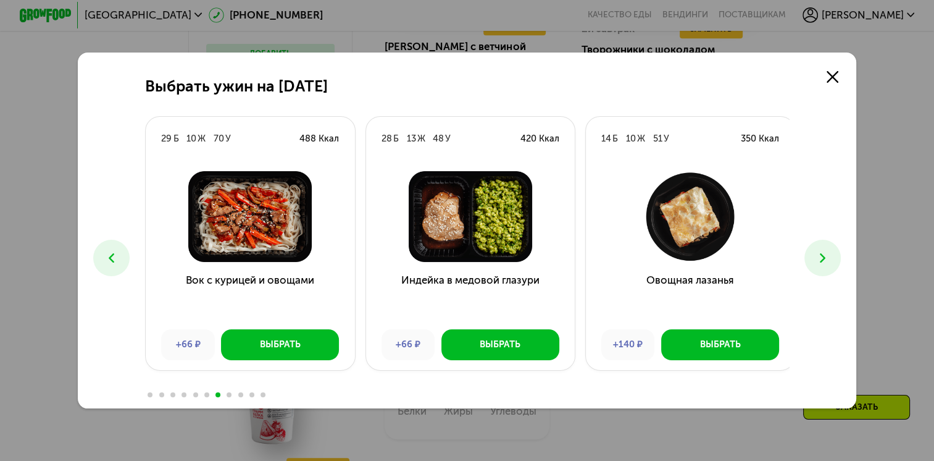
click at [824, 256] on icon at bounding box center [822, 257] width 15 height 15
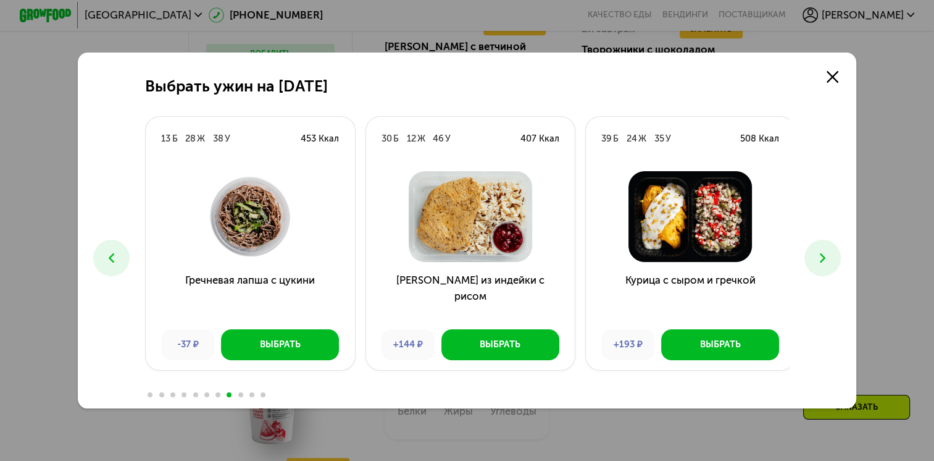
click at [824, 256] on icon at bounding box center [822, 257] width 15 height 15
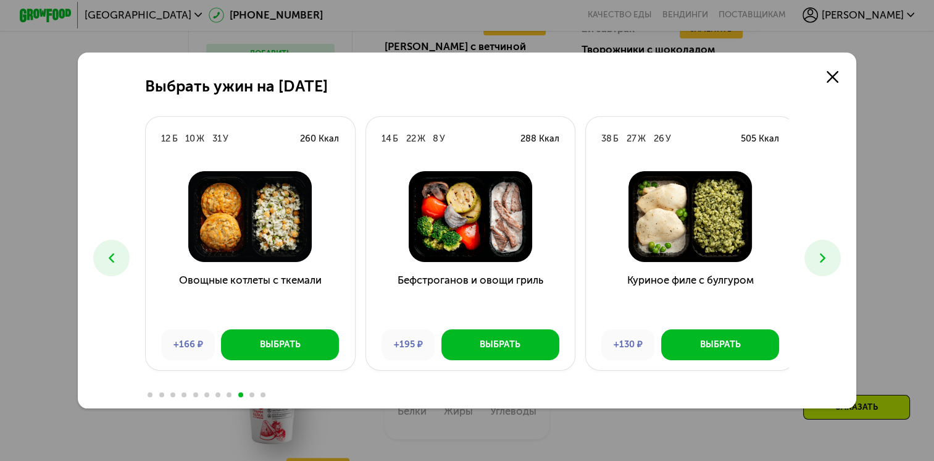
click at [824, 256] on icon at bounding box center [822, 257] width 15 height 15
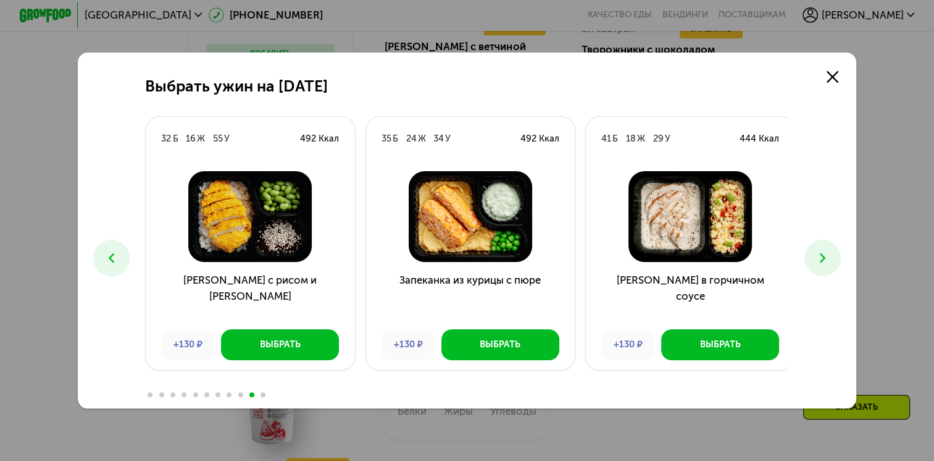
click at [824, 256] on icon at bounding box center [822, 257] width 15 height 15
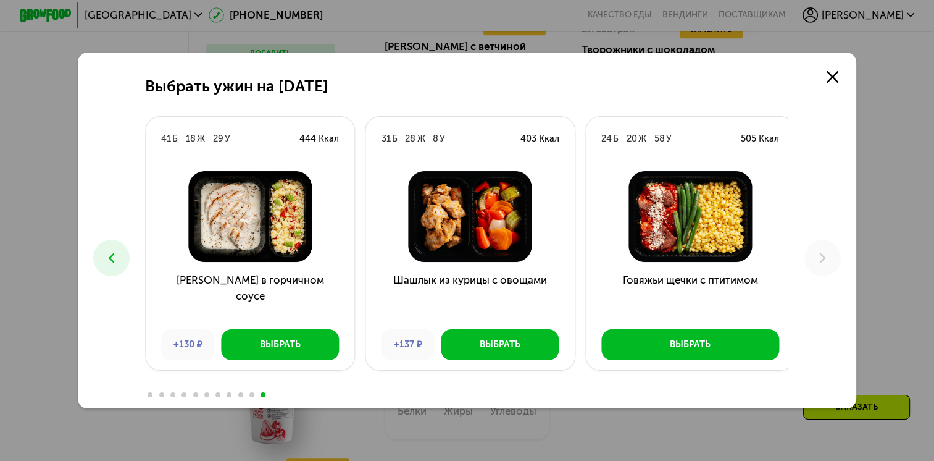
click at [119, 254] on button at bounding box center [111, 258] width 36 height 36
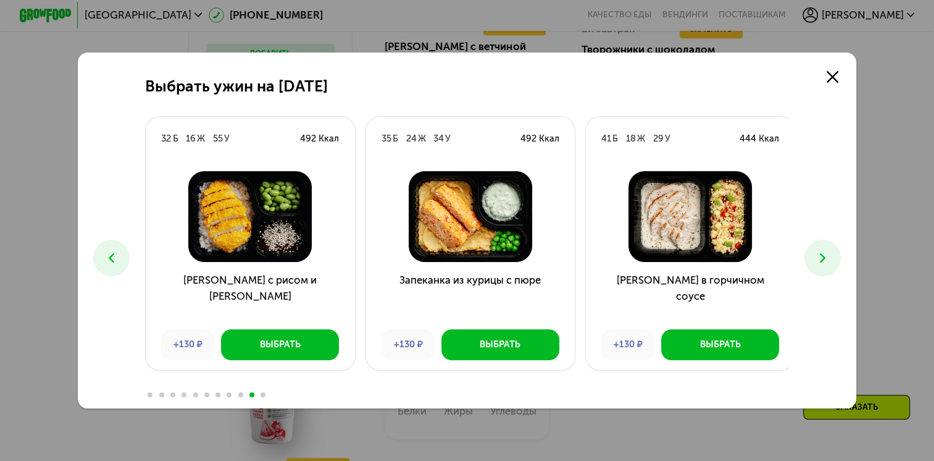
click at [119, 254] on button at bounding box center [111, 258] width 36 height 36
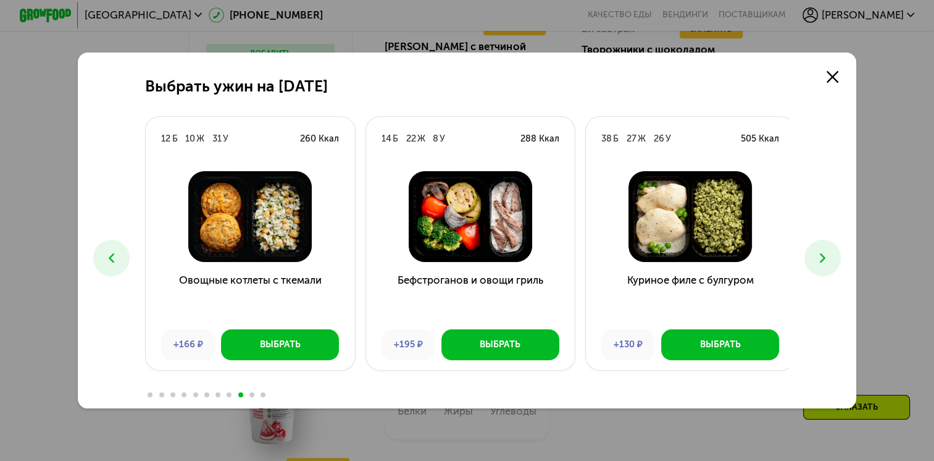
click at [119, 254] on button at bounding box center [111, 258] width 36 height 36
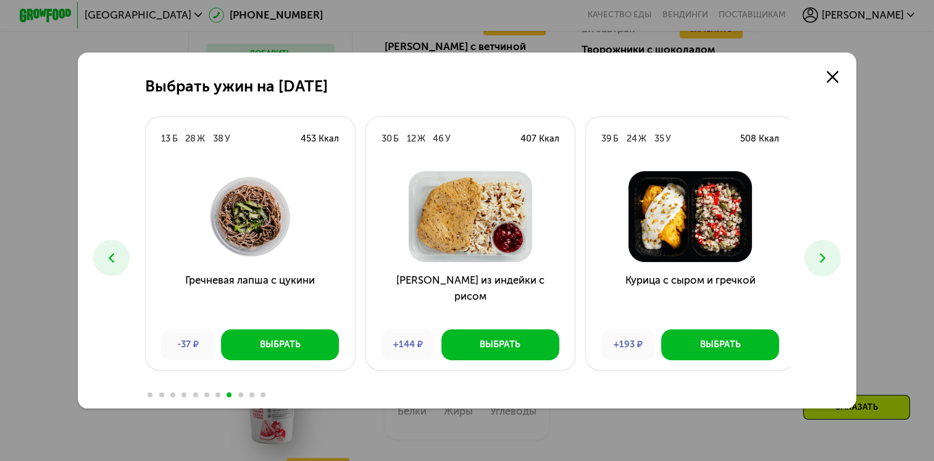
click at [111, 259] on icon at bounding box center [111, 257] width 15 height 15
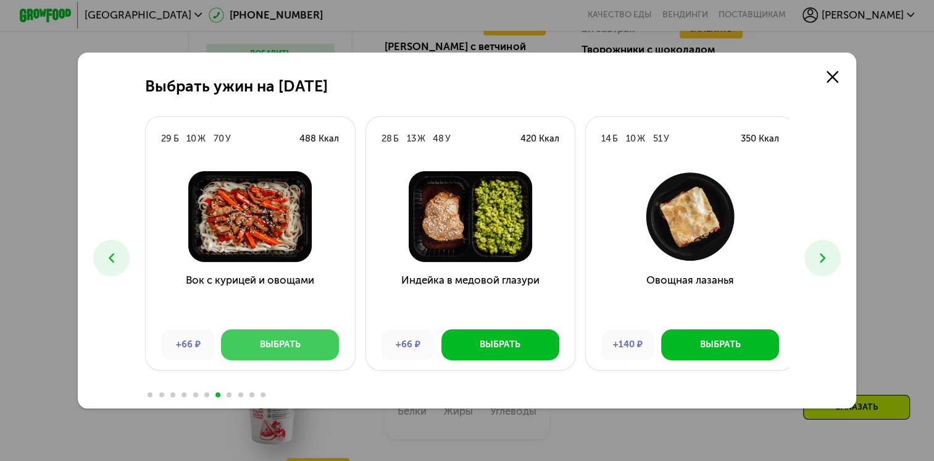
click at [282, 349] on div "Выбрать" at bounding box center [280, 344] width 41 height 13
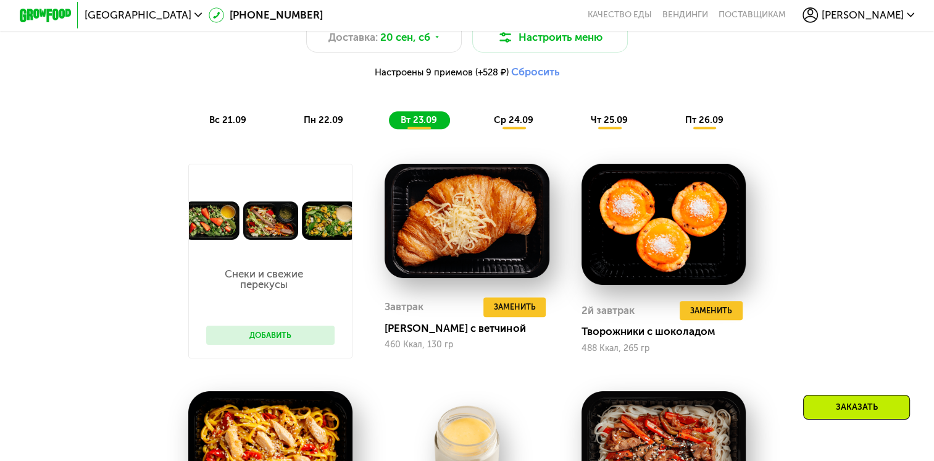
scroll to position [956, 0]
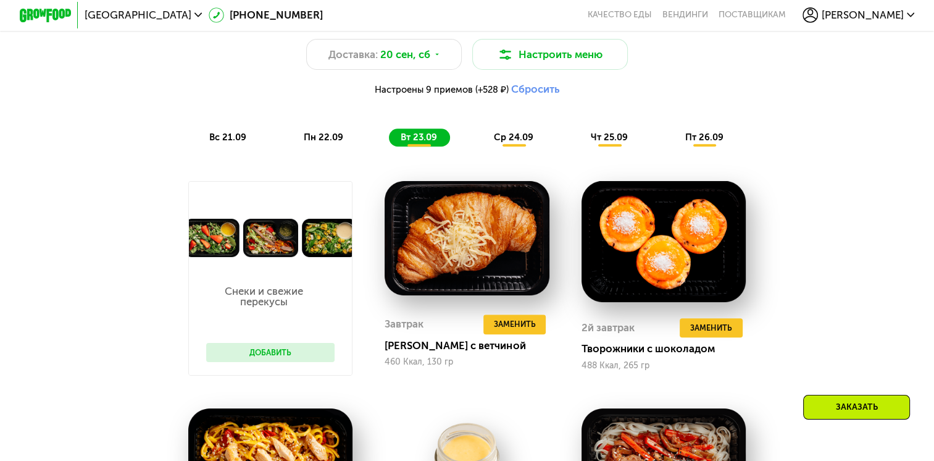
click at [515, 143] on span "ср 24.09" at bounding box center [514, 137] width 40 height 11
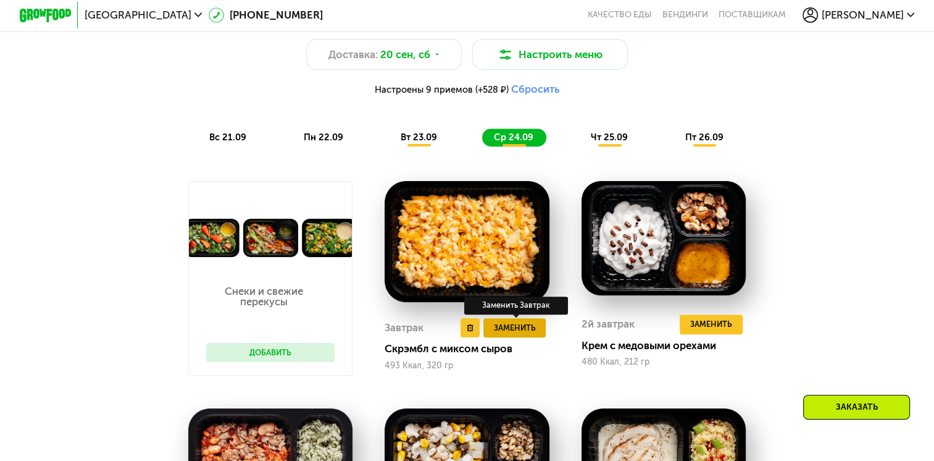
click at [498, 330] on span "Заменить" at bounding box center [515, 327] width 42 height 13
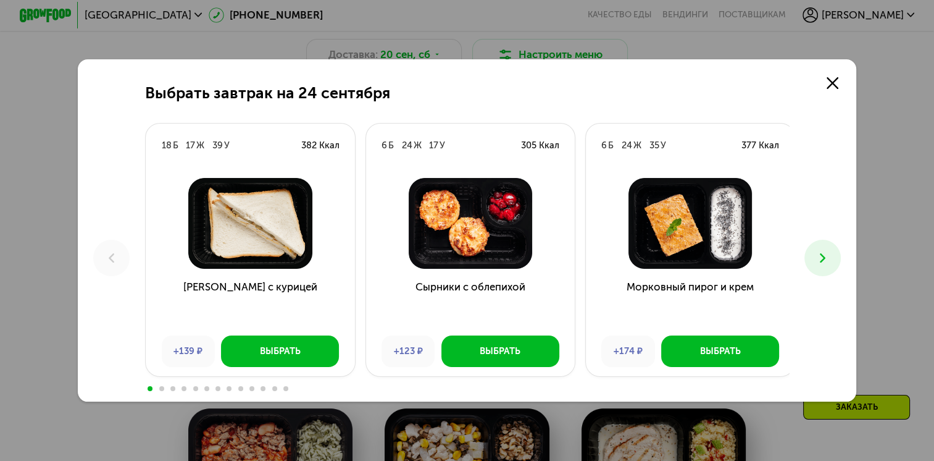
click at [834, 258] on button at bounding box center [823, 258] width 36 height 36
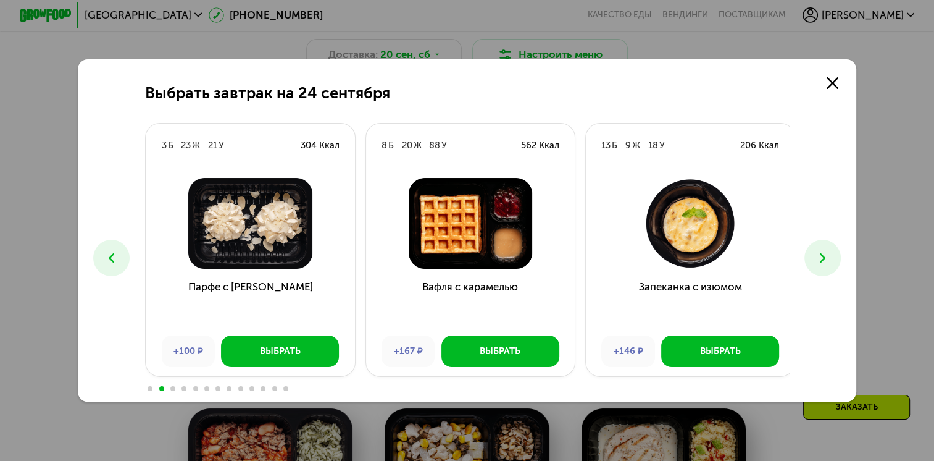
click at [814, 266] on button at bounding box center [823, 258] width 36 height 36
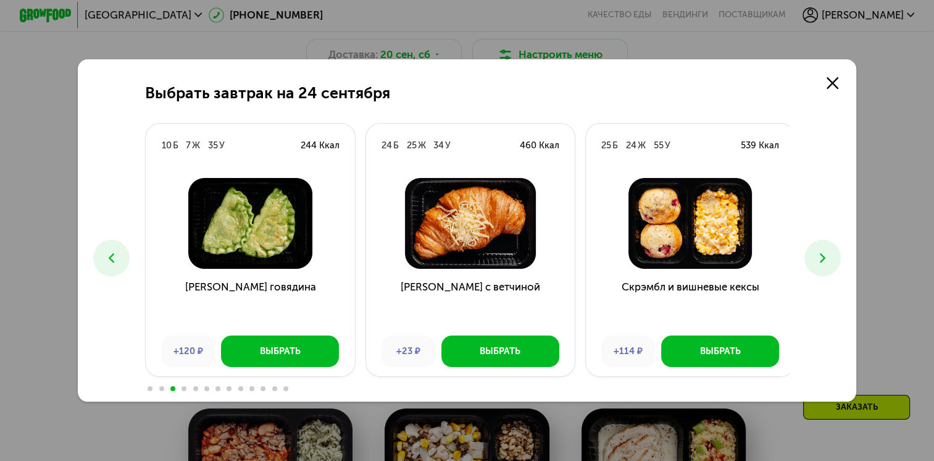
click at [830, 261] on icon at bounding box center [822, 257] width 15 height 15
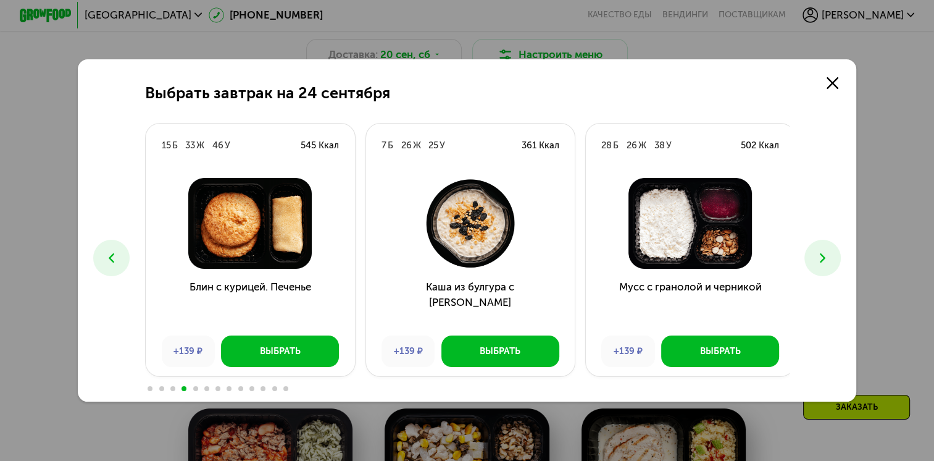
click at [830, 261] on icon at bounding box center [822, 257] width 15 height 15
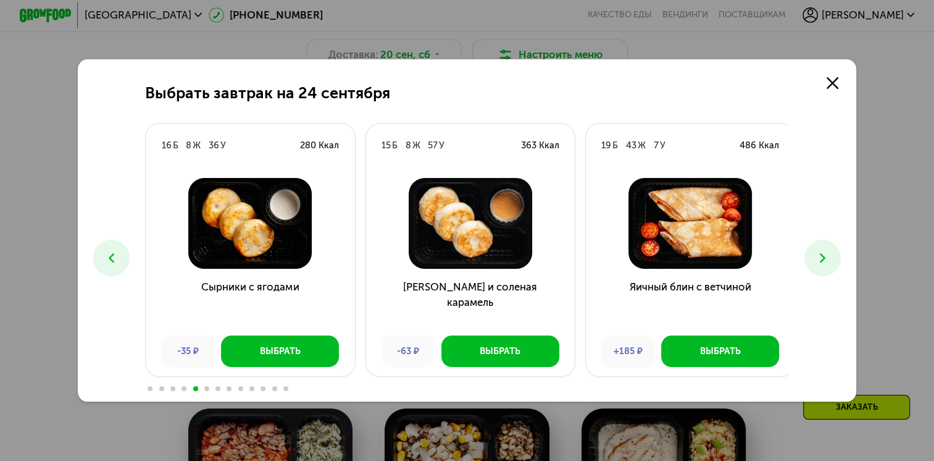
click at [808, 259] on button at bounding box center [823, 258] width 36 height 36
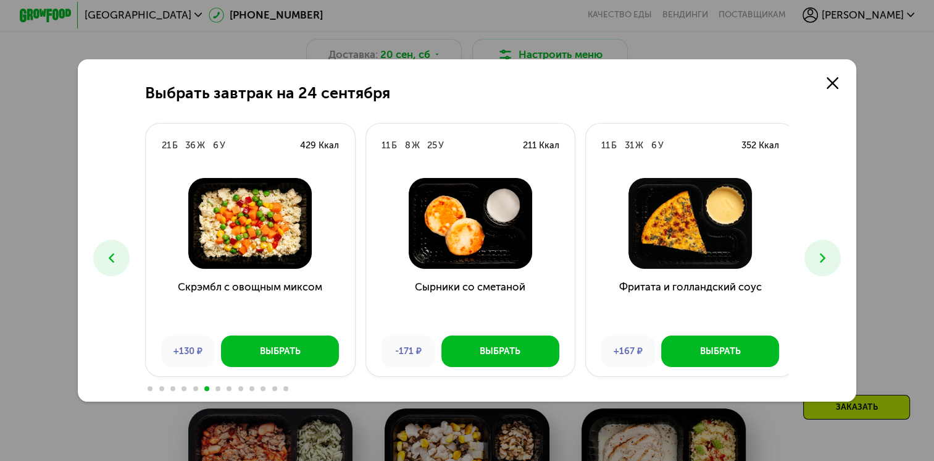
click at [817, 256] on button at bounding box center [823, 258] width 36 height 36
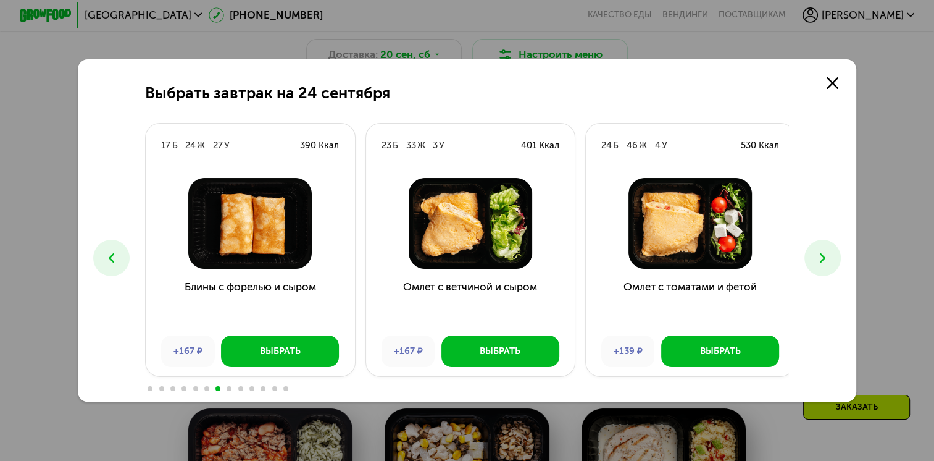
click at [824, 253] on use at bounding box center [823, 257] width 6 height 9
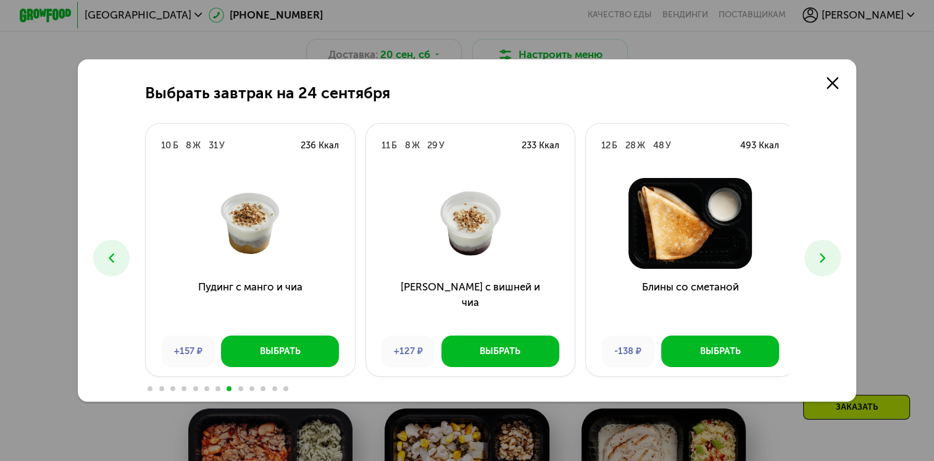
click at [824, 253] on use at bounding box center [823, 257] width 6 height 9
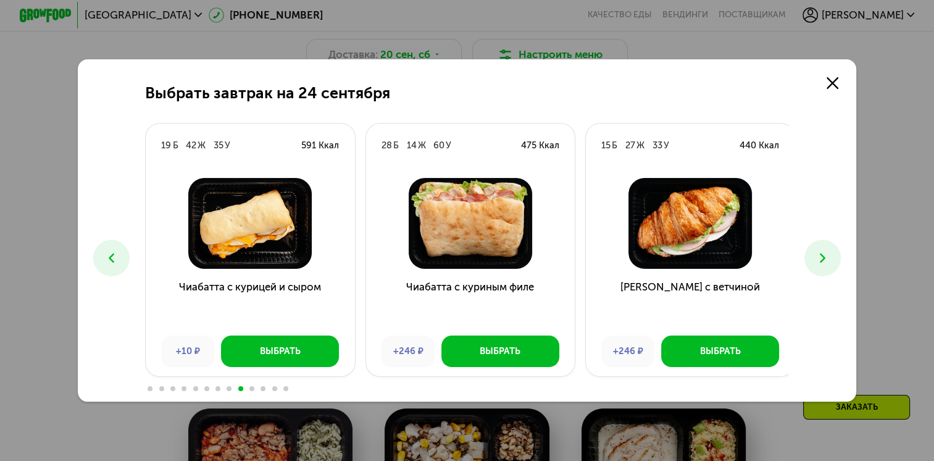
click at [824, 253] on use at bounding box center [823, 257] width 6 height 9
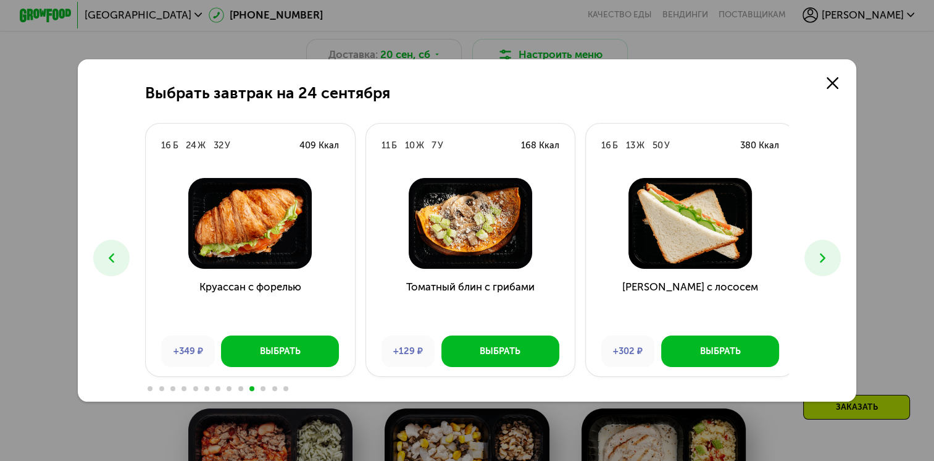
click at [824, 253] on use at bounding box center [823, 257] width 6 height 9
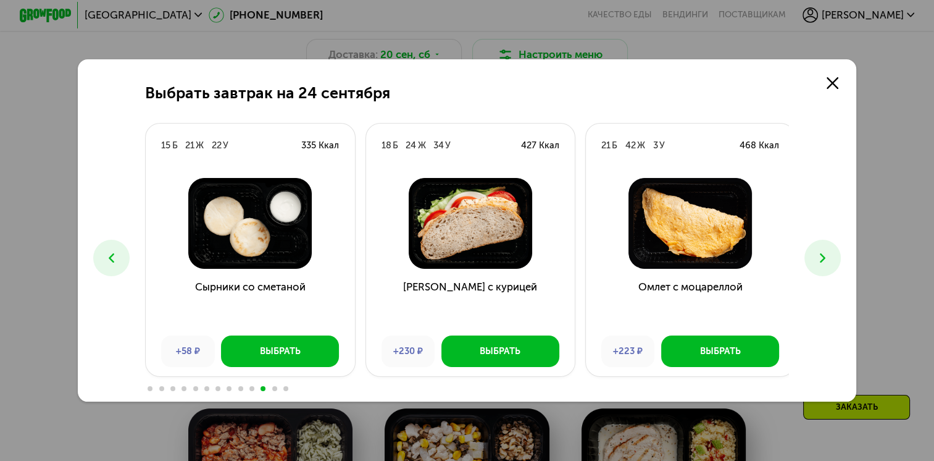
click at [824, 253] on use at bounding box center [823, 257] width 6 height 9
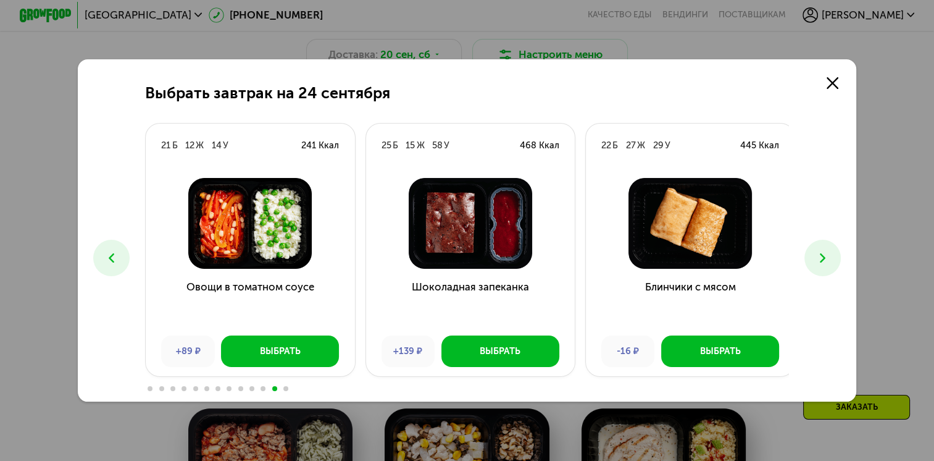
click at [820, 256] on icon at bounding box center [822, 257] width 15 height 15
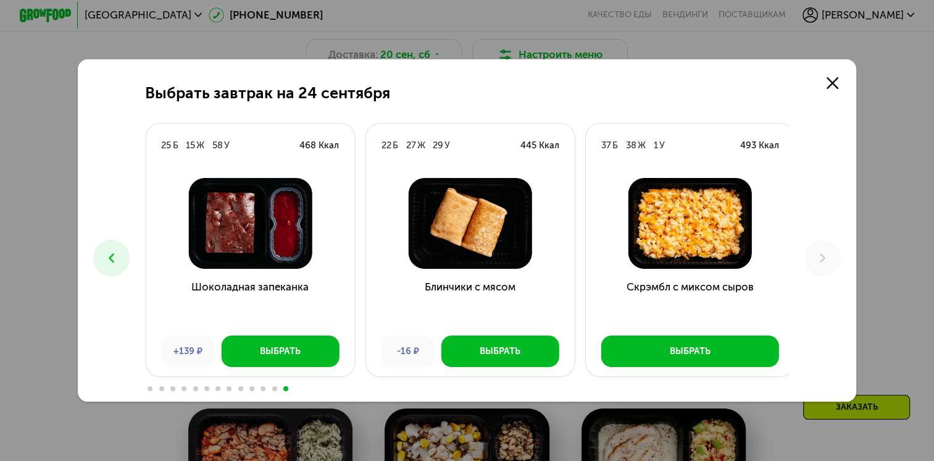
click at [93, 257] on button at bounding box center [111, 258] width 36 height 36
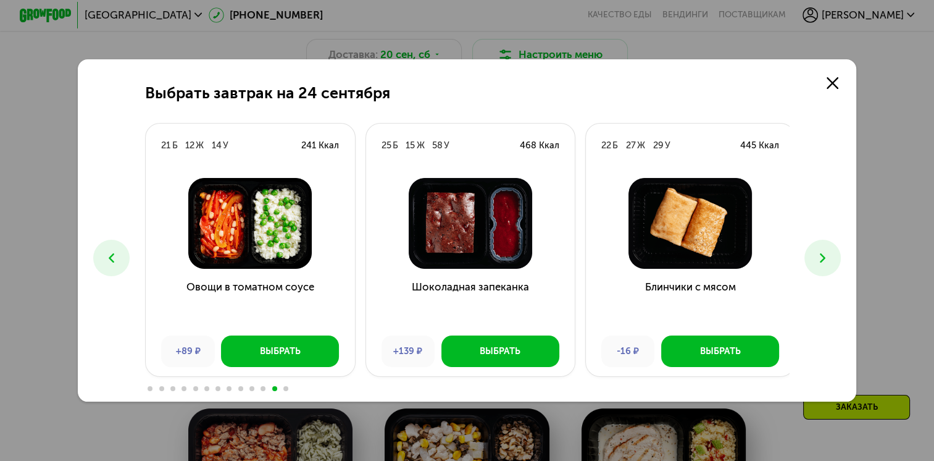
click at [99, 259] on button at bounding box center [111, 258] width 36 height 36
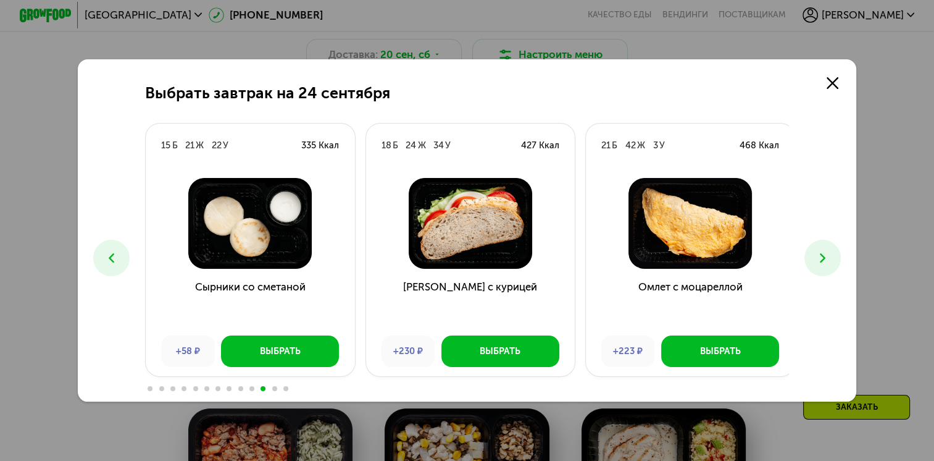
click at [99, 259] on button at bounding box center [111, 258] width 36 height 36
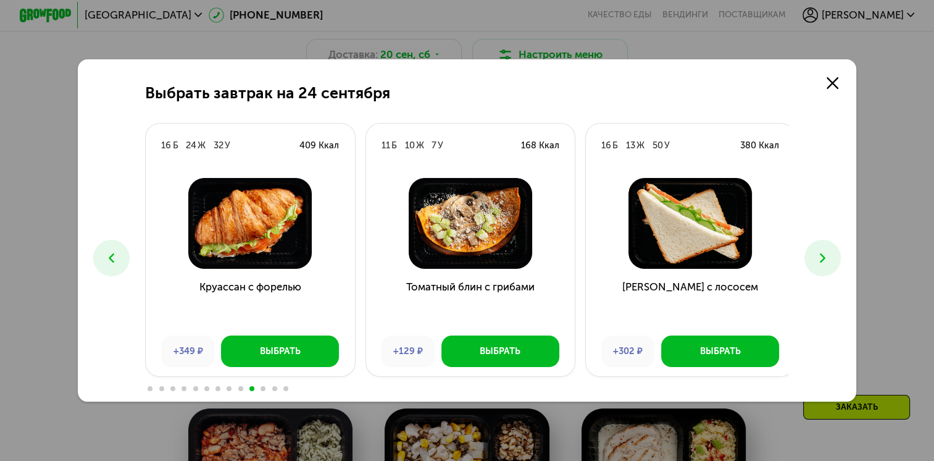
click at [99, 259] on button at bounding box center [111, 258] width 36 height 36
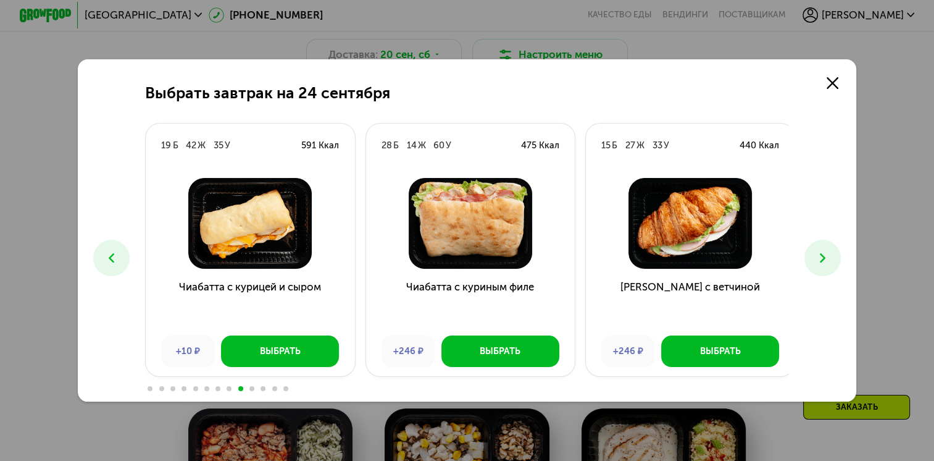
click at [99, 259] on button at bounding box center [111, 258] width 36 height 36
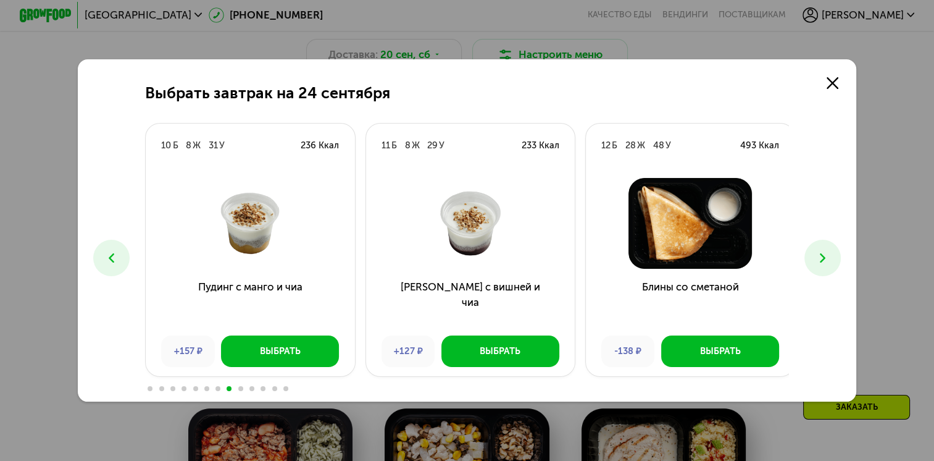
click at [99, 259] on button at bounding box center [111, 258] width 36 height 36
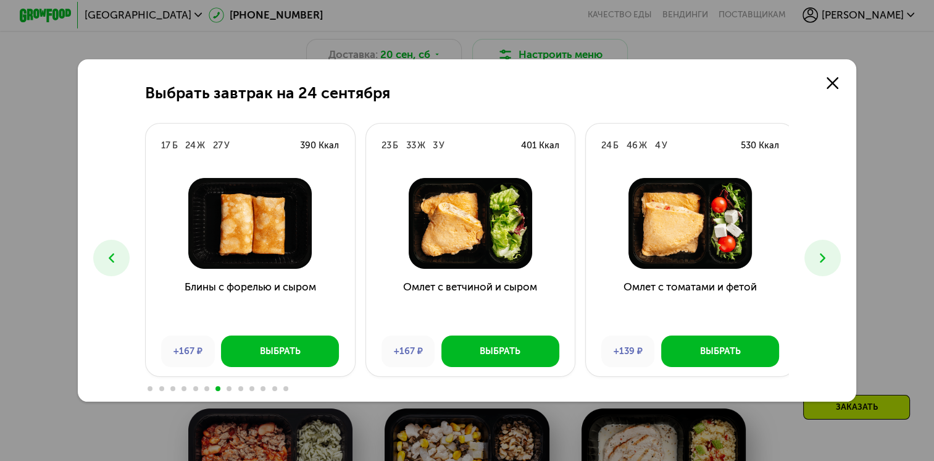
click at [99, 259] on button at bounding box center [111, 258] width 36 height 36
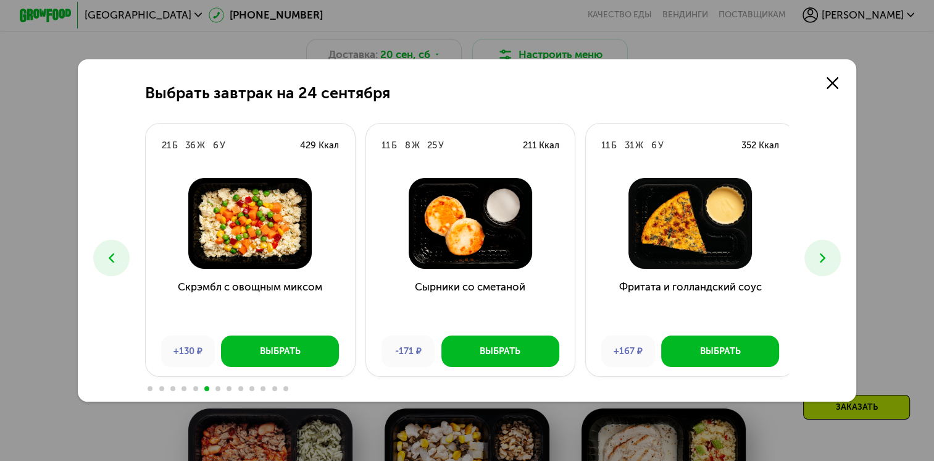
click at [99, 259] on button at bounding box center [111, 258] width 36 height 36
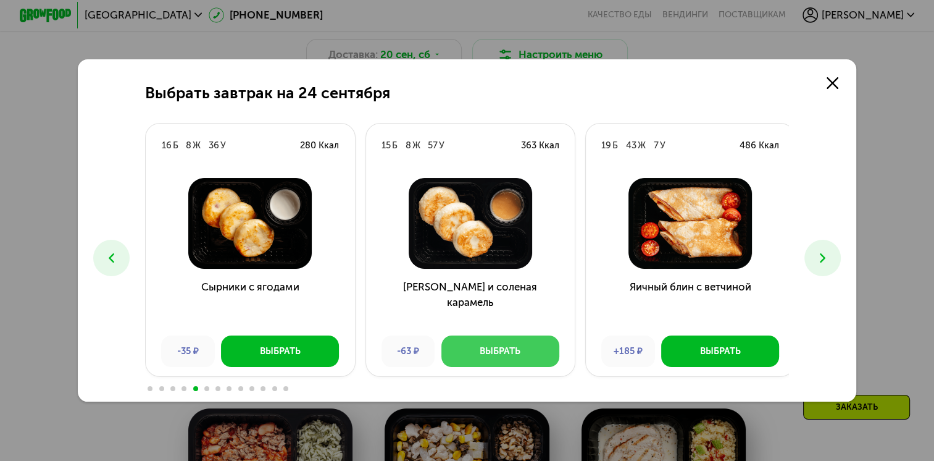
click at [505, 352] on div "Выбрать" at bounding box center [500, 351] width 41 height 13
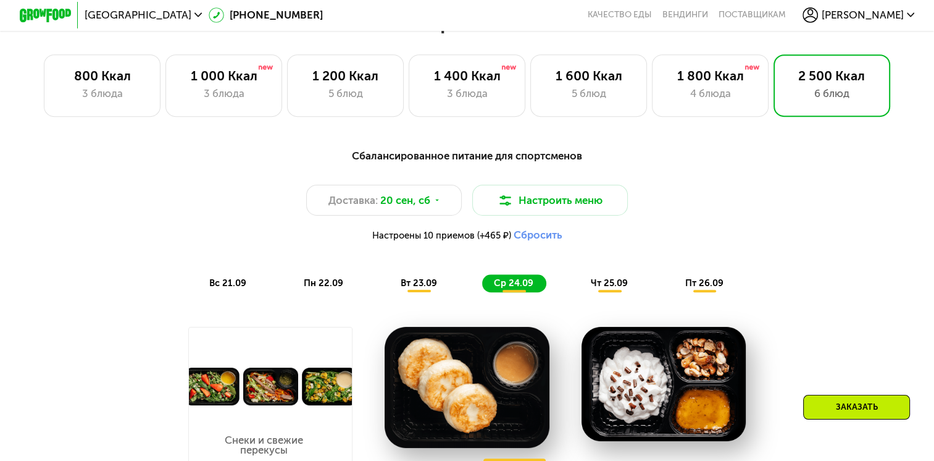
scroll to position [884, 0]
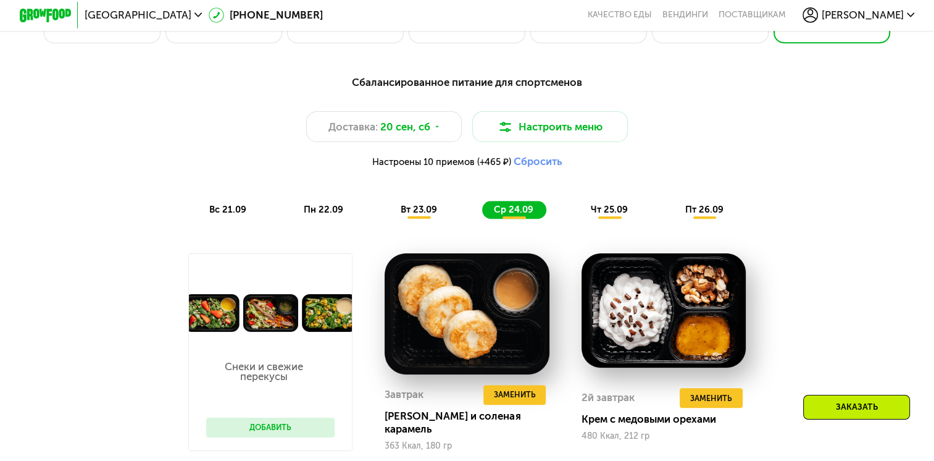
click at [596, 211] on span "чт 25.09" at bounding box center [609, 209] width 37 height 11
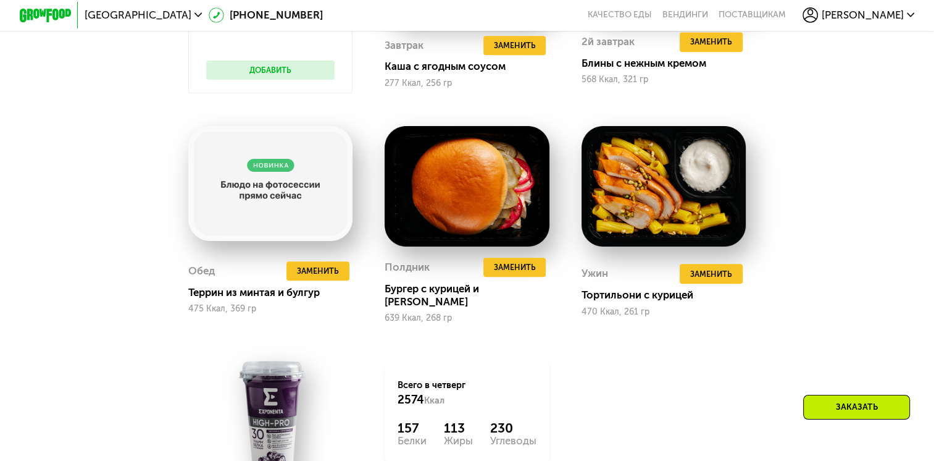
scroll to position [1216, 0]
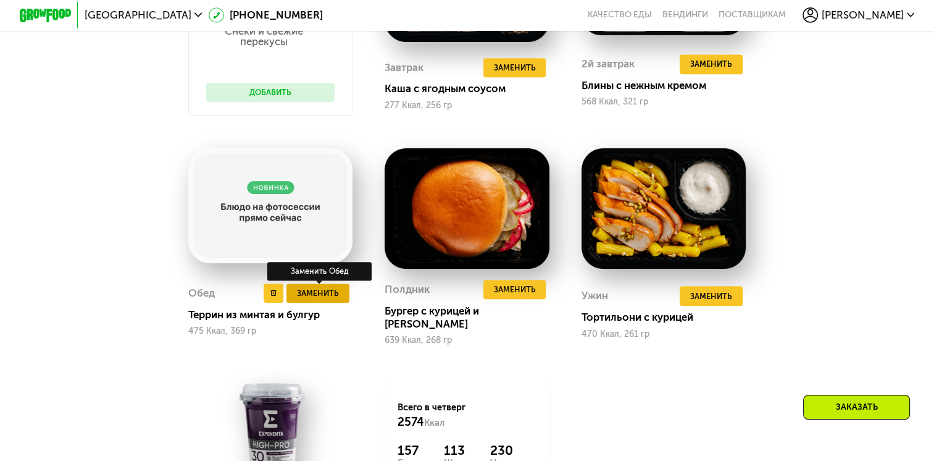
click at [314, 295] on span "Заменить" at bounding box center [318, 292] width 42 height 13
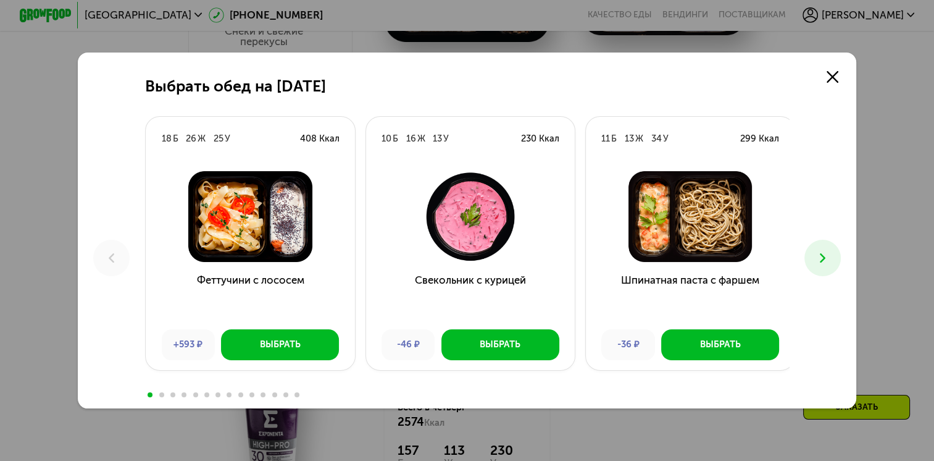
click at [836, 254] on button at bounding box center [823, 258] width 36 height 36
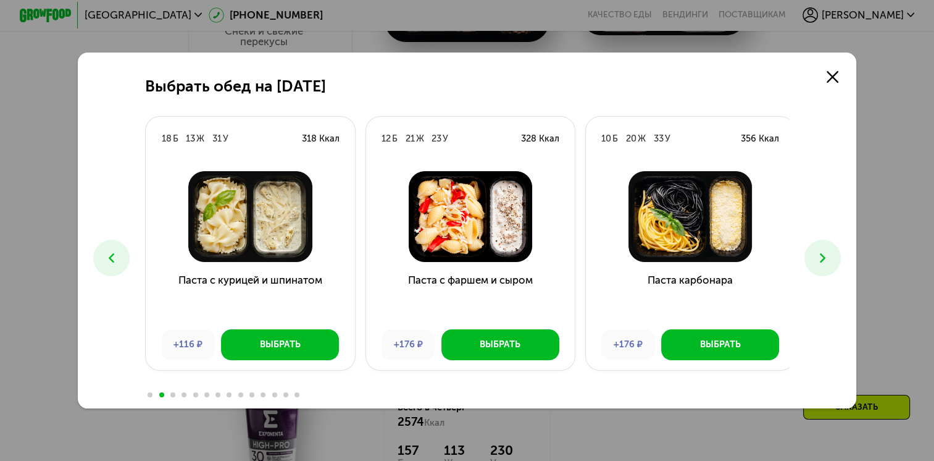
click at [836, 254] on button at bounding box center [823, 258] width 36 height 36
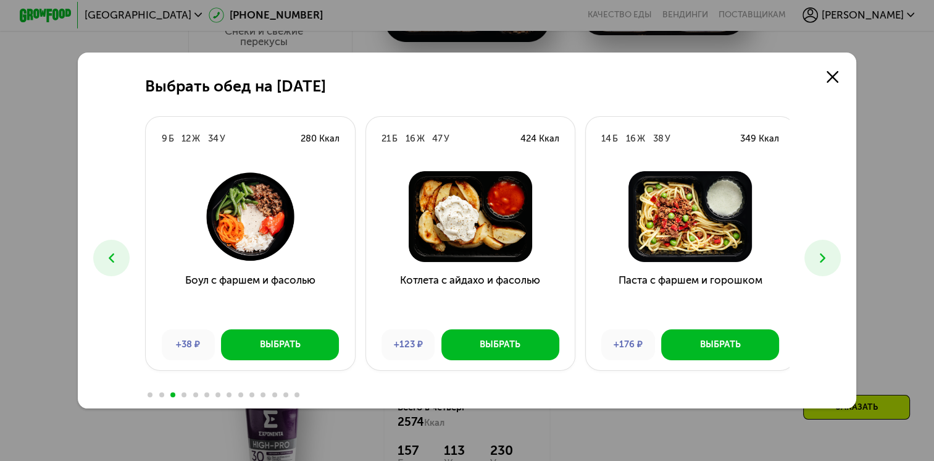
click at [836, 254] on button at bounding box center [823, 258] width 36 height 36
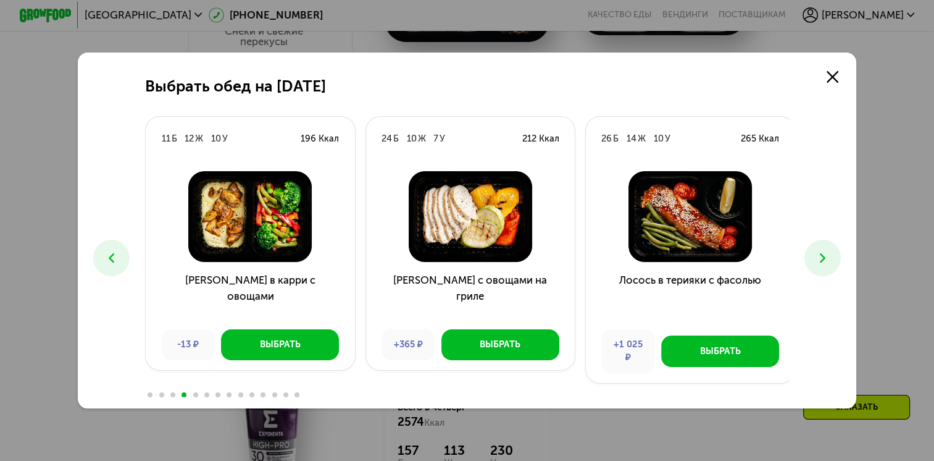
click at [836, 254] on button at bounding box center [823, 258] width 36 height 36
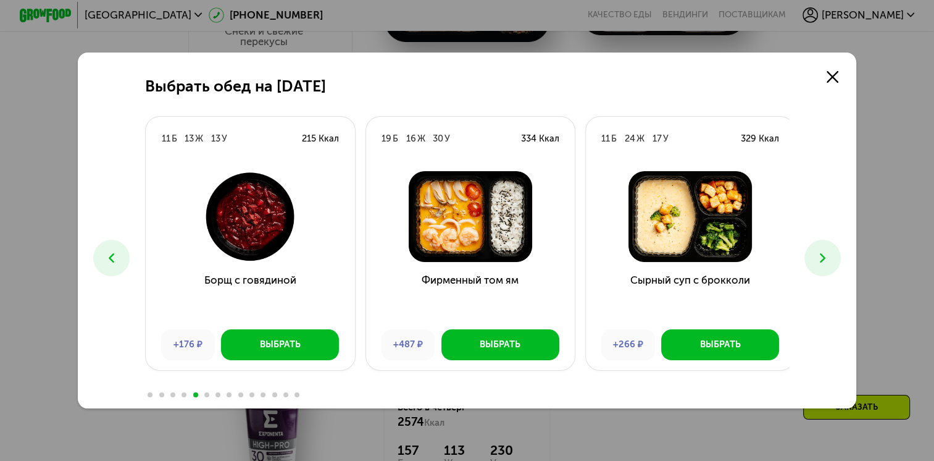
click at [836, 254] on button at bounding box center [823, 258] width 36 height 36
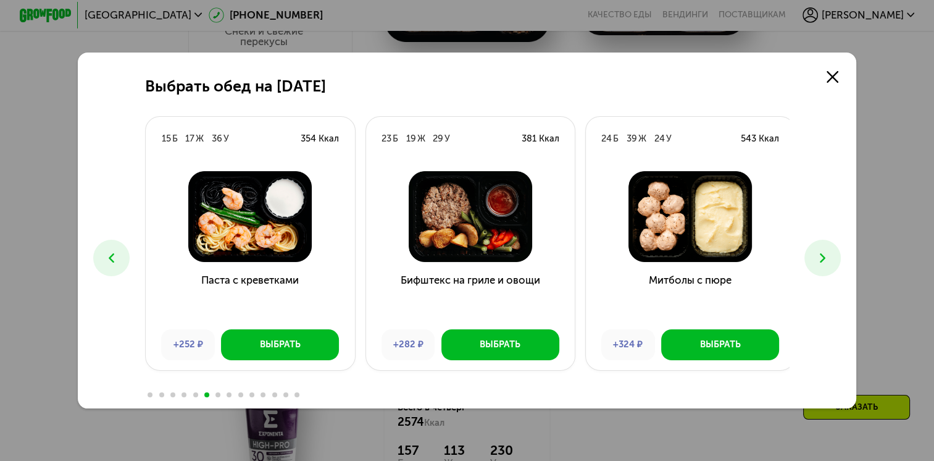
click at [836, 254] on button at bounding box center [823, 258] width 36 height 36
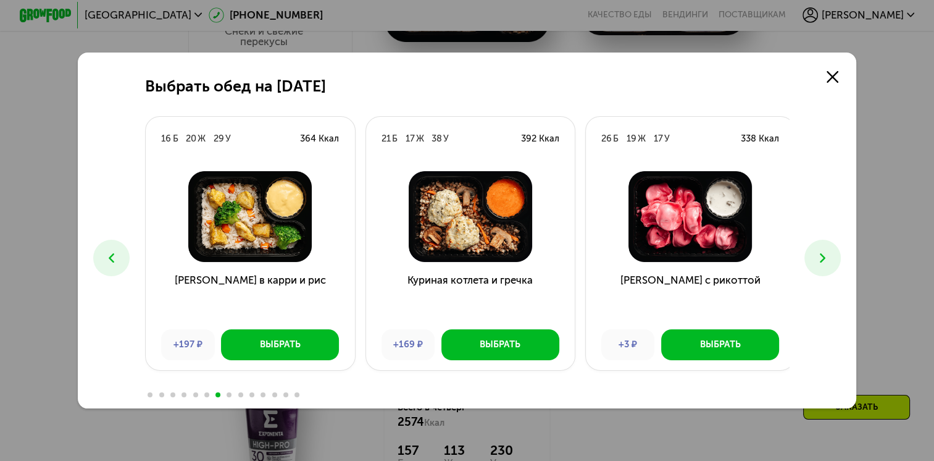
click at [836, 254] on button at bounding box center [823, 258] width 36 height 36
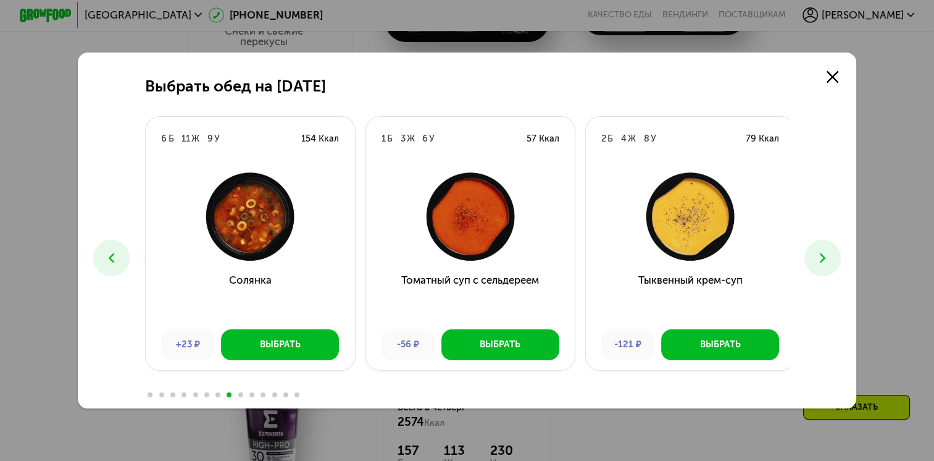
click at [836, 254] on button at bounding box center [823, 258] width 36 height 36
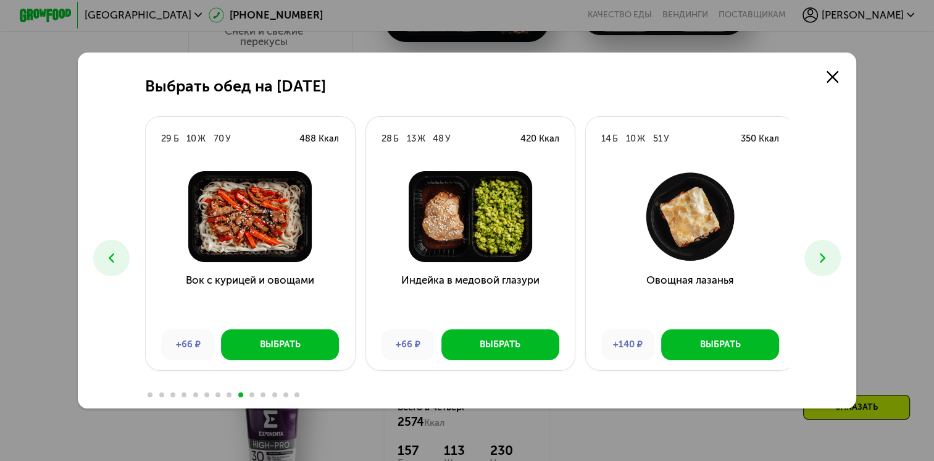
click at [836, 254] on button at bounding box center [823, 258] width 36 height 36
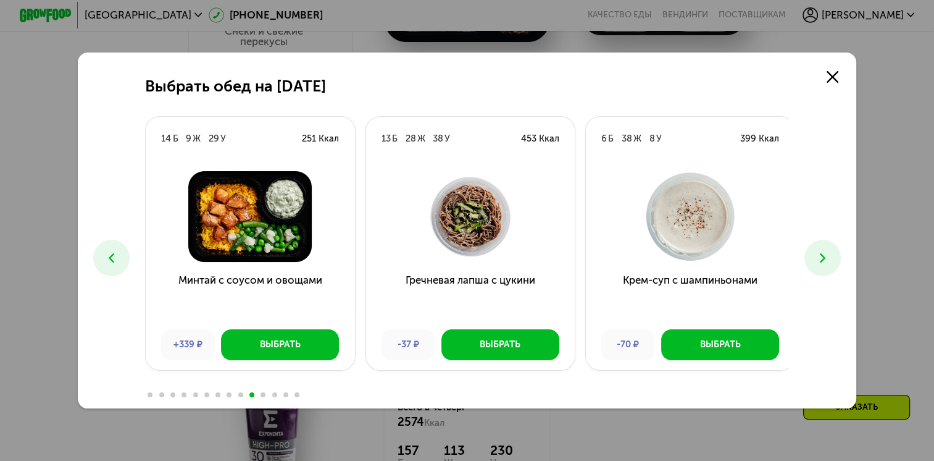
click at [836, 254] on button at bounding box center [823, 258] width 36 height 36
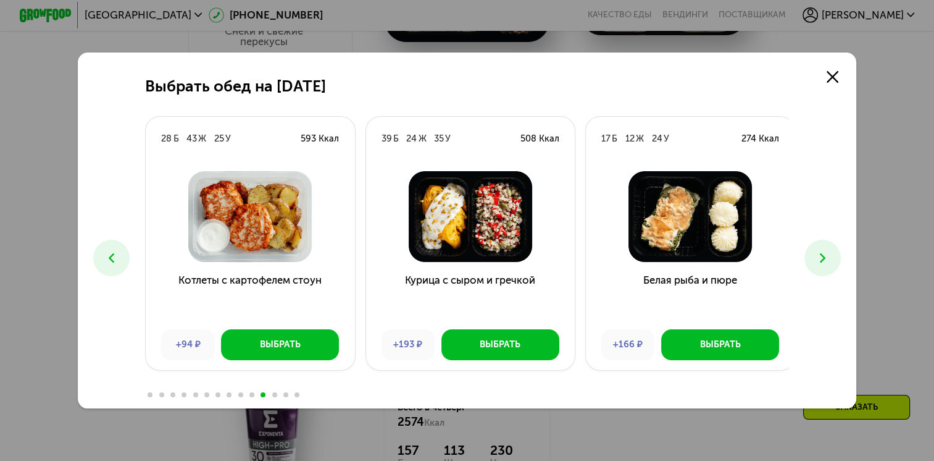
click at [836, 254] on button at bounding box center [823, 258] width 36 height 36
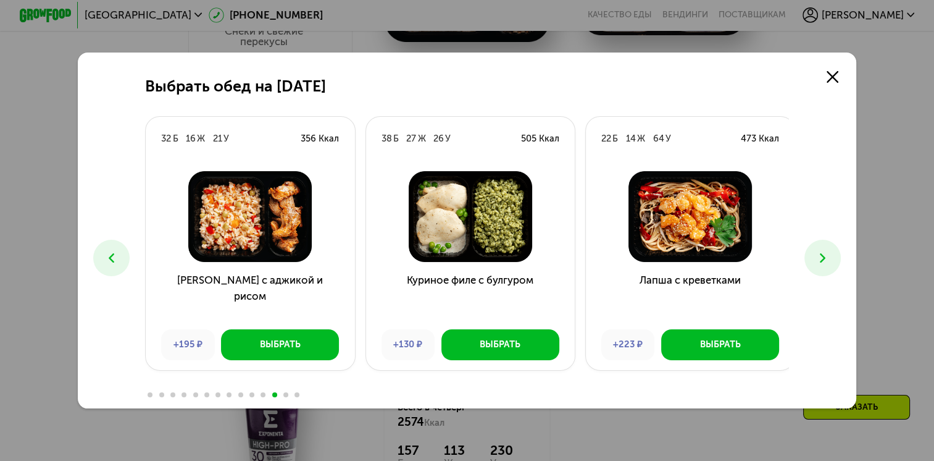
click at [836, 254] on button at bounding box center [823, 258] width 36 height 36
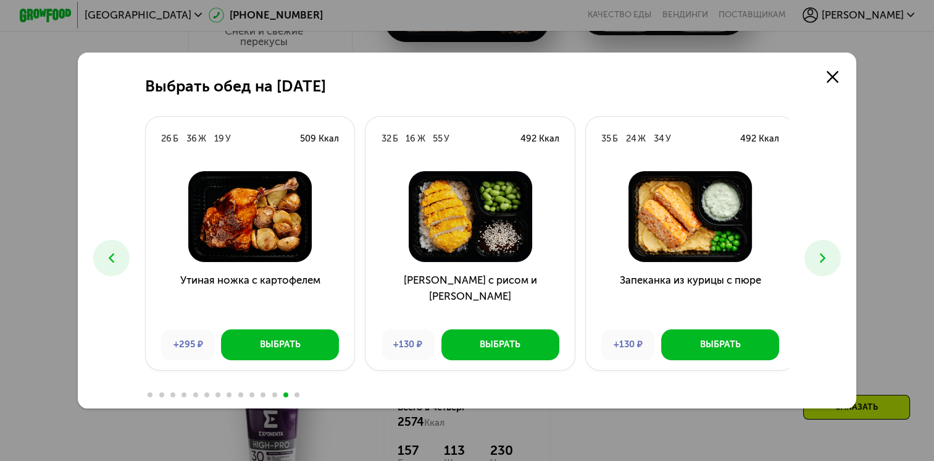
click at [836, 254] on button at bounding box center [823, 258] width 36 height 36
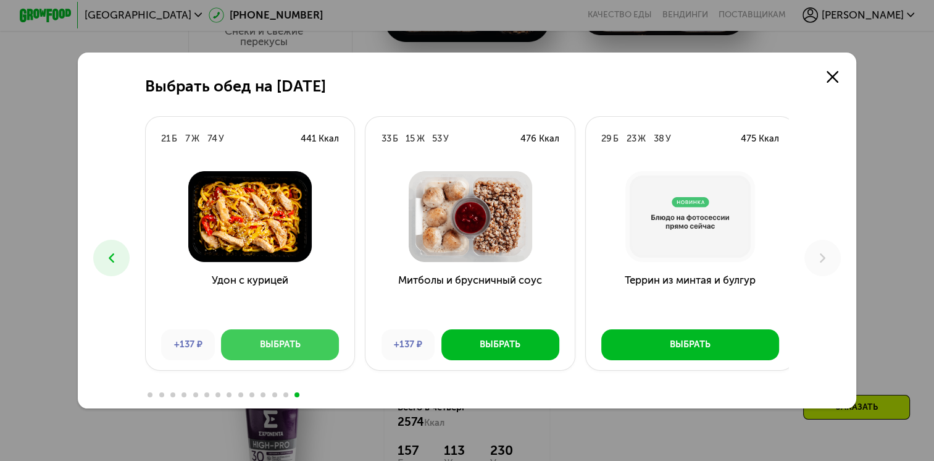
click at [265, 344] on div "Выбрать" at bounding box center [280, 344] width 41 height 13
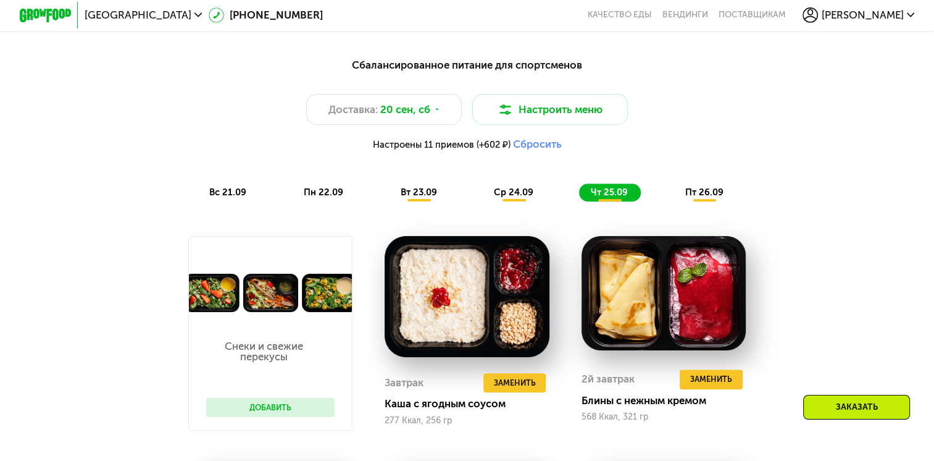
scroll to position [878, 0]
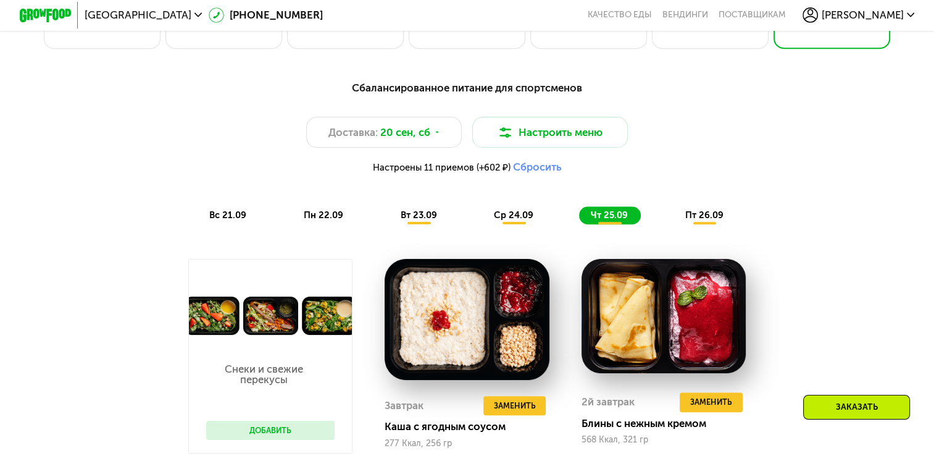
click at [705, 217] on span "пт 26.09" at bounding box center [704, 214] width 38 height 11
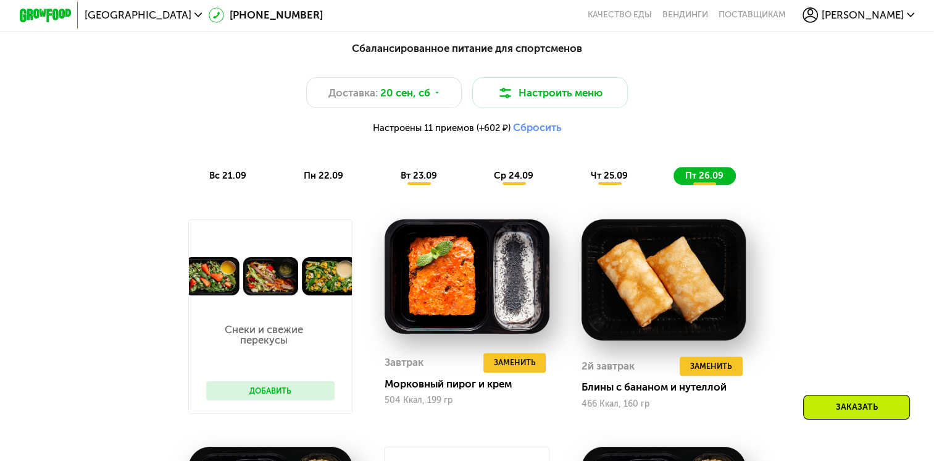
scroll to position [926, 0]
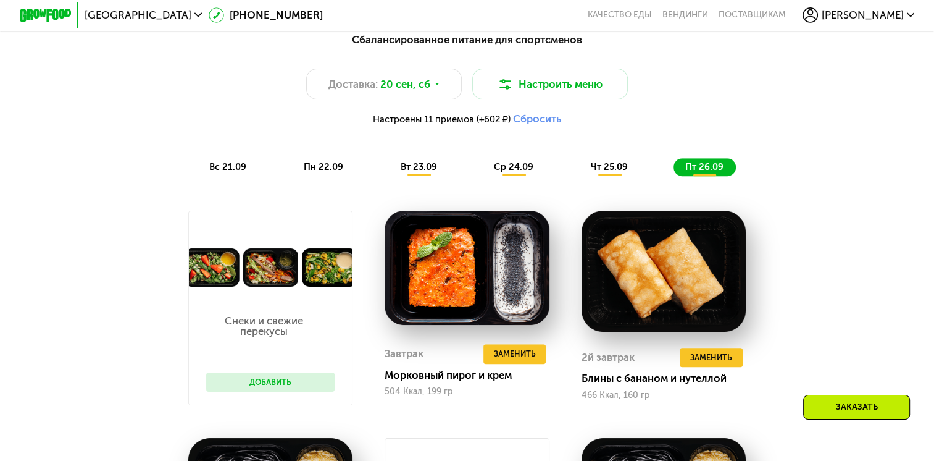
click at [219, 172] on span "вс 21.09" at bounding box center [227, 166] width 37 height 11
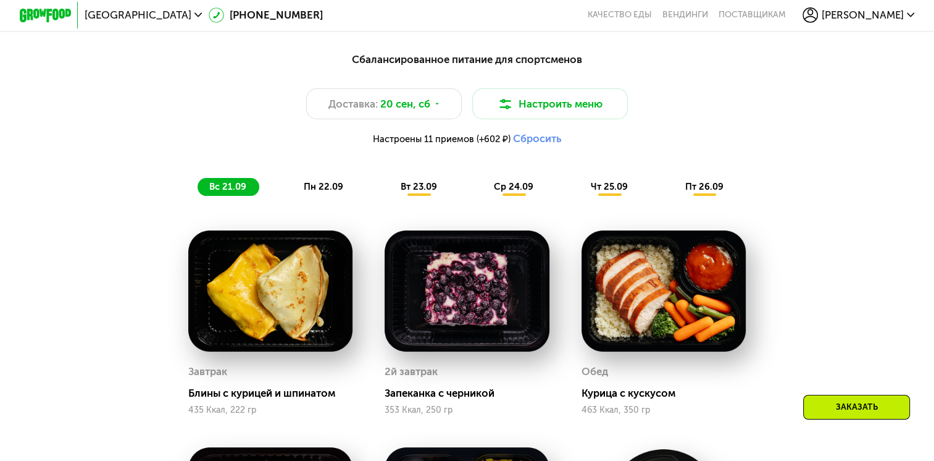
scroll to position [867, 0]
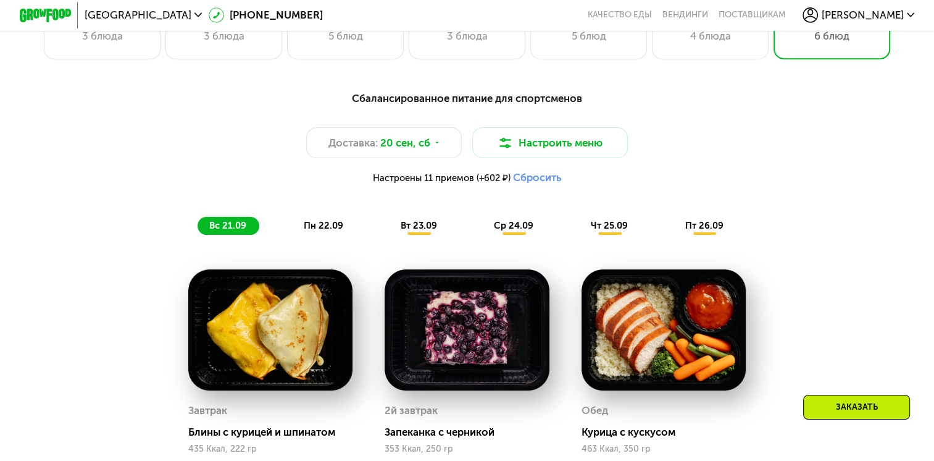
click at [328, 227] on span "пн 22.09" at bounding box center [324, 225] width 40 height 11
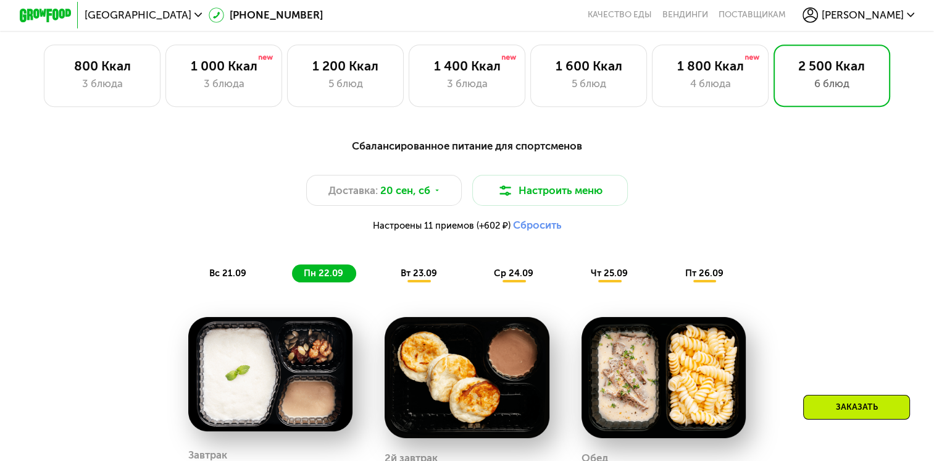
scroll to position [792, 0]
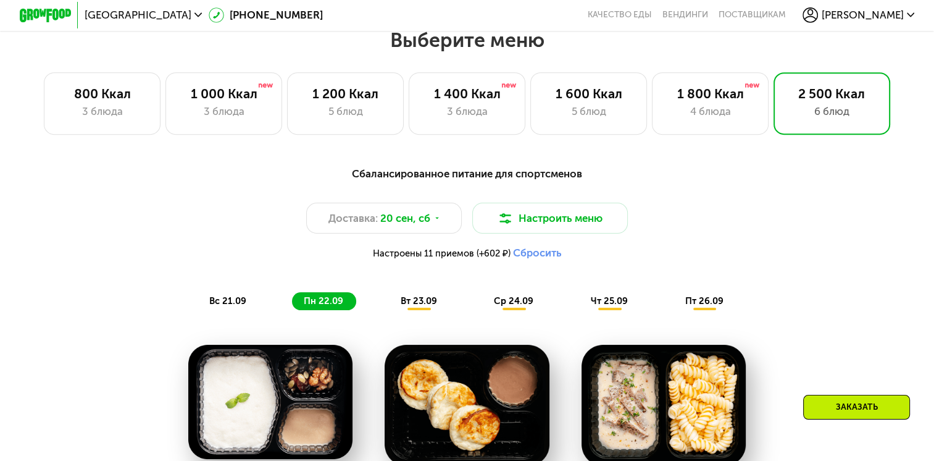
click at [410, 306] on span "вт 23.09" at bounding box center [419, 300] width 36 height 11
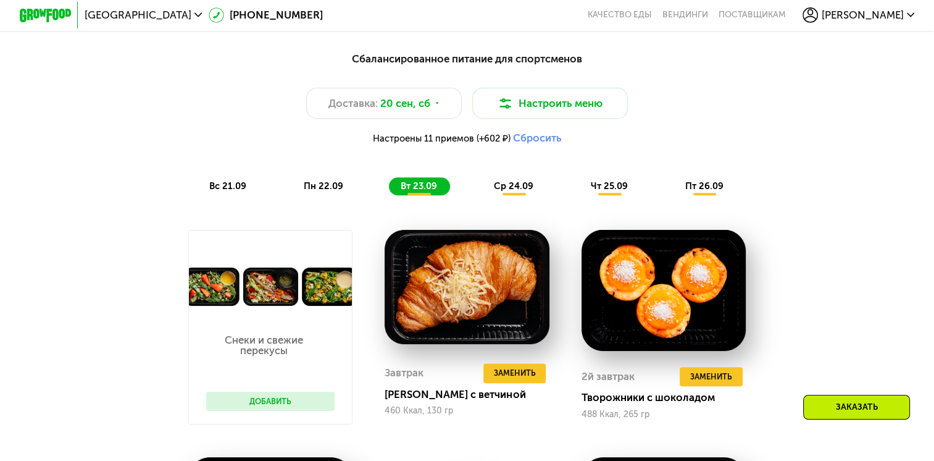
scroll to position [901, 0]
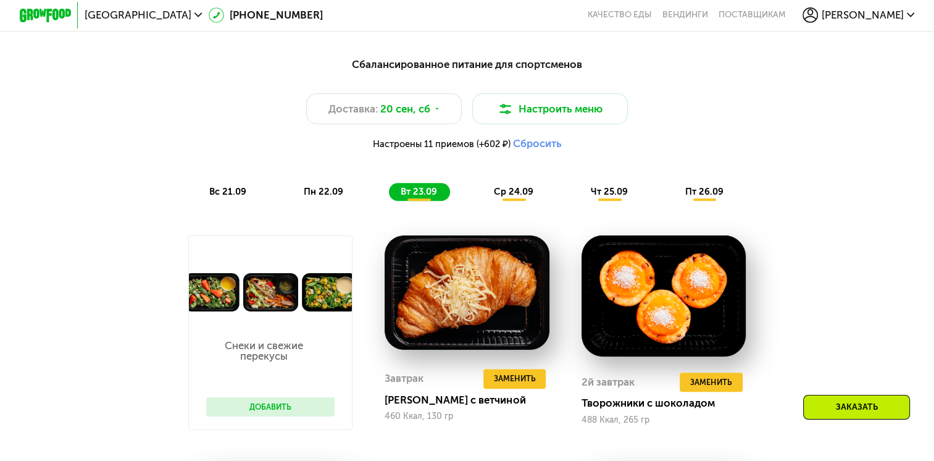
click at [511, 197] on span "ср 24.09" at bounding box center [514, 191] width 40 height 11
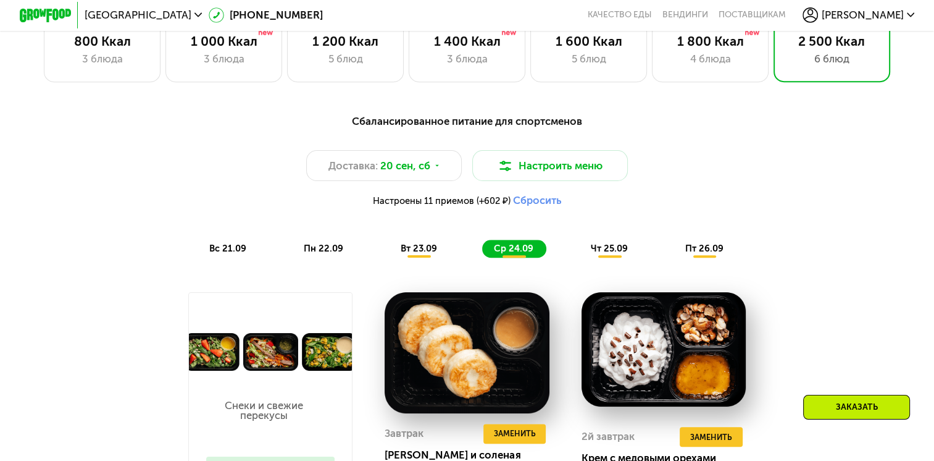
scroll to position [839, 0]
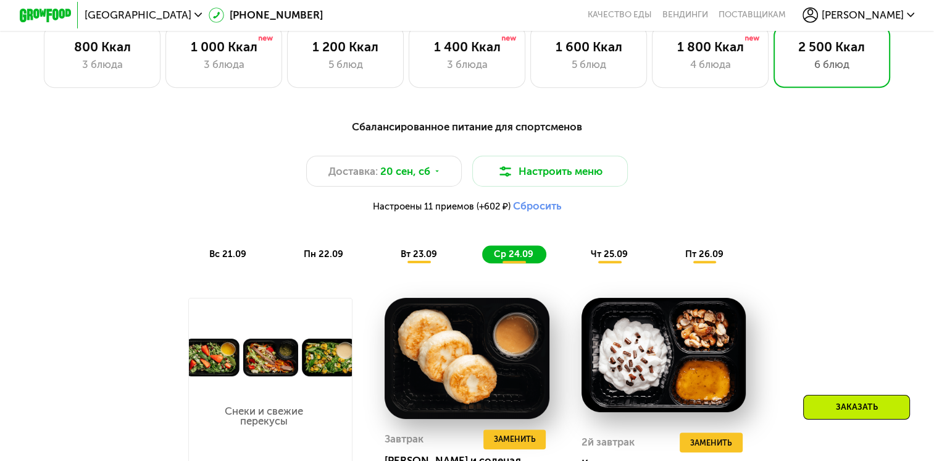
click at [601, 259] on span "чт 25.09" at bounding box center [609, 253] width 37 height 11
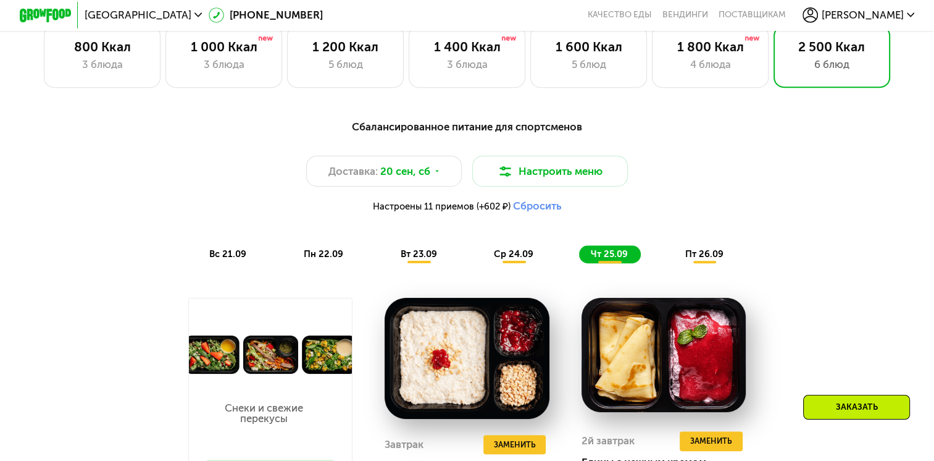
drag, startPoint x: 934, startPoint y: 111, endPoint x: 938, endPoint y: 128, distance: 18.4
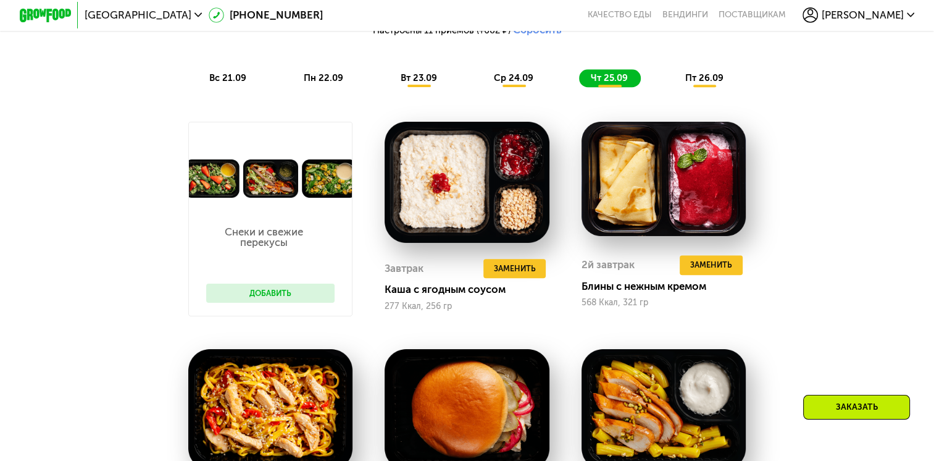
scroll to position [1004, 0]
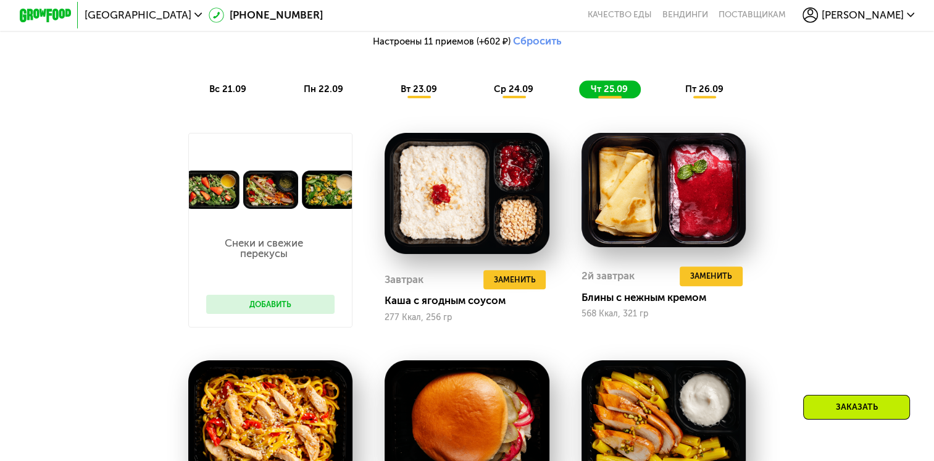
click at [705, 94] on span "пт 26.09" at bounding box center [704, 88] width 38 height 11
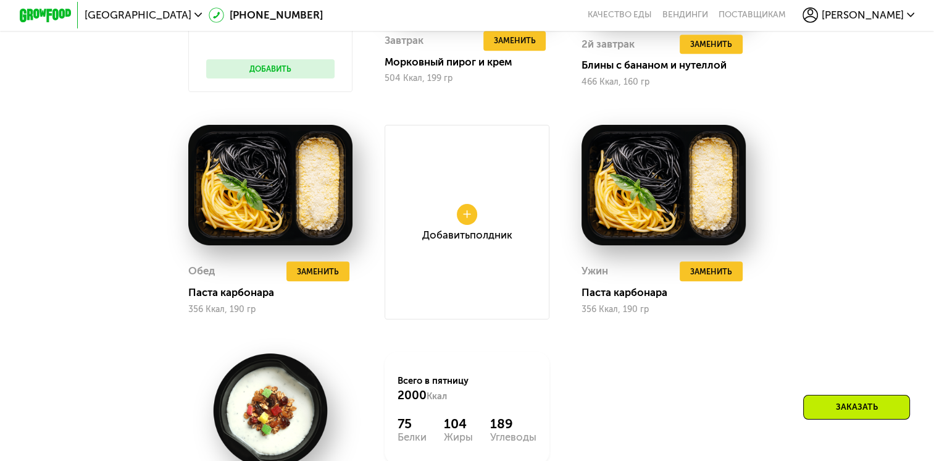
scroll to position [1227, 0]
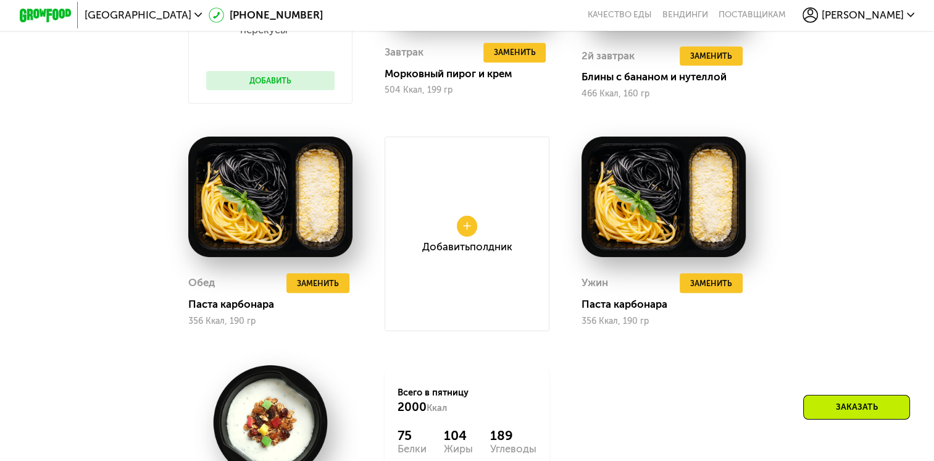
click at [464, 230] on icon at bounding box center [467, 226] width 8 height 8
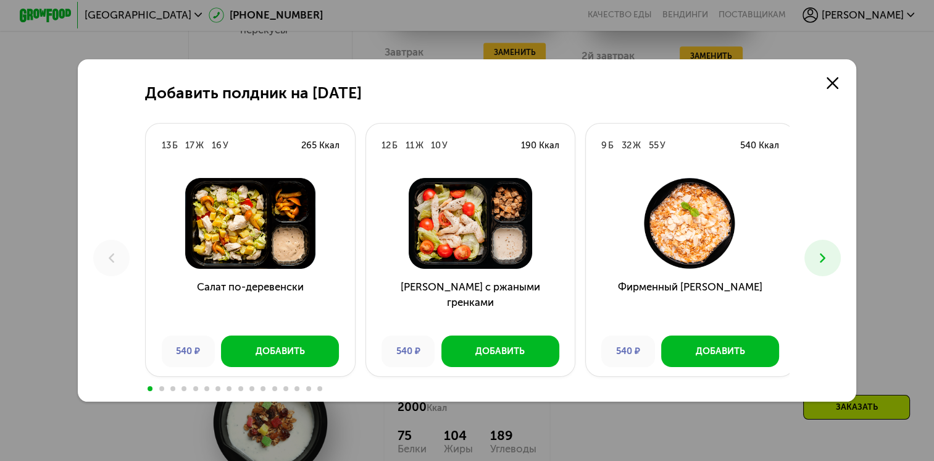
click at [830, 254] on icon at bounding box center [822, 257] width 15 height 15
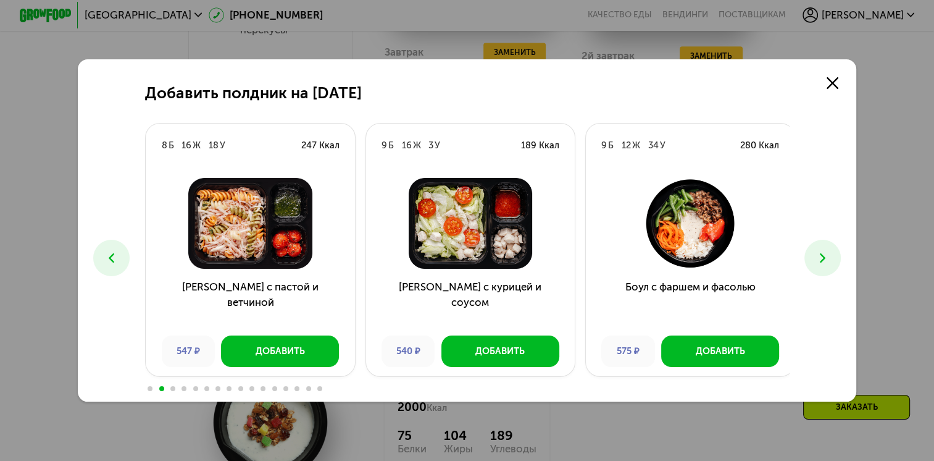
click at [830, 254] on icon at bounding box center [822, 257] width 15 height 15
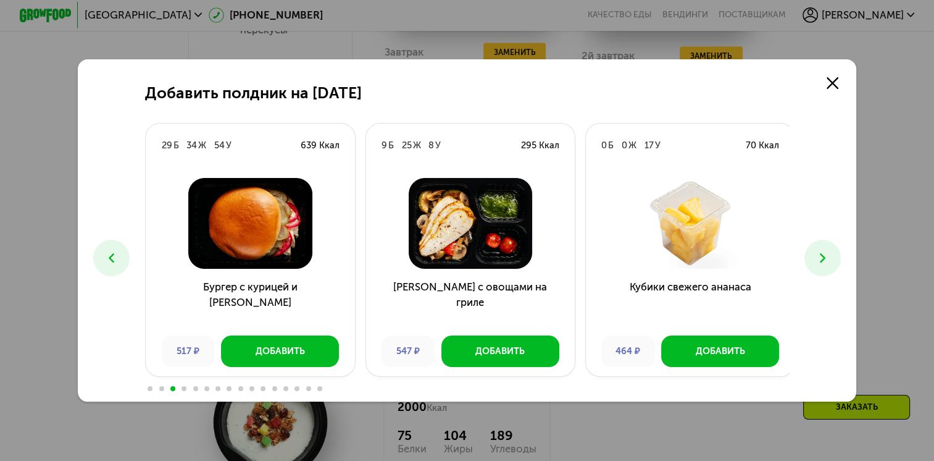
click at [830, 254] on icon at bounding box center [822, 257] width 15 height 15
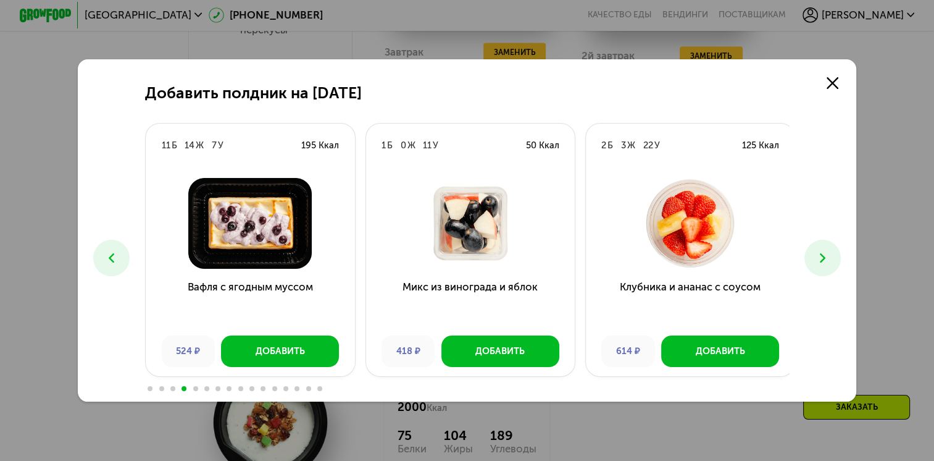
click at [830, 254] on icon at bounding box center [822, 257] width 15 height 15
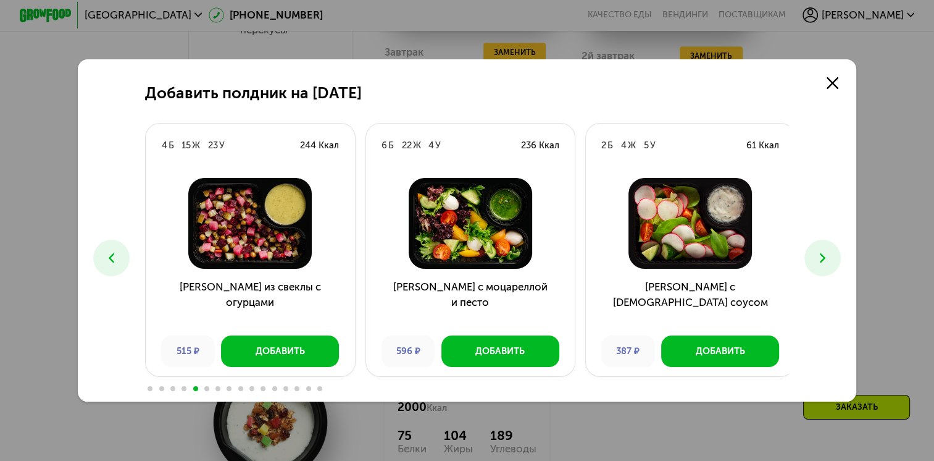
click at [830, 254] on icon at bounding box center [822, 257] width 15 height 15
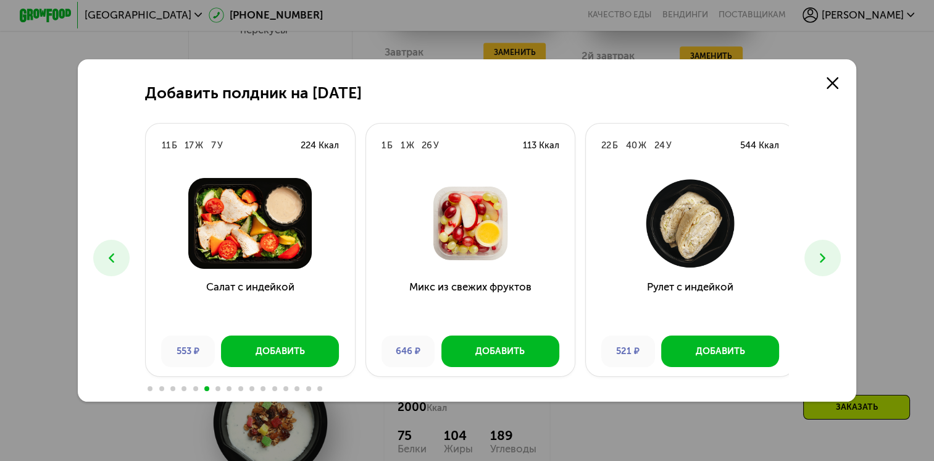
click at [830, 254] on icon at bounding box center [822, 257] width 15 height 15
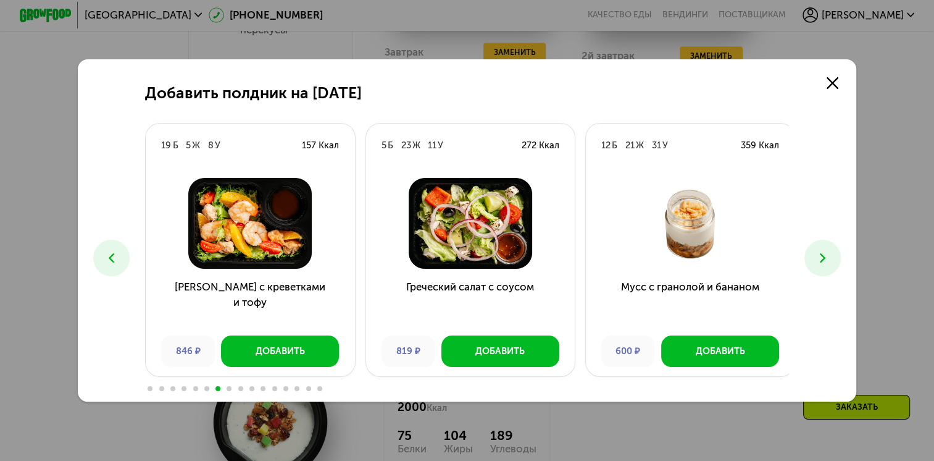
click at [830, 254] on icon at bounding box center [822, 257] width 15 height 15
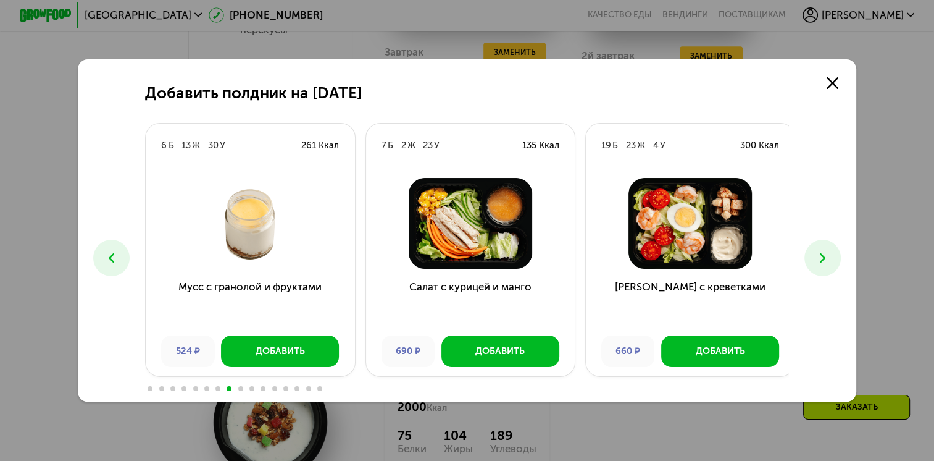
click at [830, 254] on icon at bounding box center [822, 257] width 15 height 15
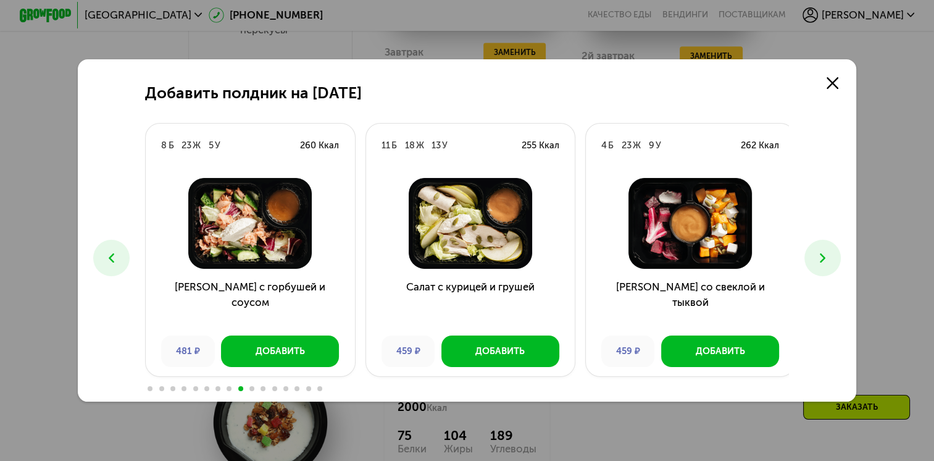
click at [830, 254] on icon at bounding box center [822, 257] width 15 height 15
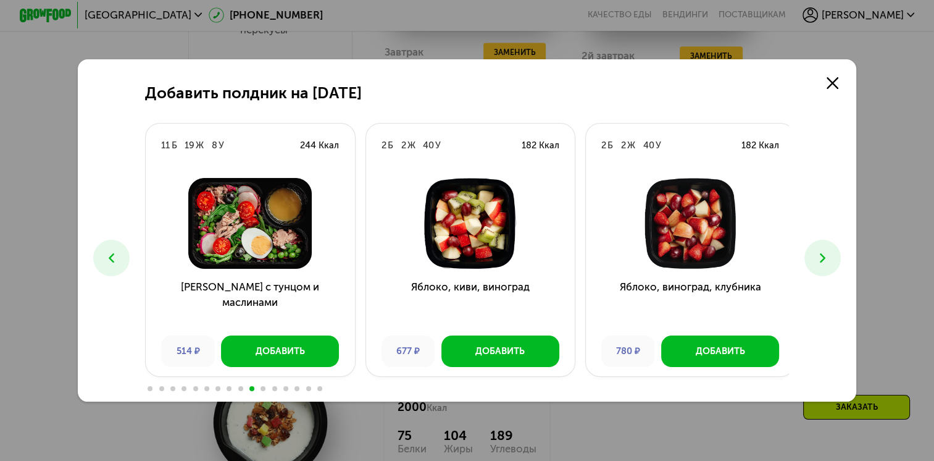
click at [830, 254] on icon at bounding box center [822, 257] width 15 height 15
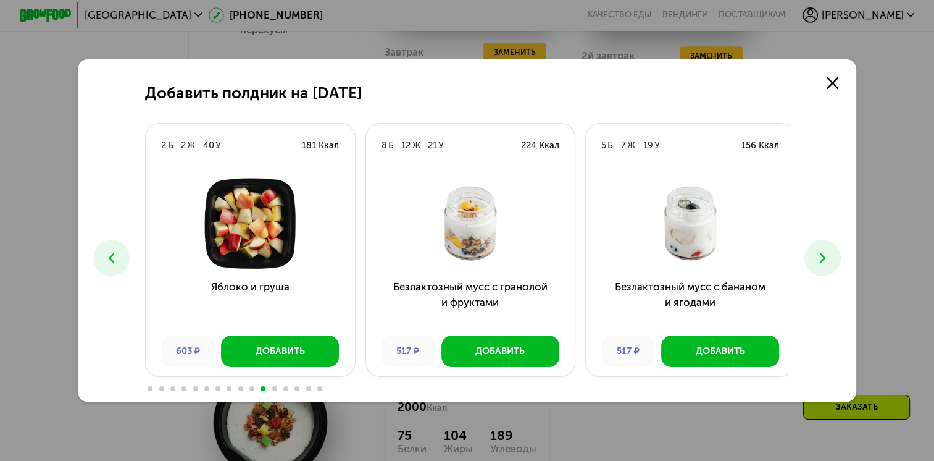
click at [830, 254] on icon at bounding box center [822, 257] width 15 height 15
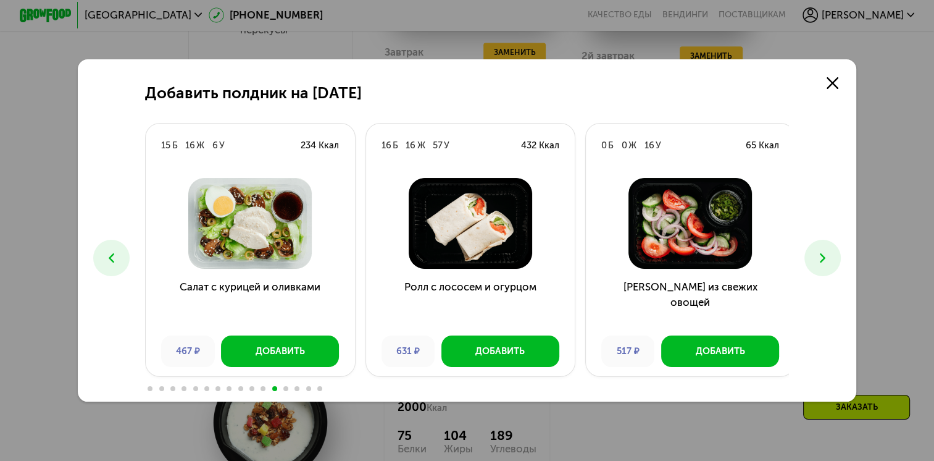
click at [830, 254] on icon at bounding box center [822, 257] width 15 height 15
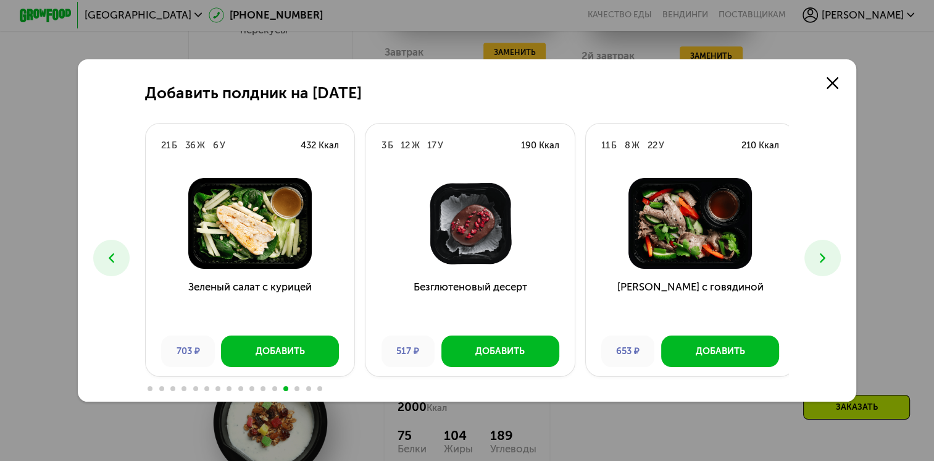
click at [830, 254] on icon at bounding box center [822, 257] width 15 height 15
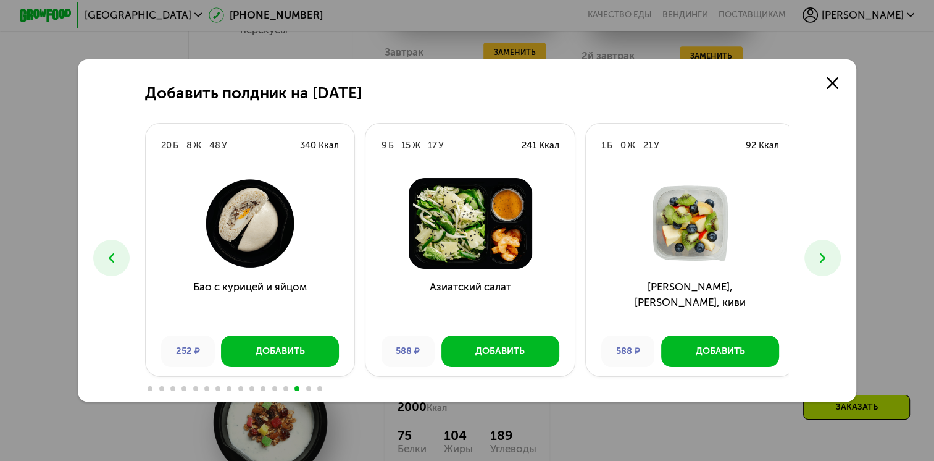
click at [830, 254] on icon at bounding box center [822, 257] width 15 height 15
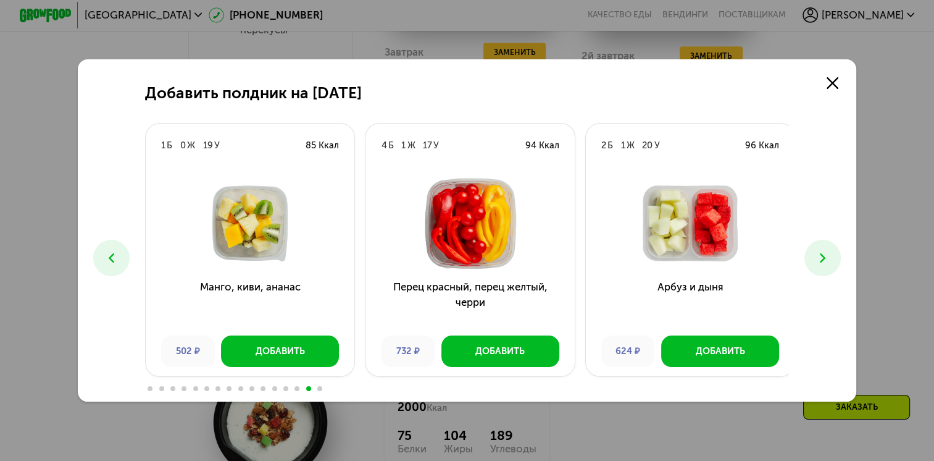
click at [830, 254] on icon at bounding box center [822, 257] width 15 height 15
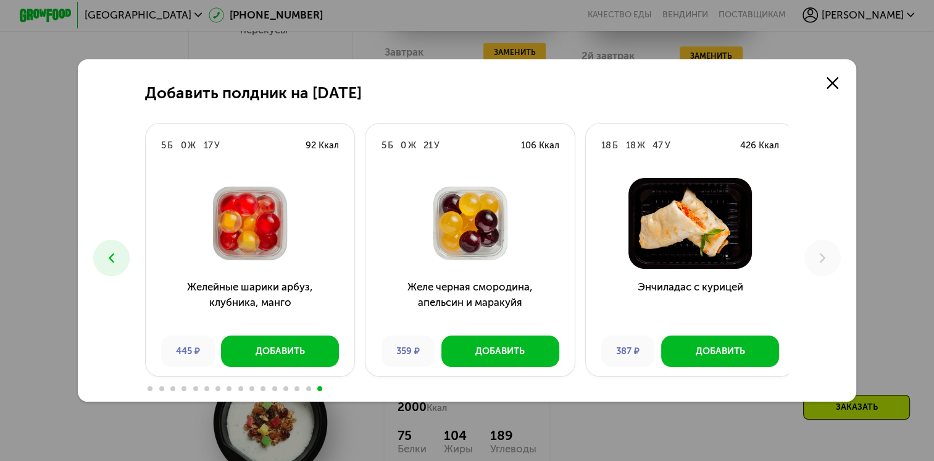
click at [104, 258] on icon at bounding box center [111, 257] width 15 height 15
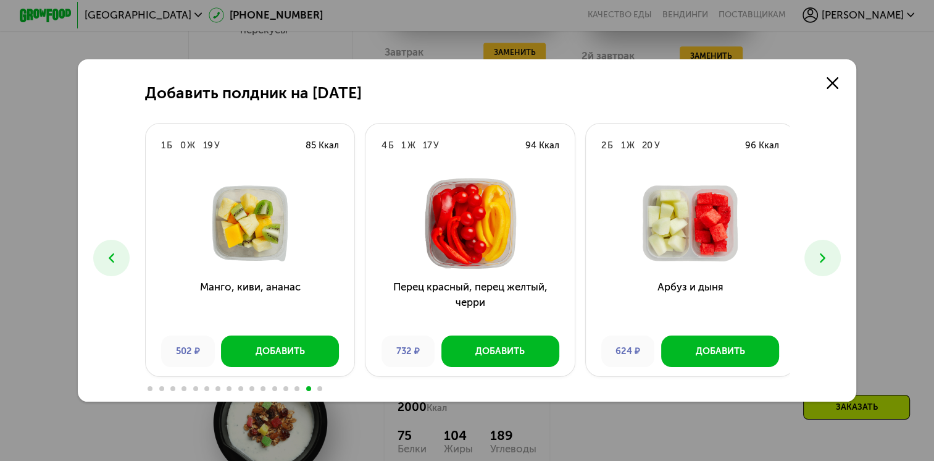
click at [104, 258] on icon at bounding box center [111, 257] width 15 height 15
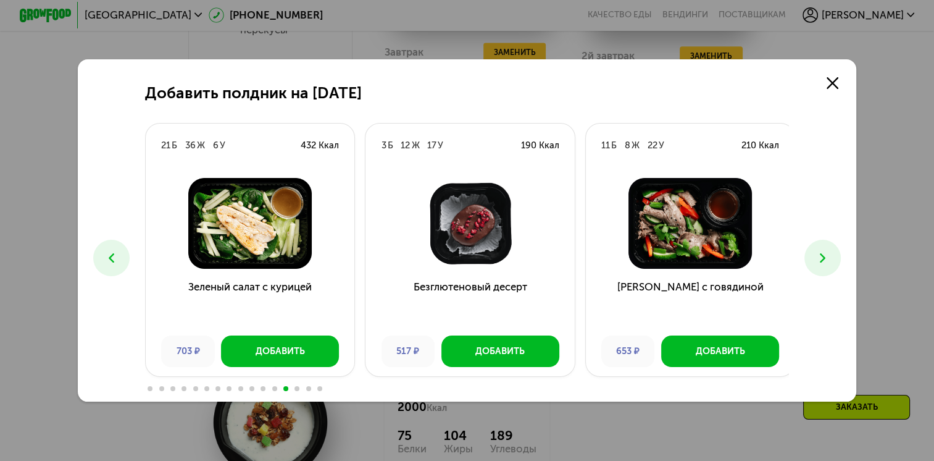
click at [104, 258] on icon at bounding box center [111, 257] width 15 height 15
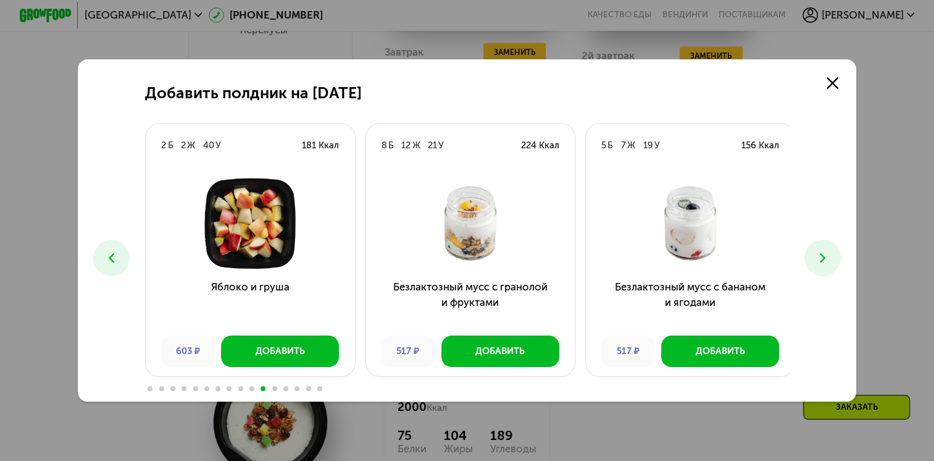
click at [104, 258] on icon at bounding box center [111, 257] width 15 height 15
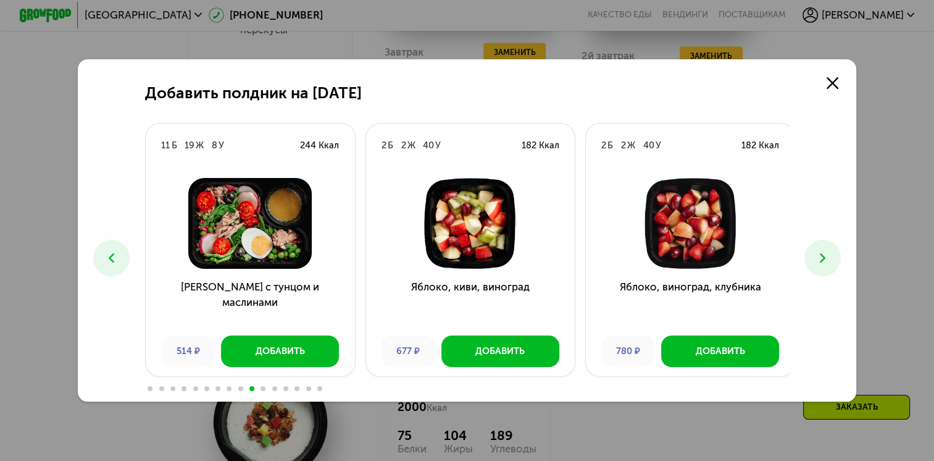
click at [104, 258] on icon at bounding box center [111, 257] width 15 height 15
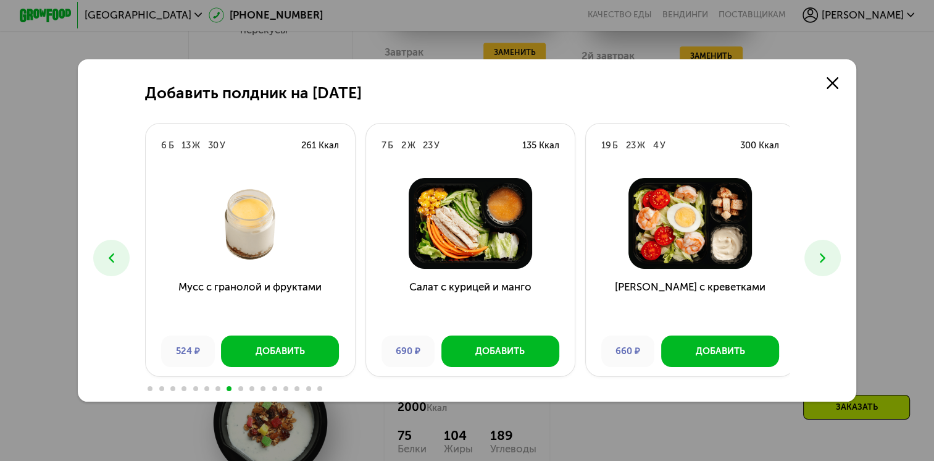
click at [104, 258] on icon at bounding box center [111, 257] width 15 height 15
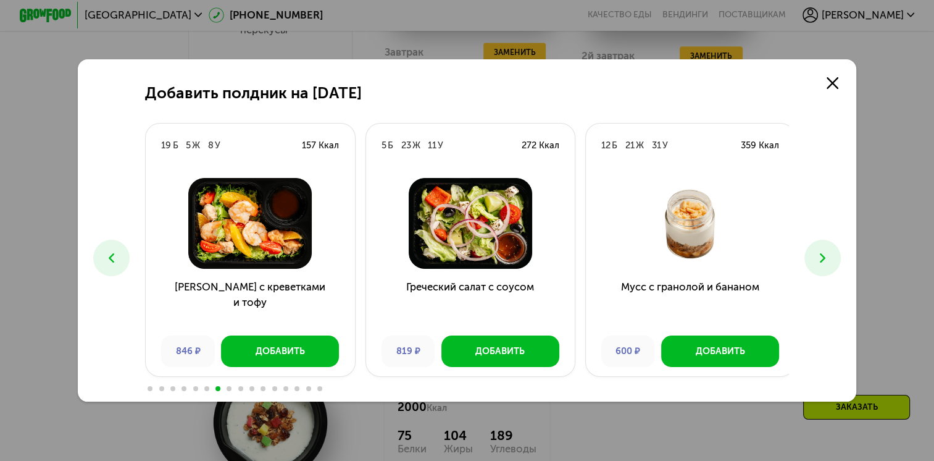
click at [104, 258] on icon at bounding box center [111, 257] width 15 height 15
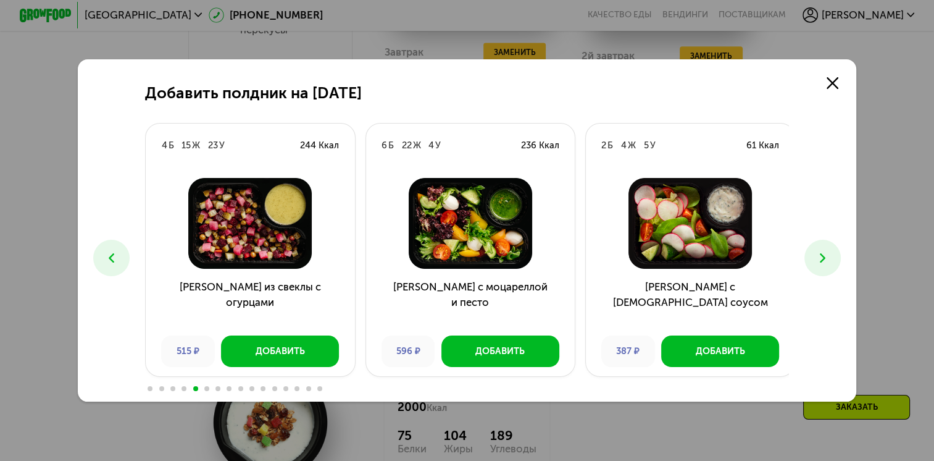
click at [104, 258] on icon at bounding box center [111, 257] width 15 height 15
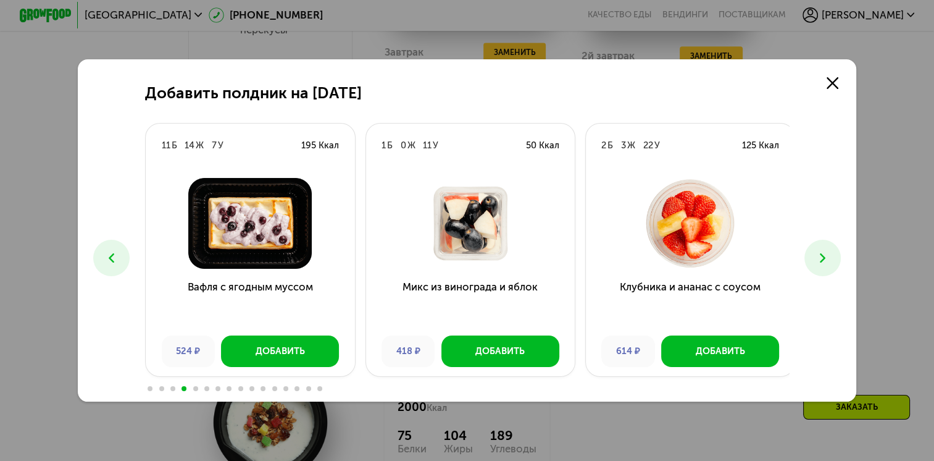
click at [104, 258] on icon at bounding box center [111, 257] width 15 height 15
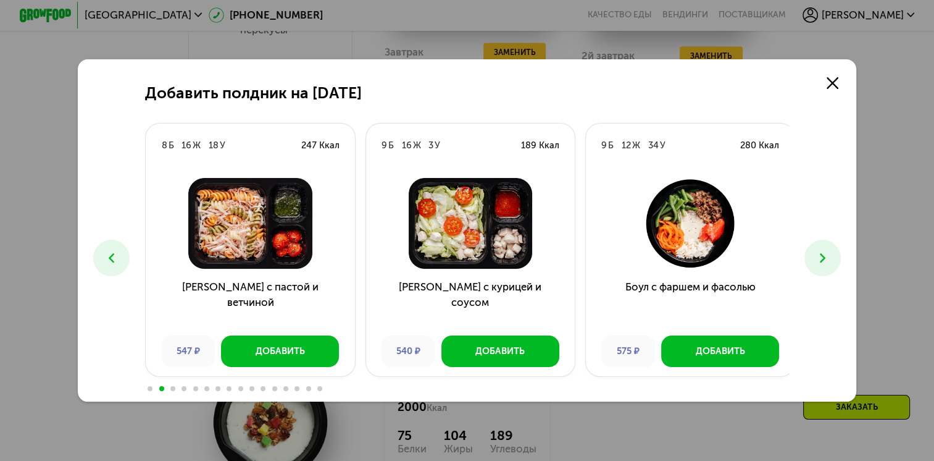
click at [104, 258] on icon at bounding box center [111, 257] width 15 height 15
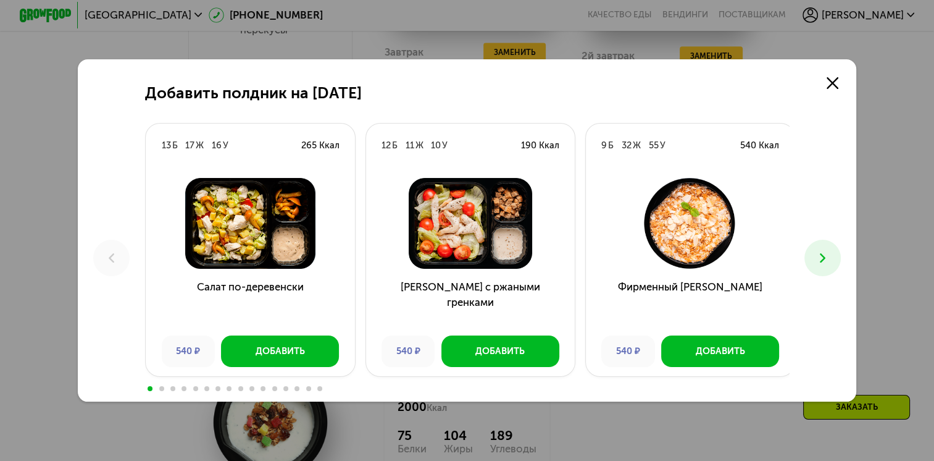
click at [825, 258] on icon at bounding box center [822, 257] width 15 height 15
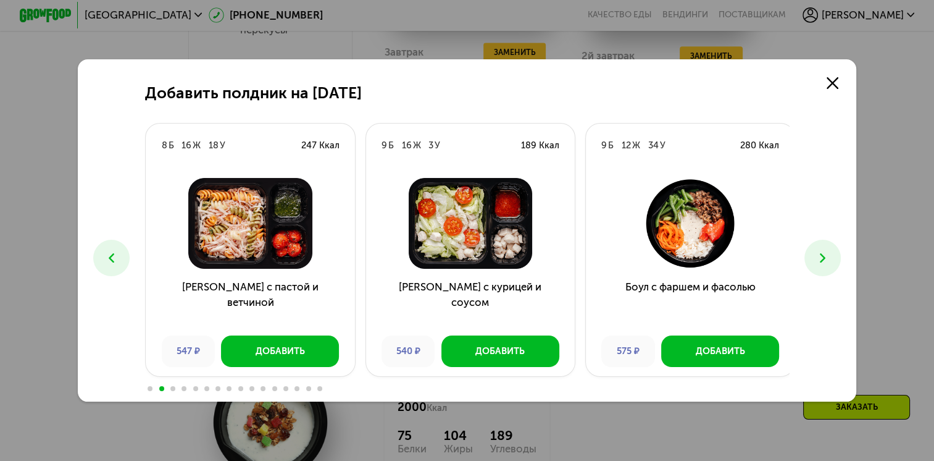
click at [825, 258] on icon at bounding box center [822, 257] width 15 height 15
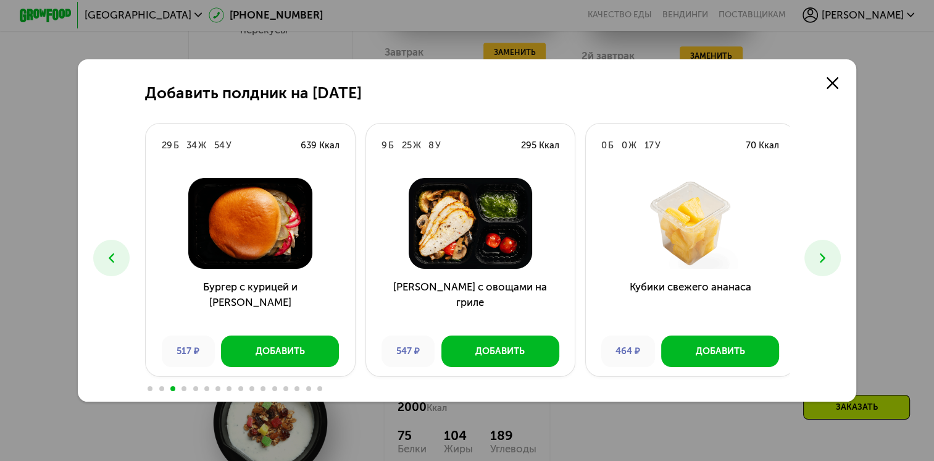
click at [825, 258] on icon at bounding box center [822, 257] width 15 height 15
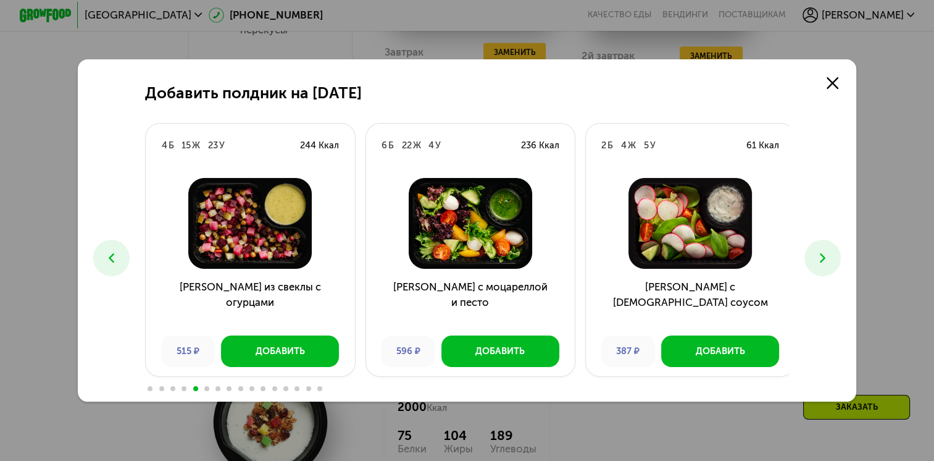
click at [825, 258] on icon at bounding box center [822, 257] width 15 height 15
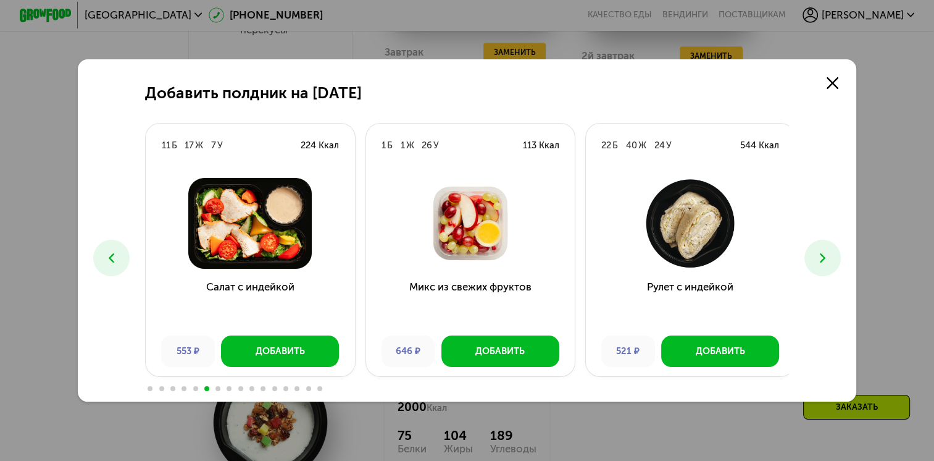
click at [825, 258] on icon at bounding box center [822, 257] width 15 height 15
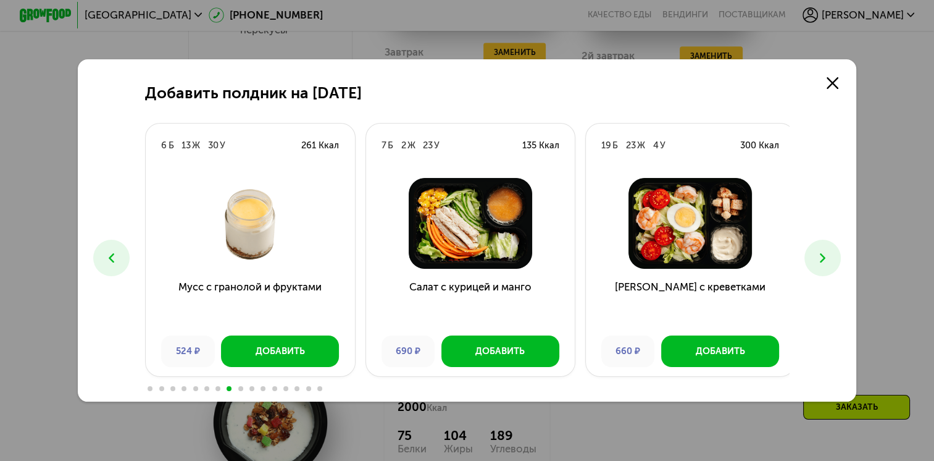
click at [825, 258] on icon at bounding box center [822, 257] width 15 height 15
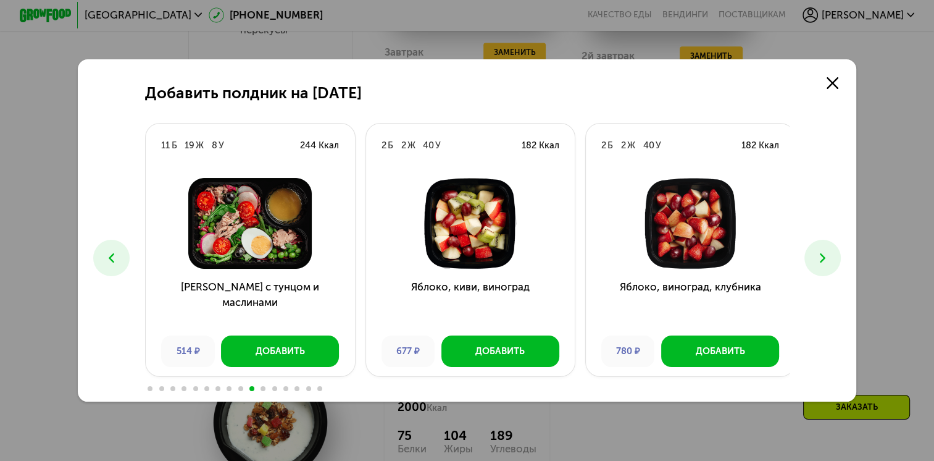
click at [825, 258] on icon at bounding box center [822, 257] width 15 height 15
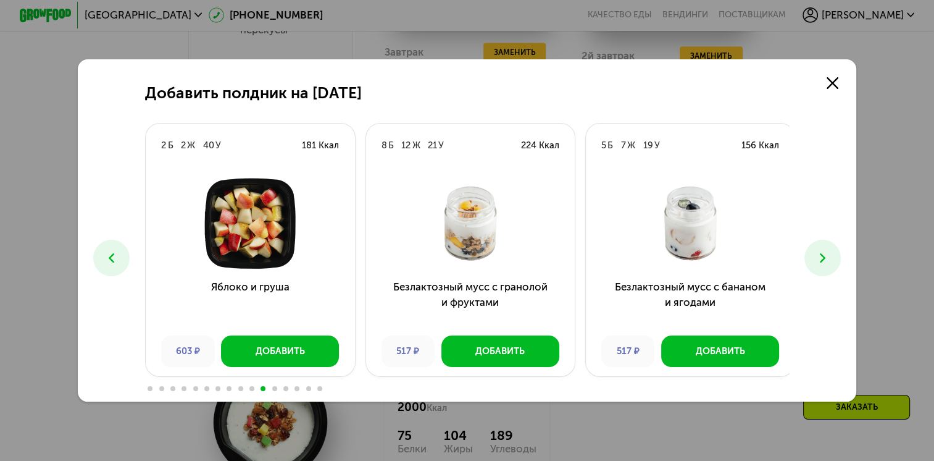
click at [825, 258] on icon at bounding box center [822, 257] width 15 height 15
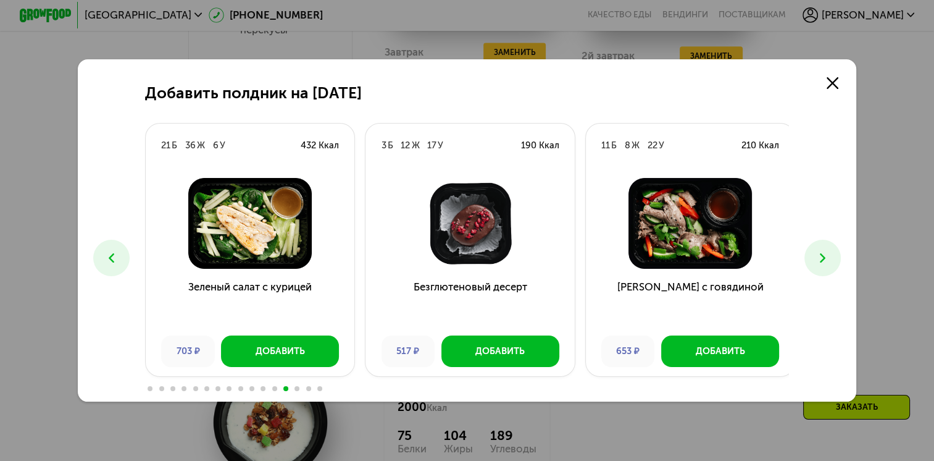
click at [825, 258] on icon at bounding box center [822, 257] width 15 height 15
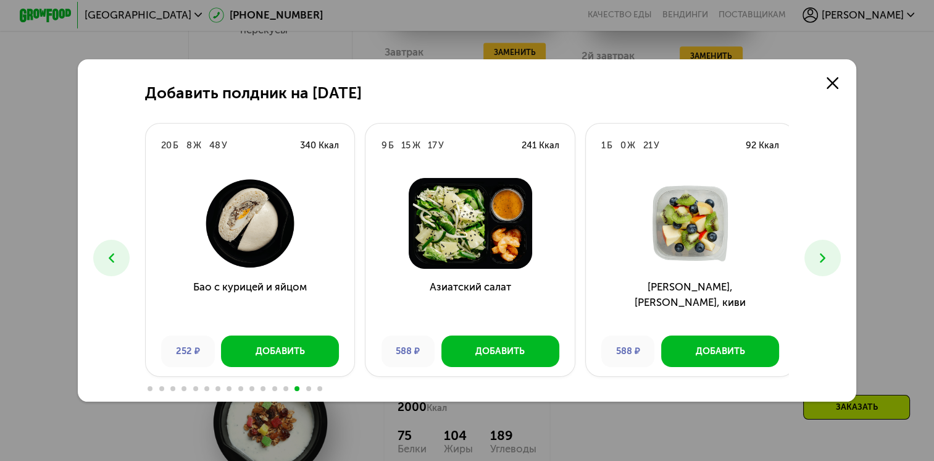
click at [825, 258] on icon at bounding box center [822, 257] width 15 height 15
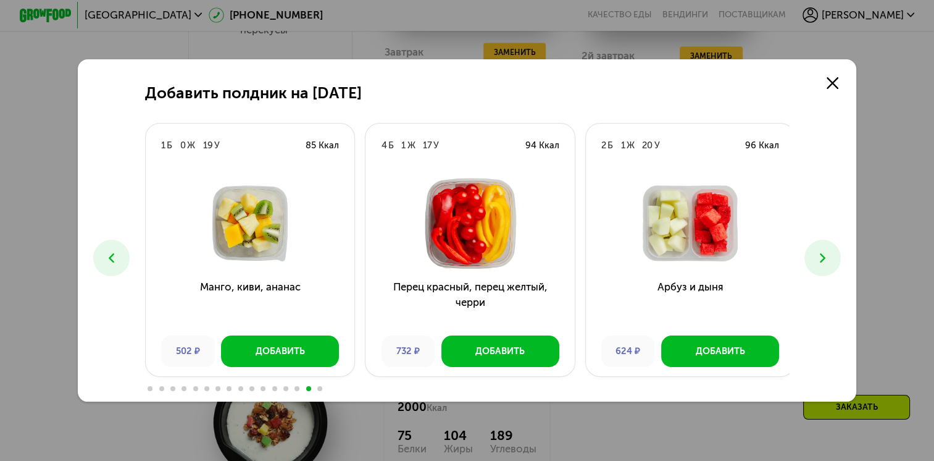
click at [825, 258] on icon at bounding box center [822, 257] width 15 height 15
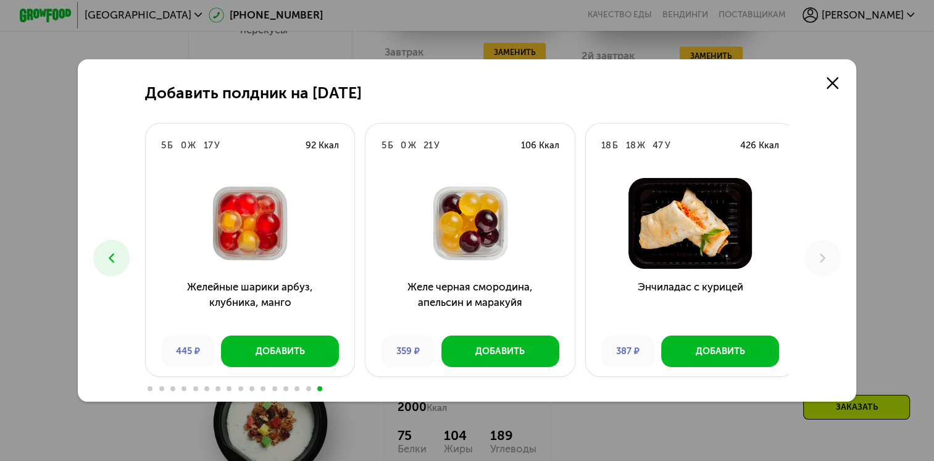
click at [105, 258] on icon at bounding box center [111, 257] width 15 height 15
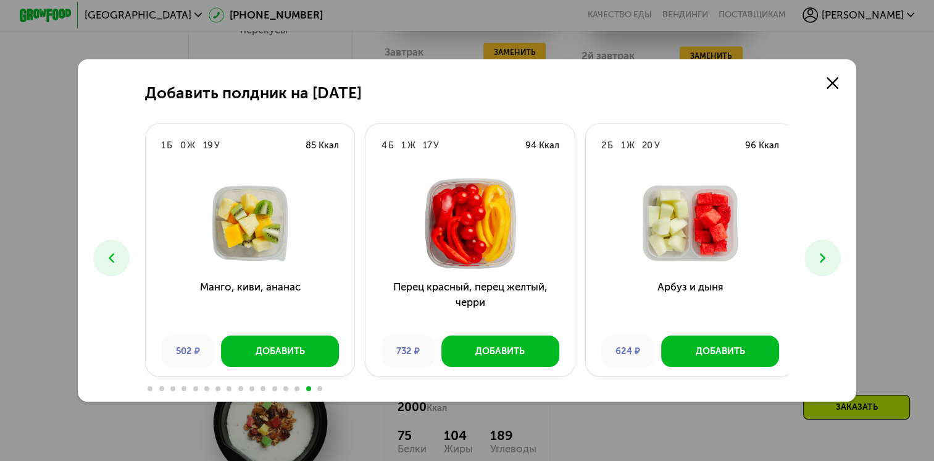
click at [105, 258] on icon at bounding box center [111, 257] width 15 height 15
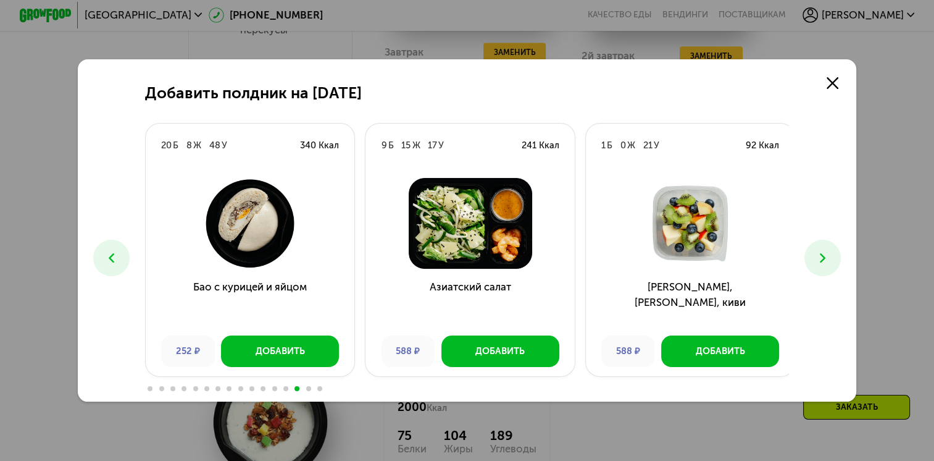
click at [105, 258] on icon at bounding box center [111, 257] width 15 height 15
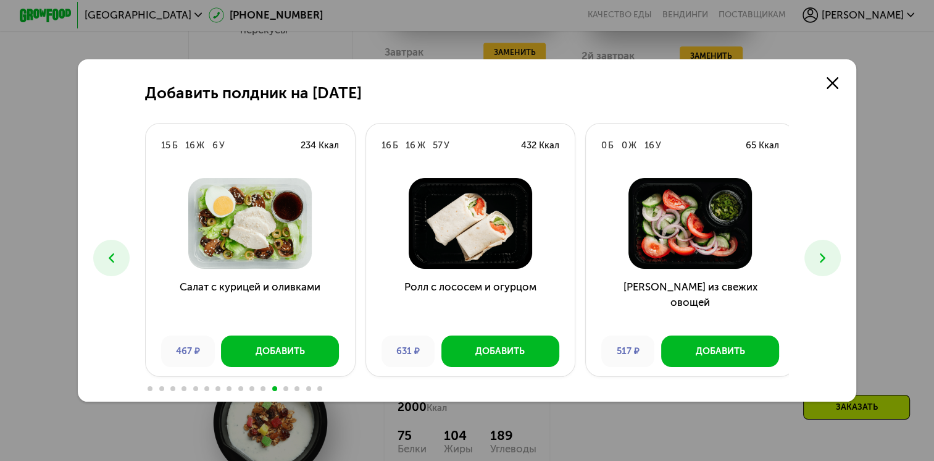
click at [105, 258] on icon at bounding box center [111, 257] width 15 height 15
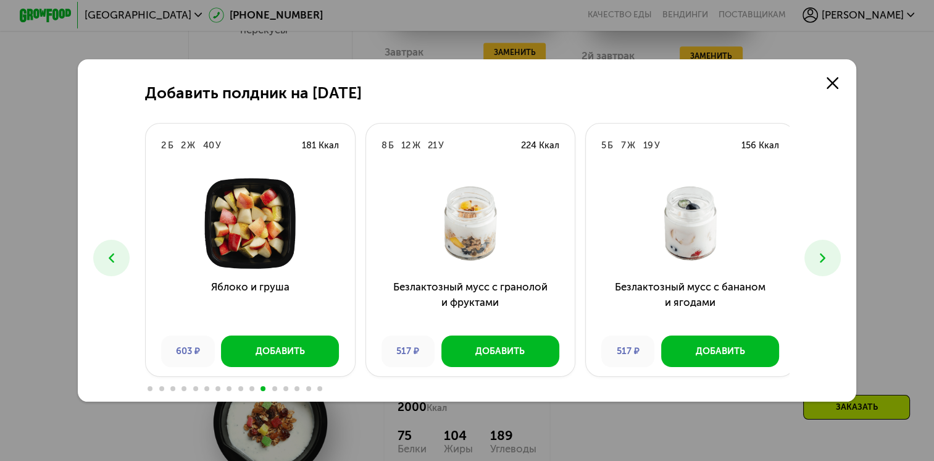
click at [105, 258] on icon at bounding box center [111, 257] width 15 height 15
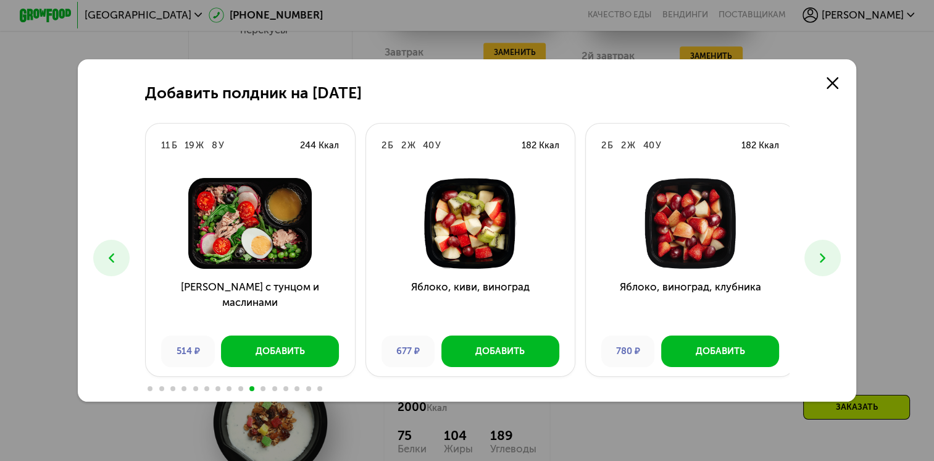
click at [105, 258] on icon at bounding box center [111, 257] width 15 height 15
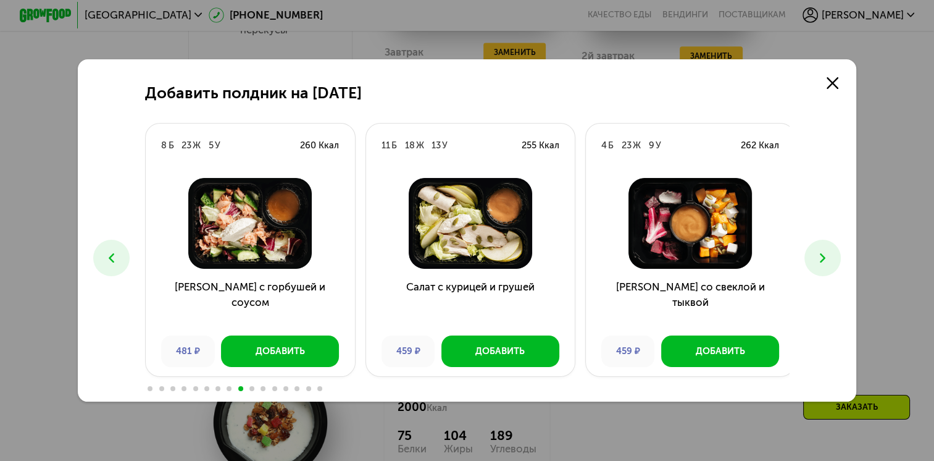
click at [105, 258] on icon at bounding box center [111, 257] width 15 height 15
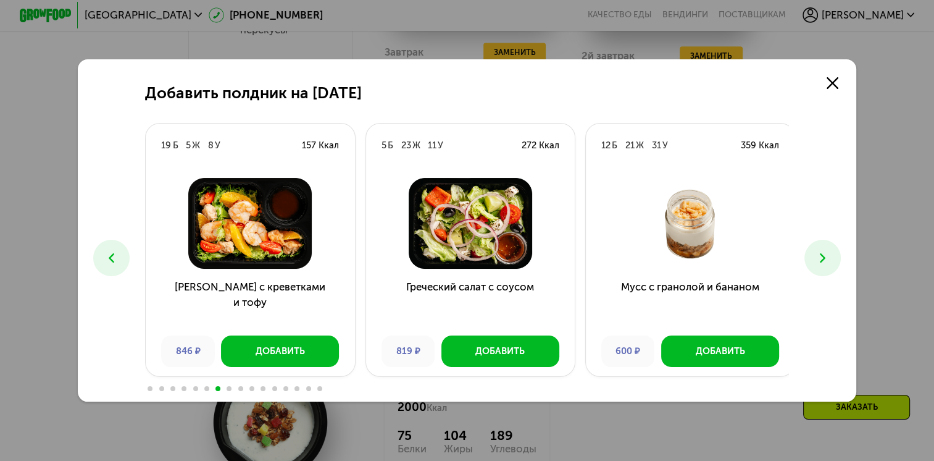
click at [105, 258] on icon at bounding box center [111, 257] width 15 height 15
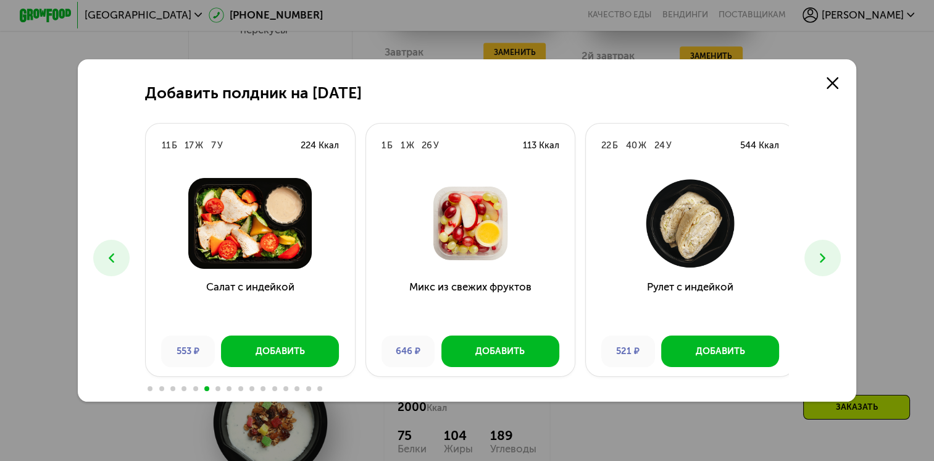
click at [105, 258] on icon at bounding box center [111, 257] width 15 height 15
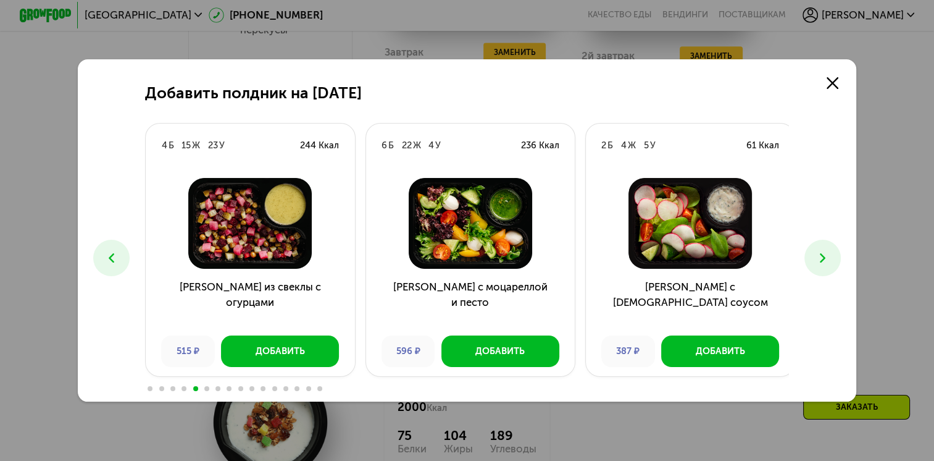
click at [105, 258] on icon at bounding box center [111, 257] width 15 height 15
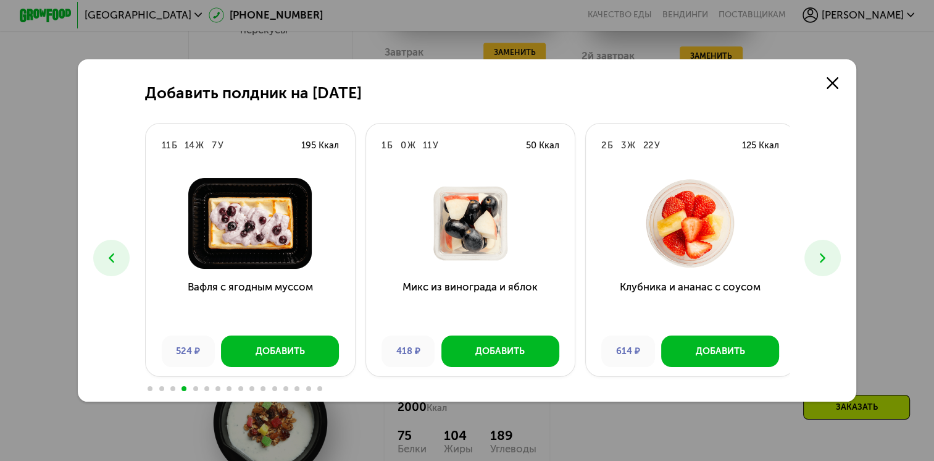
click at [105, 258] on icon at bounding box center [111, 257] width 15 height 15
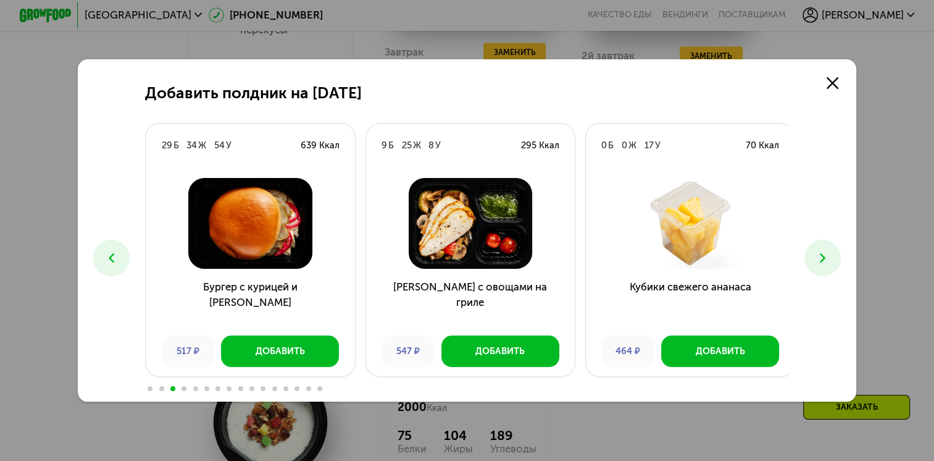
click at [105, 258] on icon at bounding box center [111, 257] width 15 height 15
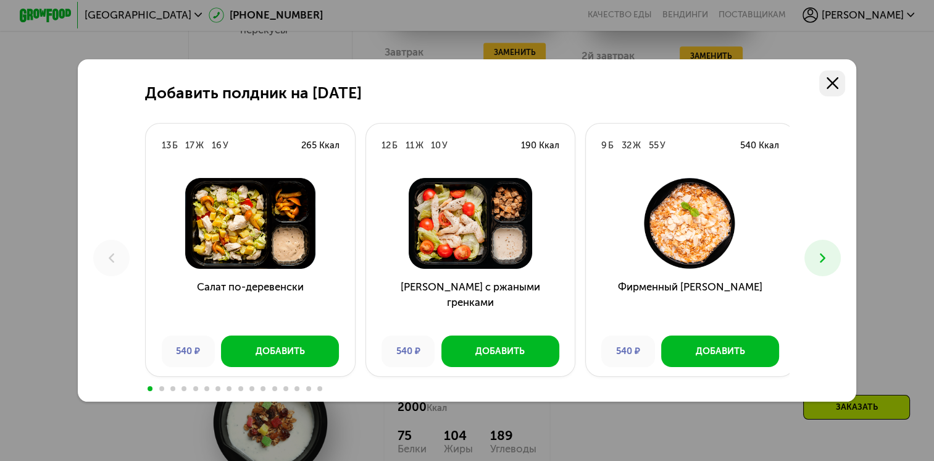
click at [829, 77] on link at bounding box center [832, 83] width 26 height 26
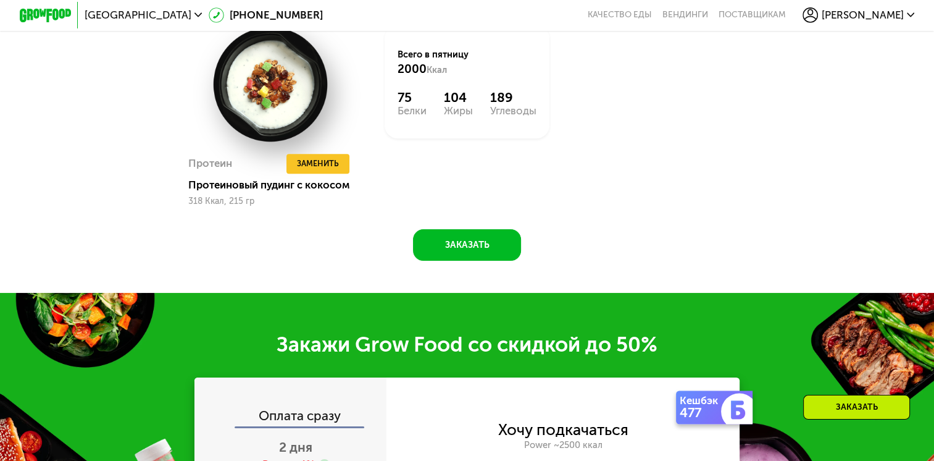
scroll to position [1559, 0]
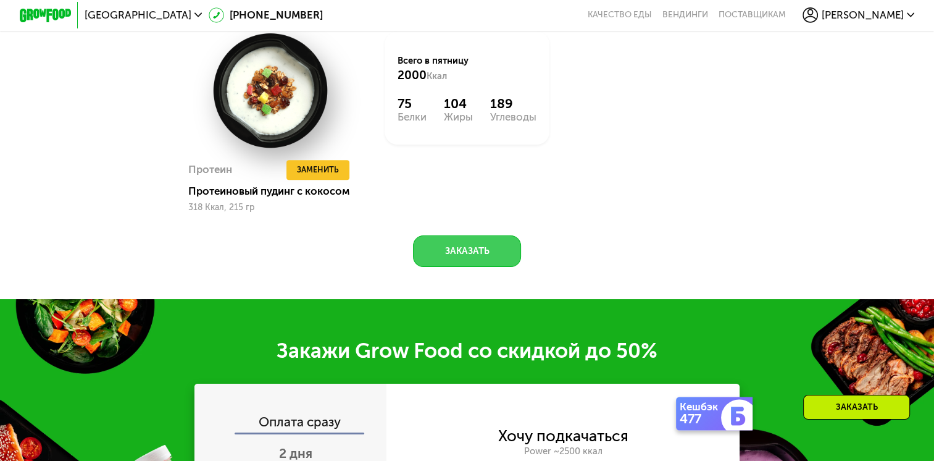
click at [452, 264] on button "Заказать" at bounding box center [467, 250] width 108 height 31
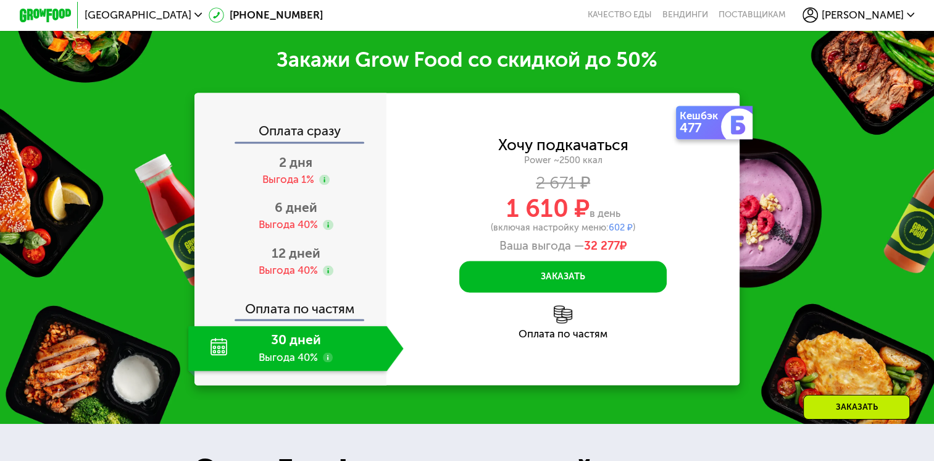
scroll to position [1872, 0]
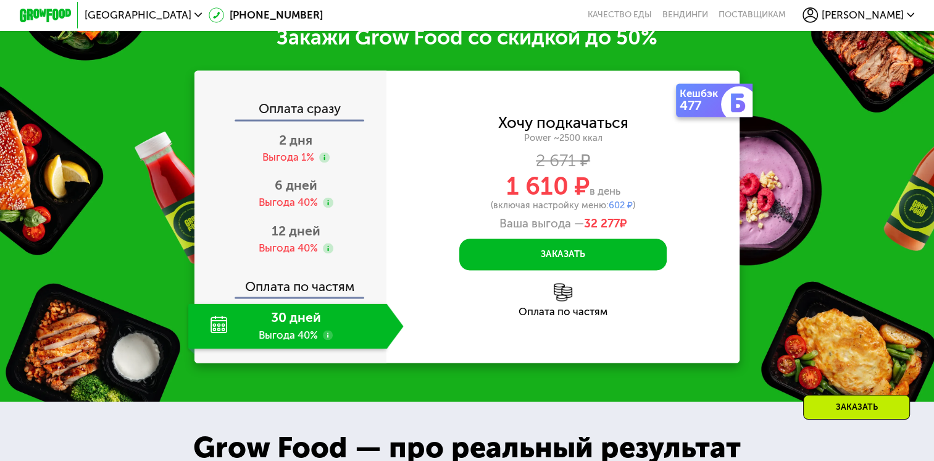
click at [282, 334] on div "30 дней Выгода 40%" at bounding box center [287, 326] width 199 height 46
click at [288, 349] on div "30 дней Выгода 40%" at bounding box center [287, 326] width 199 height 46
click at [276, 332] on div "30 дней Выгода 40%" at bounding box center [287, 326] width 199 height 46
click at [264, 349] on div "30 дней Выгода 40%" at bounding box center [287, 326] width 199 height 46
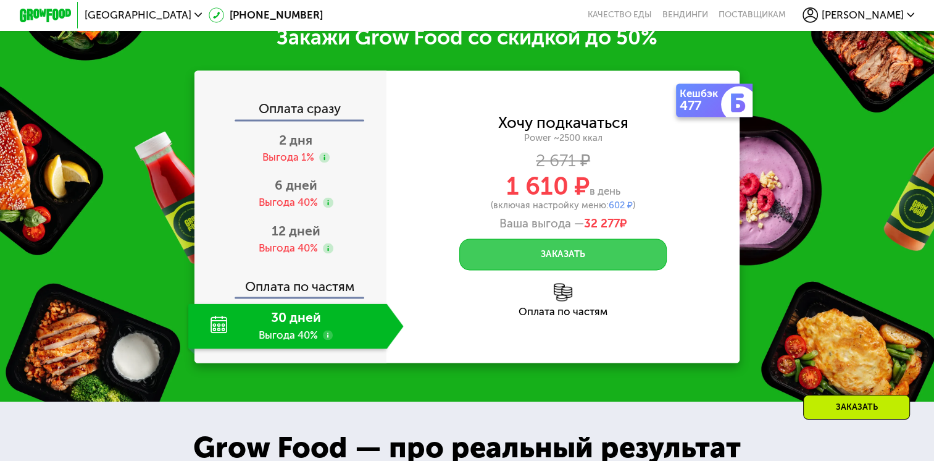
click at [498, 269] on button "Заказать" at bounding box center [562, 253] width 207 height 31
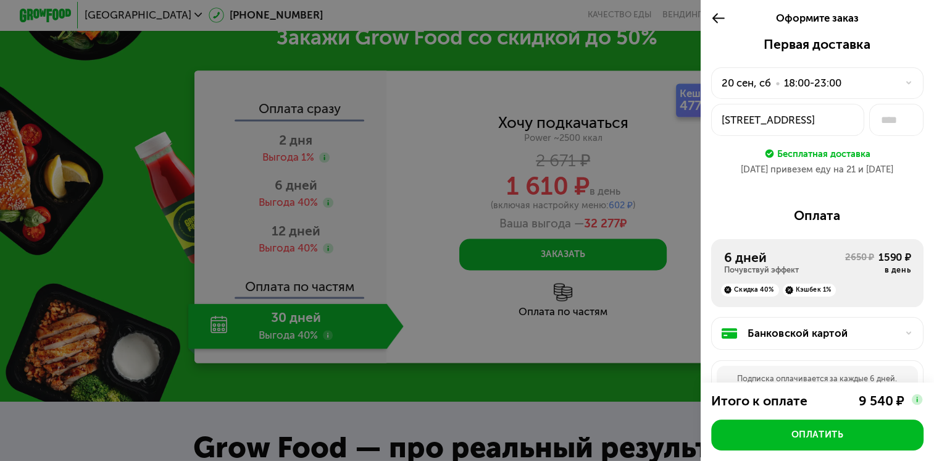
click at [905, 84] on icon at bounding box center [909, 83] width 8 height 8
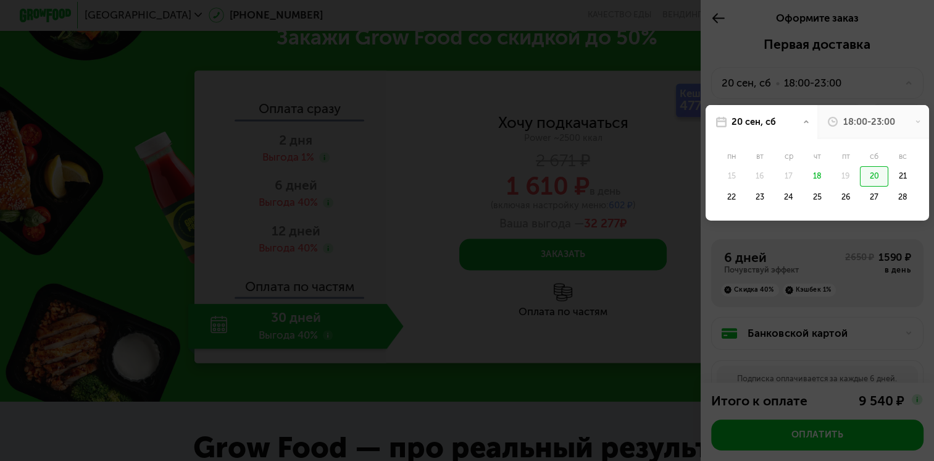
click at [892, 88] on div at bounding box center [467, 230] width 934 height 461
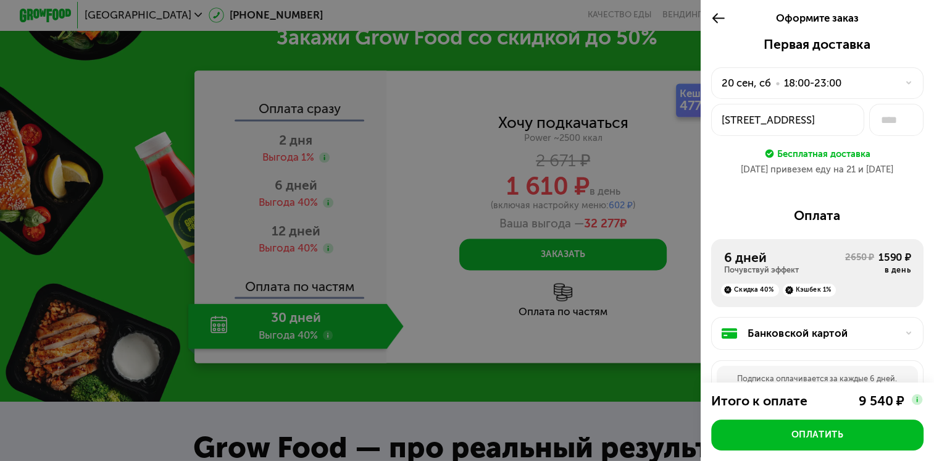
click at [825, 81] on div "18:00-23:00" at bounding box center [812, 82] width 57 height 15
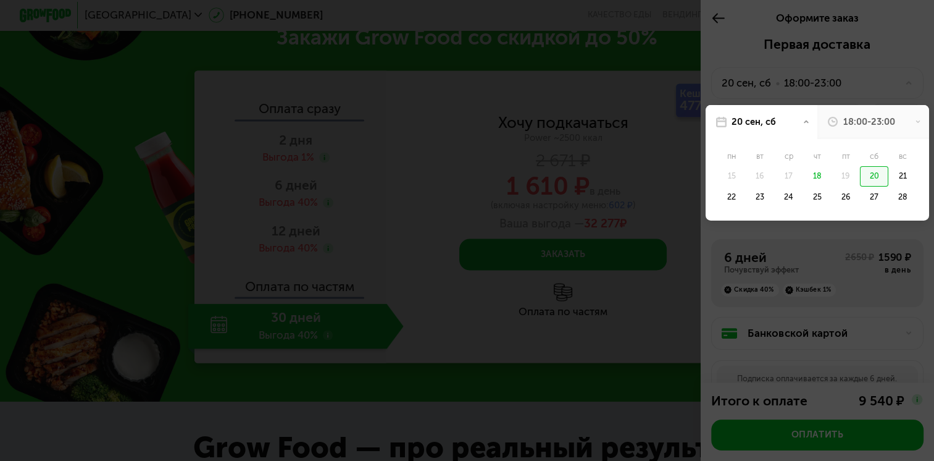
click at [867, 117] on div "18:00-23:00" at bounding box center [869, 121] width 52 height 13
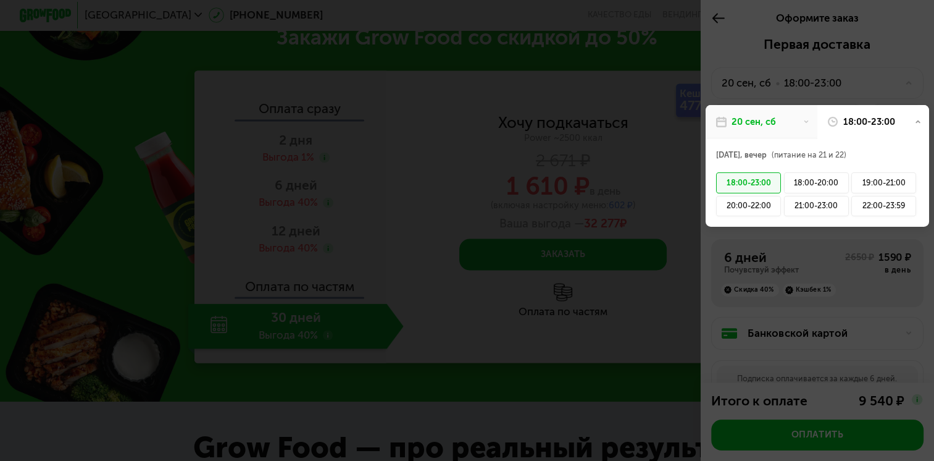
click at [803, 124] on icon at bounding box center [806, 122] width 7 height 7
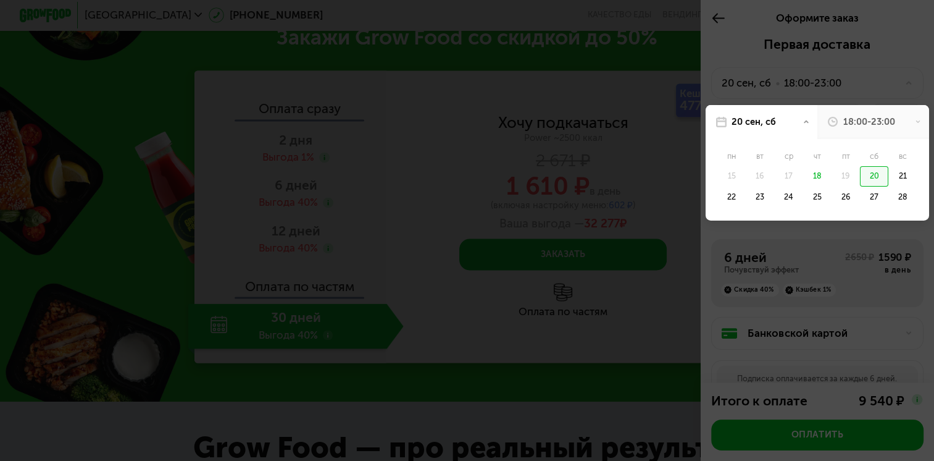
click at [900, 54] on div at bounding box center [467, 230] width 934 height 461
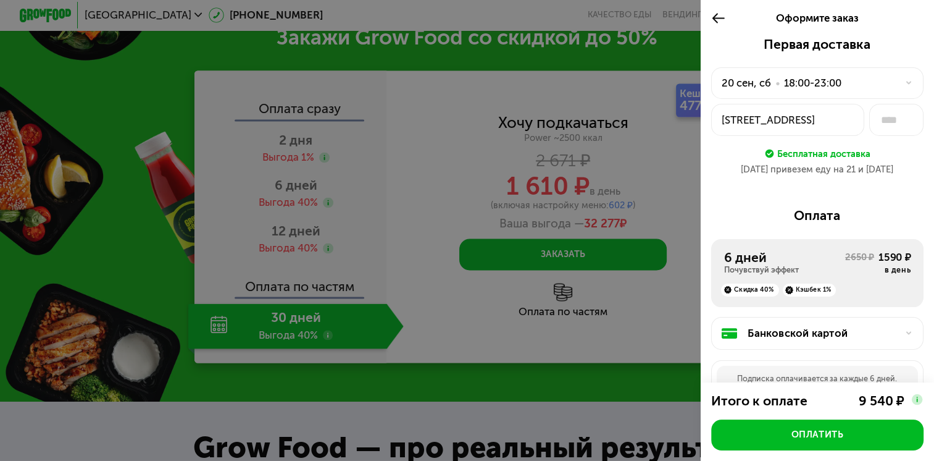
click at [711, 13] on icon at bounding box center [718, 17] width 15 height 15
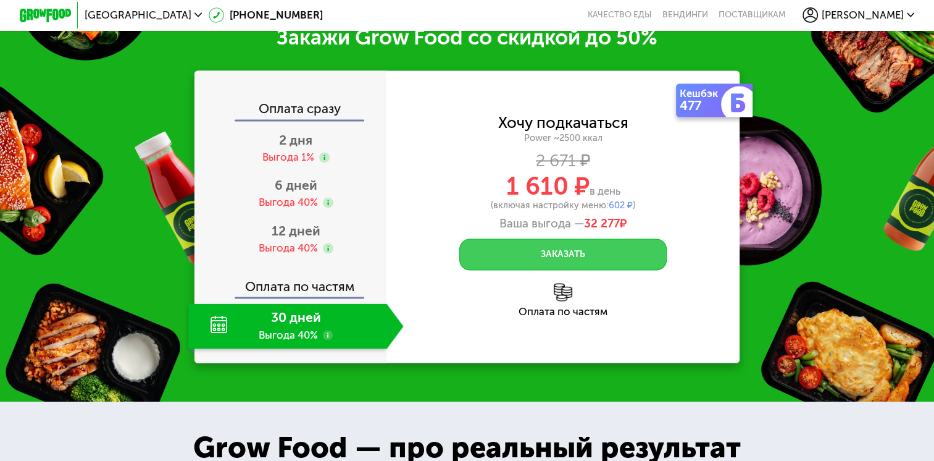
click at [558, 268] on button "Заказать" at bounding box center [562, 253] width 207 height 31
click at [513, 269] on button "Заказать" at bounding box center [562, 253] width 207 height 31
click at [496, 269] on button "Заказать" at bounding box center [562, 253] width 207 height 31
click at [574, 269] on button "Заказать" at bounding box center [562, 253] width 207 height 31
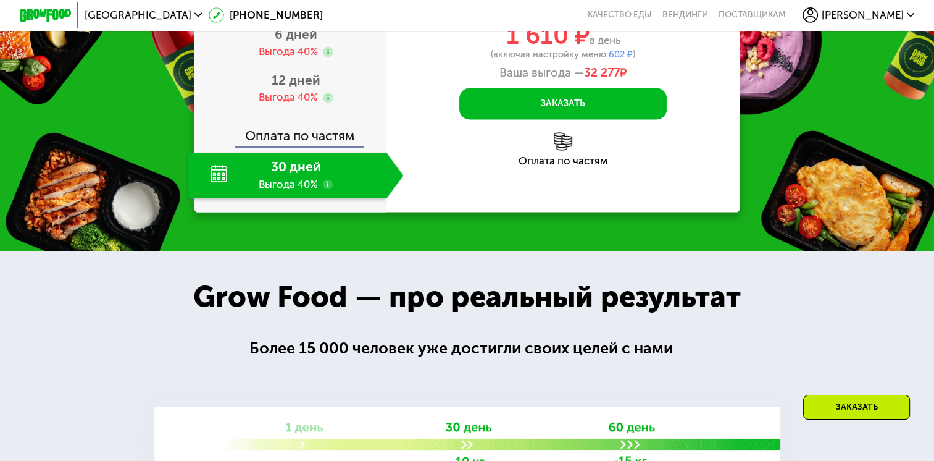
scroll to position [2005, 0]
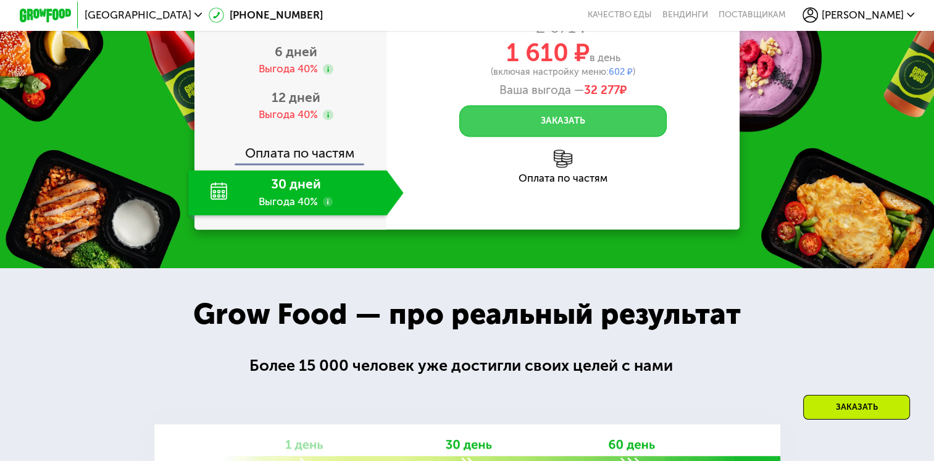
click at [576, 132] on button "Заказать" at bounding box center [562, 120] width 207 height 31
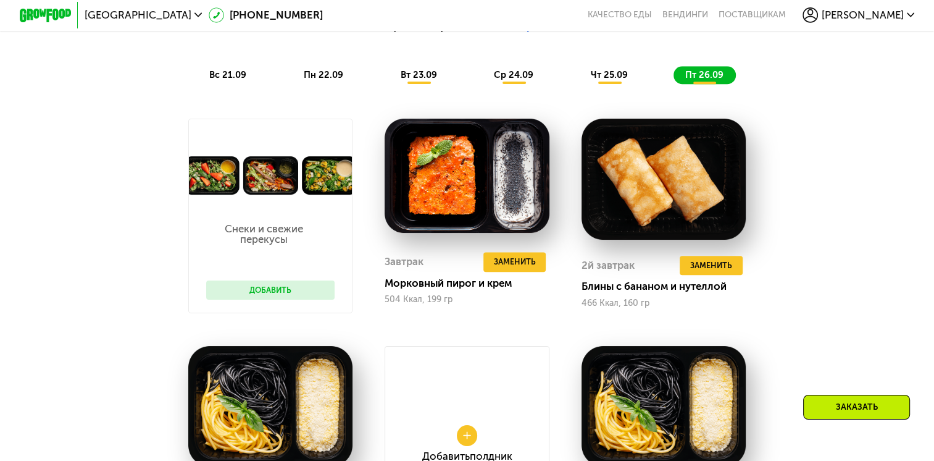
scroll to position [1001, 0]
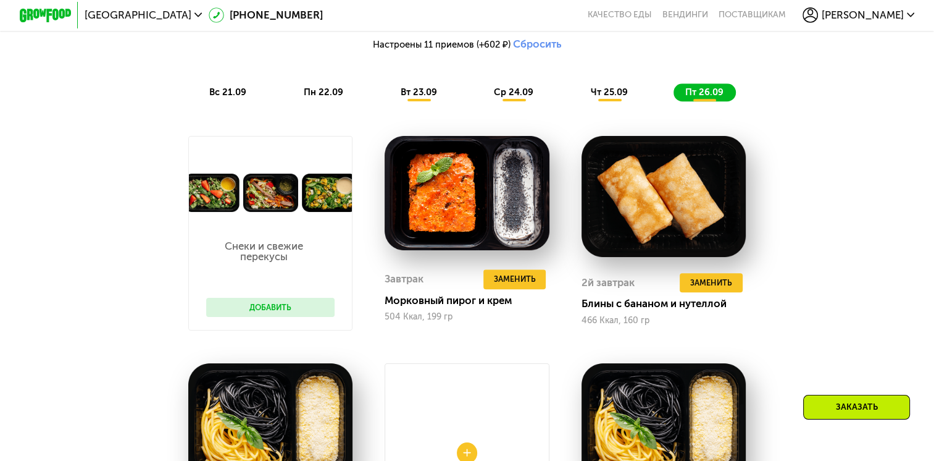
click at [828, 401] on div "Заказать" at bounding box center [856, 407] width 107 height 25
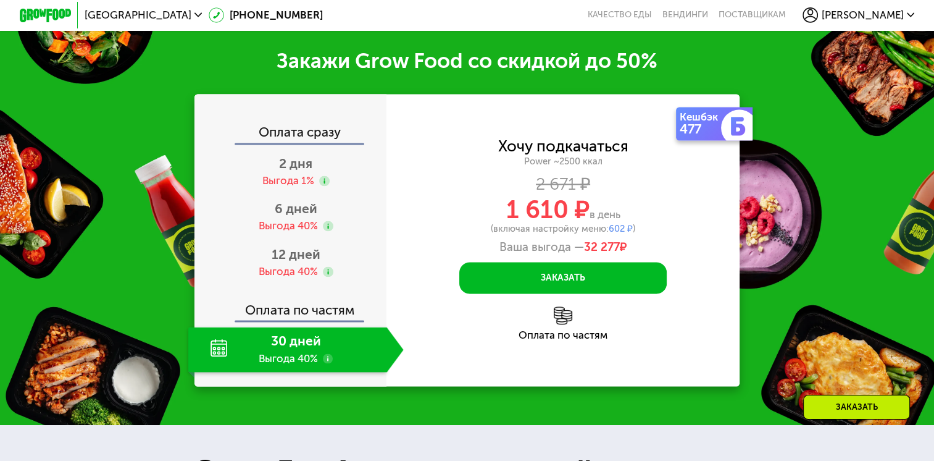
scroll to position [1872, 0]
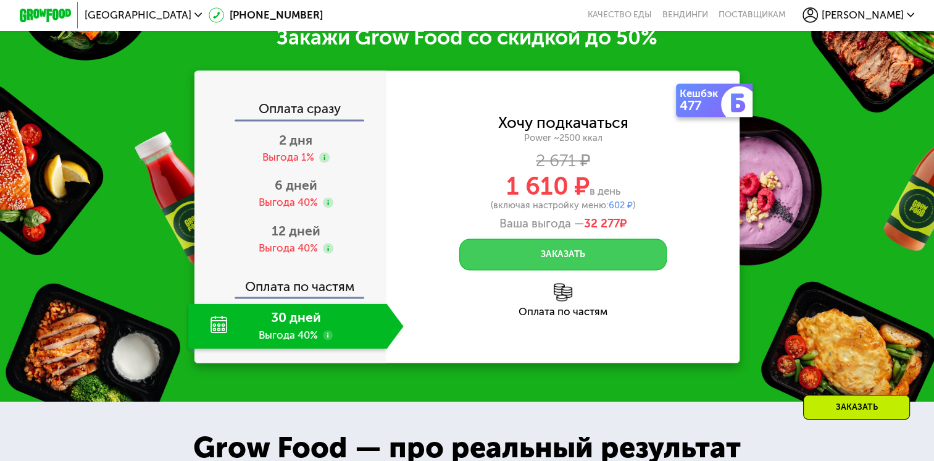
click at [508, 269] on button "Заказать" at bounding box center [562, 253] width 207 height 31
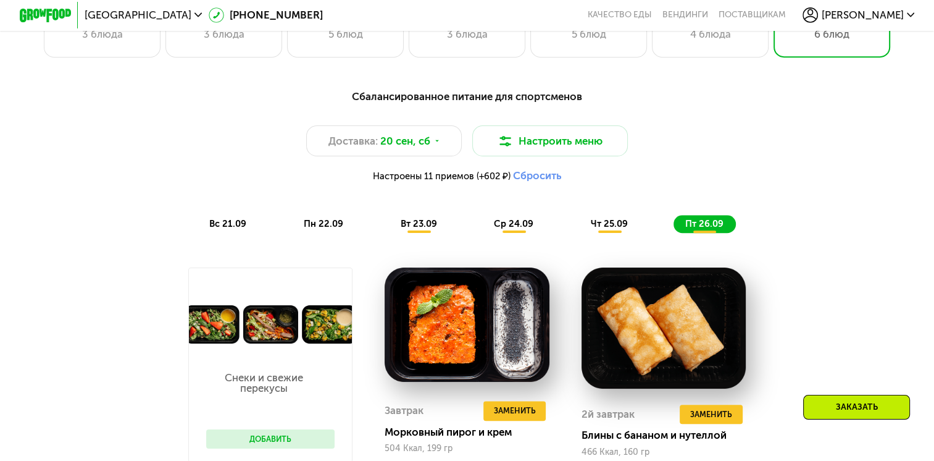
scroll to position [963, 0]
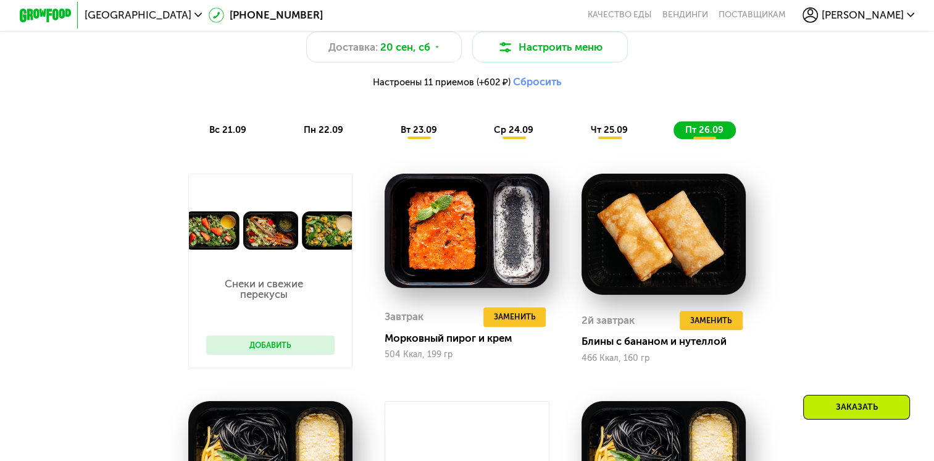
click at [222, 126] on div "Сбалансированное питание для спортсменов Доставка: 20 сен, сб Настроить меню На…" at bounding box center [467, 66] width 768 height 144
click at [224, 135] on span "вс 21.09" at bounding box center [227, 129] width 37 height 11
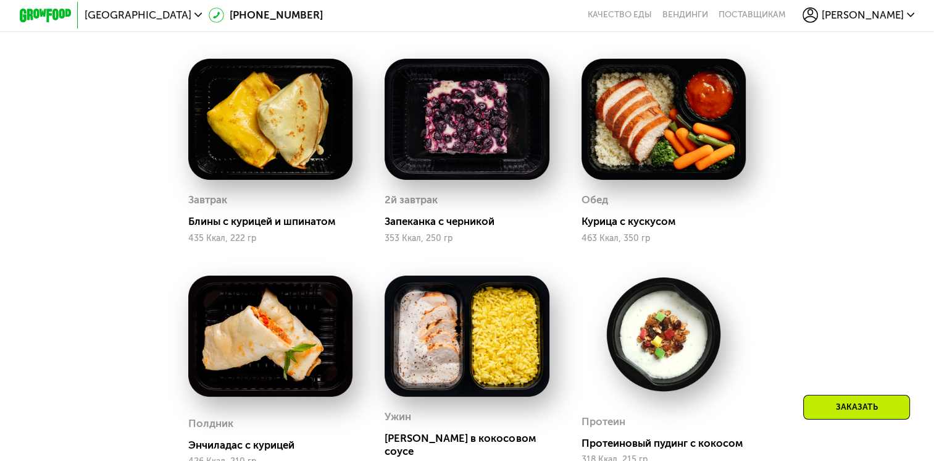
scroll to position [1072, 0]
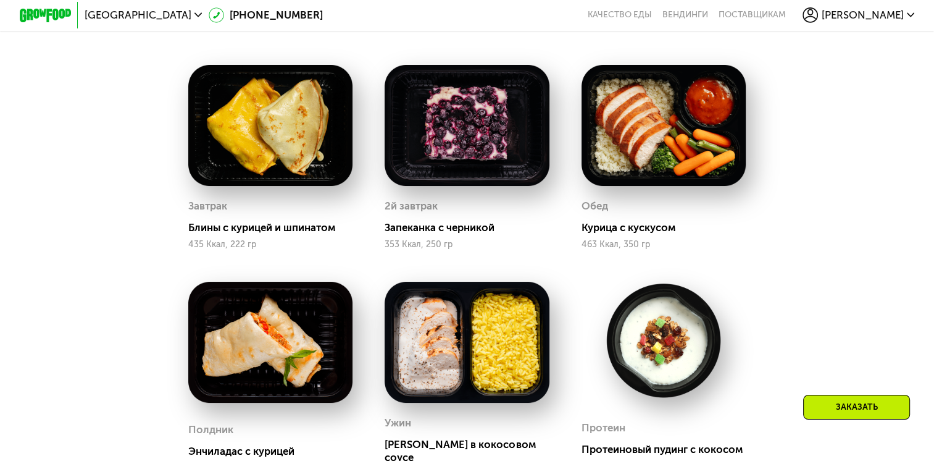
drag, startPoint x: 933, startPoint y: 132, endPoint x: 932, endPoint y: 140, distance: 7.4
click at [932, 140] on div "Сбалансированное питание для спортсменов Доставка: 20 сен, сб Настроить меню На…" at bounding box center [467, 289] width 934 height 843
click at [932, 142] on div "Сбалансированное питание для спортсменов Доставка: 20 сен, сб Настроить меню На…" at bounding box center [467, 289] width 934 height 843
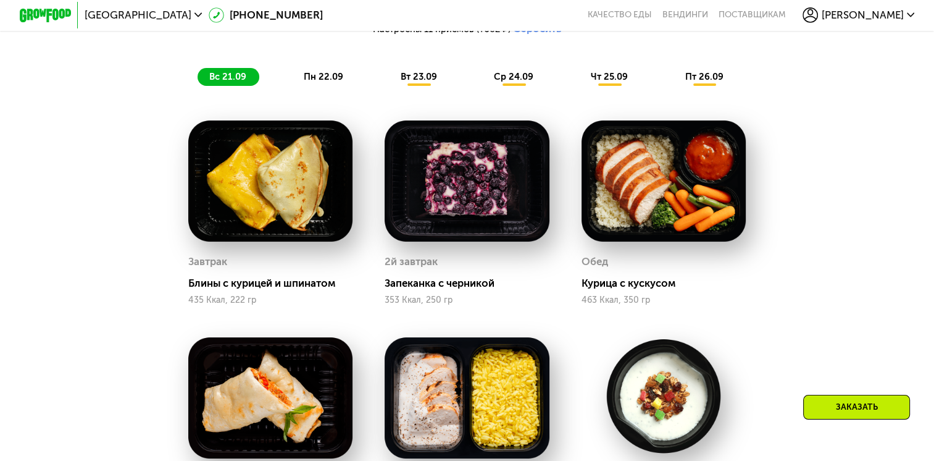
scroll to position [872, 0]
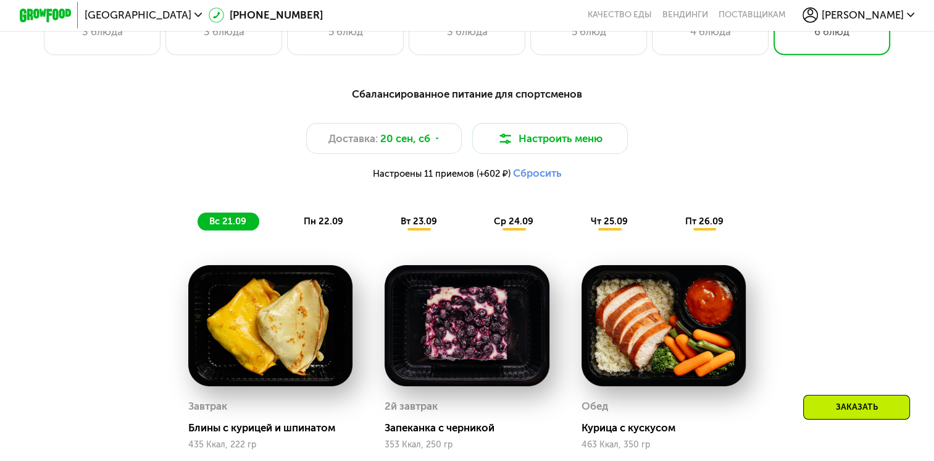
click at [326, 220] on div "пн 22.09" at bounding box center [324, 221] width 64 height 18
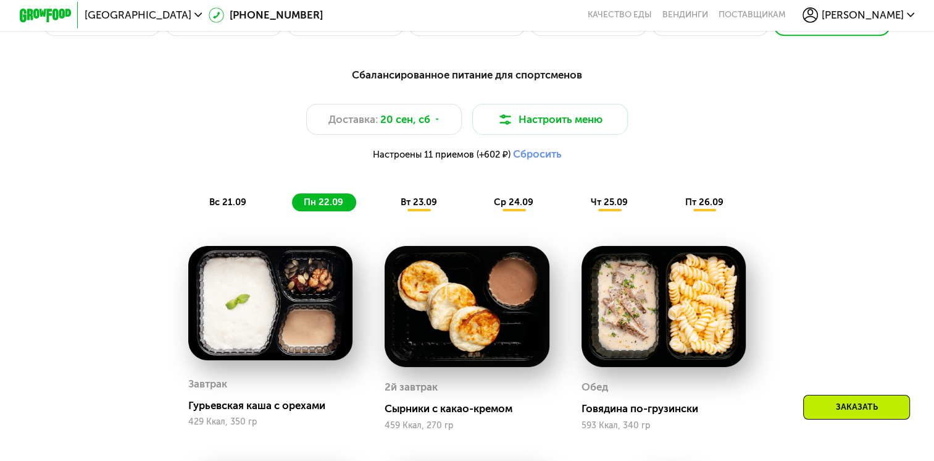
scroll to position [869, 0]
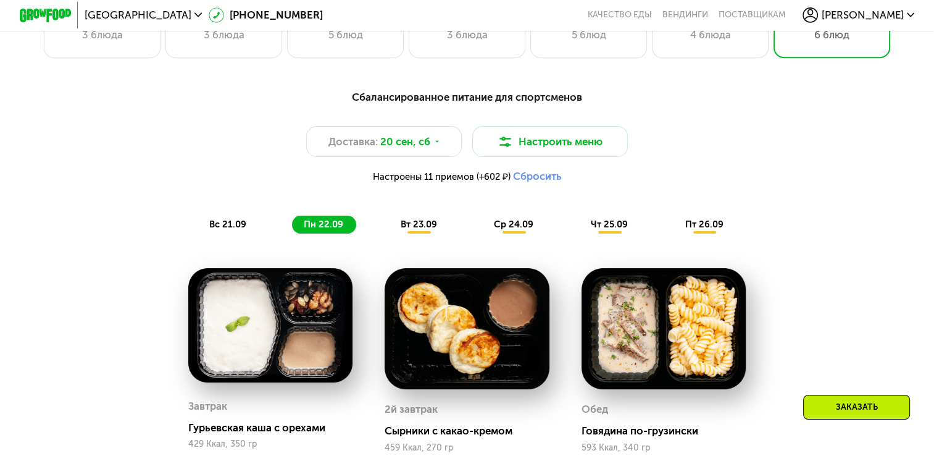
click at [419, 229] on span "вт 23.09" at bounding box center [419, 224] width 36 height 11
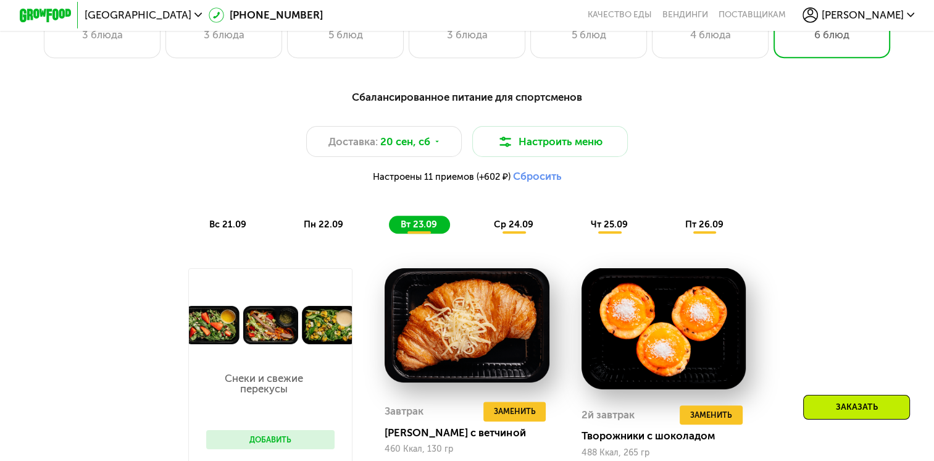
click at [524, 227] on span "ср 24.09" at bounding box center [514, 224] width 40 height 11
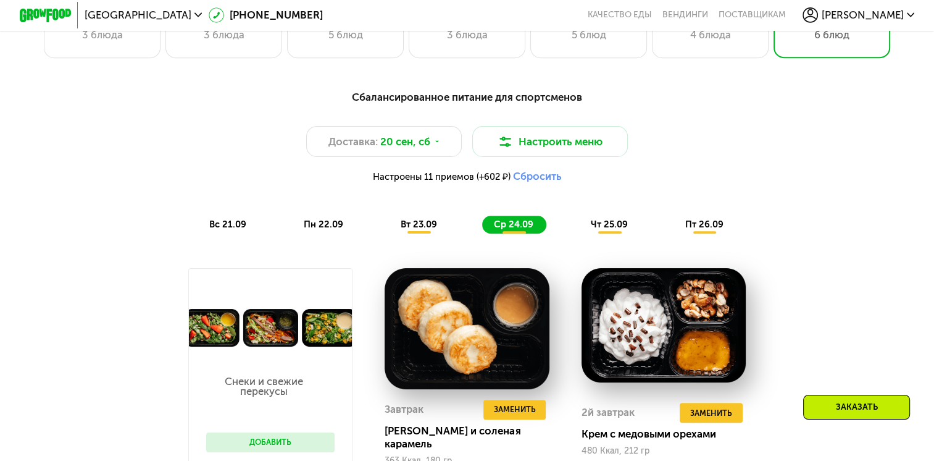
click at [608, 228] on span "чт 25.09" at bounding box center [609, 224] width 37 height 11
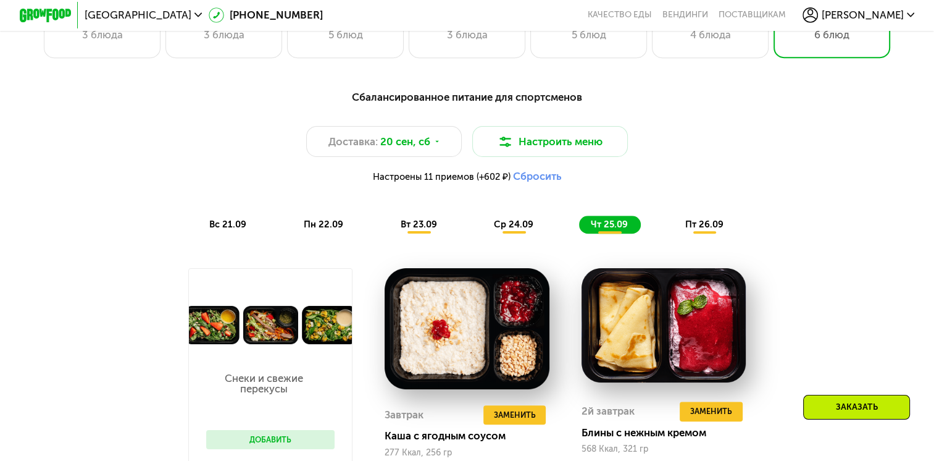
click at [700, 228] on span "пт 26.09" at bounding box center [704, 224] width 38 height 11
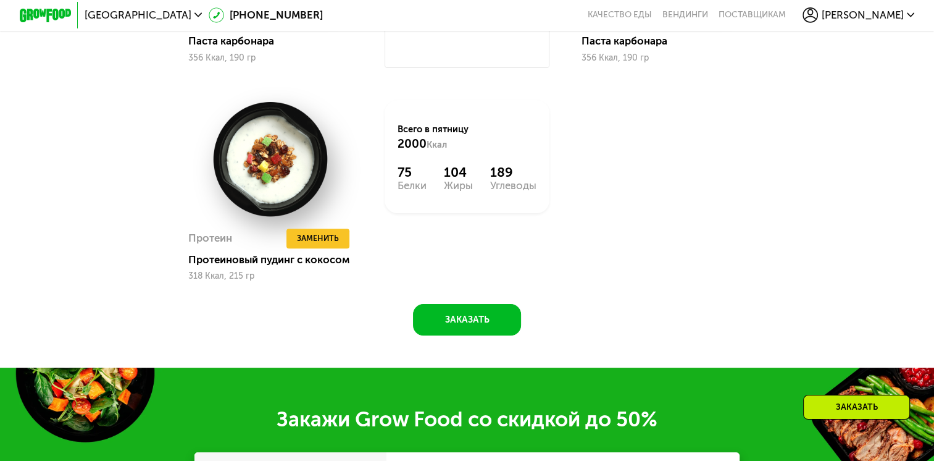
scroll to position [1553, 0]
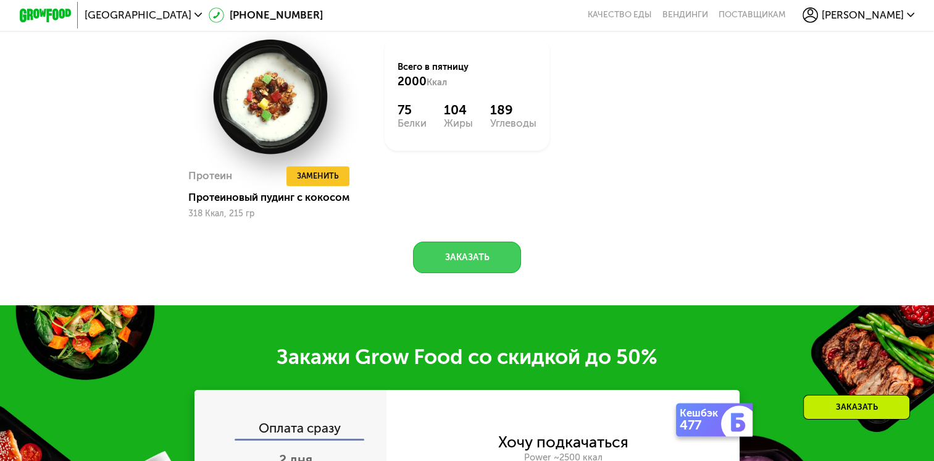
click at [457, 272] on button "Заказать" at bounding box center [467, 256] width 108 height 31
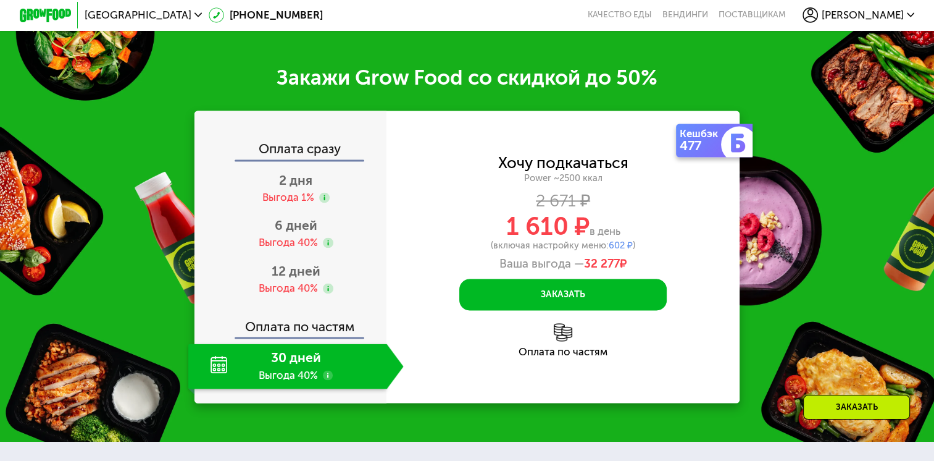
scroll to position [1872, 0]
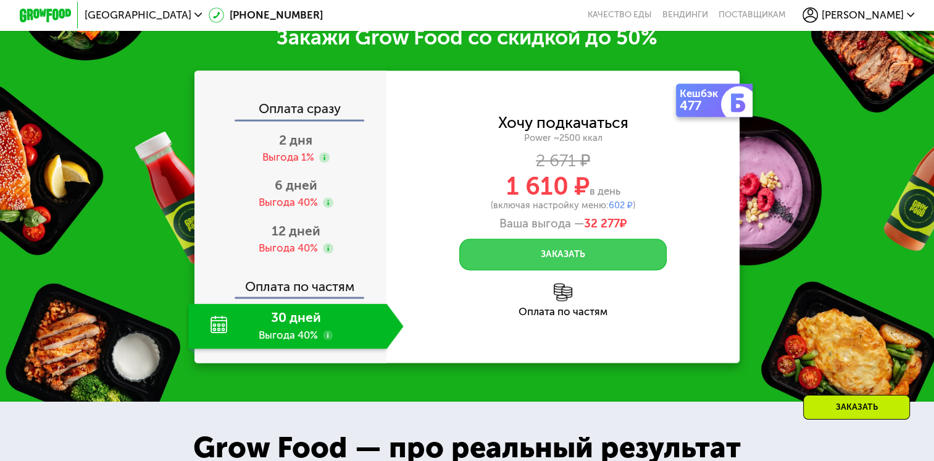
click at [545, 264] on button "Заказать" at bounding box center [562, 253] width 207 height 31
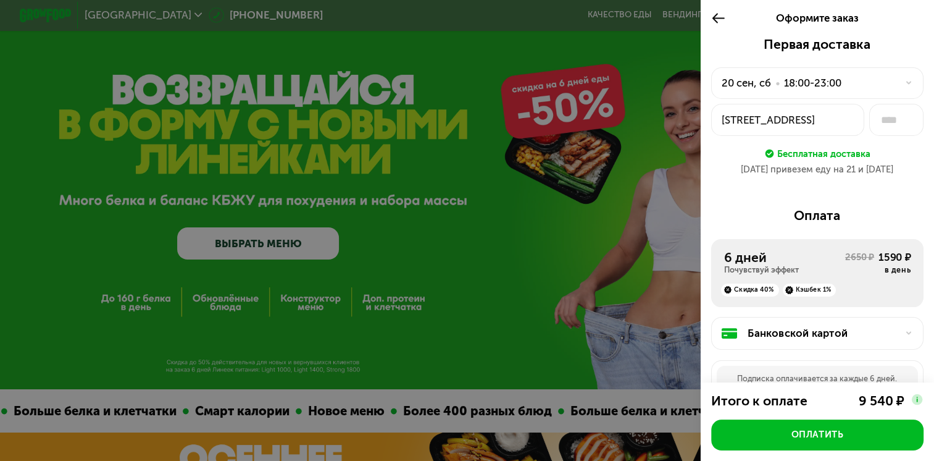
click at [897, 85] on div at bounding box center [904, 83] width 15 height 8
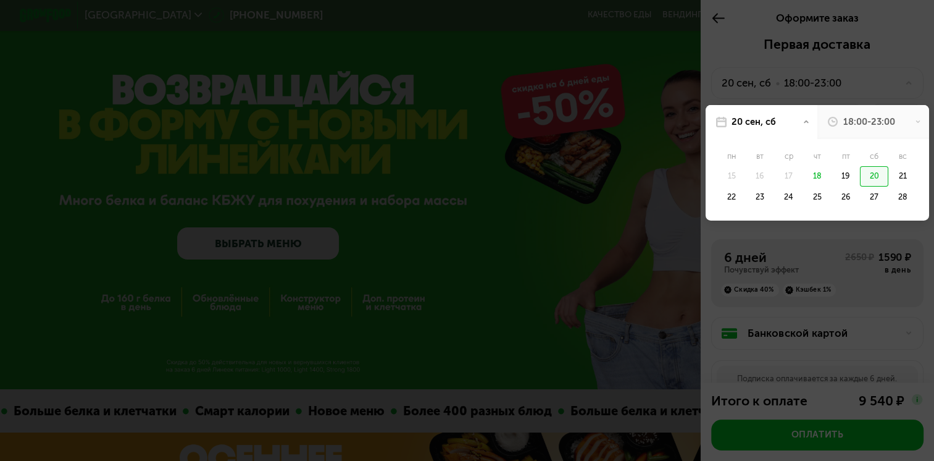
click at [863, 119] on div "18:00-23:00" at bounding box center [869, 121] width 52 height 13
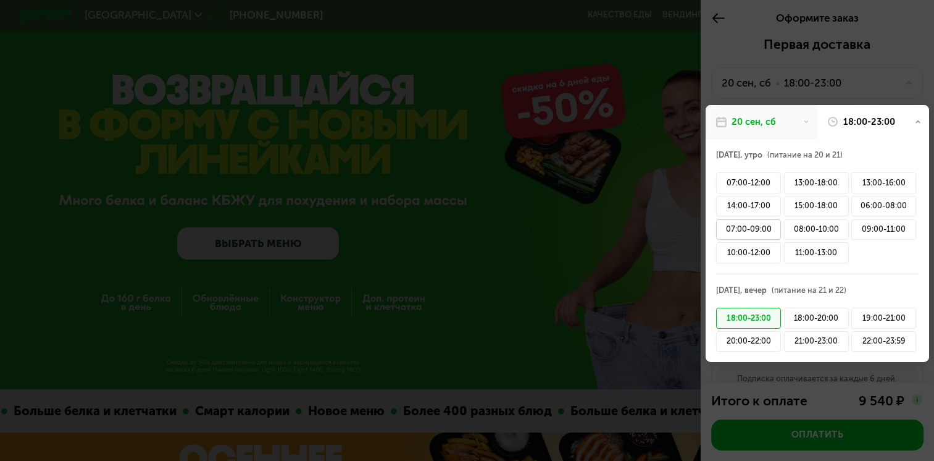
click at [743, 233] on div "07:00-09:00" at bounding box center [748, 229] width 65 height 21
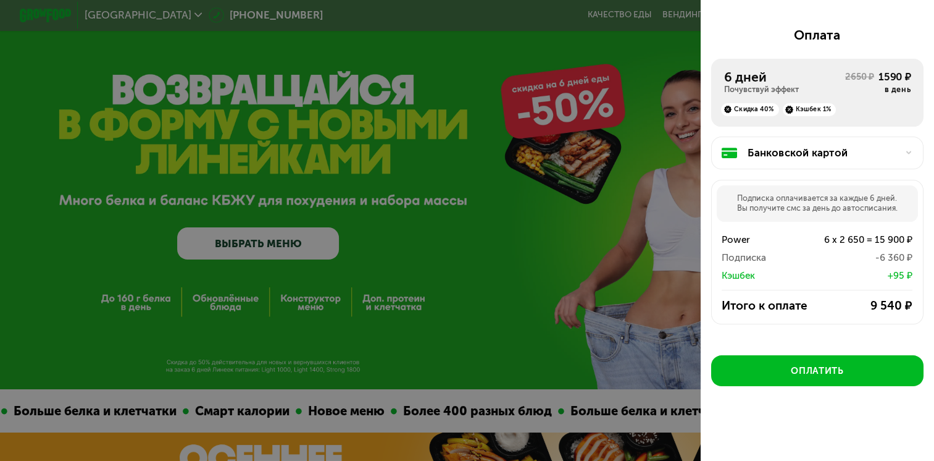
scroll to position [178, 0]
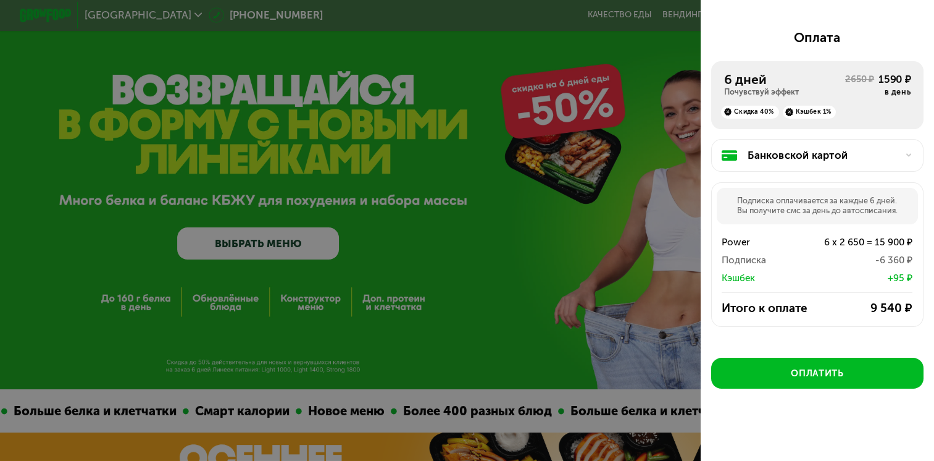
click at [905, 159] on icon at bounding box center [909, 155] width 8 height 8
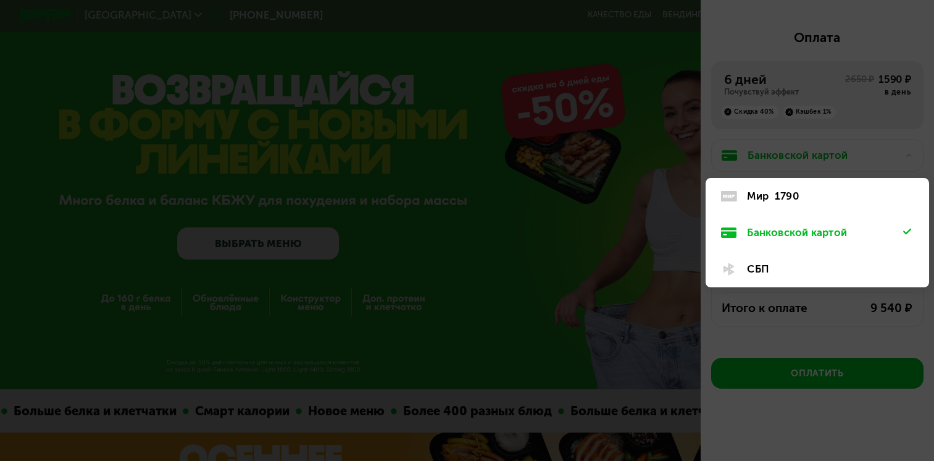
click at [756, 267] on div "СБП" at bounding box center [825, 268] width 156 height 15
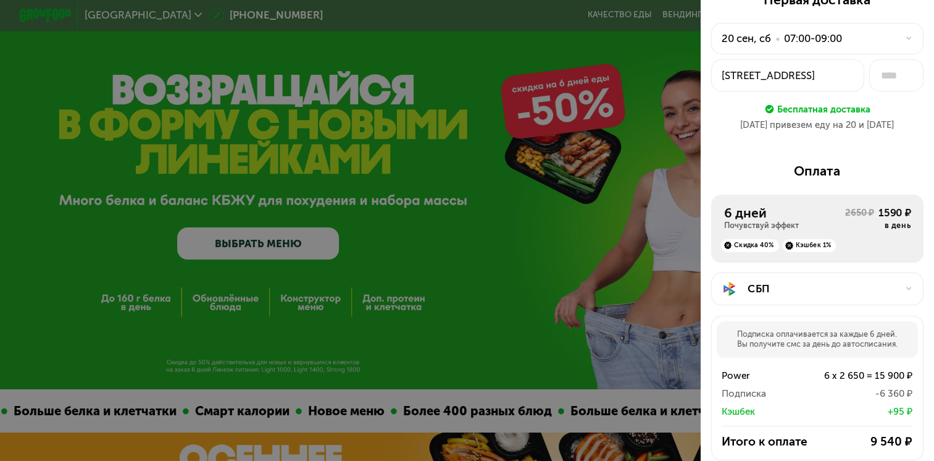
scroll to position [27, 0]
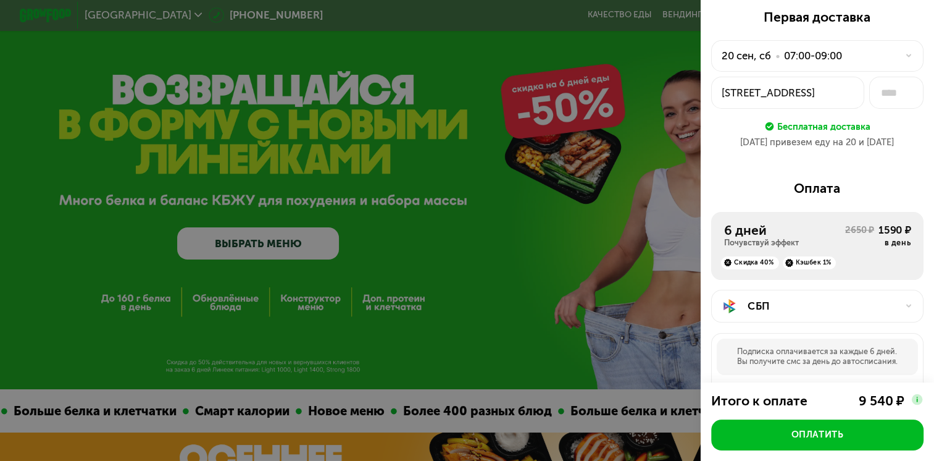
click at [439, 228] on div at bounding box center [467, 230] width 934 height 461
click at [674, 198] on div at bounding box center [467, 230] width 934 height 461
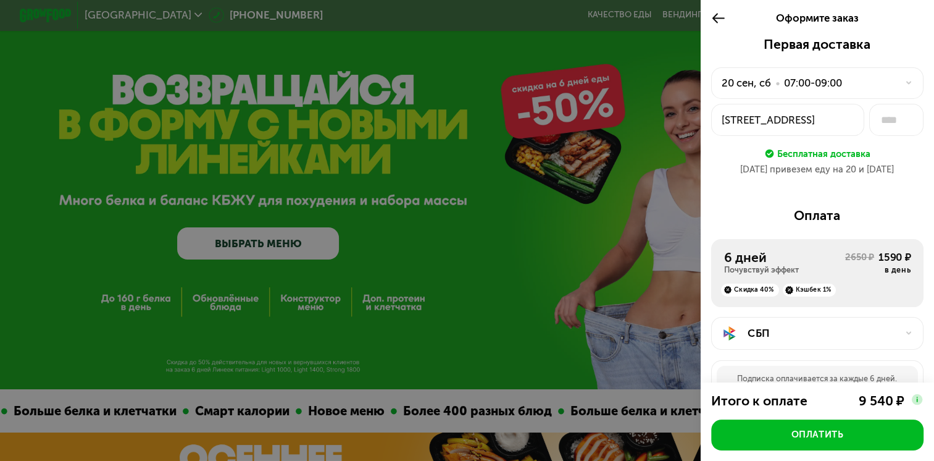
click at [716, 17] on icon at bounding box center [718, 17] width 15 height 15
click at [905, 80] on icon at bounding box center [909, 83] width 8 height 8
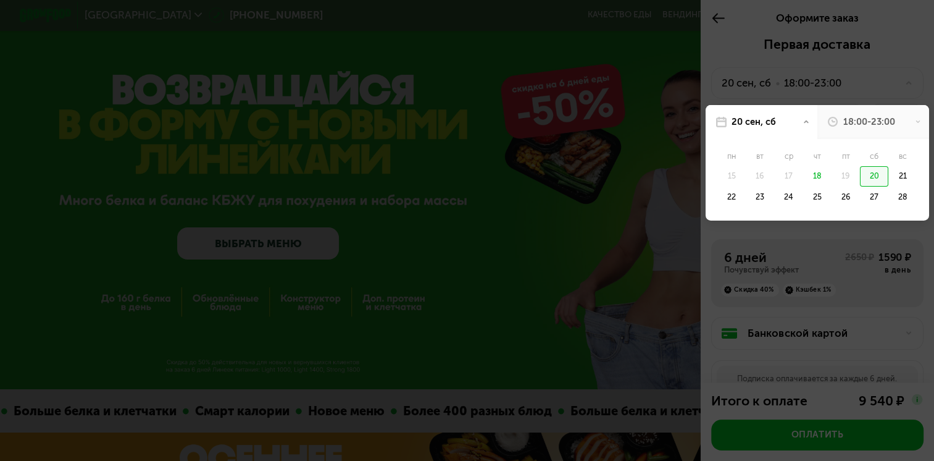
click at [862, 112] on div "18:00-23:00" at bounding box center [873, 122] width 112 height 34
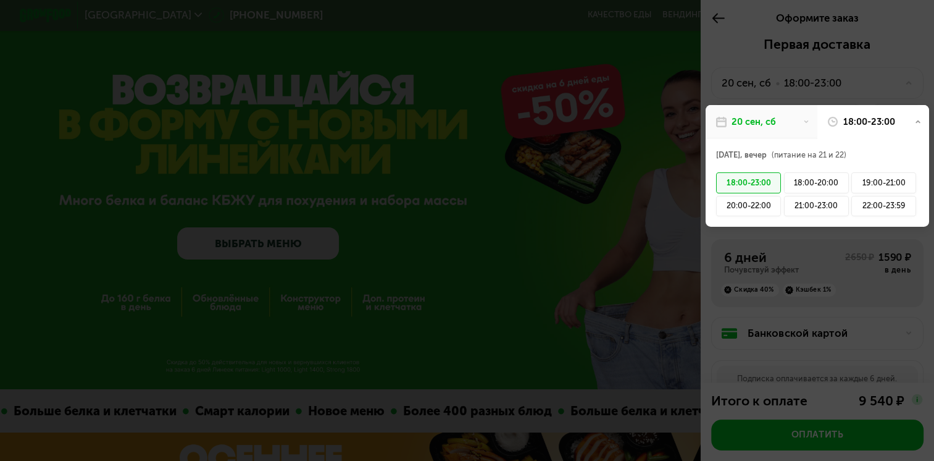
click at [792, 117] on div "20 сен, сб" at bounding box center [762, 122] width 112 height 34
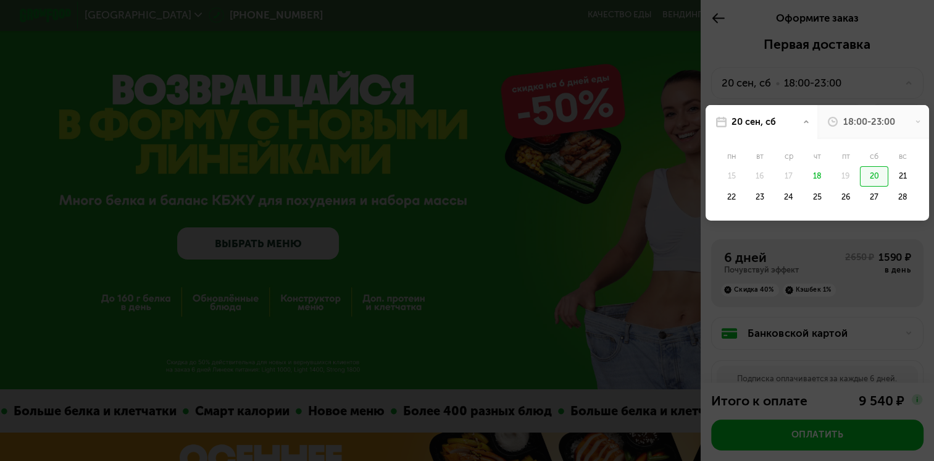
click at [832, 122] on use at bounding box center [833, 122] width 10 height 10
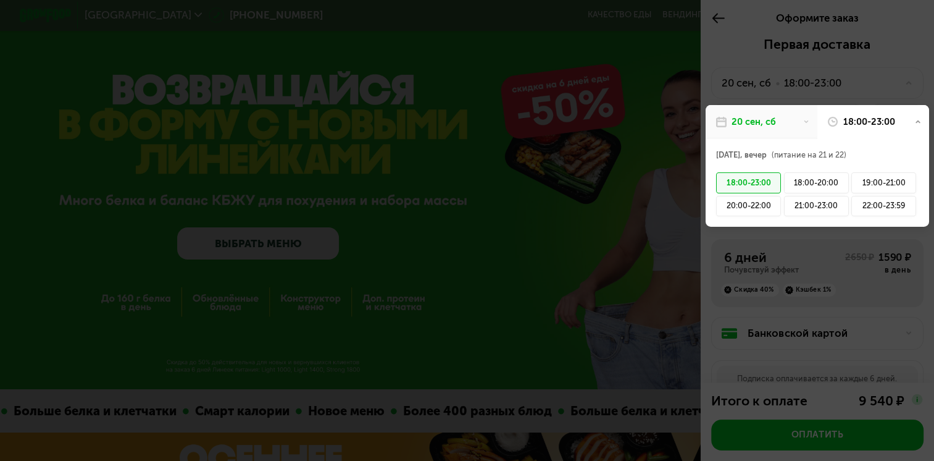
click at [828, 122] on use at bounding box center [833, 122] width 10 height 10
click at [901, 123] on div "18:00-23:00" at bounding box center [873, 122] width 112 height 34
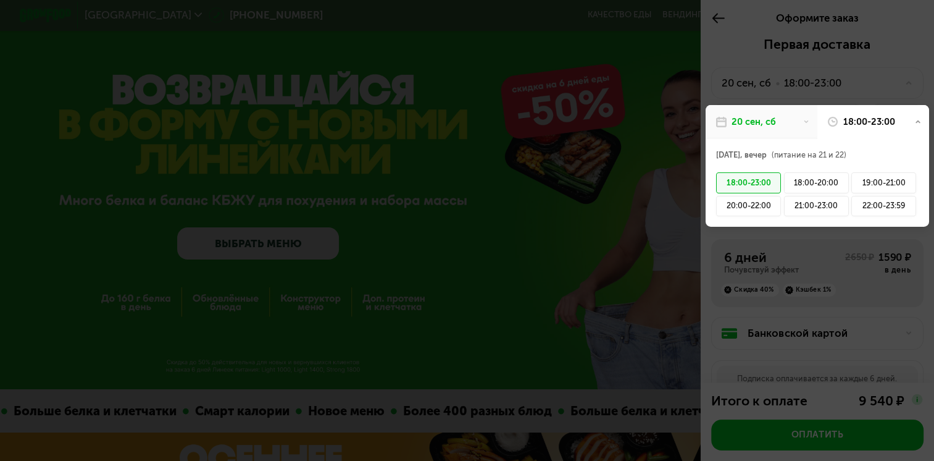
click at [905, 118] on div "18:00-23:00" at bounding box center [873, 122] width 112 height 34
click at [915, 125] on icon at bounding box center [918, 122] width 7 height 7
click at [648, 99] on div at bounding box center [467, 230] width 934 height 461
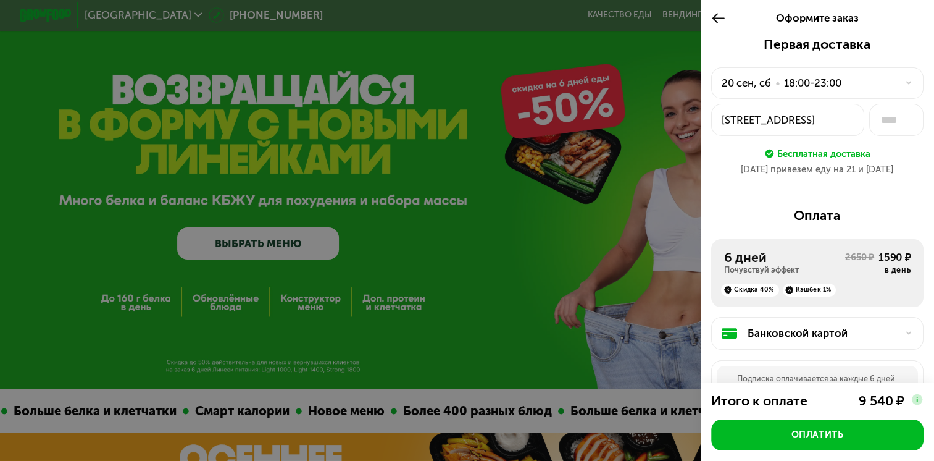
click at [716, 14] on icon at bounding box center [718, 17] width 15 height 15
click at [906, 83] on use at bounding box center [908, 83] width 5 height 3
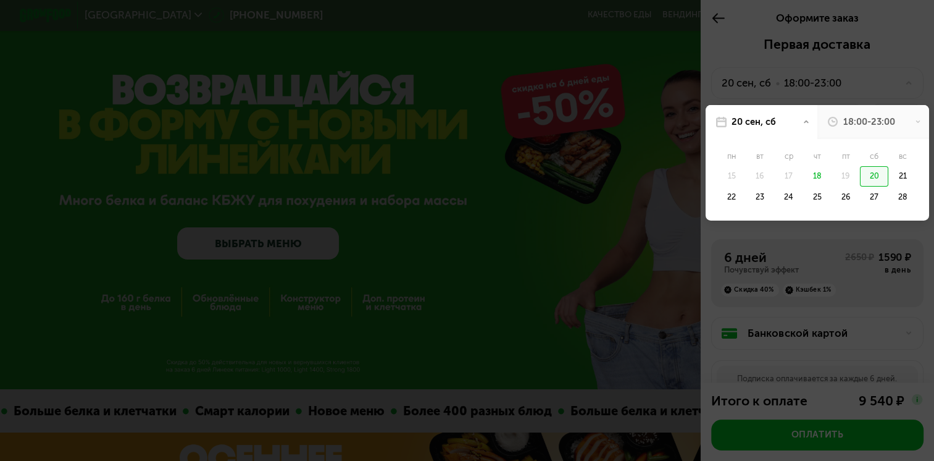
click at [855, 127] on div "18:00-23:00" at bounding box center [869, 121] width 52 height 13
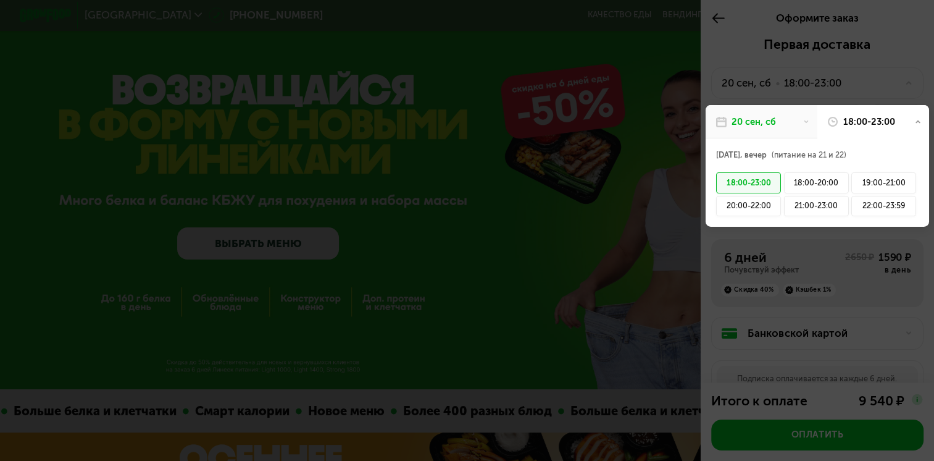
click at [855, 127] on div "18:00-23:00" at bounding box center [869, 121] width 52 height 13
click at [805, 125] on div "20 сен, сб" at bounding box center [762, 122] width 112 height 34
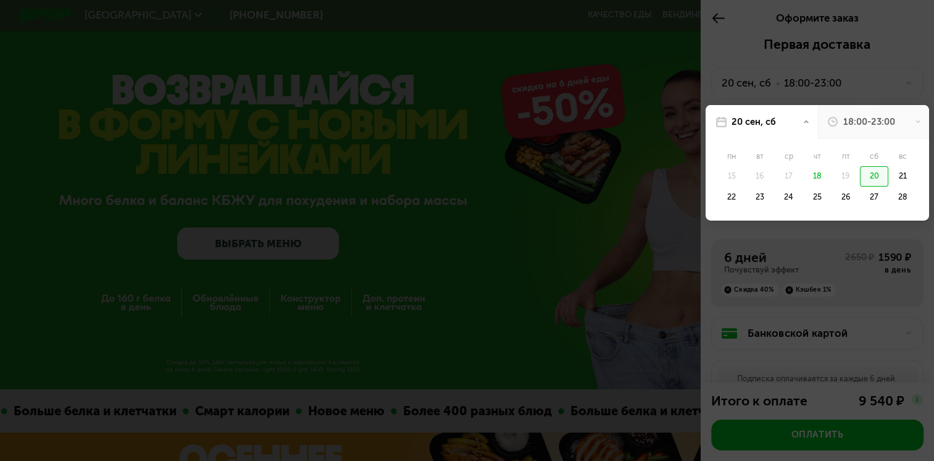
click at [860, 173] on div "20" at bounding box center [874, 176] width 28 height 21
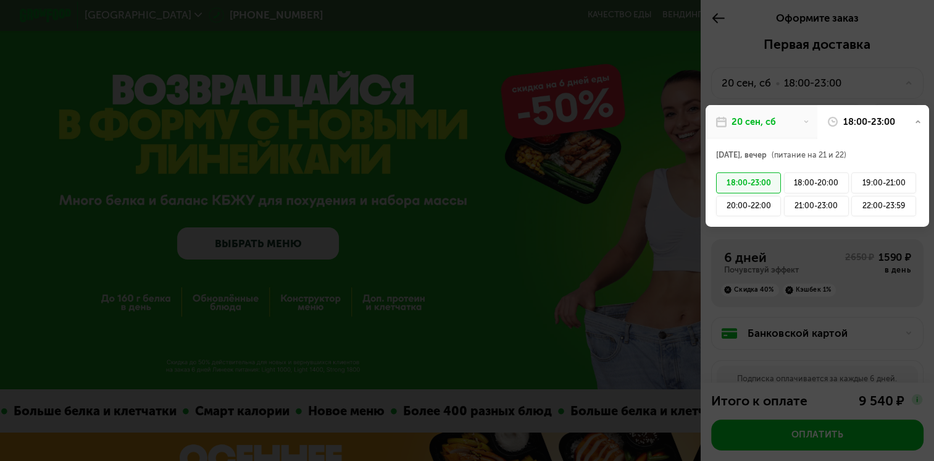
click at [859, 132] on div "18:00-23:00" at bounding box center [873, 122] width 112 height 34
click at [597, 149] on div at bounding box center [467, 230] width 934 height 461
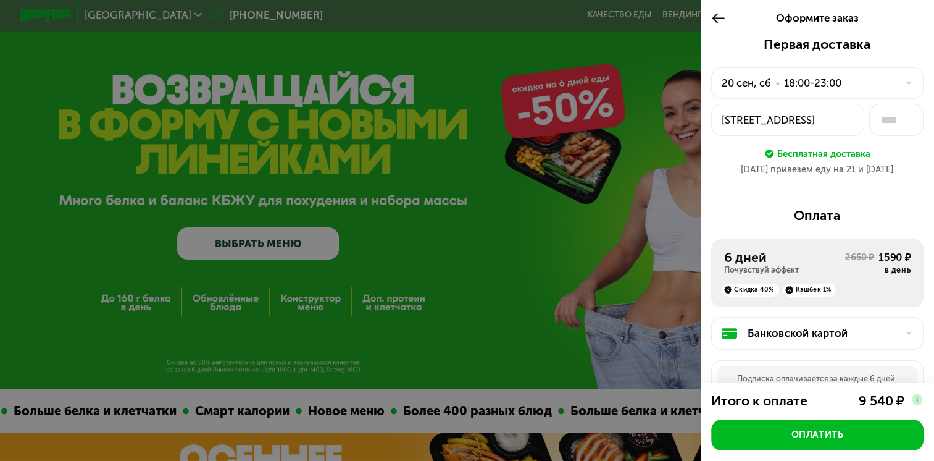
click at [714, 22] on use at bounding box center [719, 18] width 12 height 10
click at [906, 83] on use at bounding box center [908, 83] width 5 height 3
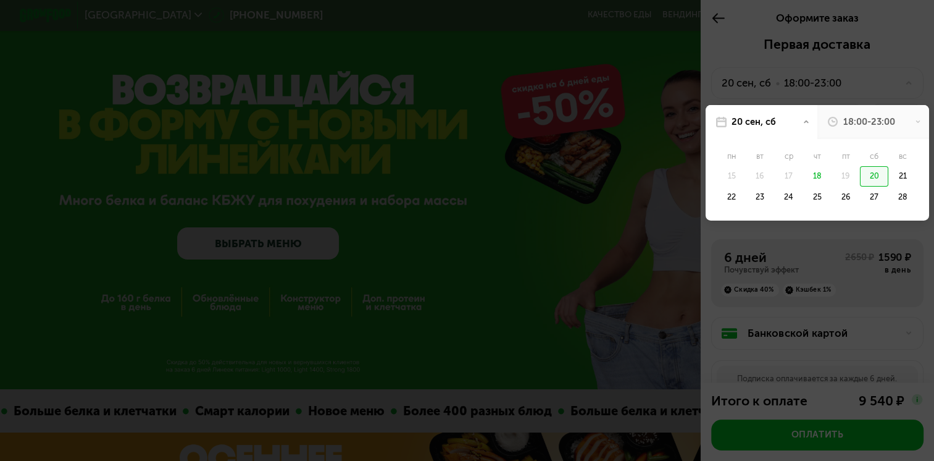
click at [850, 130] on div "18:00-23:00" at bounding box center [873, 122] width 112 height 34
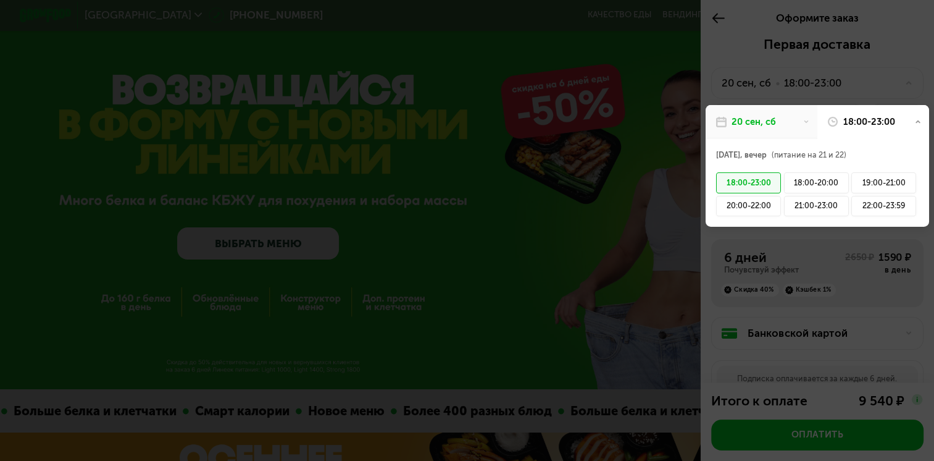
click at [828, 122] on icon at bounding box center [833, 122] width 10 height 10
click at [590, 173] on div at bounding box center [467, 230] width 934 height 461
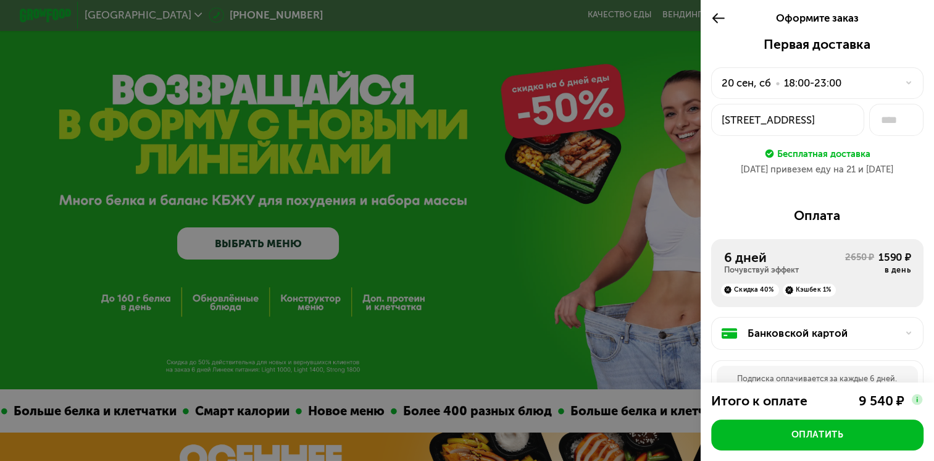
click at [713, 17] on icon at bounding box center [718, 17] width 15 height 15
click at [851, 80] on div "20 сен, сб • 18:00-23:00" at bounding box center [809, 82] width 175 height 15
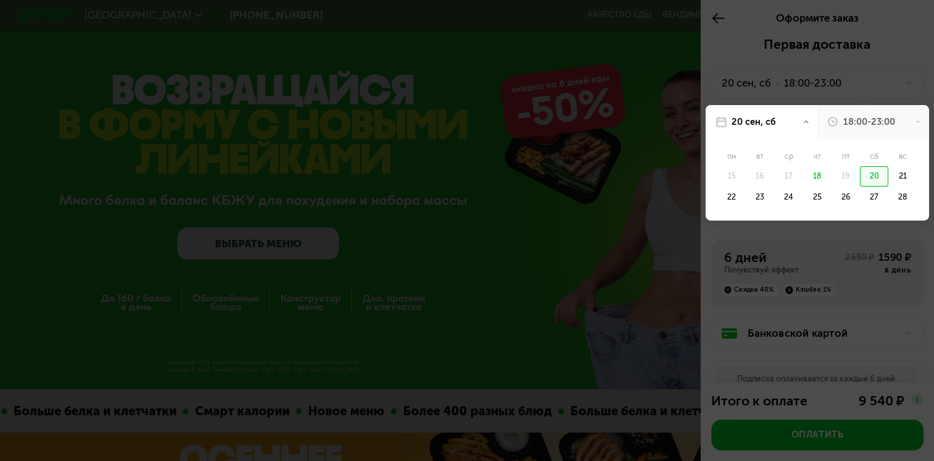
click at [829, 116] on div "18:00-23:00" at bounding box center [873, 122] width 112 height 34
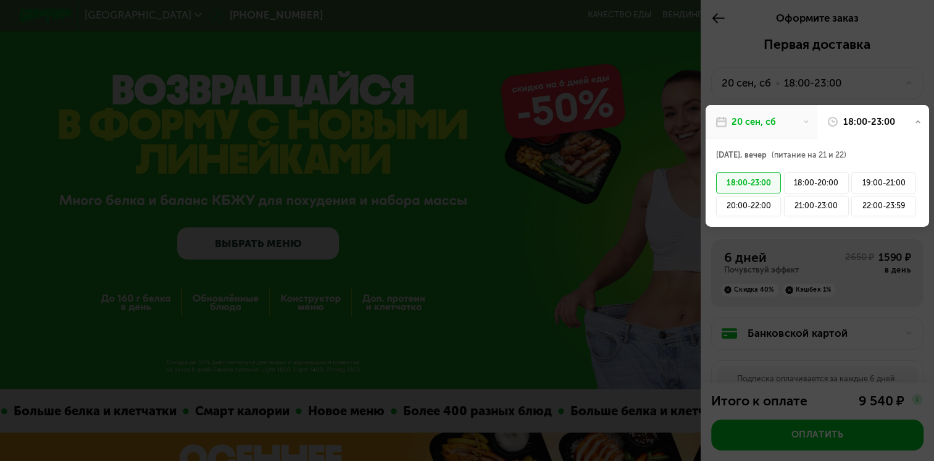
click at [713, 14] on div at bounding box center [467, 230] width 934 height 461
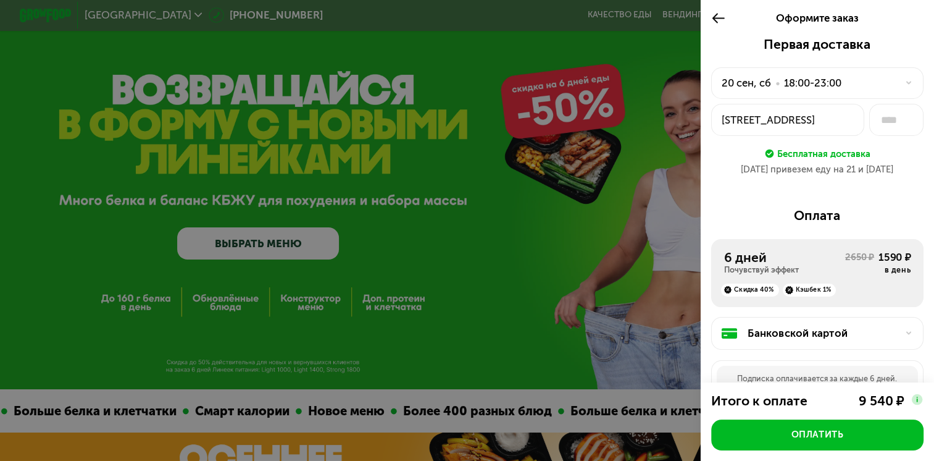
click at [552, 104] on div at bounding box center [467, 230] width 934 height 461
click at [705, 14] on div "Оформите заказ" at bounding box center [817, 18] width 233 height 36
click at [717, 20] on icon at bounding box center [718, 17] width 15 height 15
click at [897, 82] on div at bounding box center [904, 83] width 15 height 8
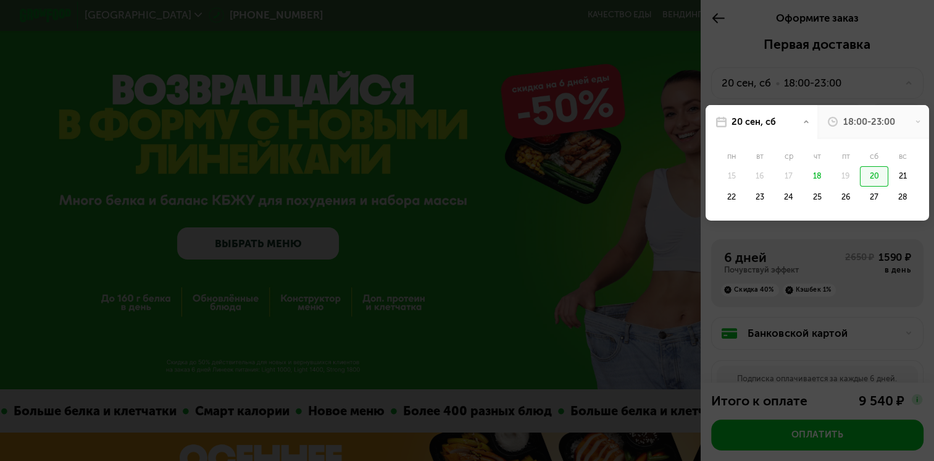
click at [869, 117] on div "18:00-23:00" at bounding box center [869, 121] width 52 height 13
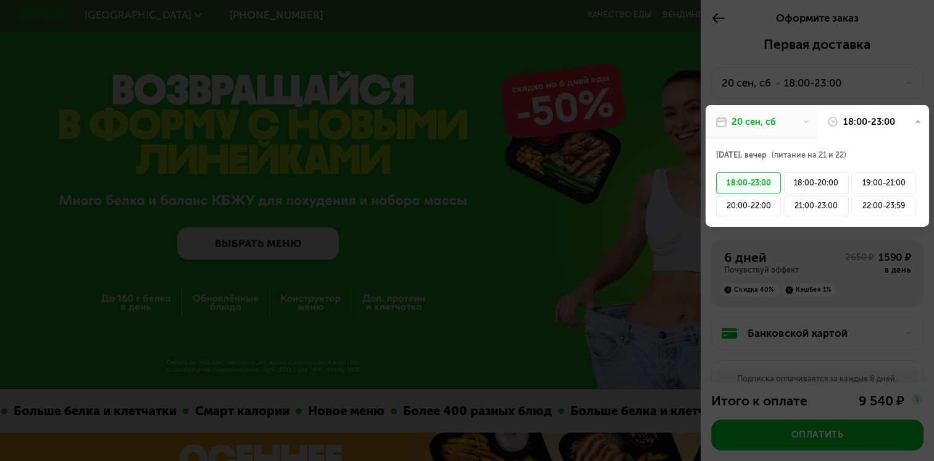
click at [755, 126] on div "20 сен, сб" at bounding box center [754, 121] width 44 height 13
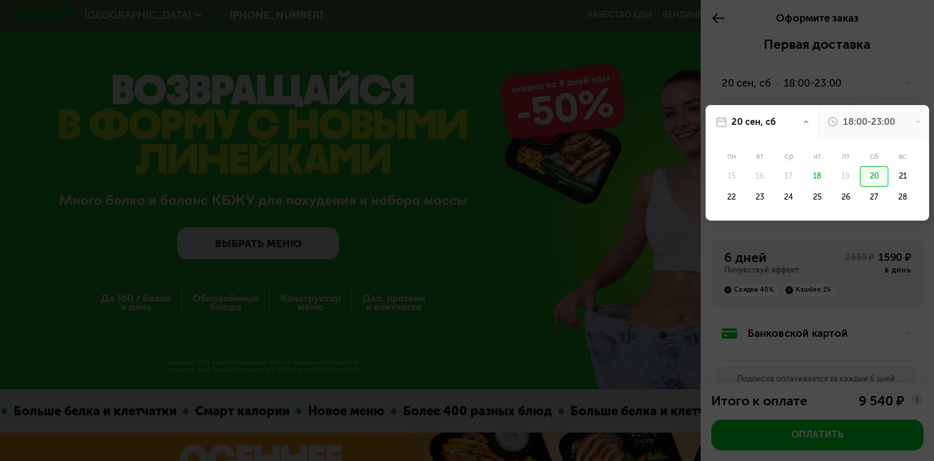
click at [906, 37] on div at bounding box center [467, 230] width 934 height 461
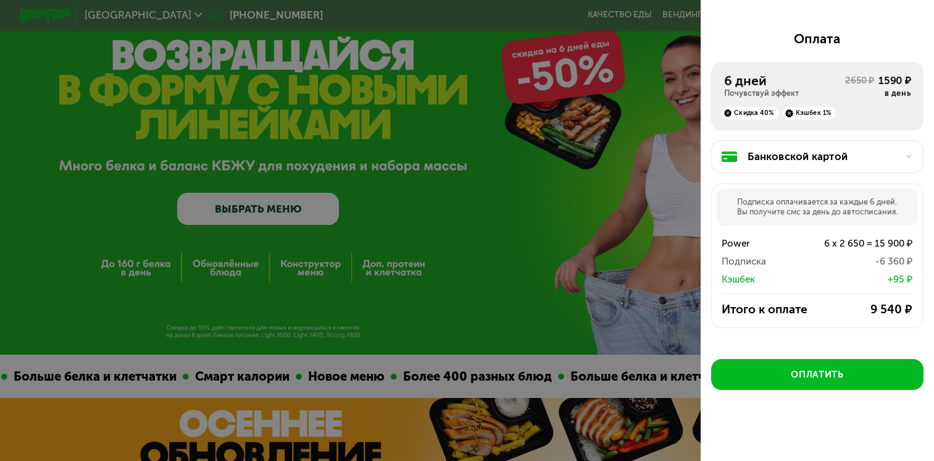
scroll to position [186, 0]
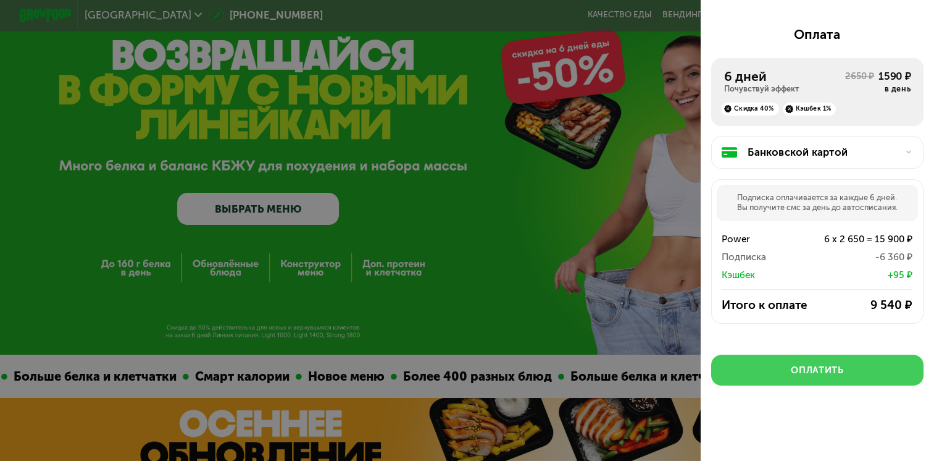
click at [765, 364] on button "Оплатить" at bounding box center [817, 369] width 213 height 31
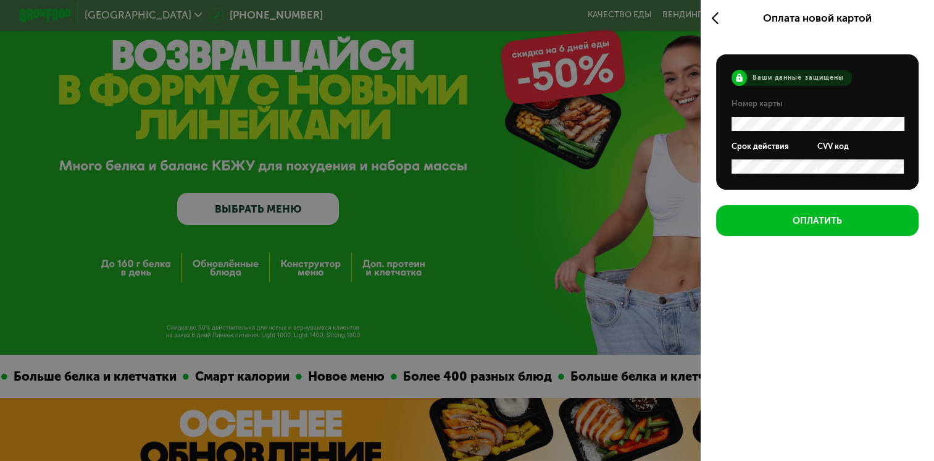
scroll to position [0, 0]
click at [713, 20] on use at bounding box center [714, 18] width 7 height 12
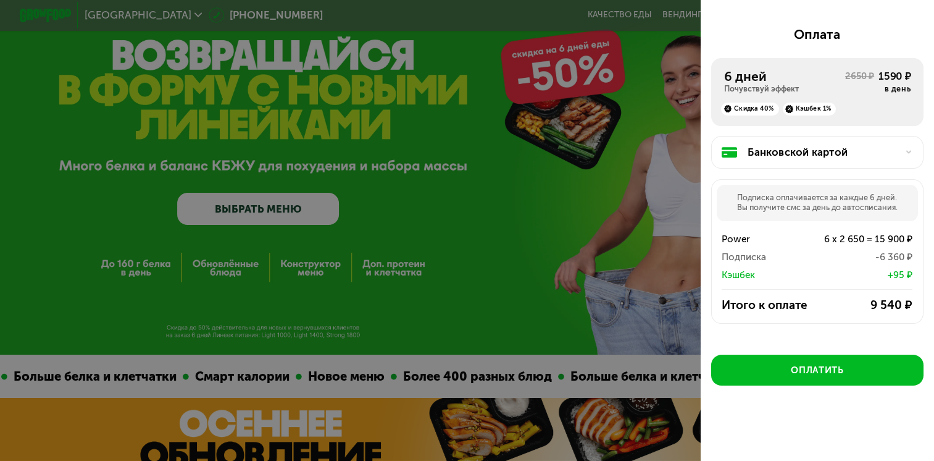
click at [838, 138] on div "Банковской картой" at bounding box center [817, 152] width 213 height 32
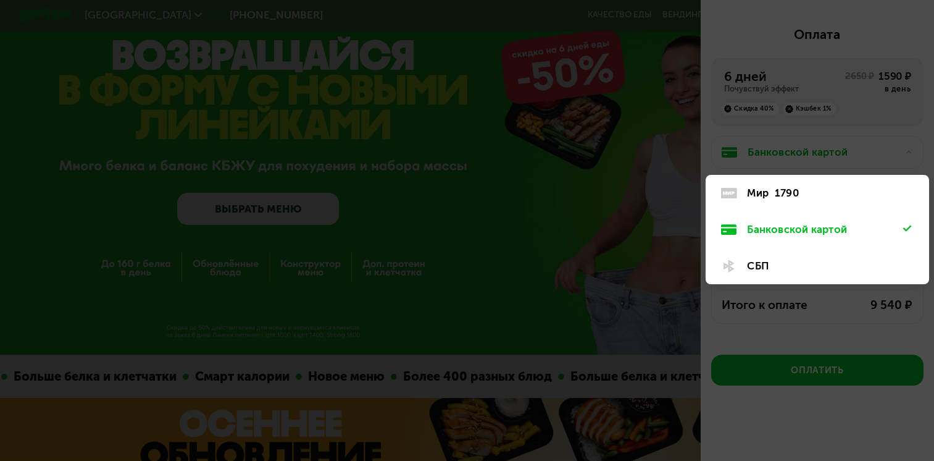
click at [756, 270] on div "СБП" at bounding box center [825, 265] width 156 height 15
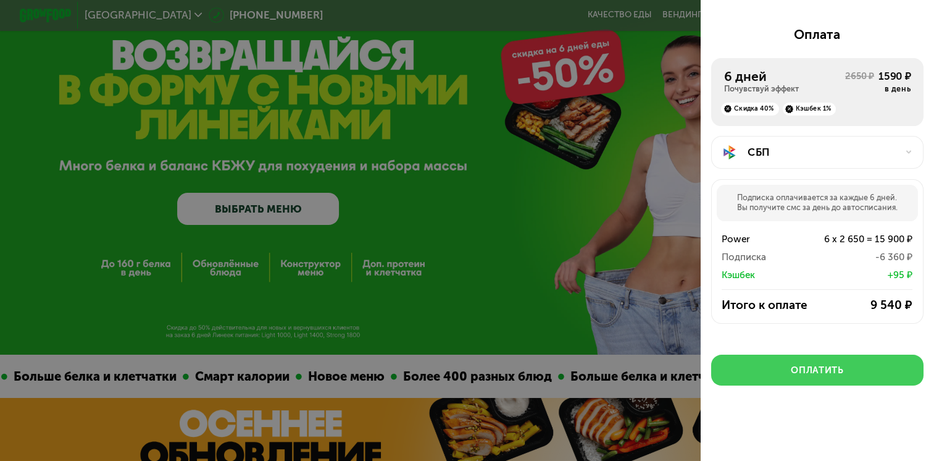
click at [775, 363] on button "Оплатить" at bounding box center [817, 369] width 213 height 31
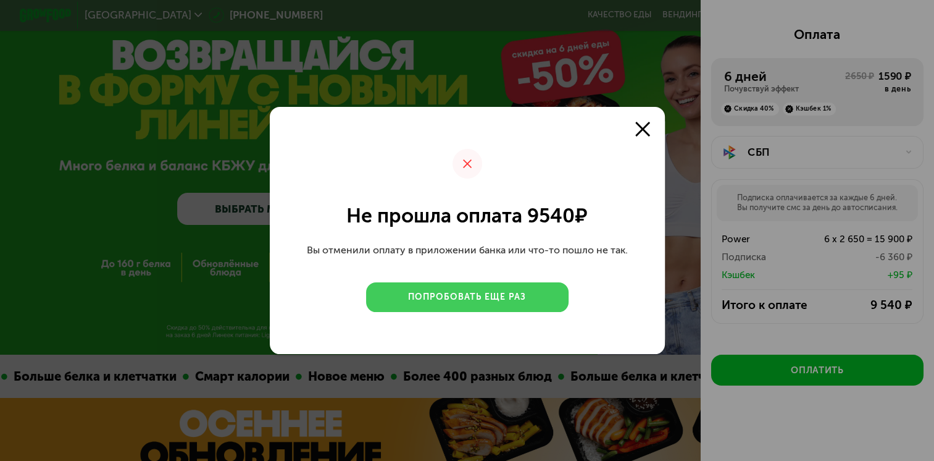
click at [474, 307] on button "Попробовать еще раз" at bounding box center [467, 297] width 203 height 30
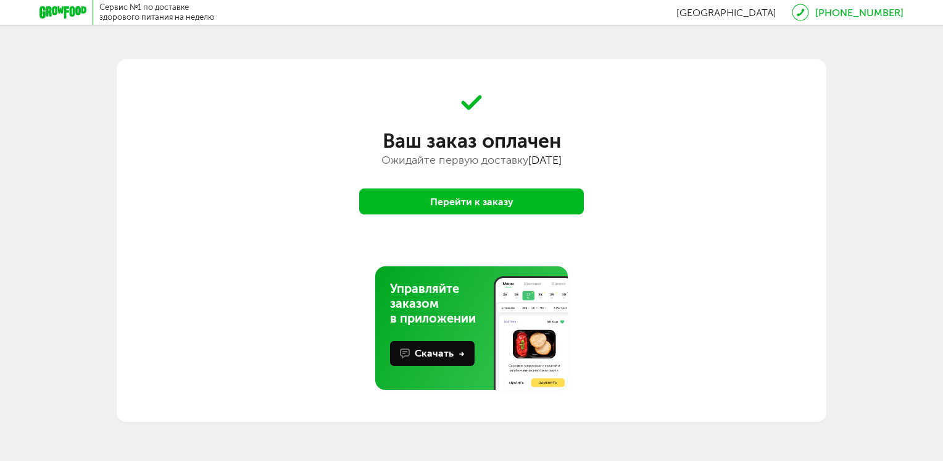
click at [532, 204] on button "Перейти к заказу" at bounding box center [471, 201] width 225 height 26
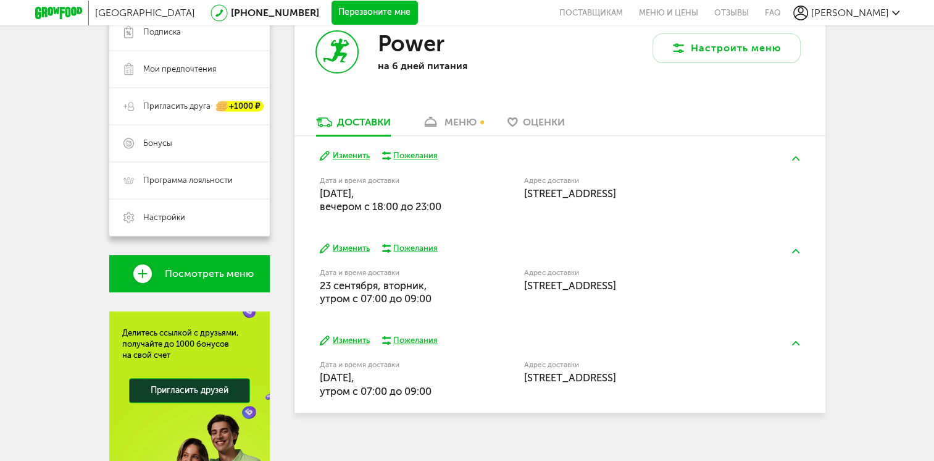
scroll to position [233, 0]
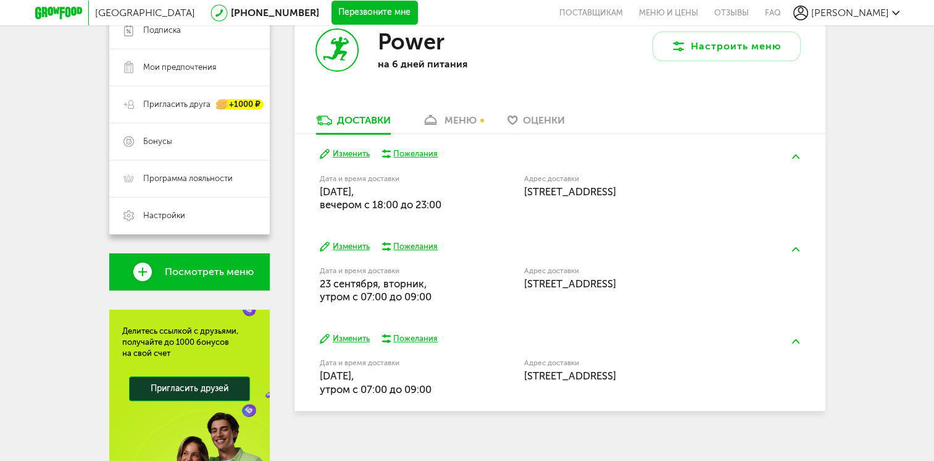
click at [356, 151] on button "Изменить" at bounding box center [345, 154] width 50 height 12
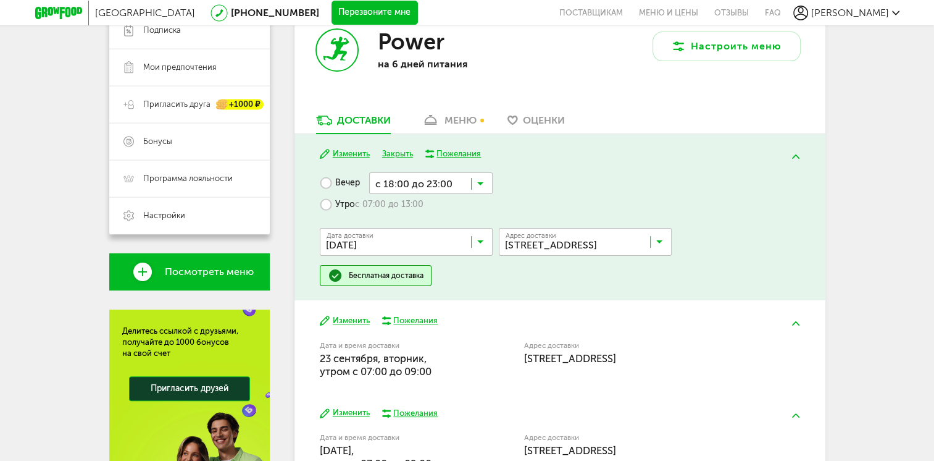
click at [326, 204] on label "Утро с 07:00 до 13:00" at bounding box center [372, 205] width 104 height 22
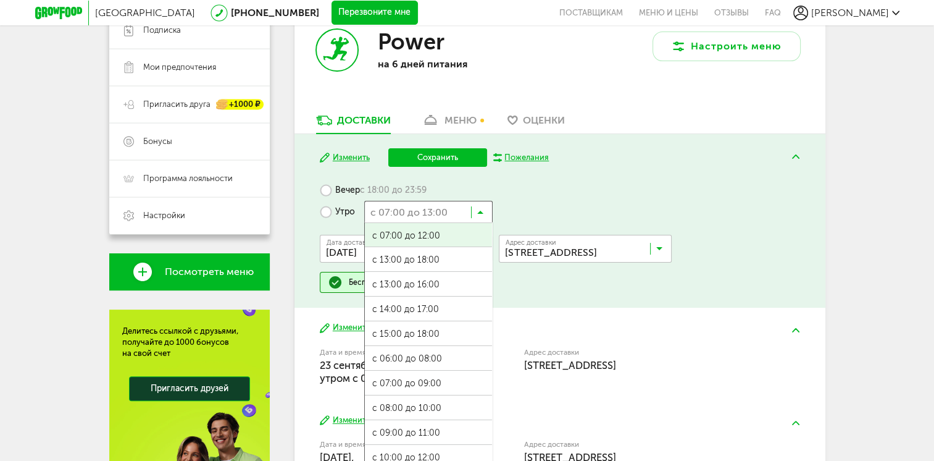
click at [483, 211] on icon at bounding box center [480, 215] width 6 height 12
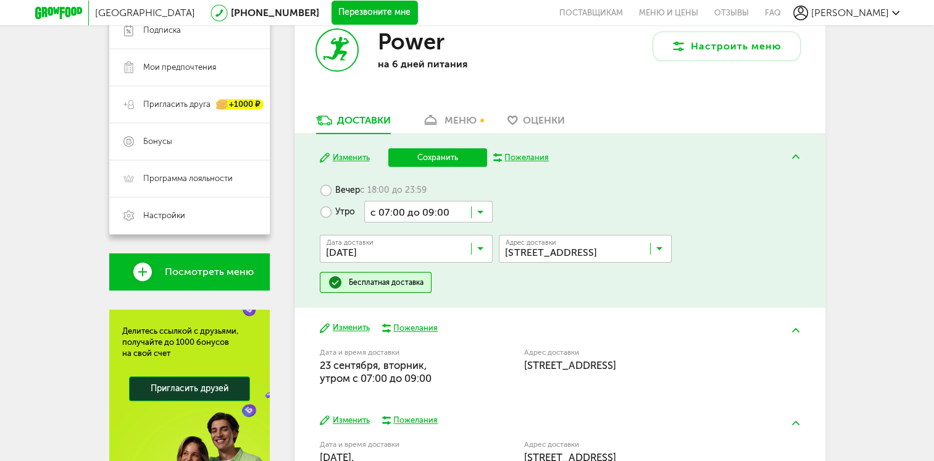
click at [442, 385] on span "с 07:00 до 09:00" at bounding box center [428, 383] width 127 height 26
click at [459, 159] on button "Сохранить" at bounding box center [437, 157] width 99 height 19
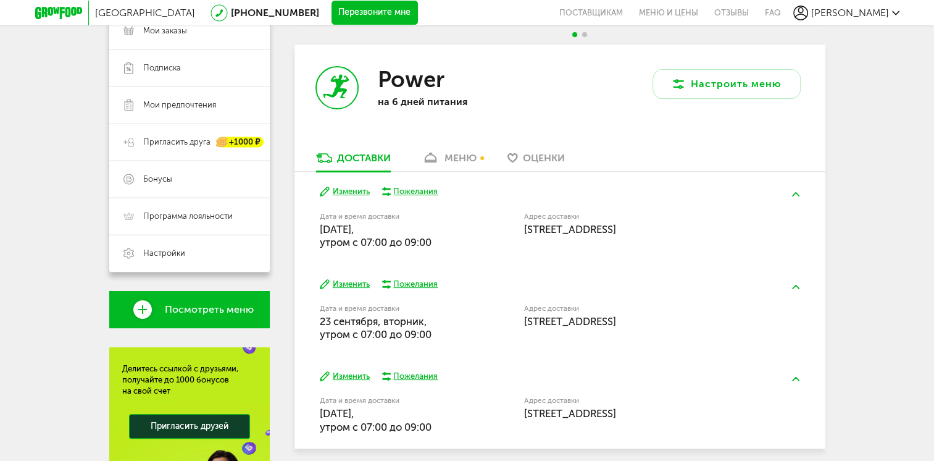
scroll to position [205, 0]
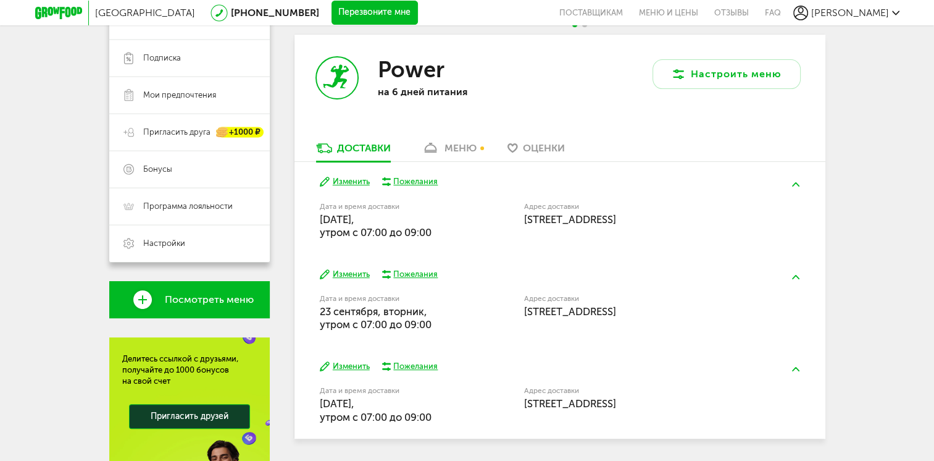
click at [422, 178] on div "Пожелания" at bounding box center [415, 181] width 44 height 11
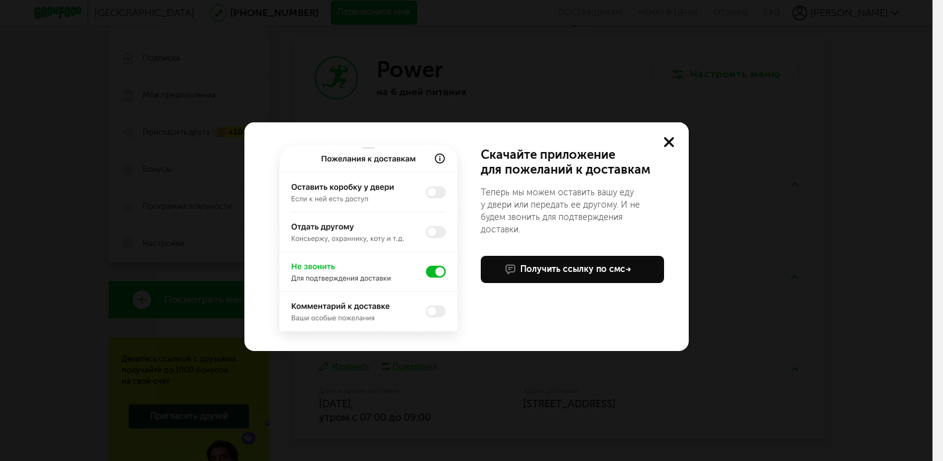
click at [430, 307] on img at bounding box center [368, 243] width 207 height 216
click at [668, 139] on icon at bounding box center [669, 142] width 10 height 10
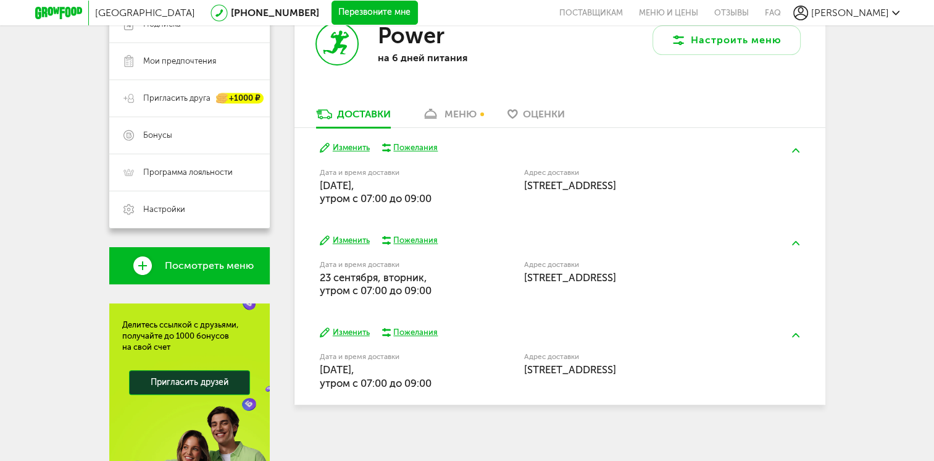
scroll to position [199, 0]
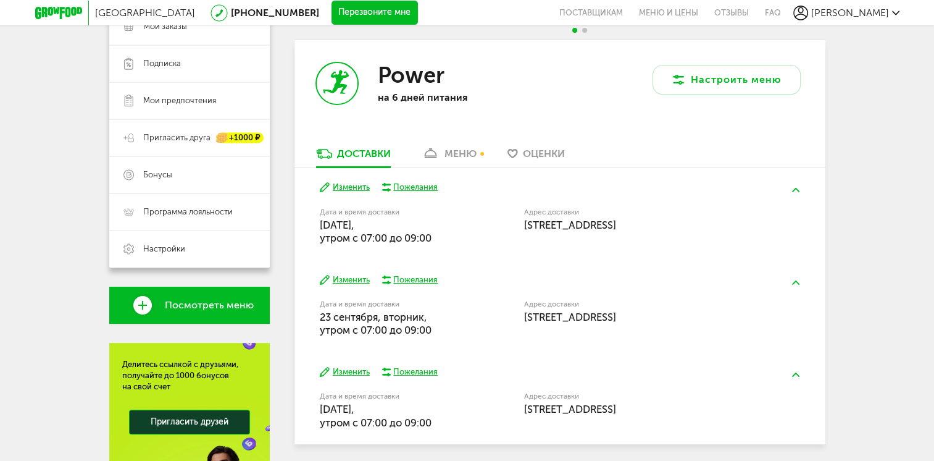
click at [802, 189] on button at bounding box center [796, 189] width 32 height 29
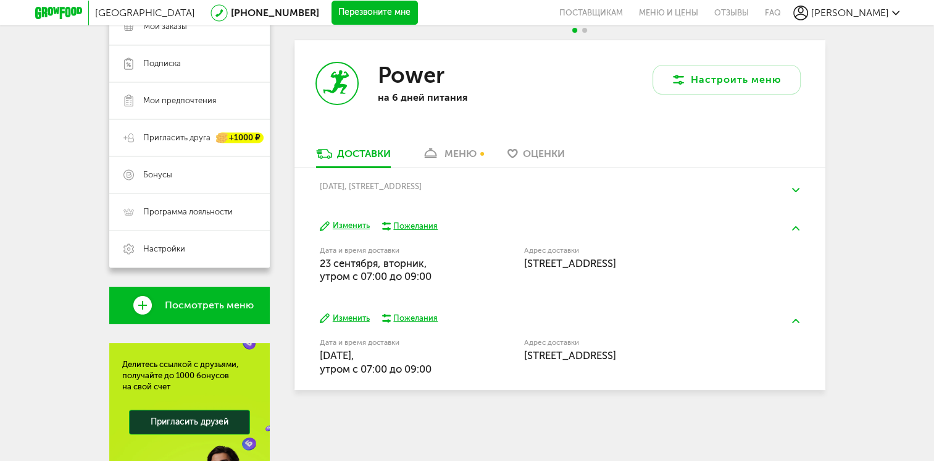
click at [802, 189] on button at bounding box center [796, 189] width 32 height 29
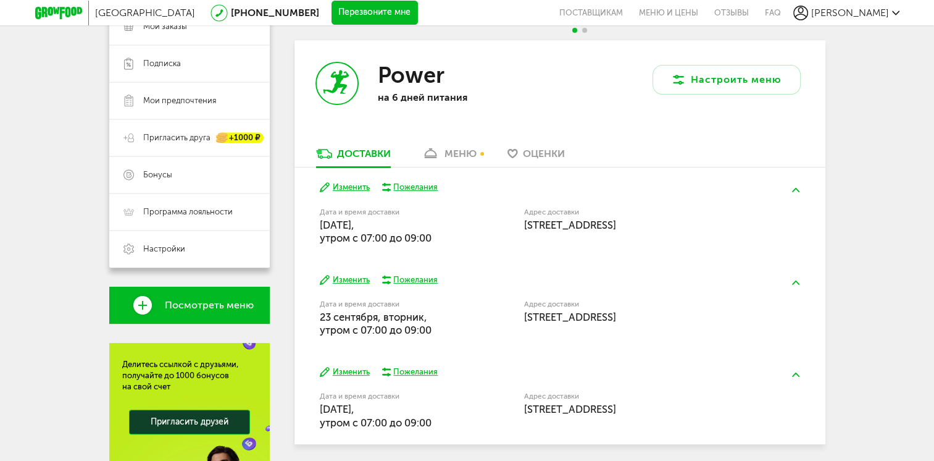
click at [406, 187] on div "Пожелания" at bounding box center [415, 187] width 44 height 11
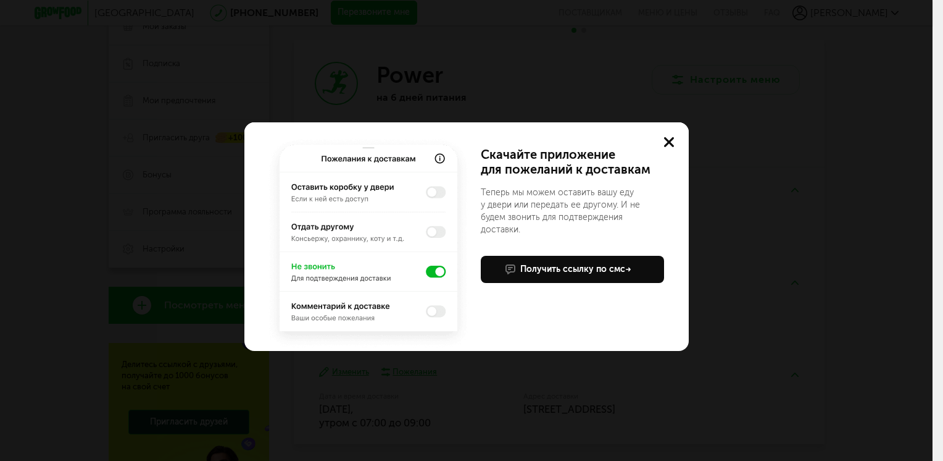
click at [354, 318] on img at bounding box center [368, 243] width 207 height 216
click at [662, 141] on button at bounding box center [670, 142] width 40 height 40
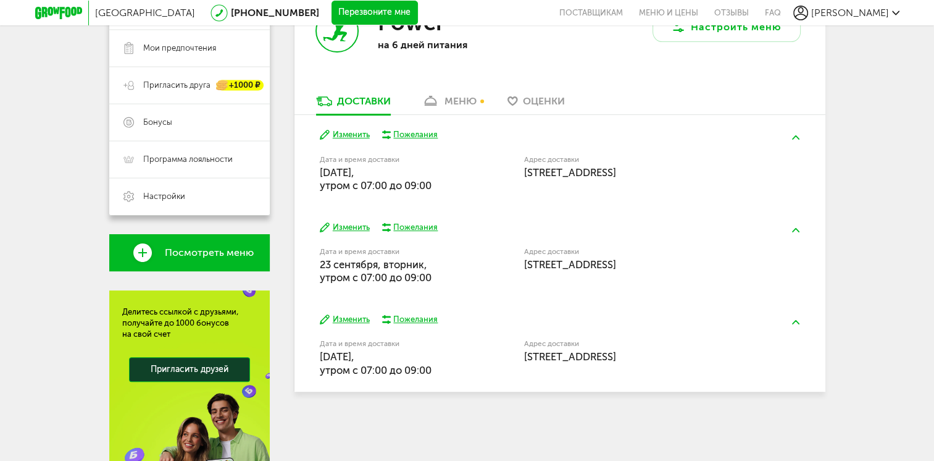
scroll to position [0, 0]
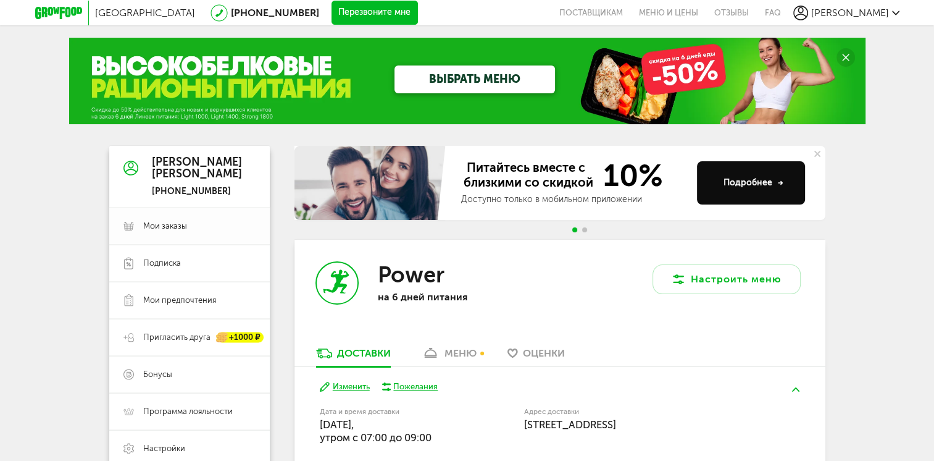
click at [159, 228] on span "Мои заказы" at bounding box center [165, 225] width 44 height 11
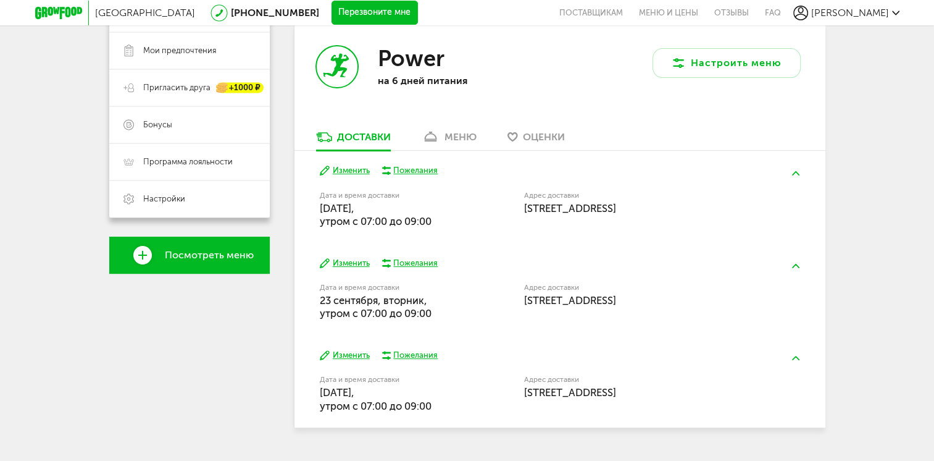
scroll to position [245, 0]
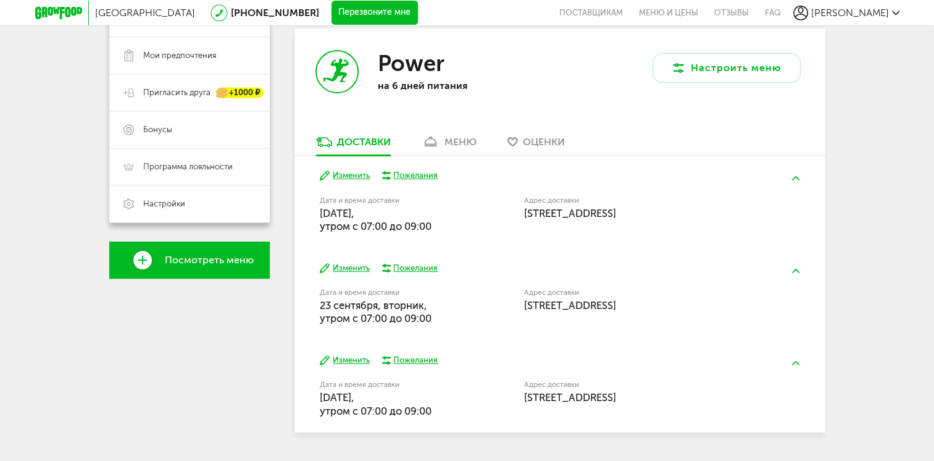
click at [459, 135] on div "Power на 6 дней питания" at bounding box center [427, 81] width 265 height 107
click at [457, 140] on div "меню" at bounding box center [461, 142] width 32 height 12
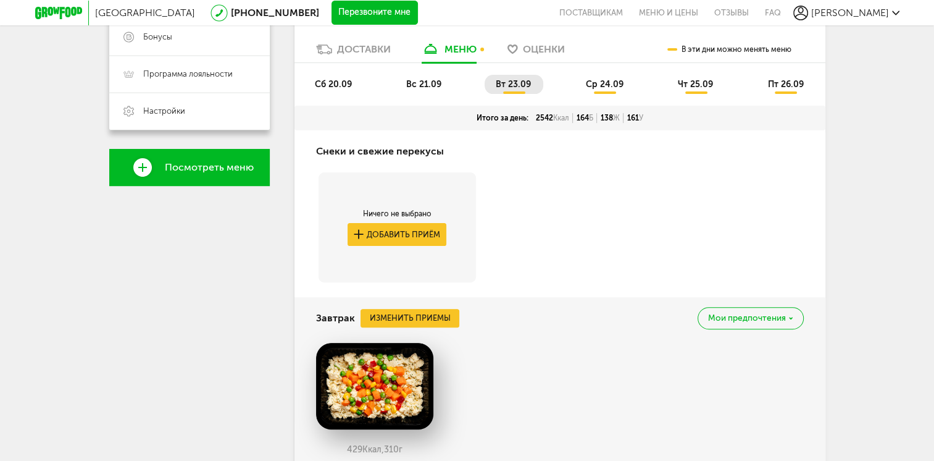
scroll to position [320, 0]
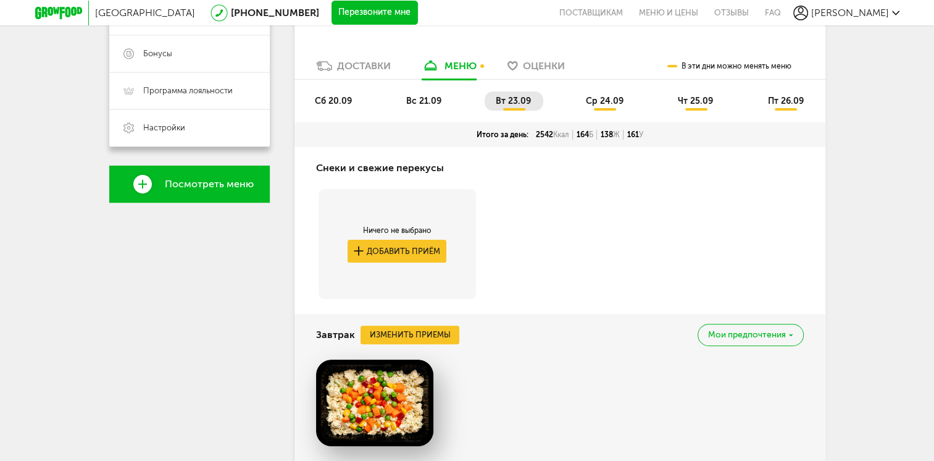
click at [331, 96] on span "сб 20.09" at bounding box center [333, 101] width 37 height 10
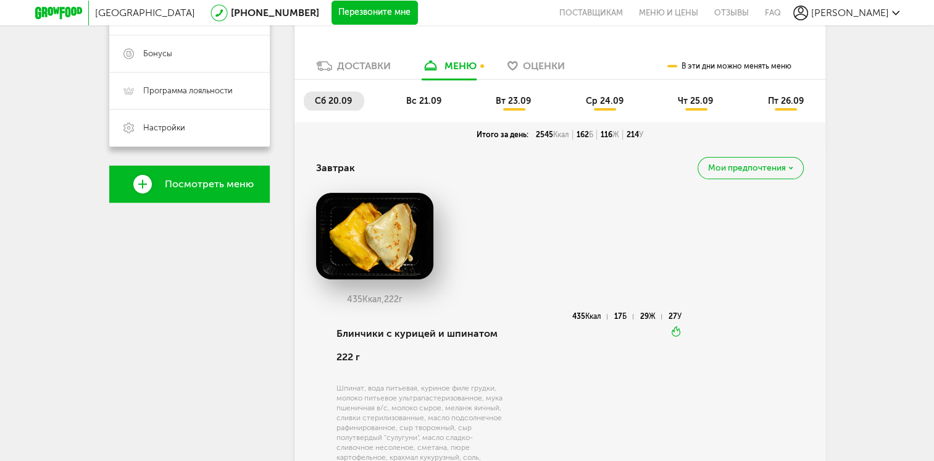
click at [410, 98] on span "вс 21.09" at bounding box center [423, 101] width 35 height 10
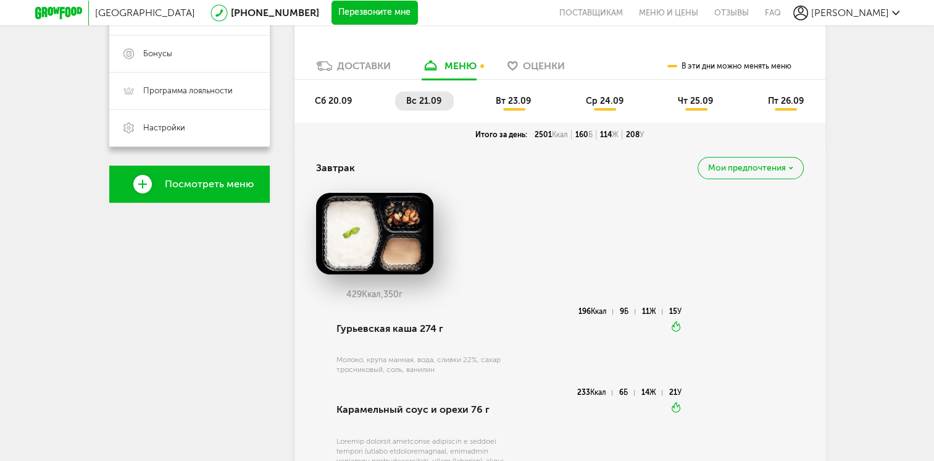
click at [506, 110] on li "вт 23.09" at bounding box center [514, 100] width 59 height 19
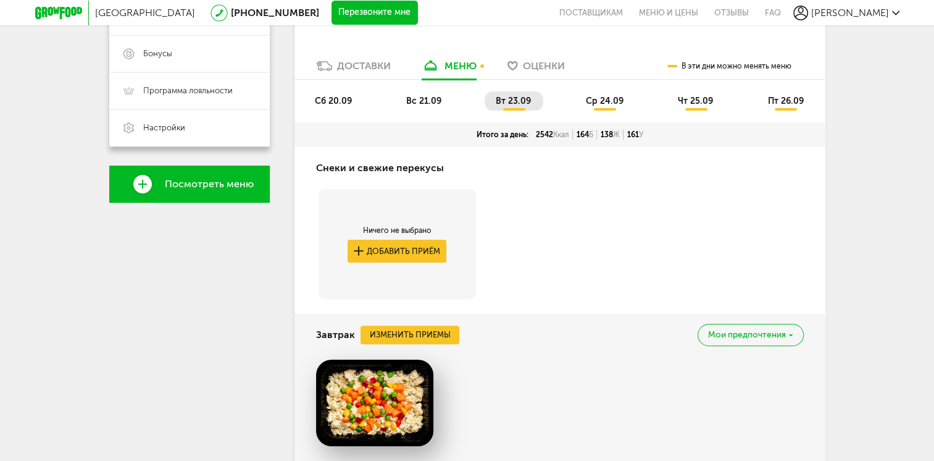
click at [587, 107] on li "ср 24.09" at bounding box center [605, 100] width 61 height 19
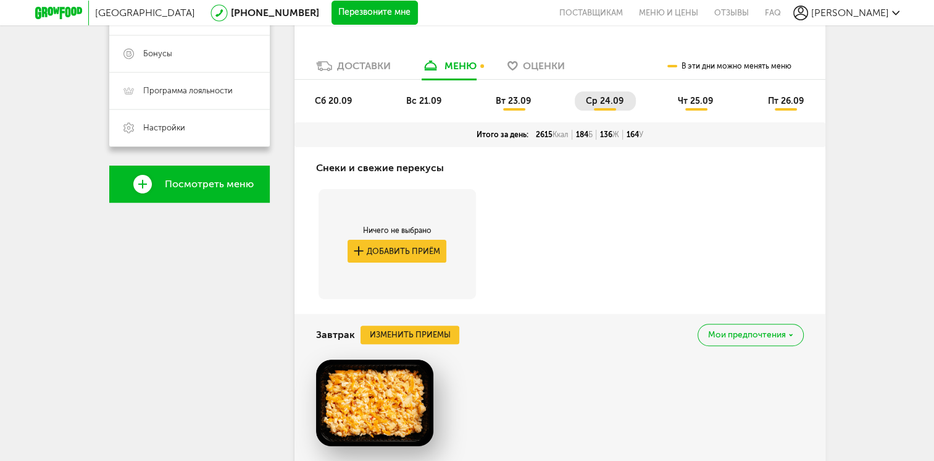
click at [687, 102] on span "чт 25.09" at bounding box center [695, 101] width 35 height 10
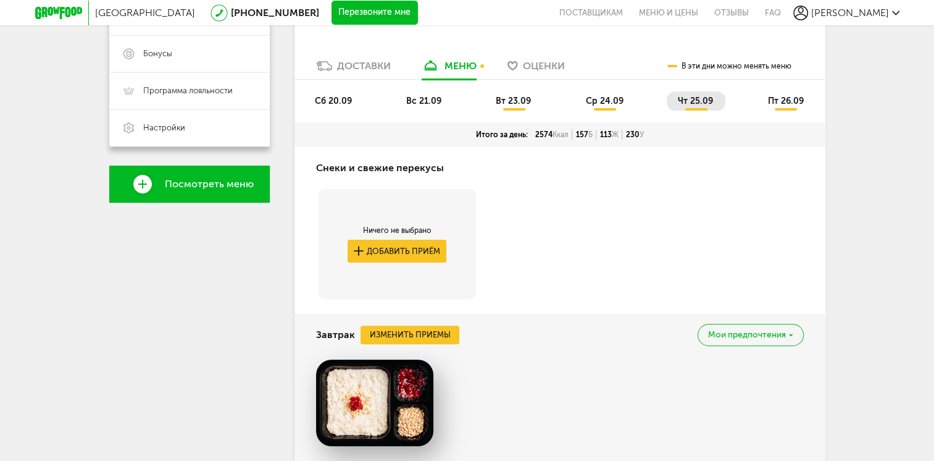
click at [792, 99] on span "пт 26.09" at bounding box center [785, 101] width 36 height 10
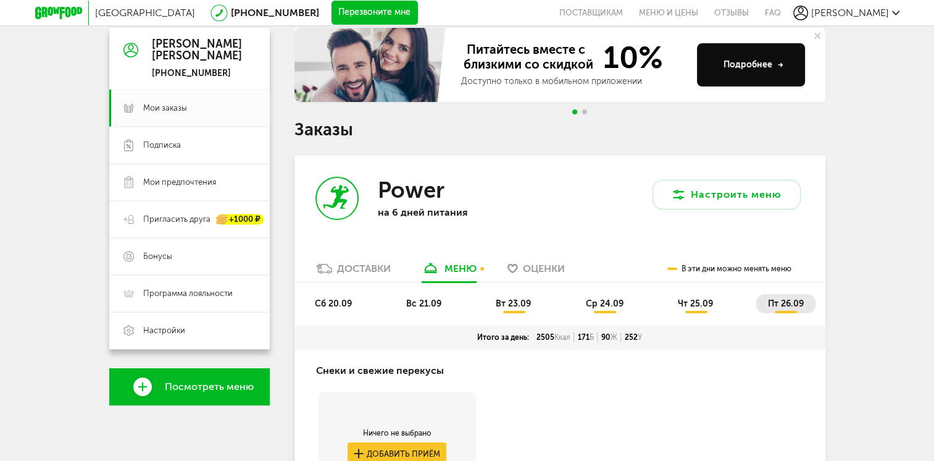
scroll to position [104, 0]
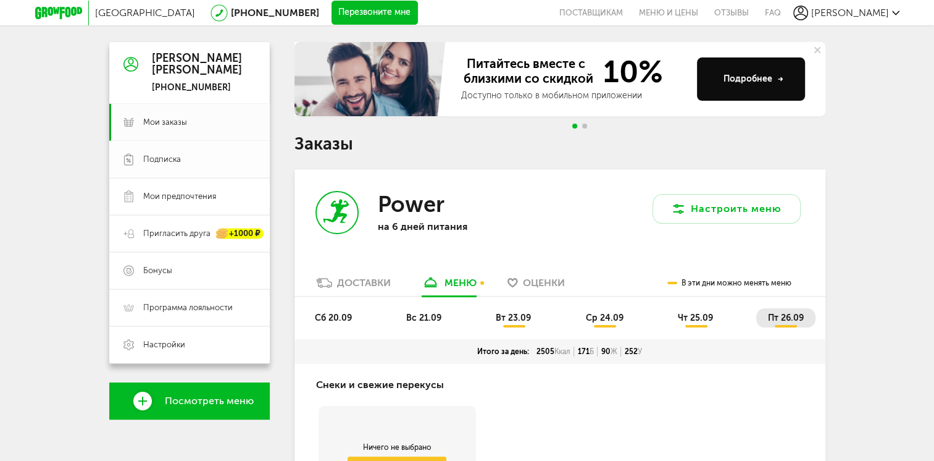
click at [196, 156] on span "Подписка" at bounding box center [199, 159] width 112 height 11
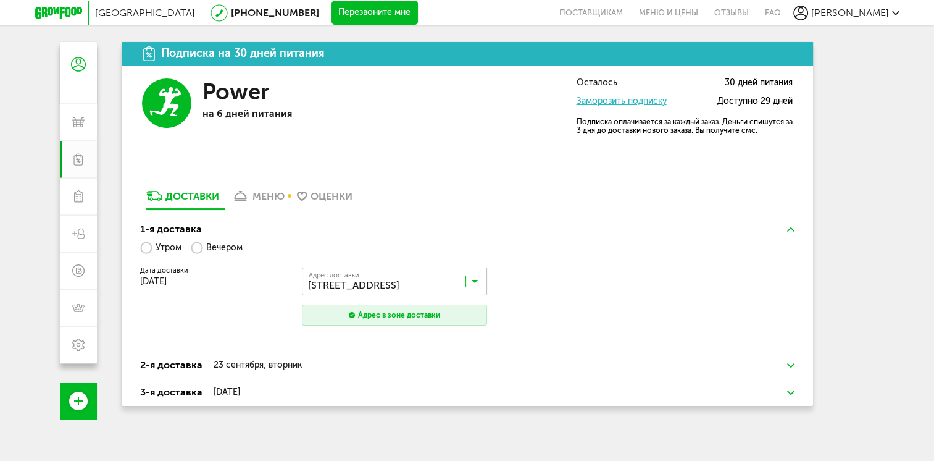
click at [234, 360] on div "23 сентября, вторник" at bounding box center [257, 365] width 88 height 10
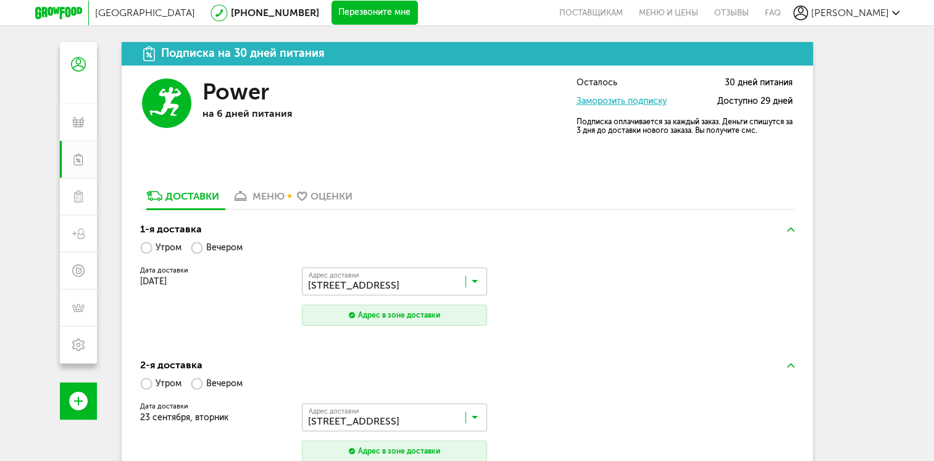
scroll to position [195, 0]
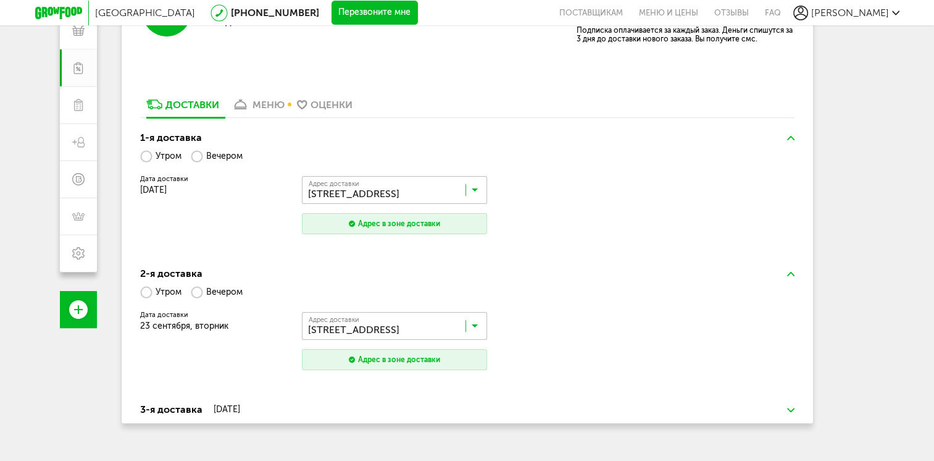
click at [230, 402] on h3 "3-я доставка [DATE]" at bounding box center [467, 409] width 654 height 15
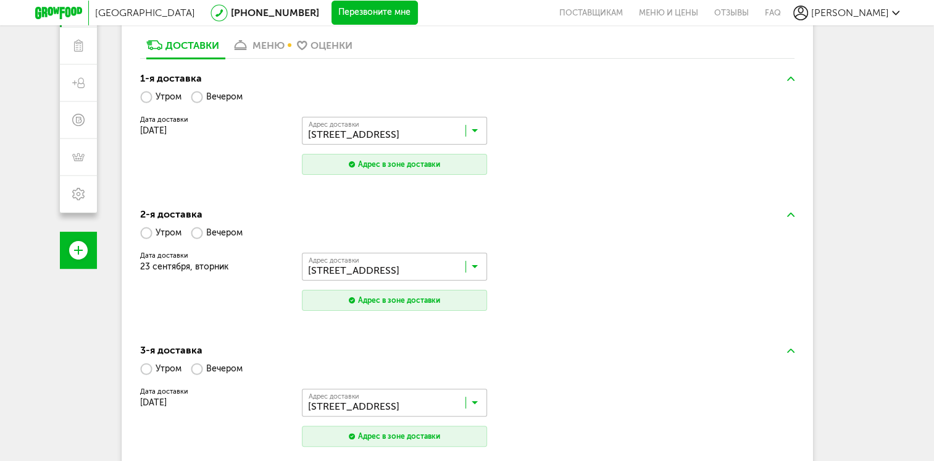
scroll to position [265, 0]
